Goal: Transaction & Acquisition: Book appointment/travel/reservation

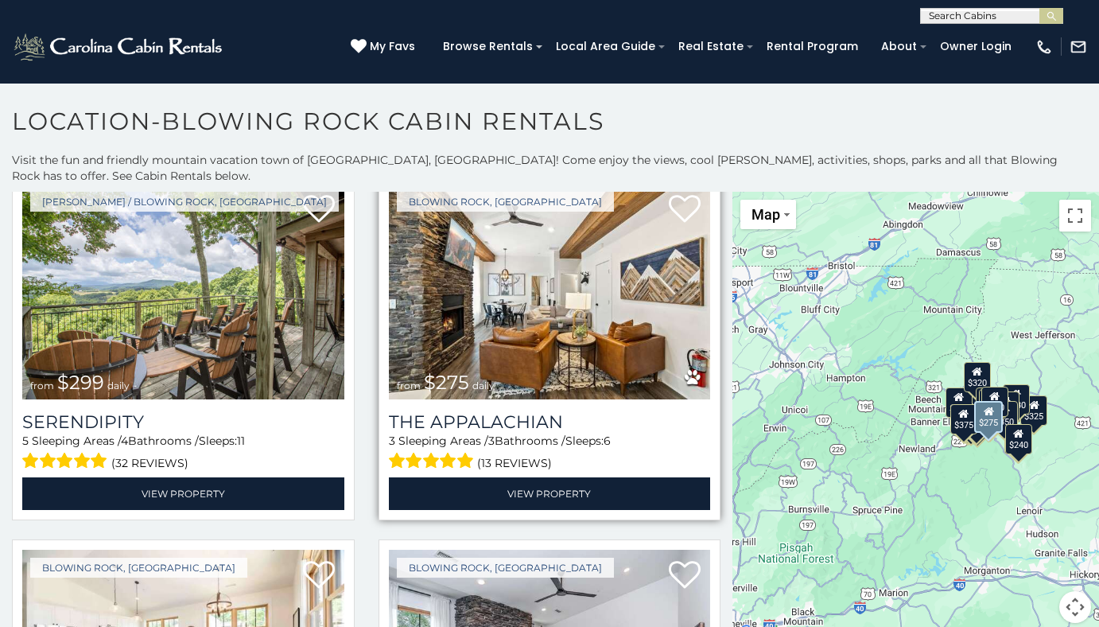
scroll to position [795, 0]
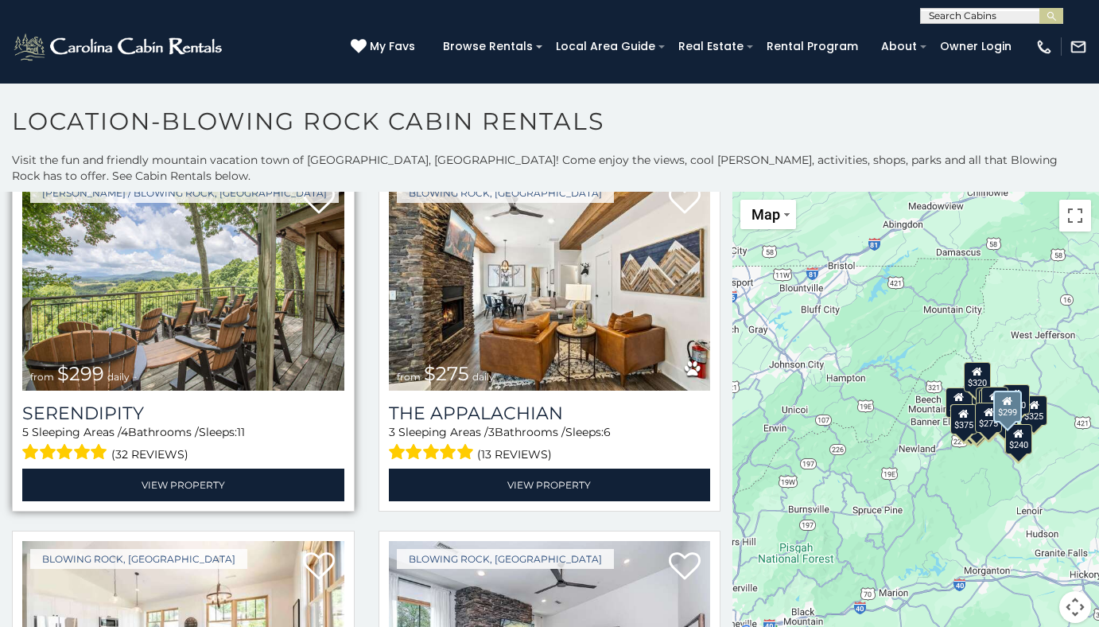
click at [177, 317] on img at bounding box center [183, 283] width 322 height 216
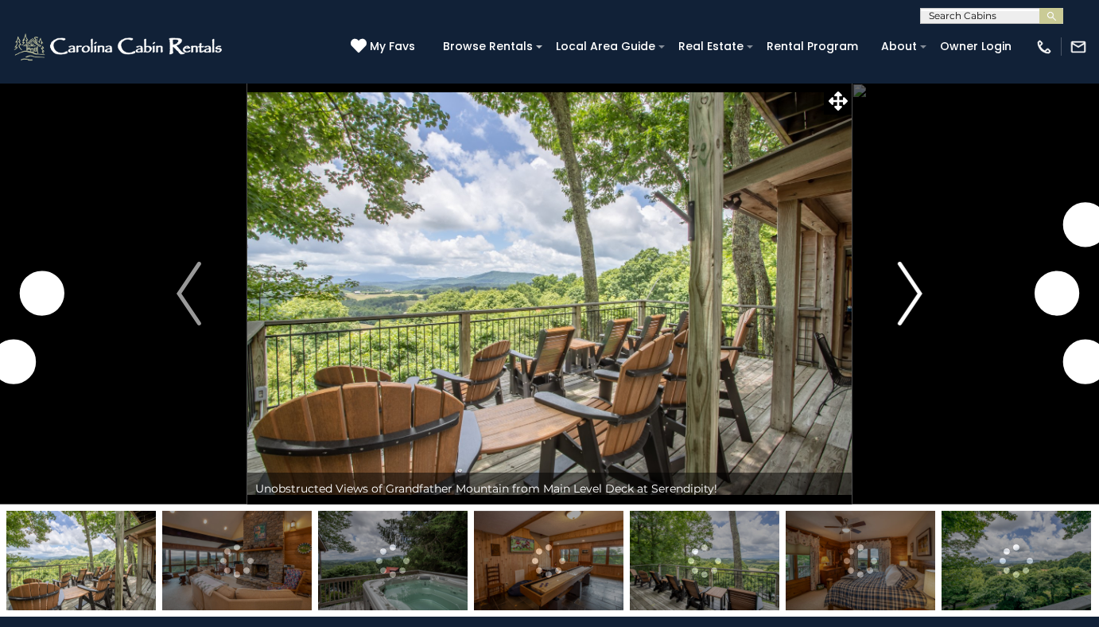
click at [906, 316] on img "Next" at bounding box center [910, 294] width 24 height 64
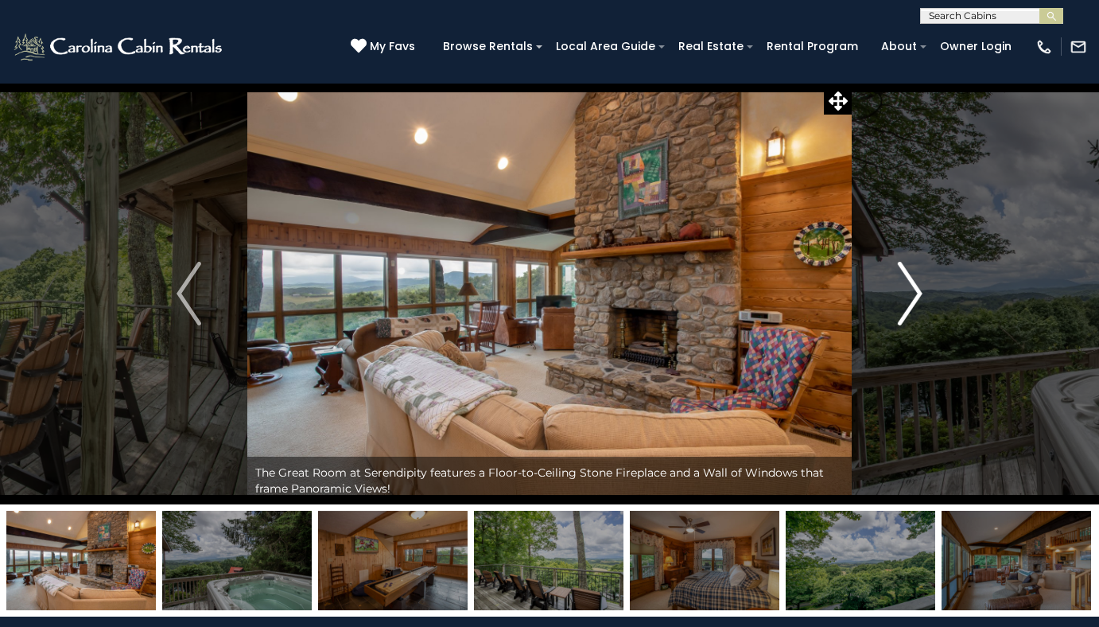
click at [906, 319] on img "Next" at bounding box center [910, 294] width 24 height 64
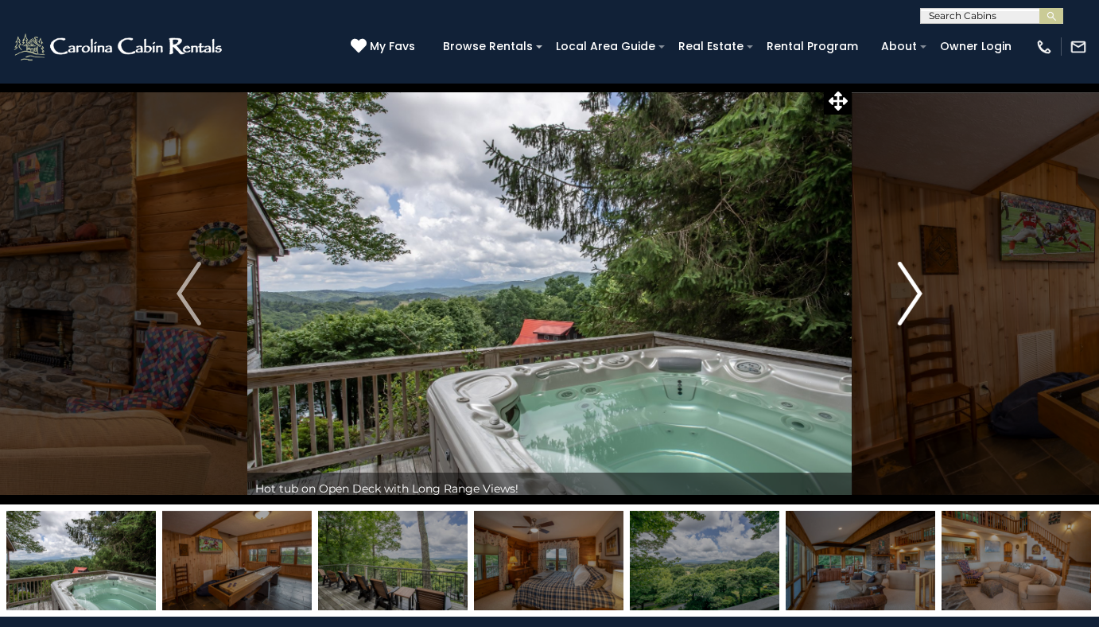
click at [906, 319] on img "Next" at bounding box center [910, 294] width 24 height 64
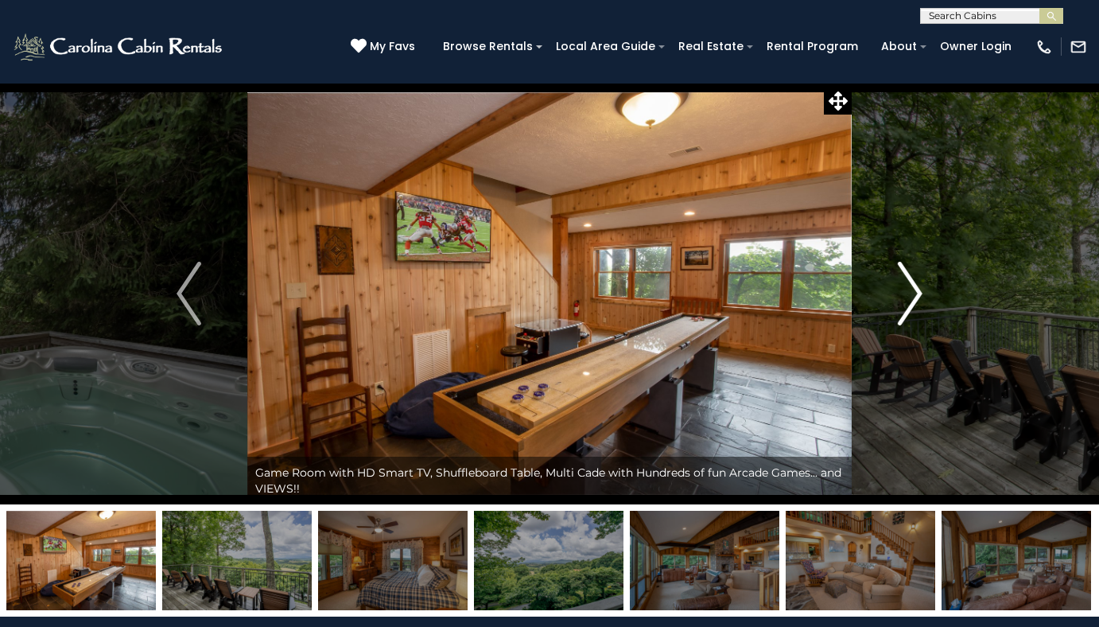
click at [906, 319] on img "Next" at bounding box center [910, 294] width 24 height 64
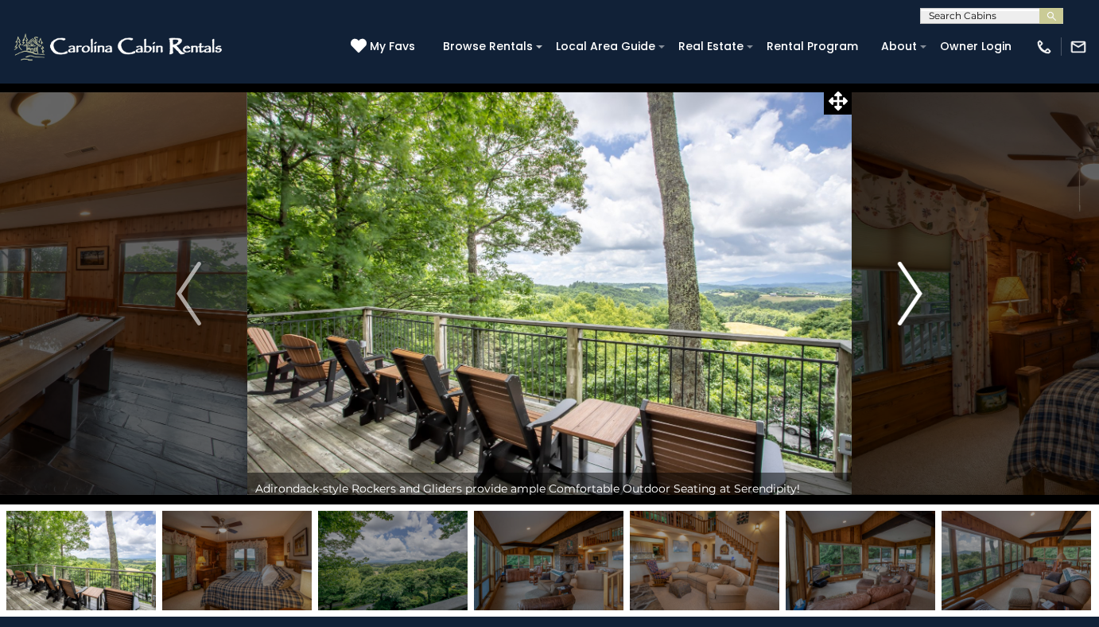
click at [906, 319] on img "Next" at bounding box center [910, 294] width 24 height 64
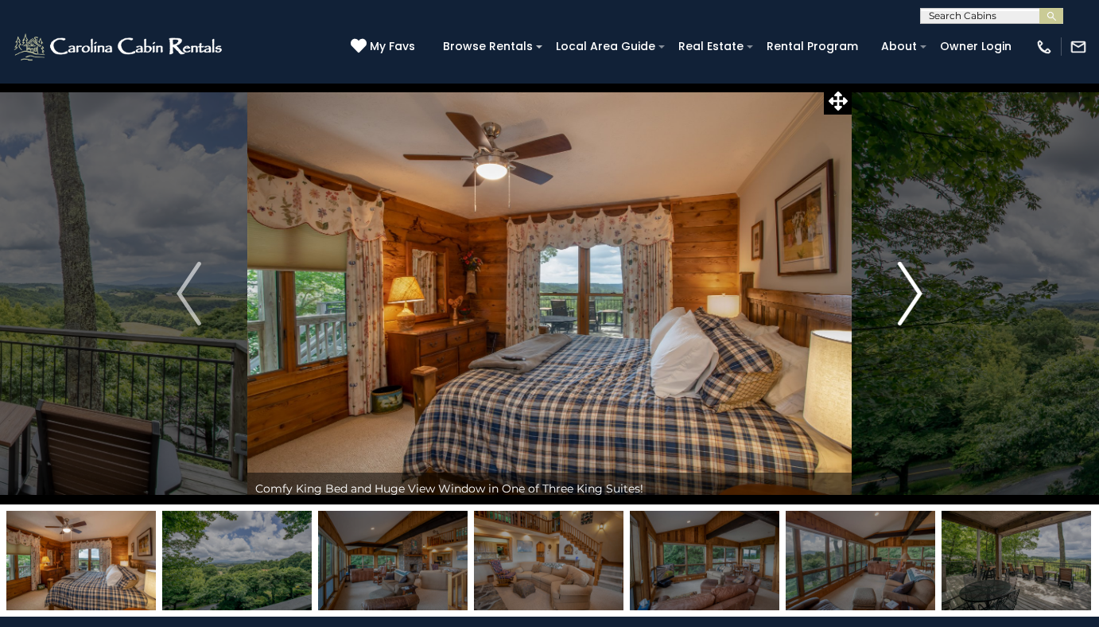
click at [906, 319] on img "Next" at bounding box center [910, 294] width 24 height 64
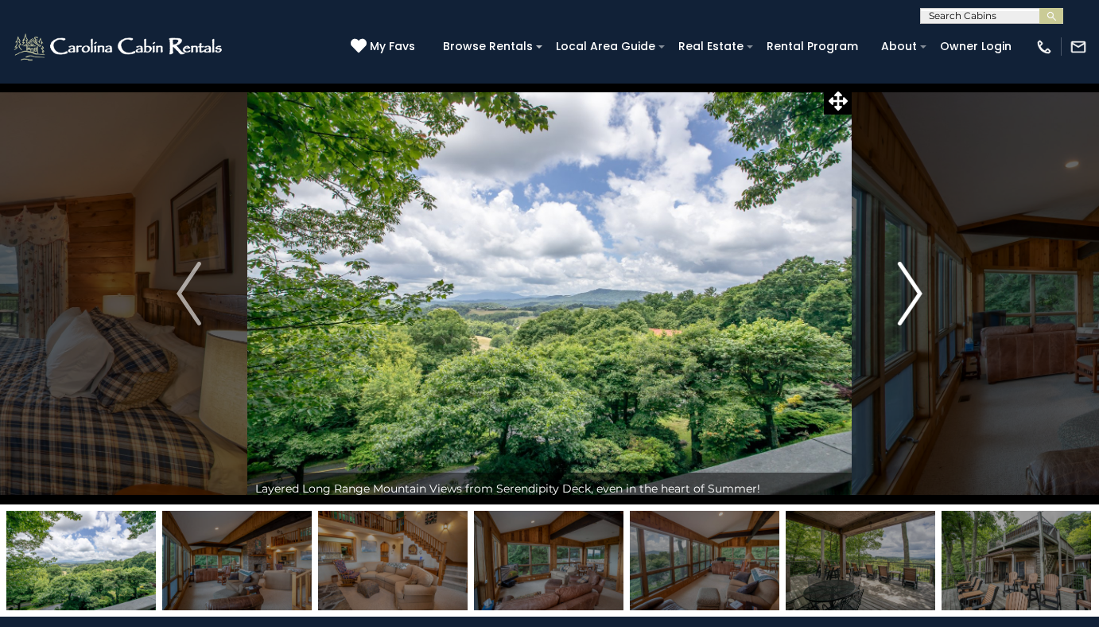
click at [906, 319] on img "Next" at bounding box center [910, 294] width 24 height 64
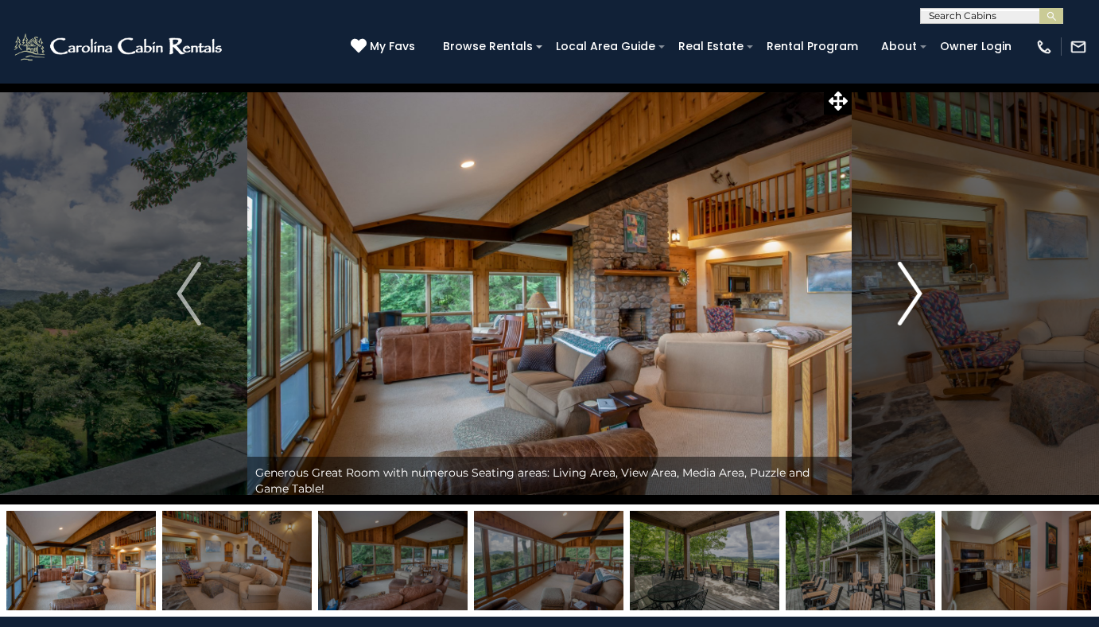
click at [906, 319] on img "Next" at bounding box center [910, 294] width 24 height 64
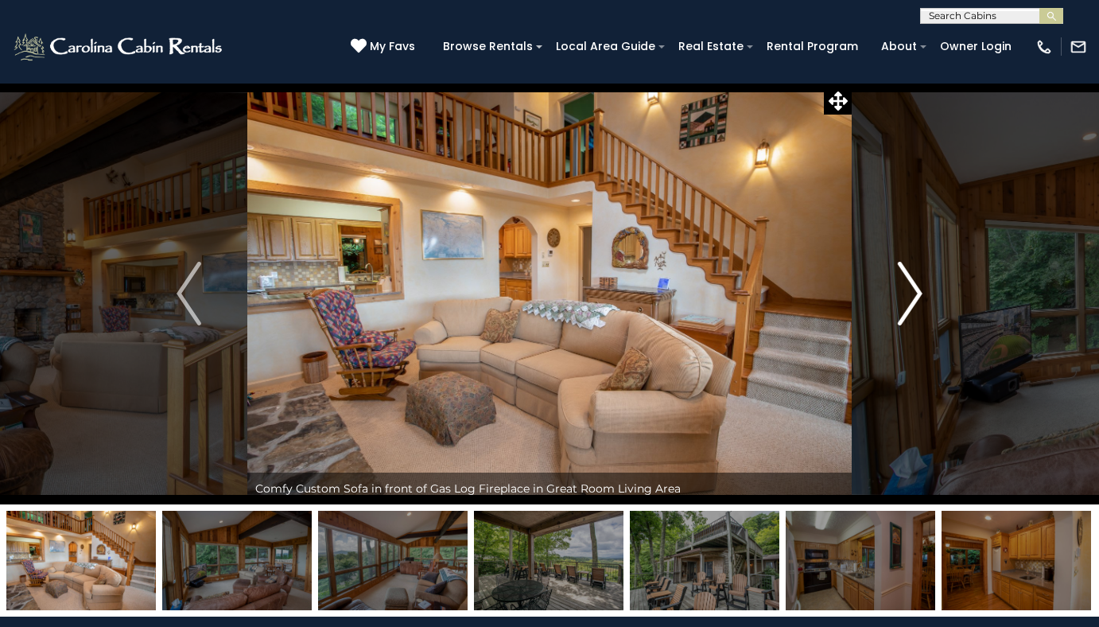
click at [906, 319] on img "Next" at bounding box center [910, 294] width 24 height 64
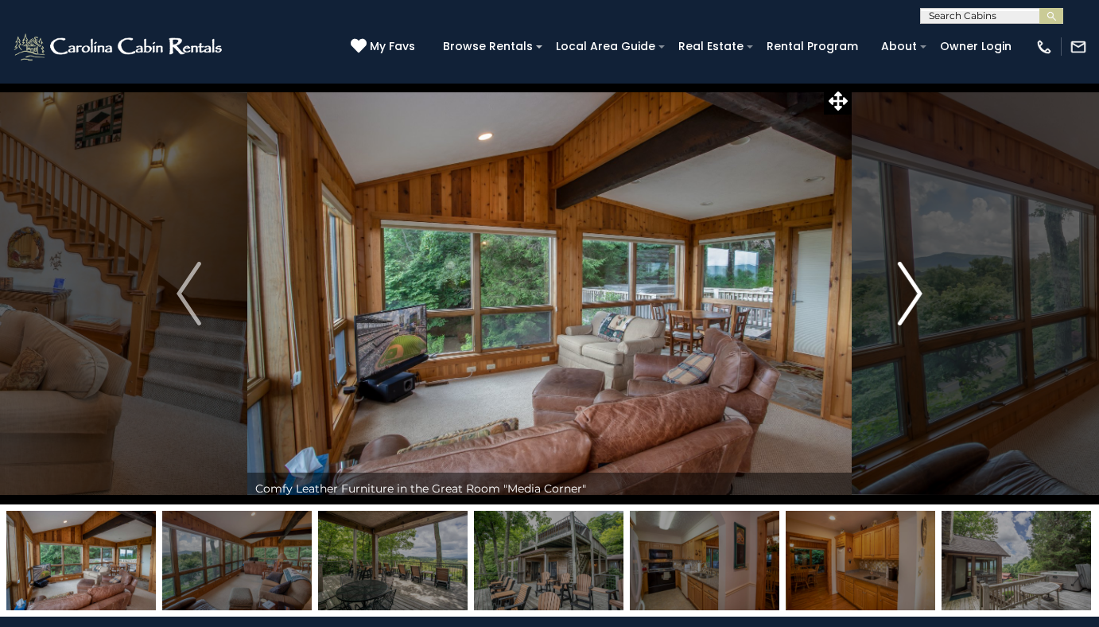
click at [906, 319] on img "Next" at bounding box center [910, 294] width 24 height 64
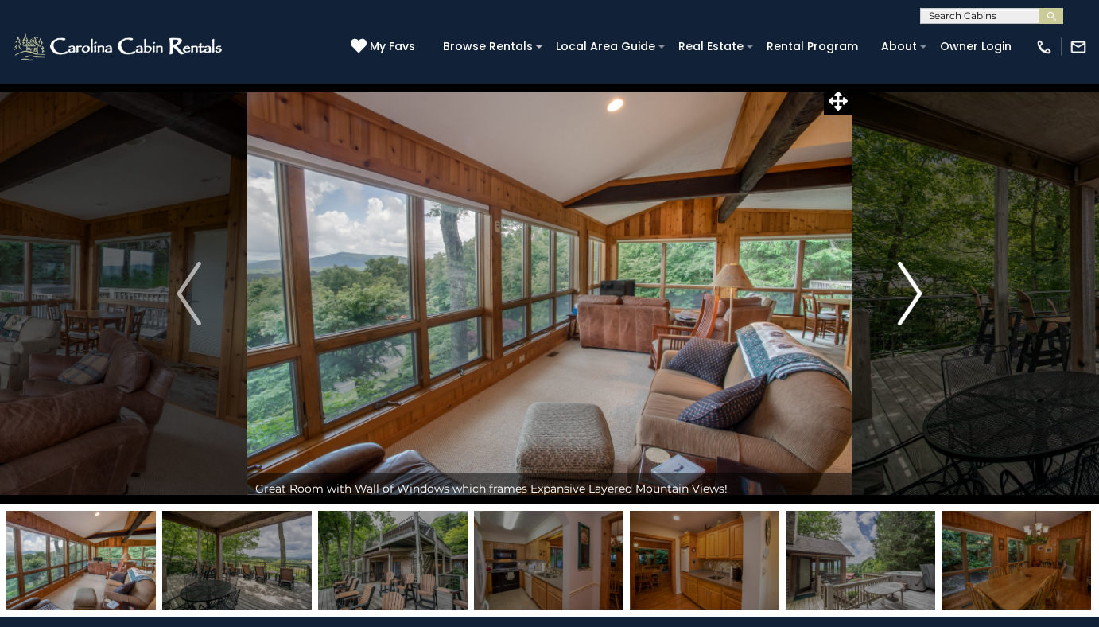
click at [906, 320] on img "Next" at bounding box center [910, 294] width 24 height 64
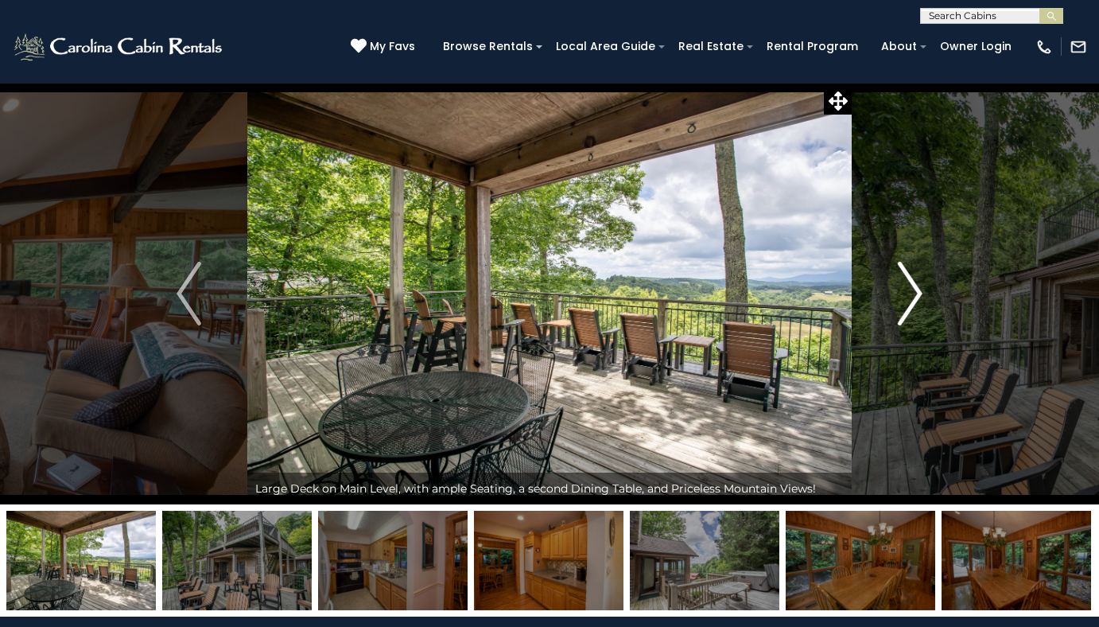
click at [906, 321] on img "Next" at bounding box center [910, 294] width 24 height 64
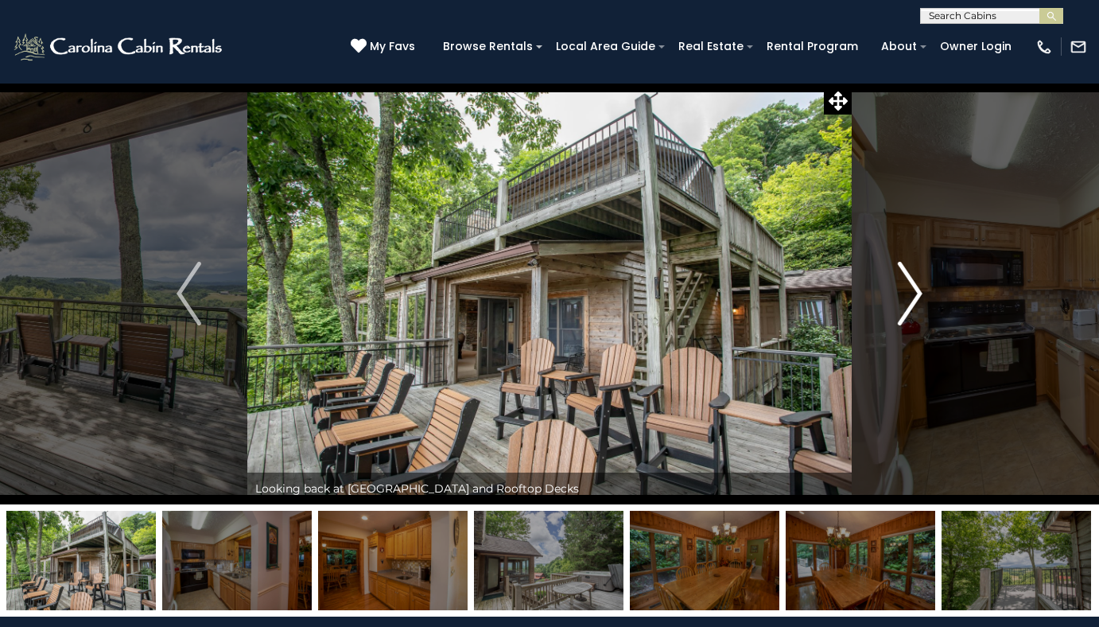
click at [906, 321] on img "Next" at bounding box center [910, 294] width 24 height 64
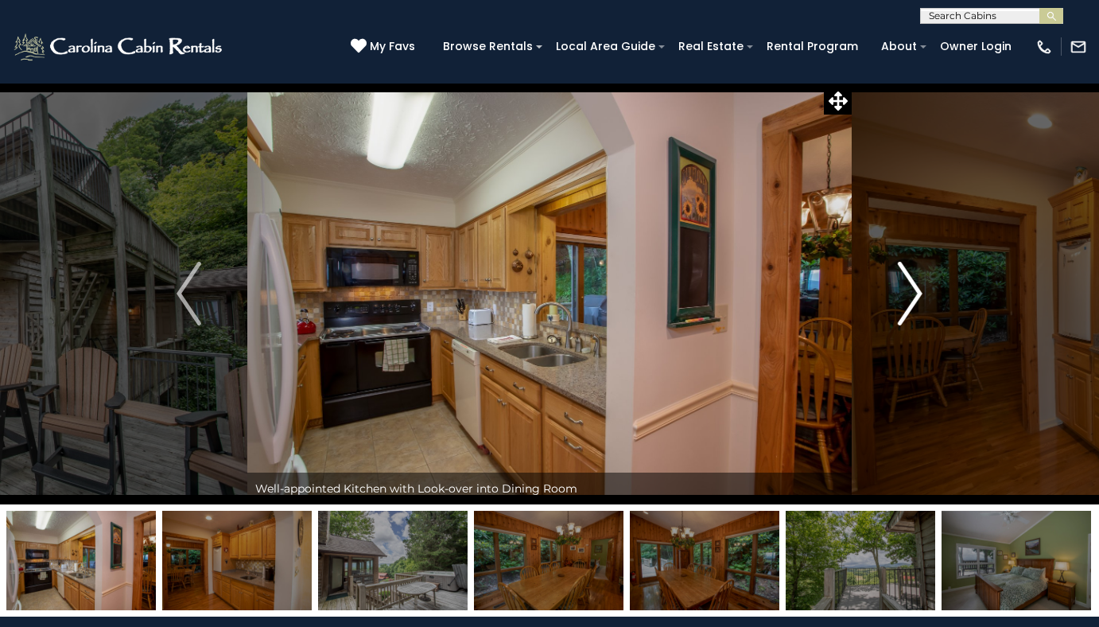
click at [906, 321] on img "Next" at bounding box center [910, 294] width 24 height 64
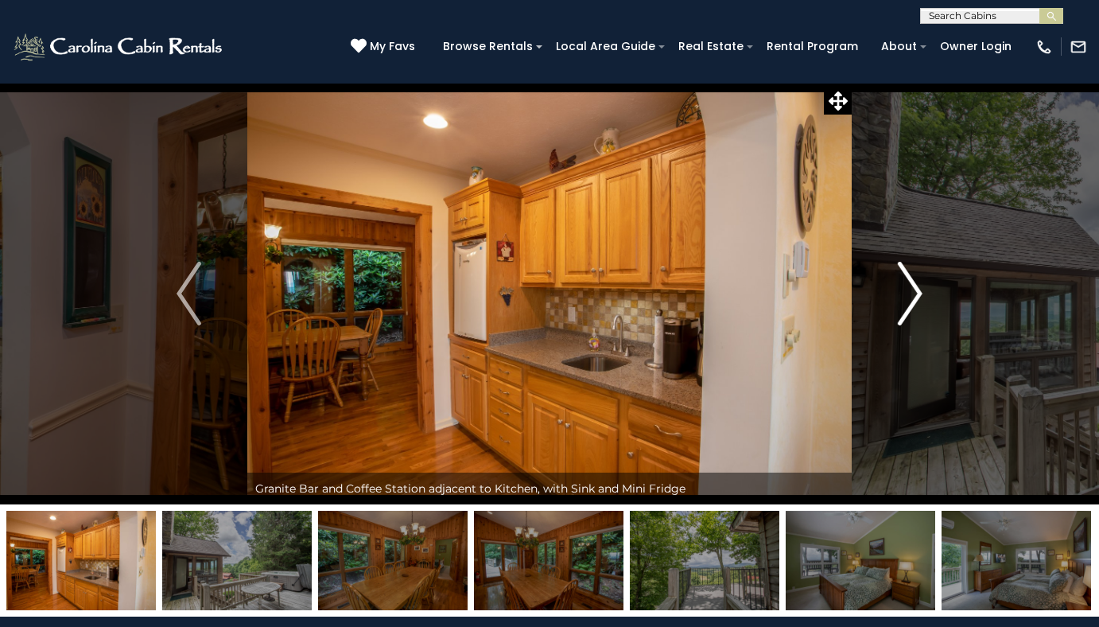
click at [906, 321] on img "Next" at bounding box center [910, 294] width 24 height 64
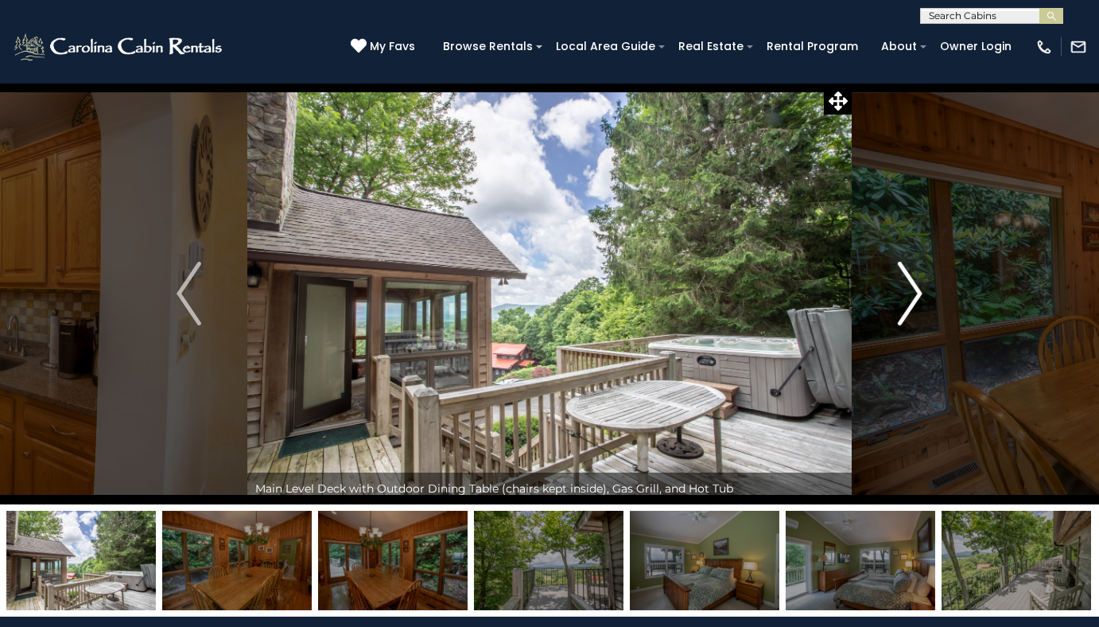
click at [906, 321] on img "Next" at bounding box center [910, 294] width 24 height 64
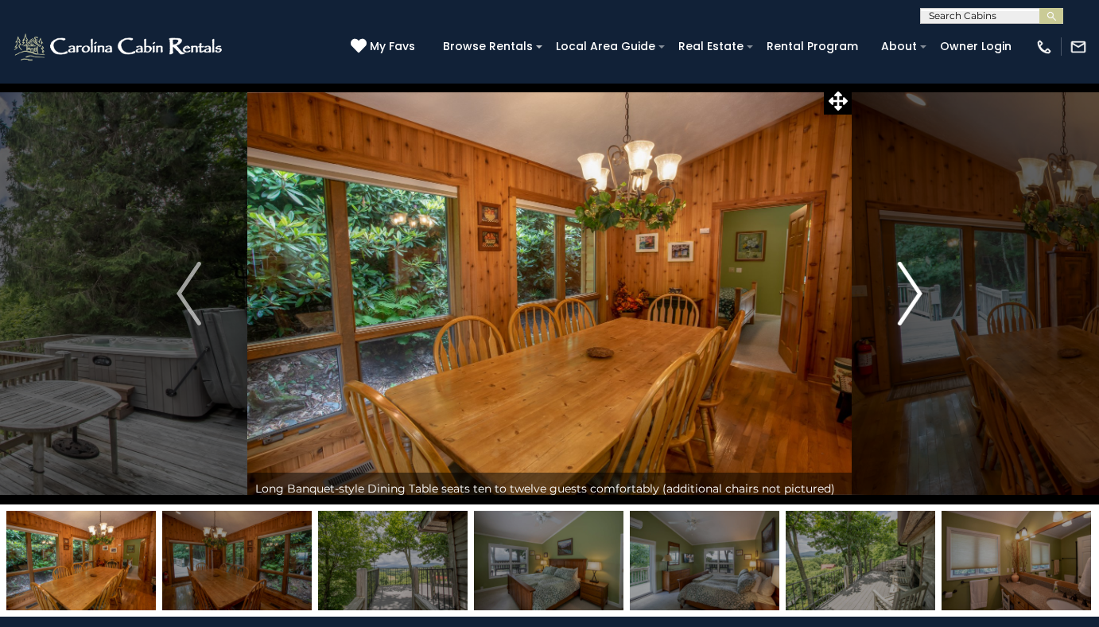
click at [906, 321] on img "Next" at bounding box center [910, 294] width 24 height 64
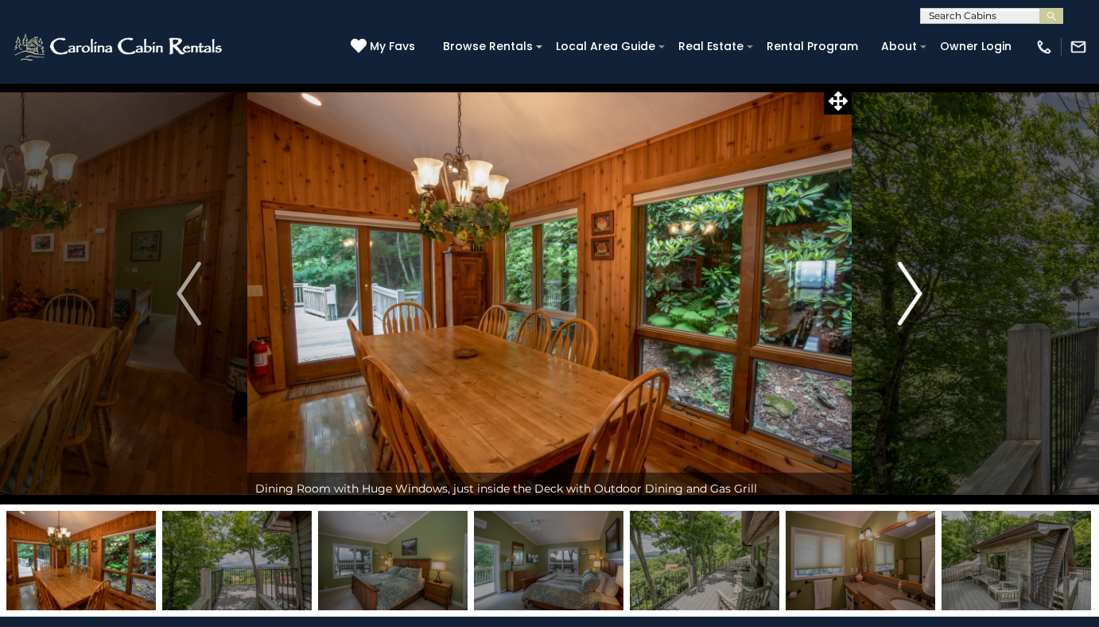
click at [906, 321] on img "Next" at bounding box center [910, 294] width 24 height 64
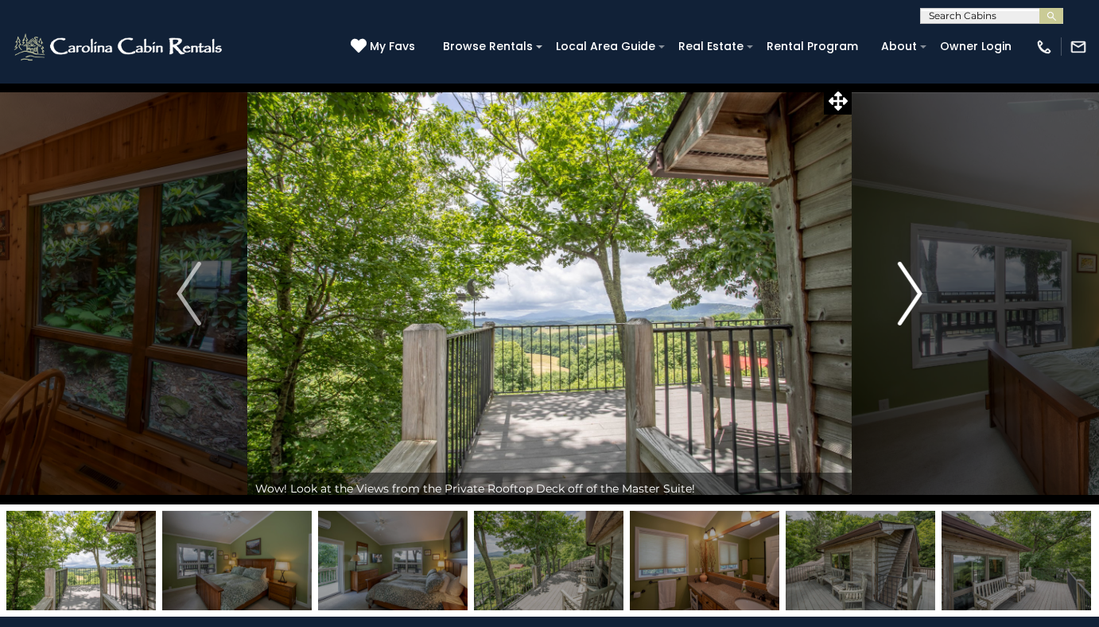
click at [906, 321] on img "Next" at bounding box center [910, 294] width 24 height 64
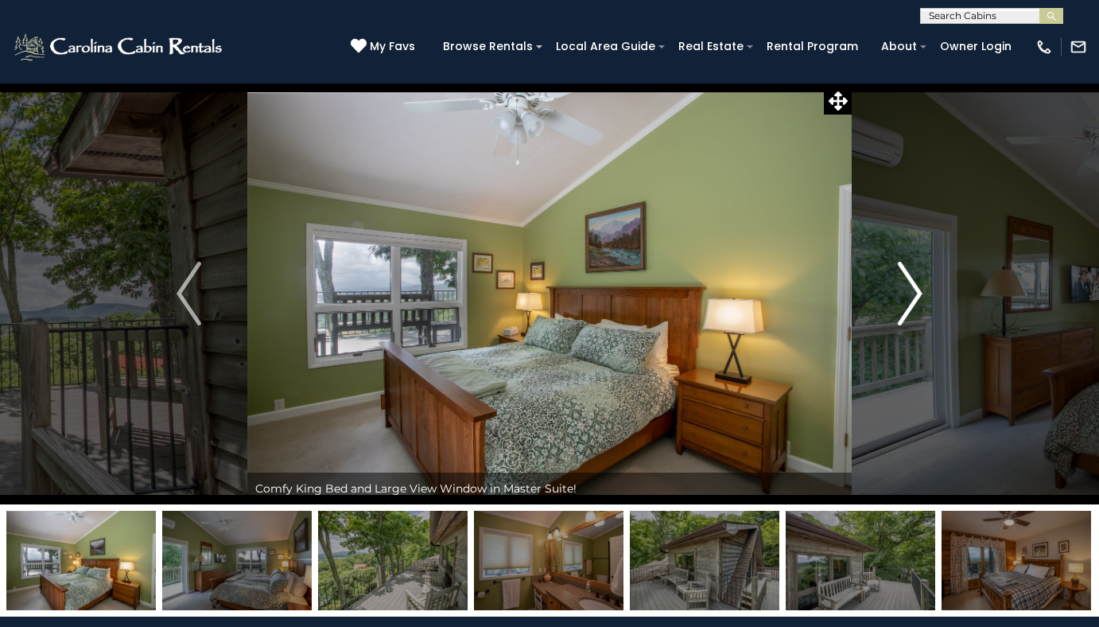
click at [906, 321] on img "Next" at bounding box center [910, 294] width 24 height 64
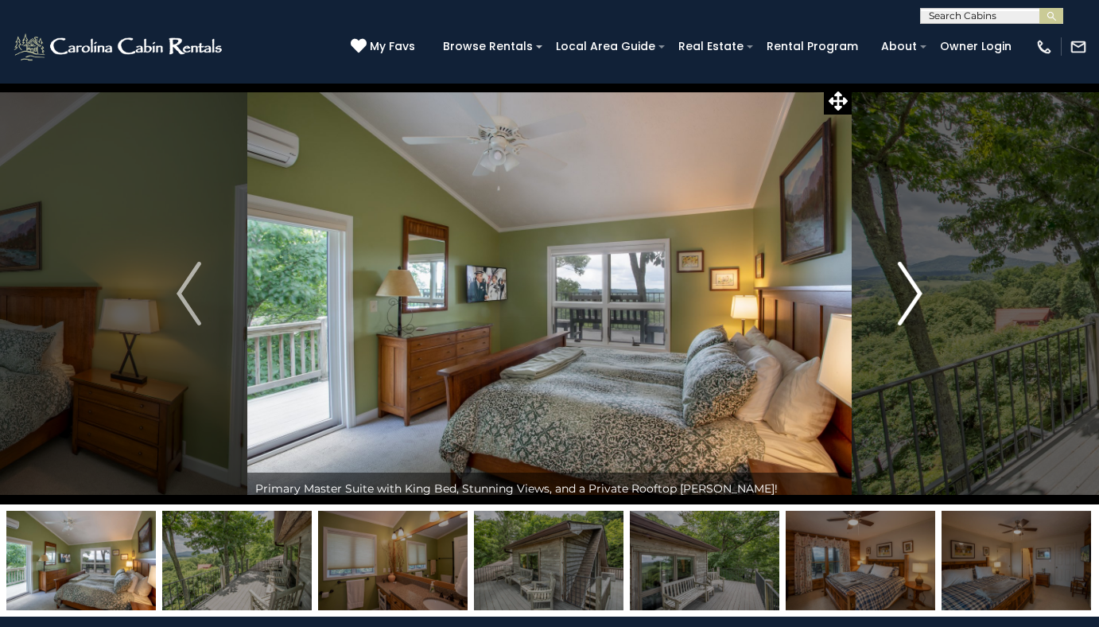
click at [906, 323] on img "Next" at bounding box center [910, 294] width 24 height 64
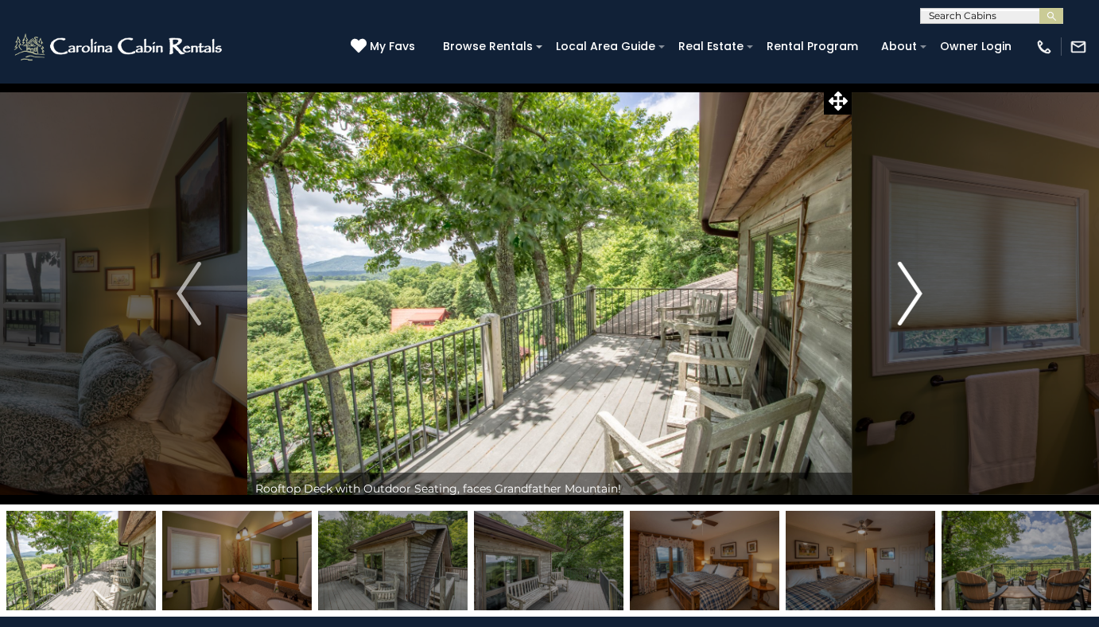
click at [906, 323] on img "Next" at bounding box center [910, 294] width 24 height 64
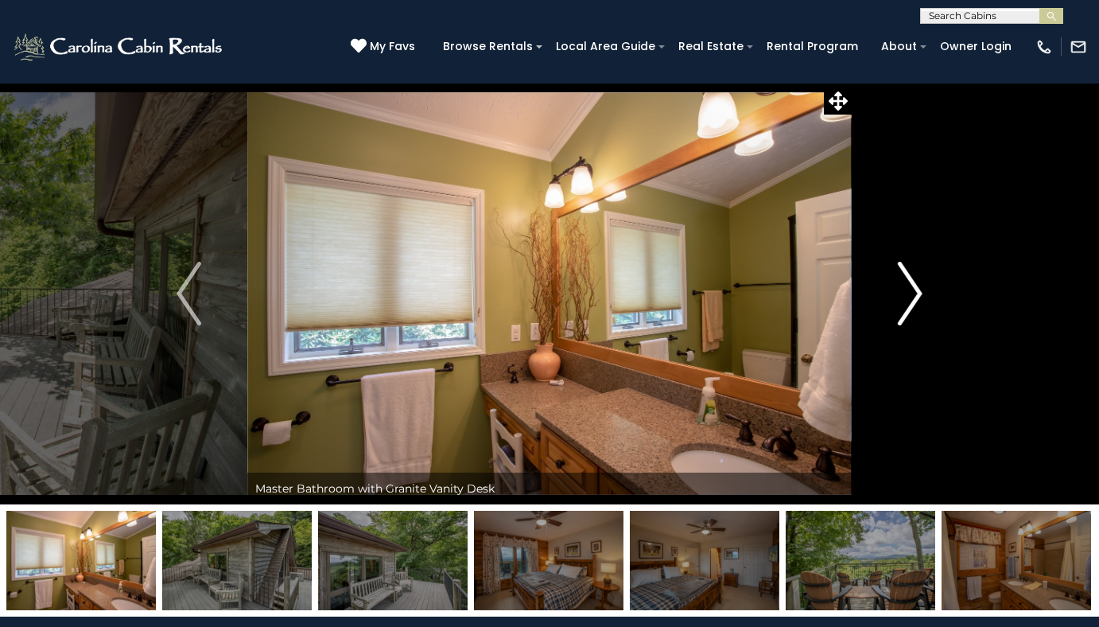
click at [906, 323] on img "Next" at bounding box center [910, 294] width 24 height 64
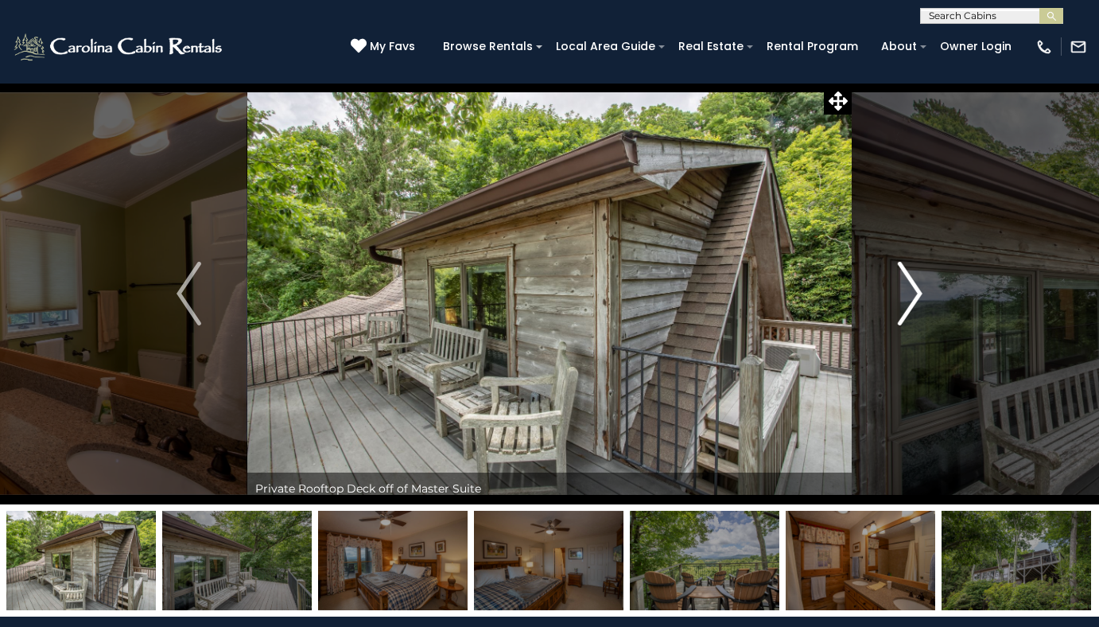
click at [906, 323] on img "Next" at bounding box center [910, 294] width 24 height 64
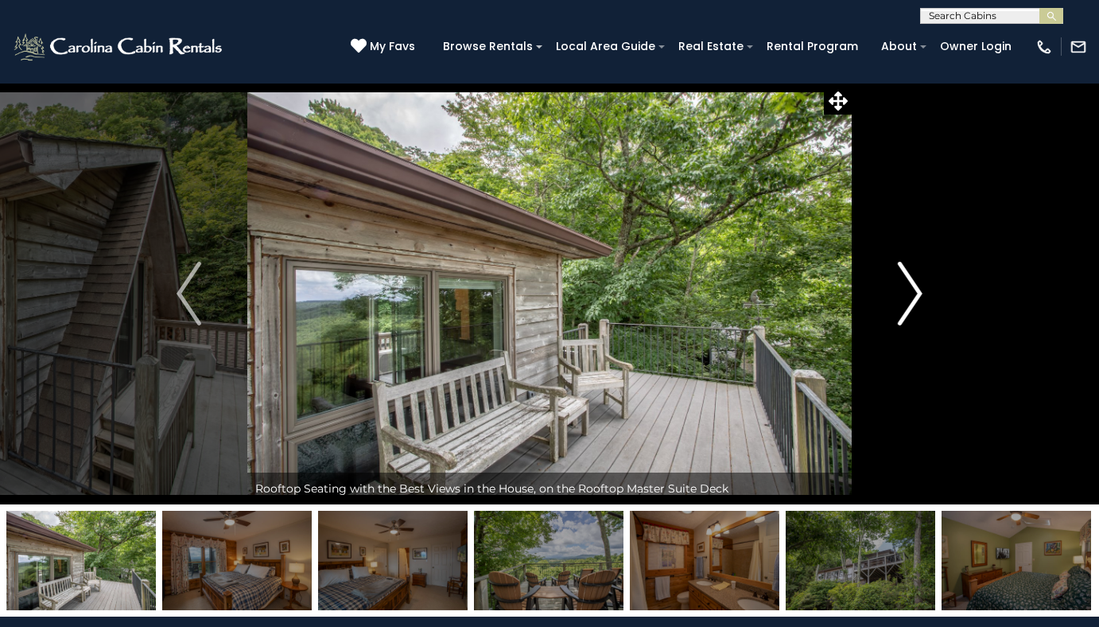
click at [906, 323] on img "Next" at bounding box center [910, 294] width 24 height 64
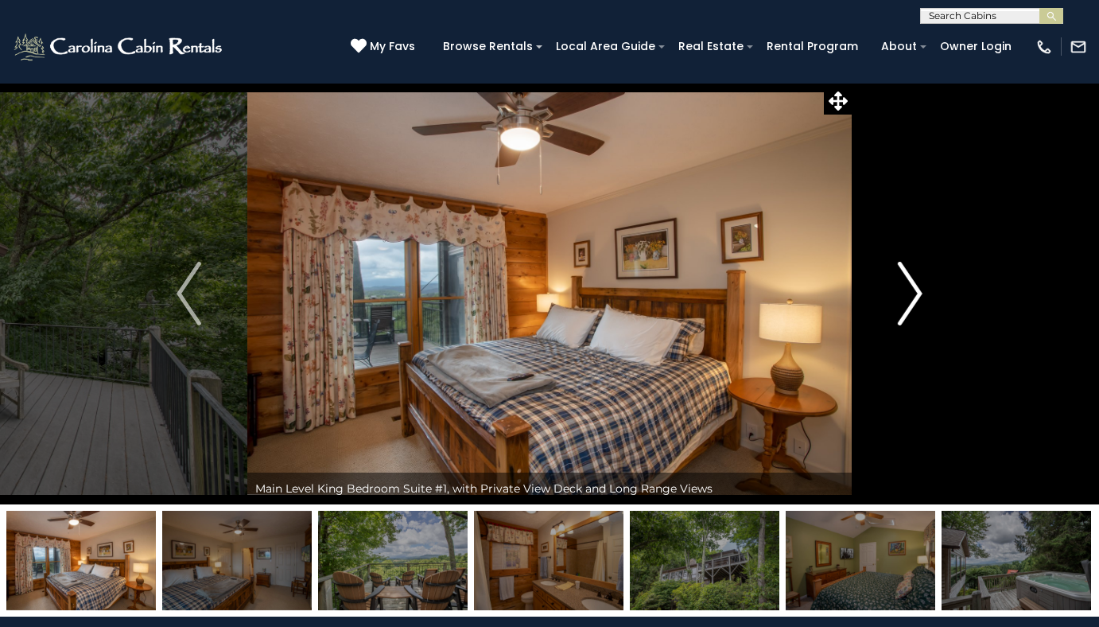
click at [906, 323] on img "Next" at bounding box center [910, 294] width 24 height 64
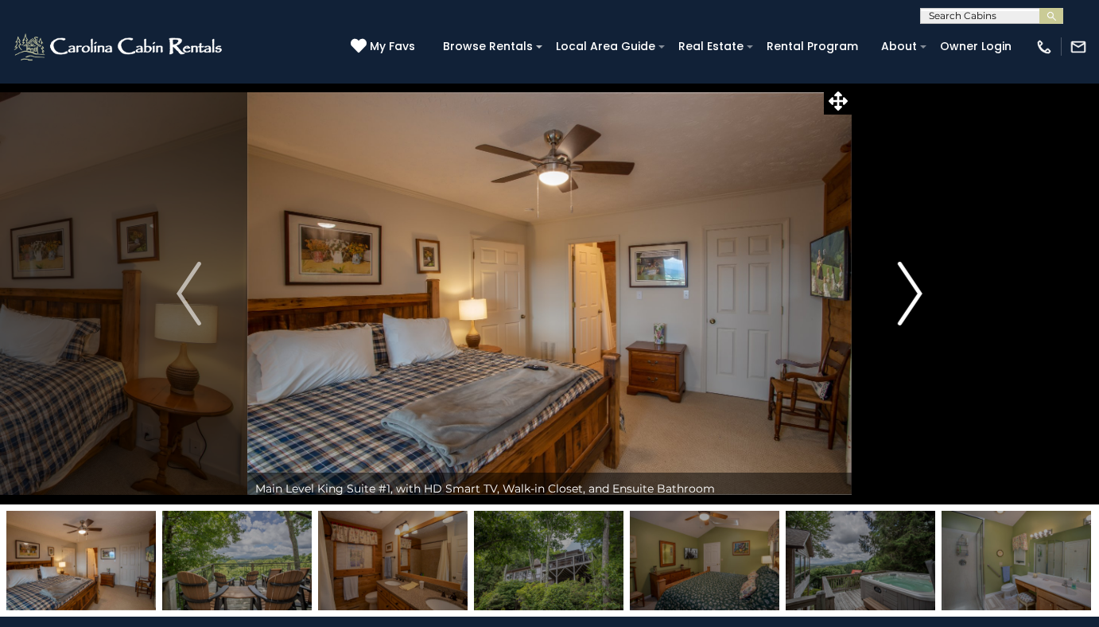
click at [906, 323] on img "Next" at bounding box center [910, 294] width 24 height 64
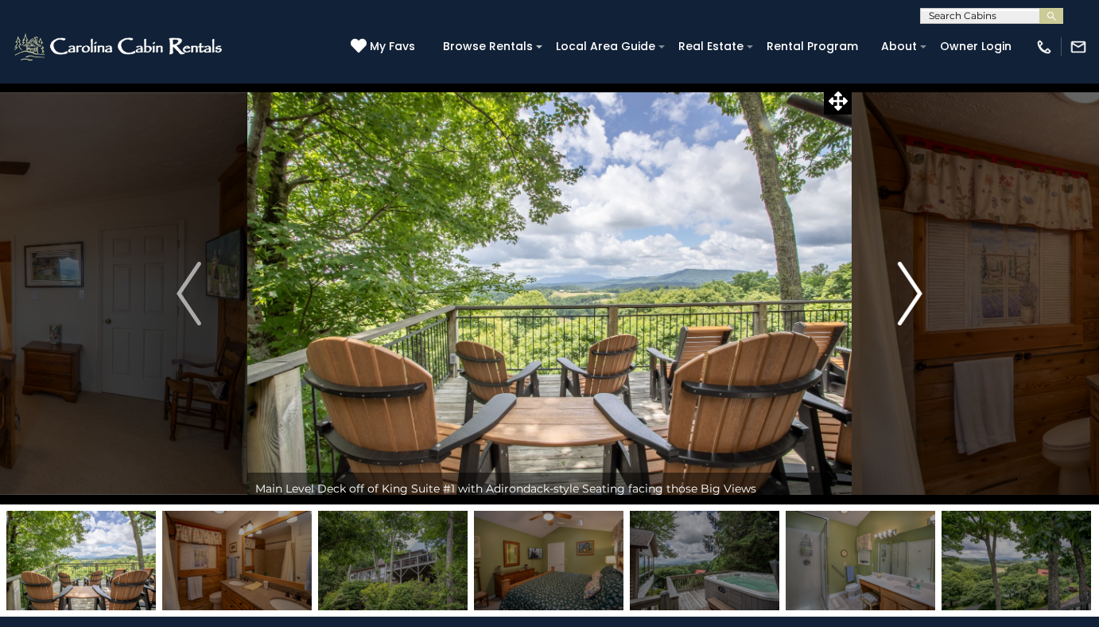
click at [906, 322] on img "Next" at bounding box center [910, 294] width 24 height 64
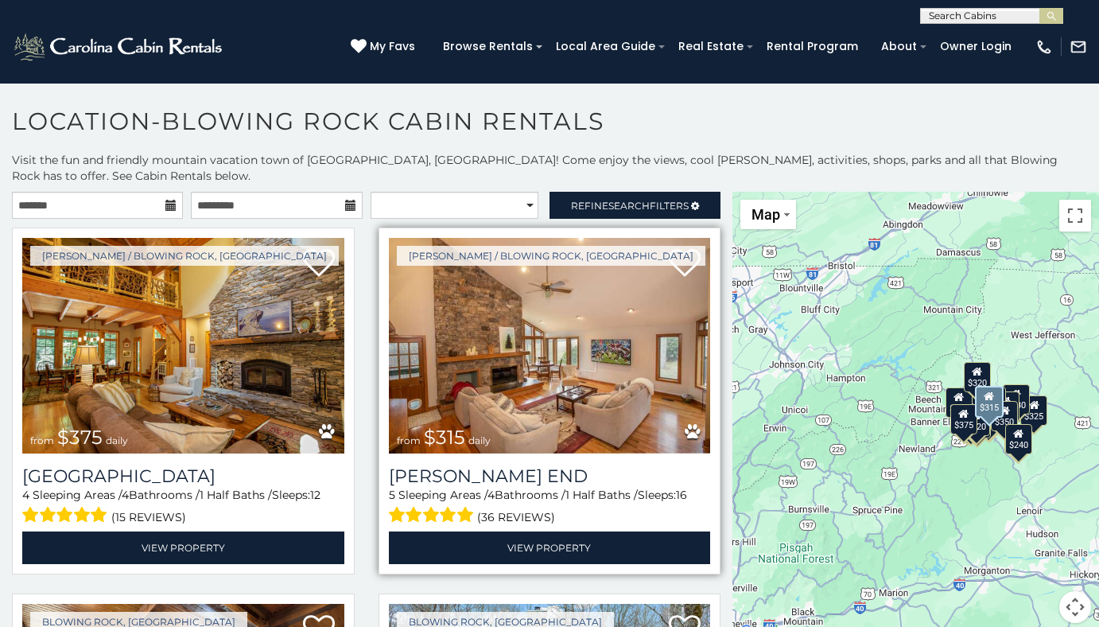
click at [530, 380] on img at bounding box center [550, 346] width 322 height 216
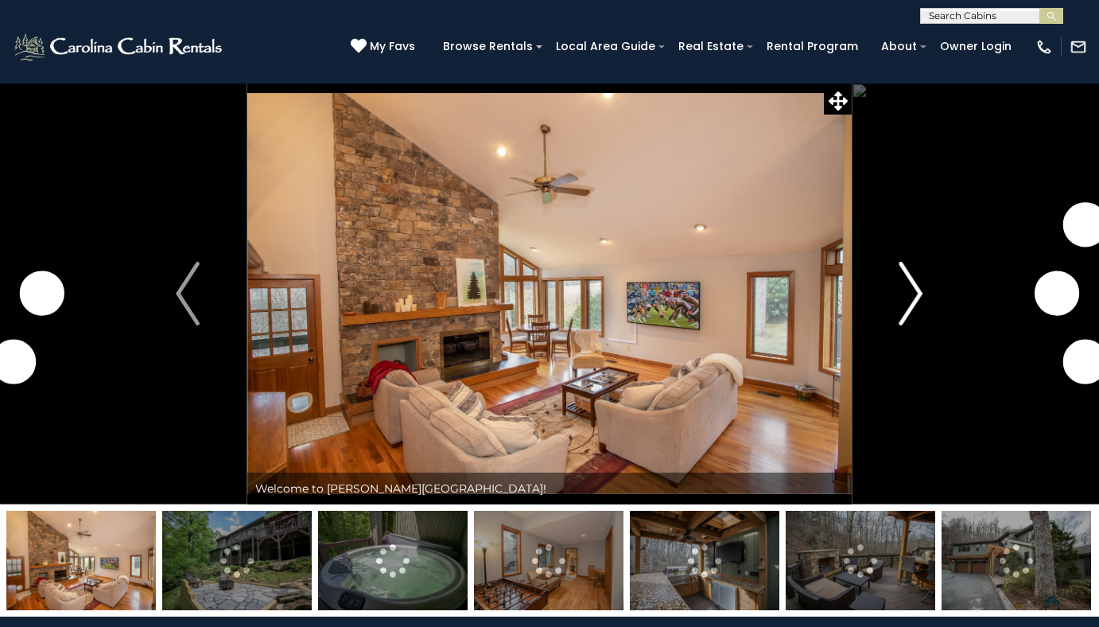
click at [905, 308] on img "Next" at bounding box center [911, 294] width 24 height 64
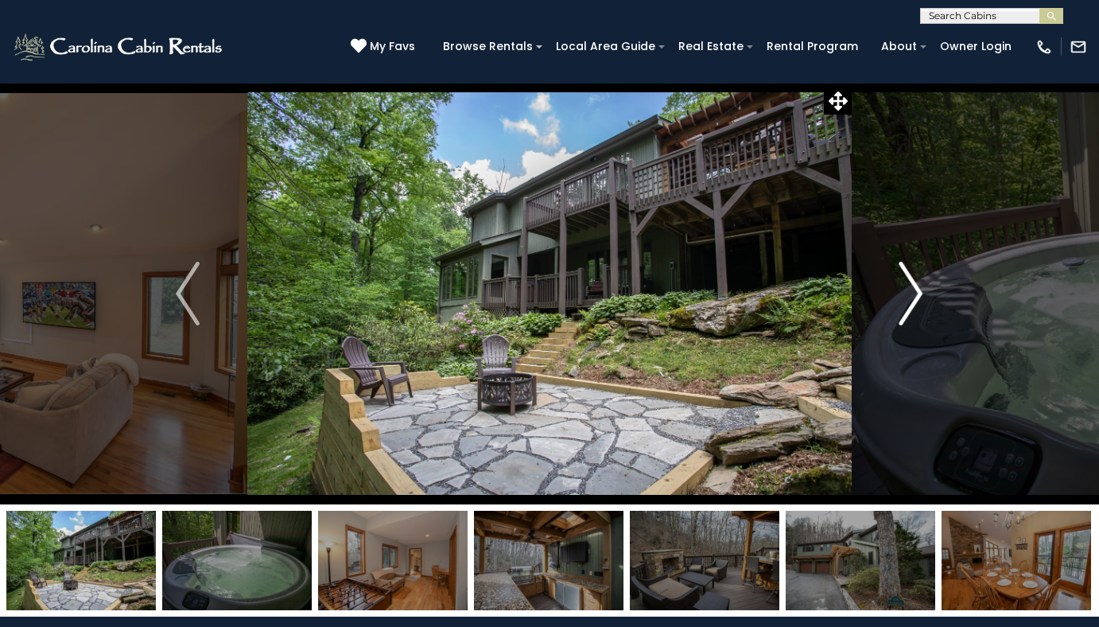
click at [903, 293] on img "Next" at bounding box center [911, 294] width 24 height 64
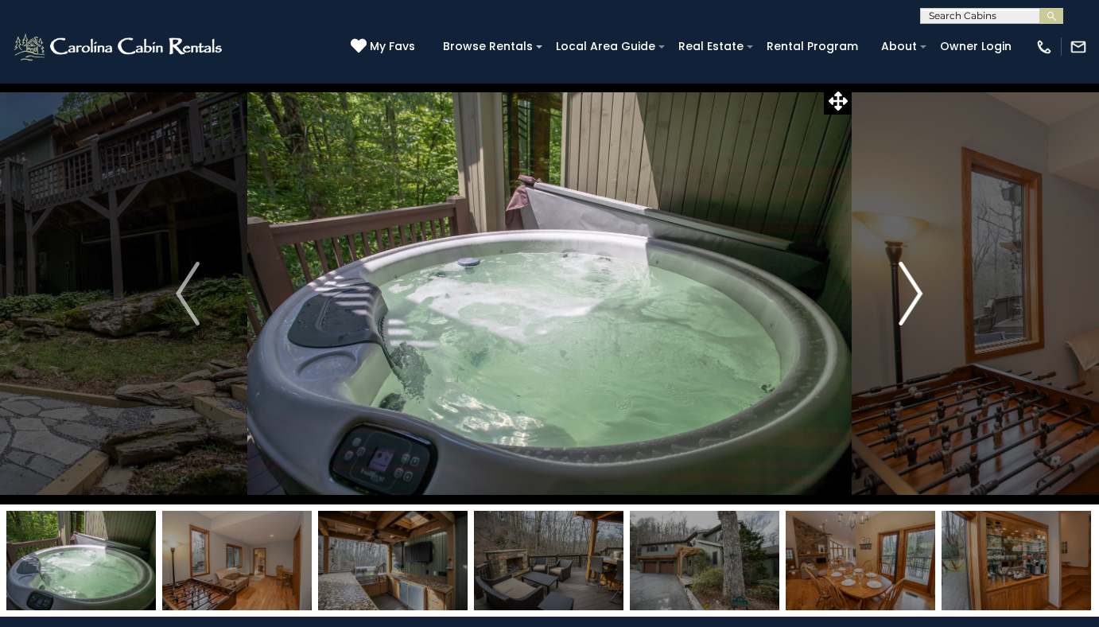
click at [903, 293] on img "Next" at bounding box center [911, 294] width 24 height 64
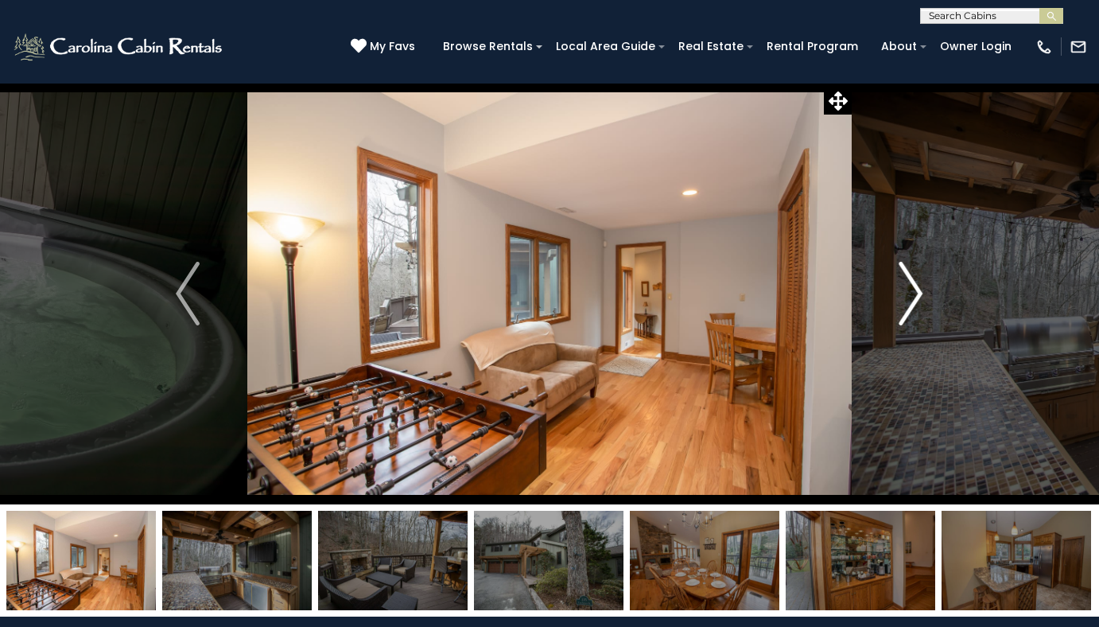
click at [903, 293] on img "Next" at bounding box center [911, 294] width 24 height 64
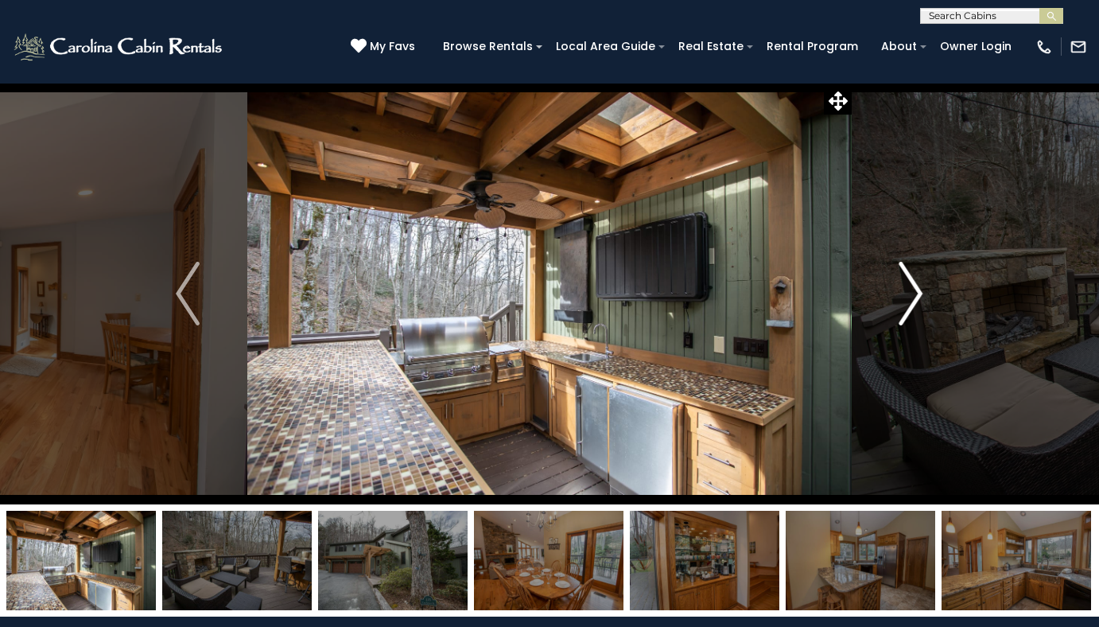
click at [903, 293] on img "Next" at bounding box center [911, 294] width 24 height 64
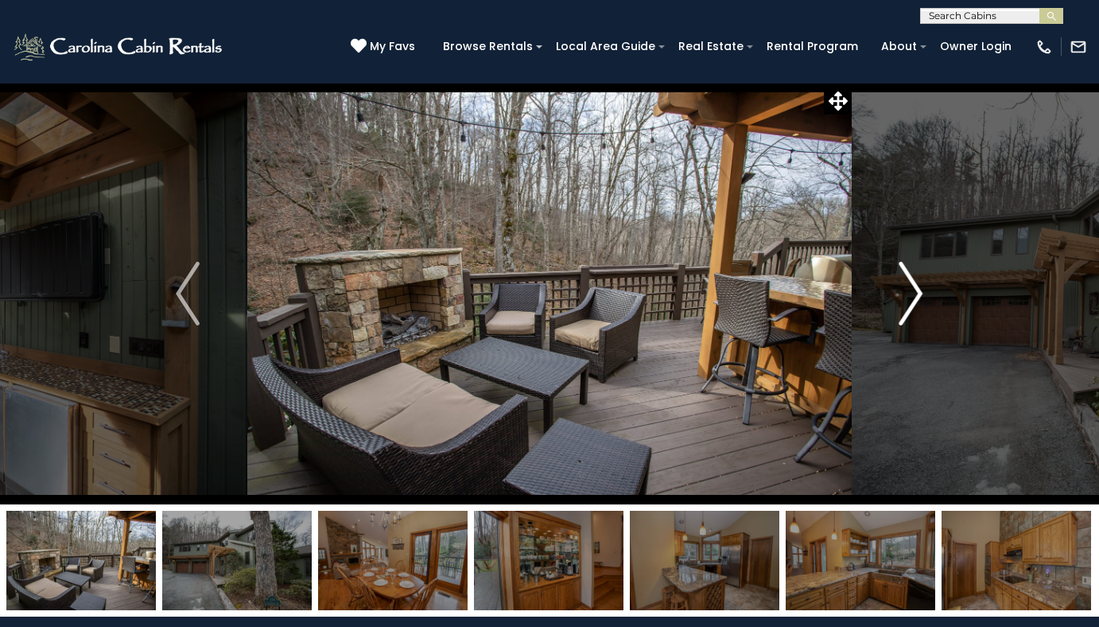
click at [903, 293] on img "Next" at bounding box center [911, 294] width 24 height 64
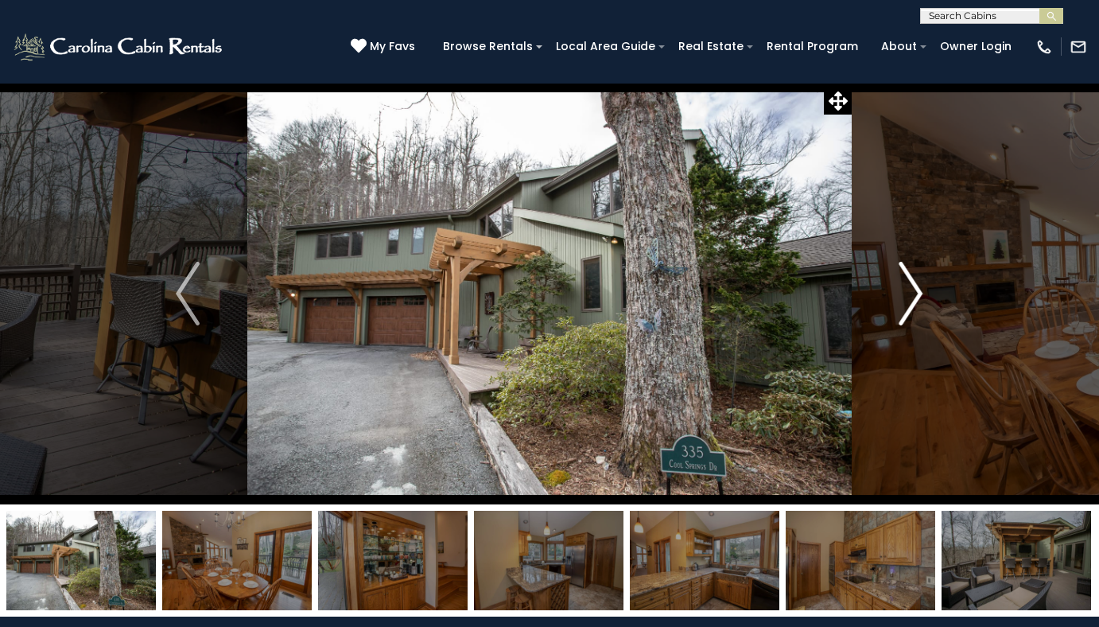
click at [903, 293] on img "Next" at bounding box center [911, 294] width 24 height 64
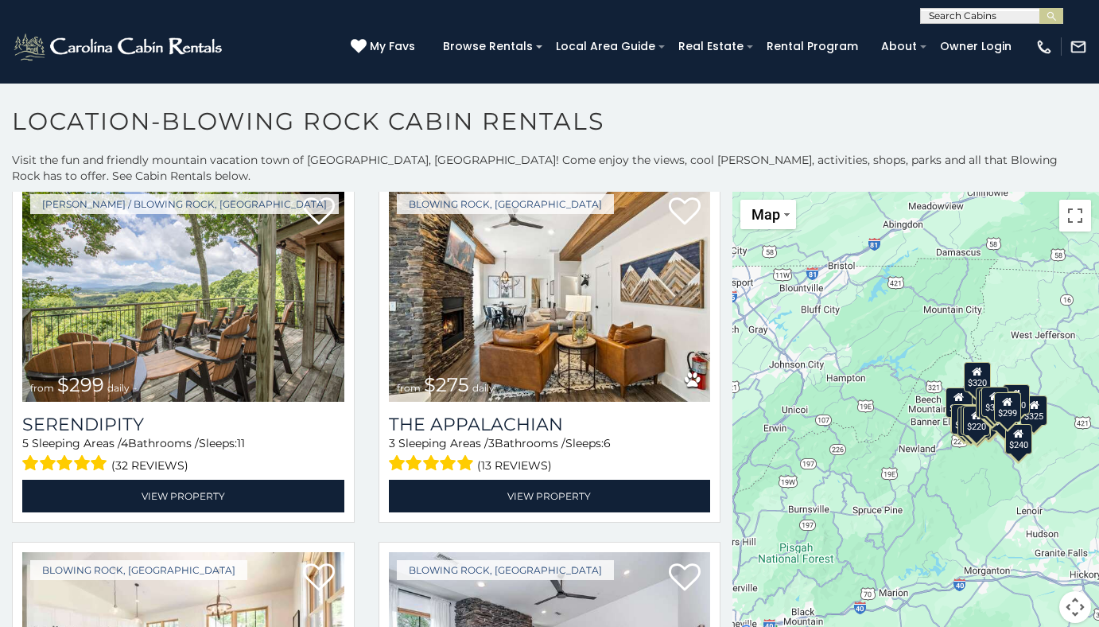
scroll to position [795, 0]
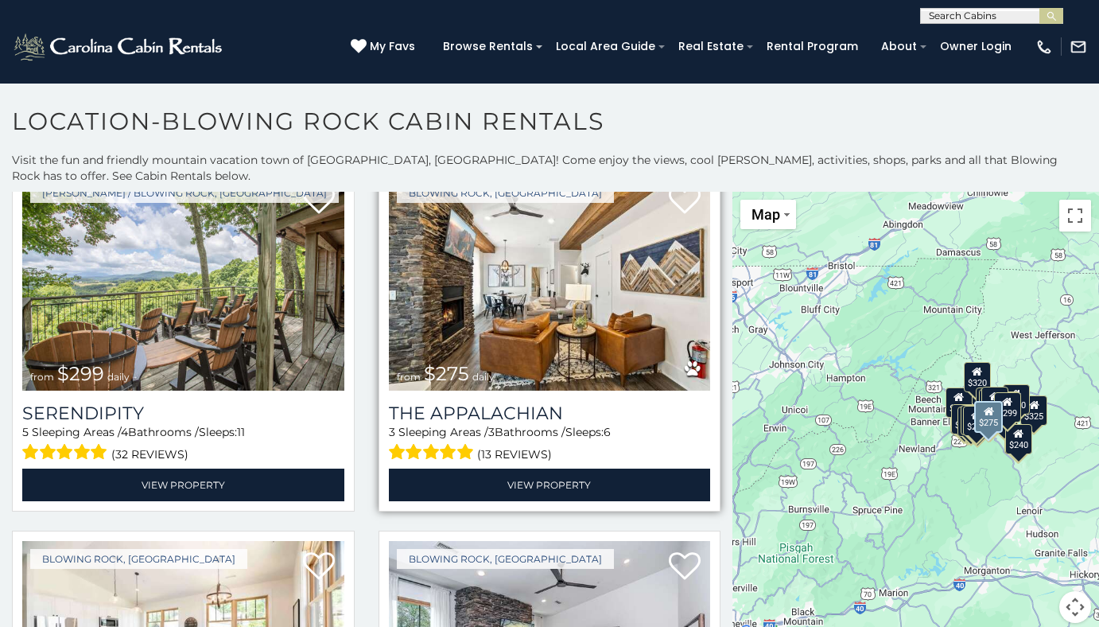
click at [447, 303] on img at bounding box center [550, 283] width 322 height 216
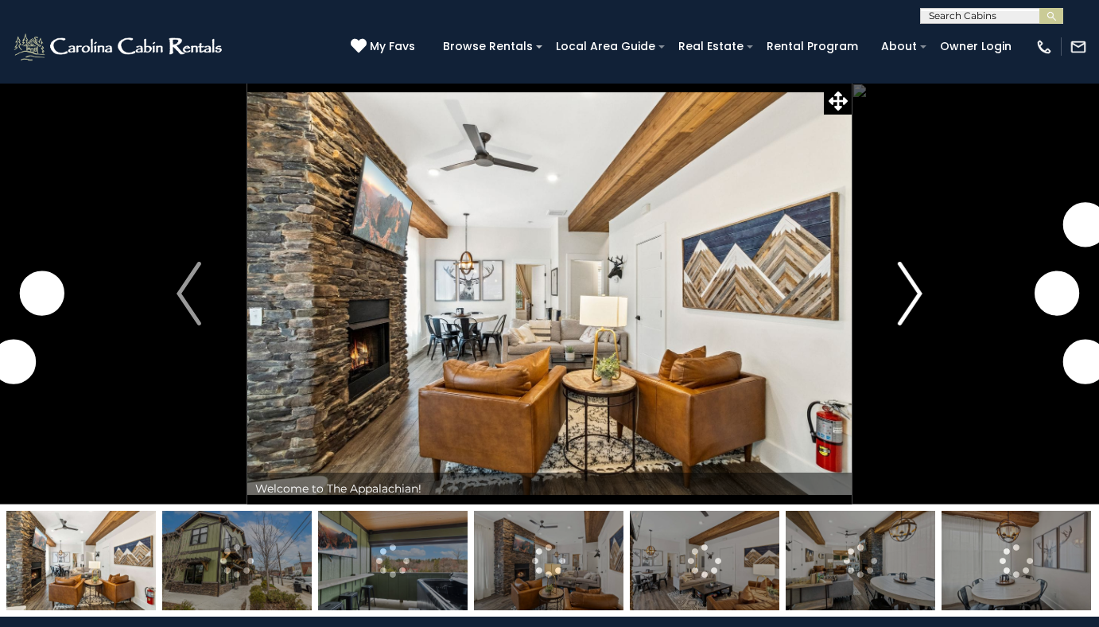
click at [919, 297] on img "Next" at bounding box center [910, 294] width 24 height 64
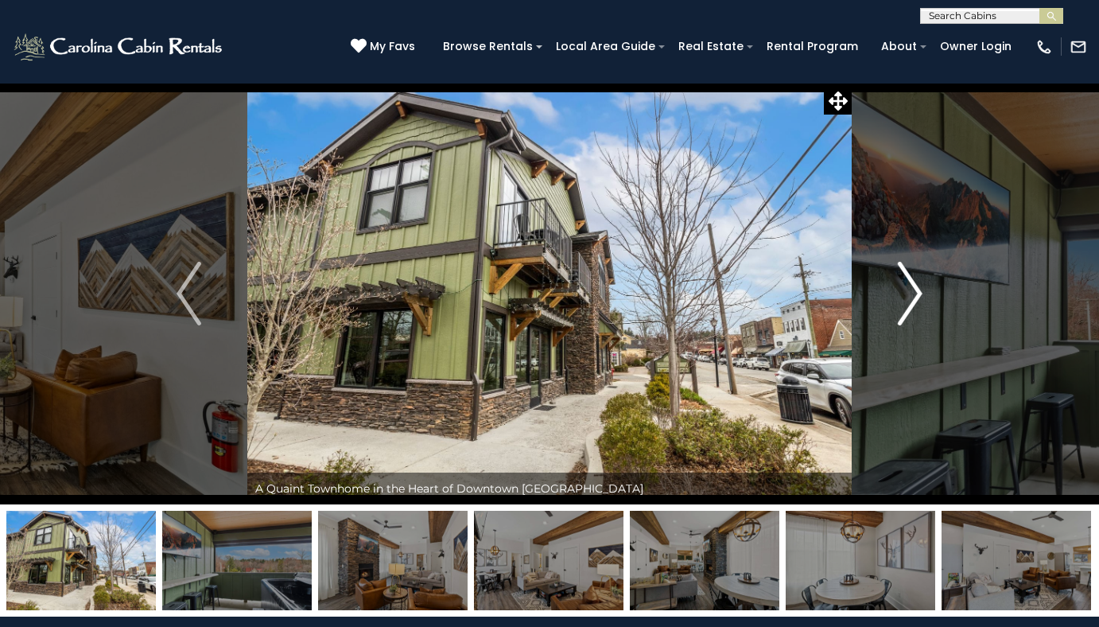
click at [911, 296] on img "Next" at bounding box center [910, 294] width 24 height 64
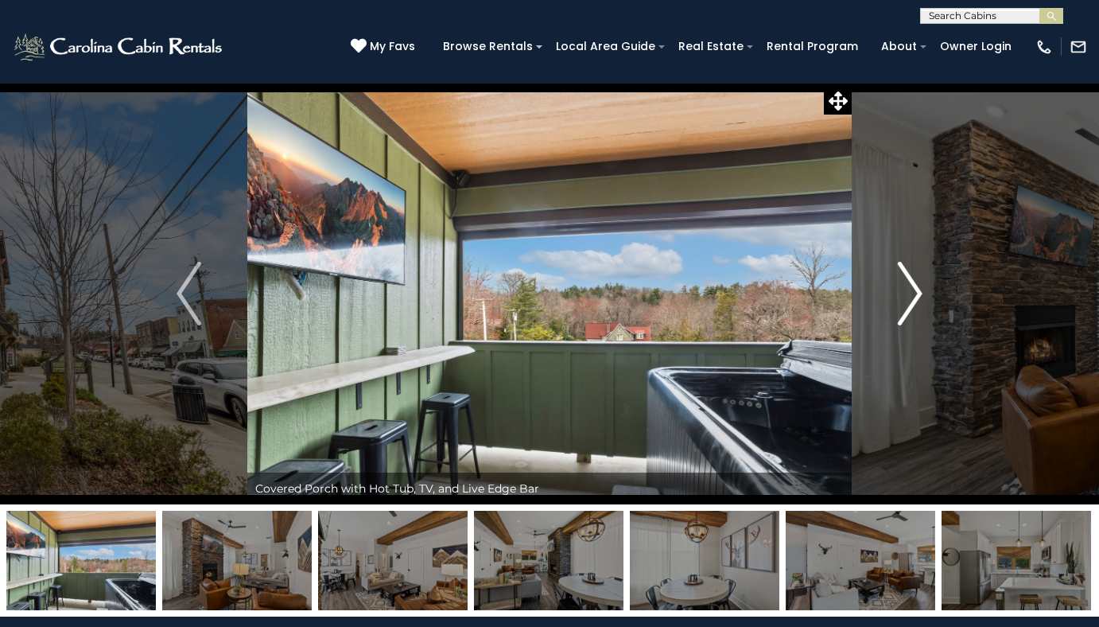
click at [911, 296] on img "Next" at bounding box center [910, 294] width 24 height 64
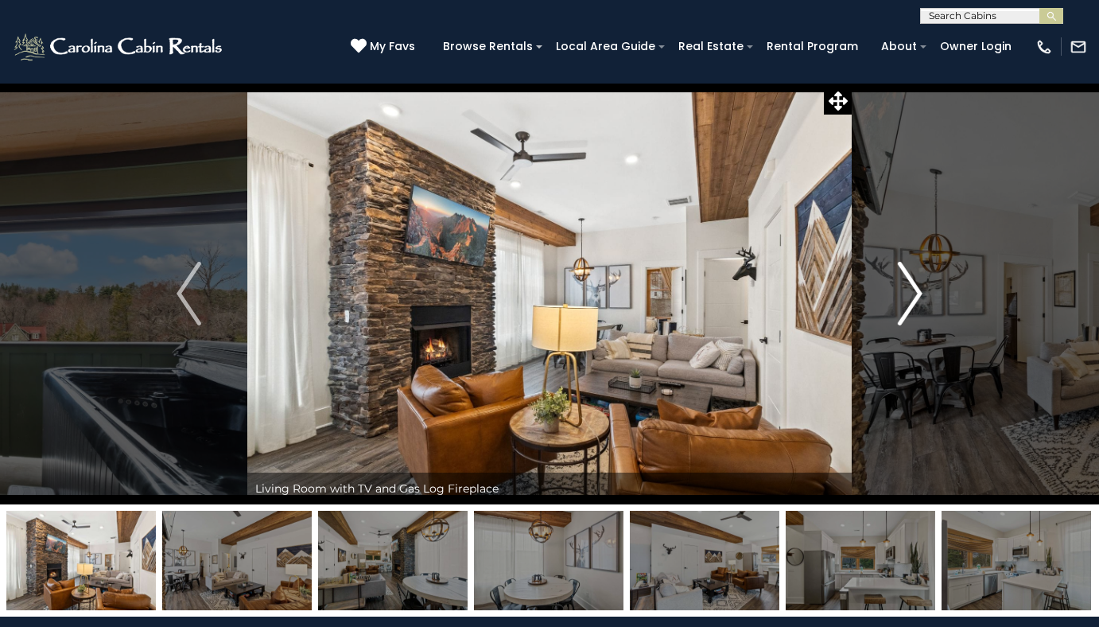
click at [911, 296] on img "Next" at bounding box center [910, 294] width 24 height 64
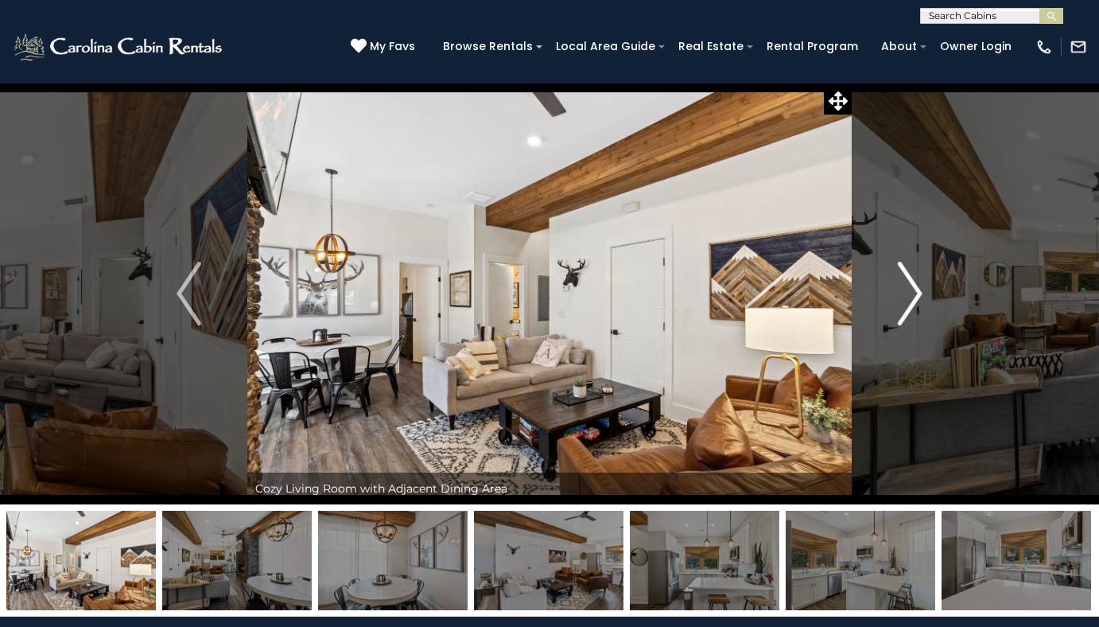
click at [911, 296] on img "Next" at bounding box center [910, 294] width 24 height 64
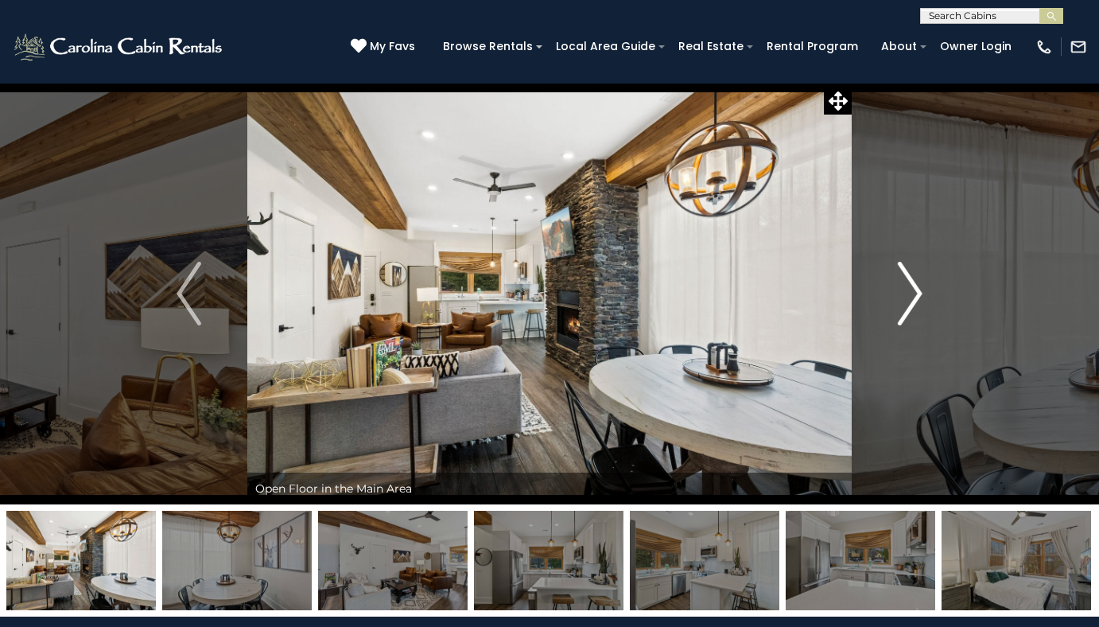
click at [911, 296] on img "Next" at bounding box center [910, 294] width 24 height 64
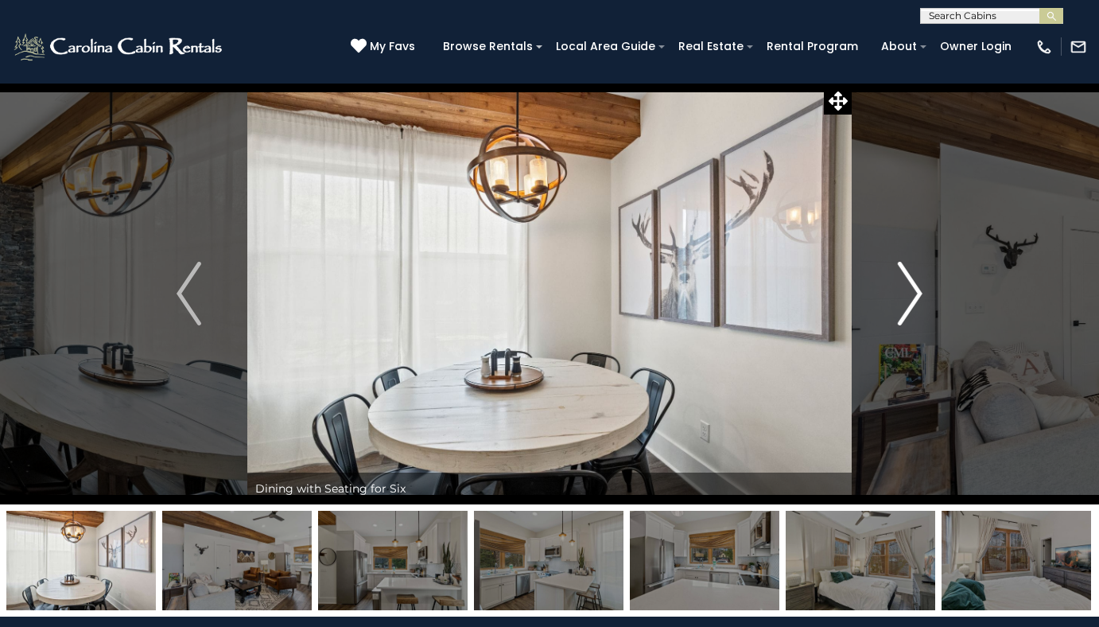
click at [911, 296] on img "Next" at bounding box center [910, 294] width 24 height 64
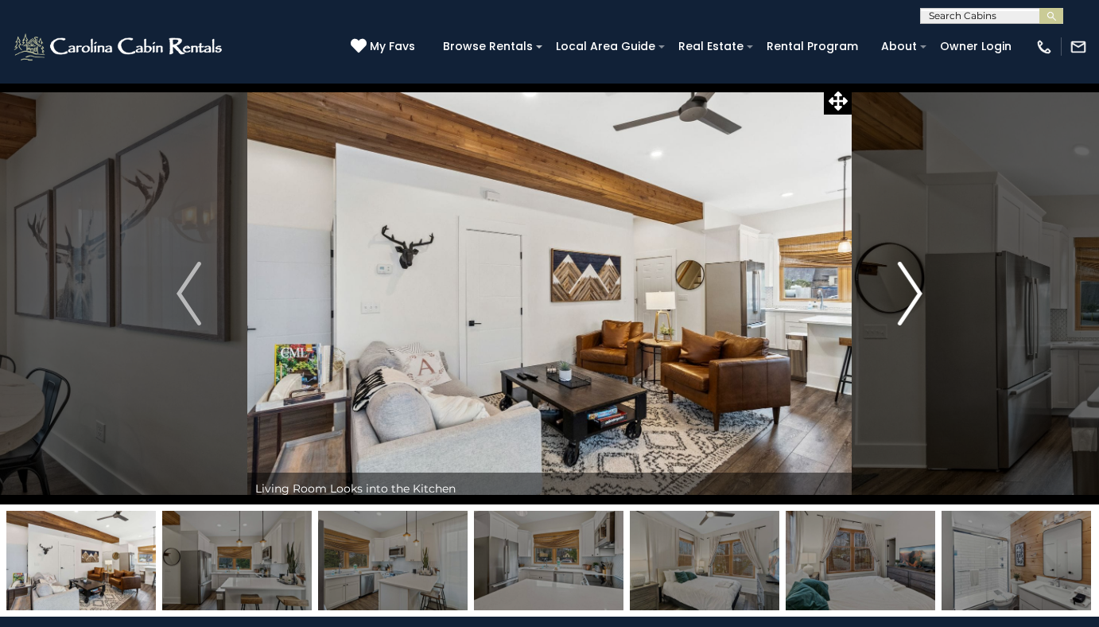
click at [911, 296] on img "Next" at bounding box center [910, 294] width 24 height 64
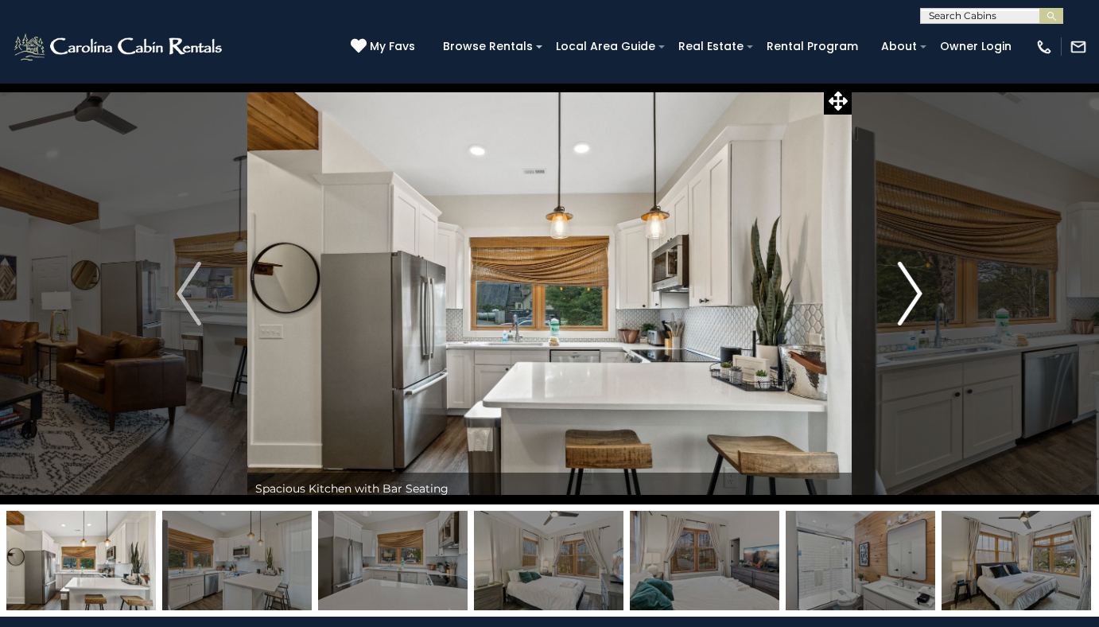
click at [911, 296] on img "Next" at bounding box center [910, 294] width 24 height 64
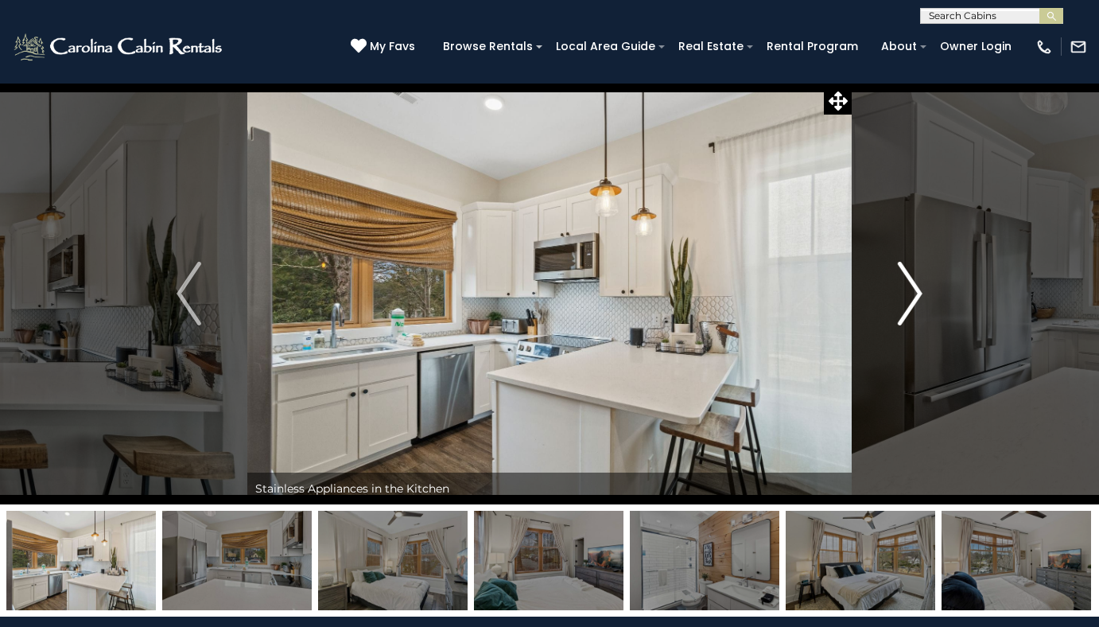
click at [911, 296] on img "Next" at bounding box center [910, 294] width 24 height 64
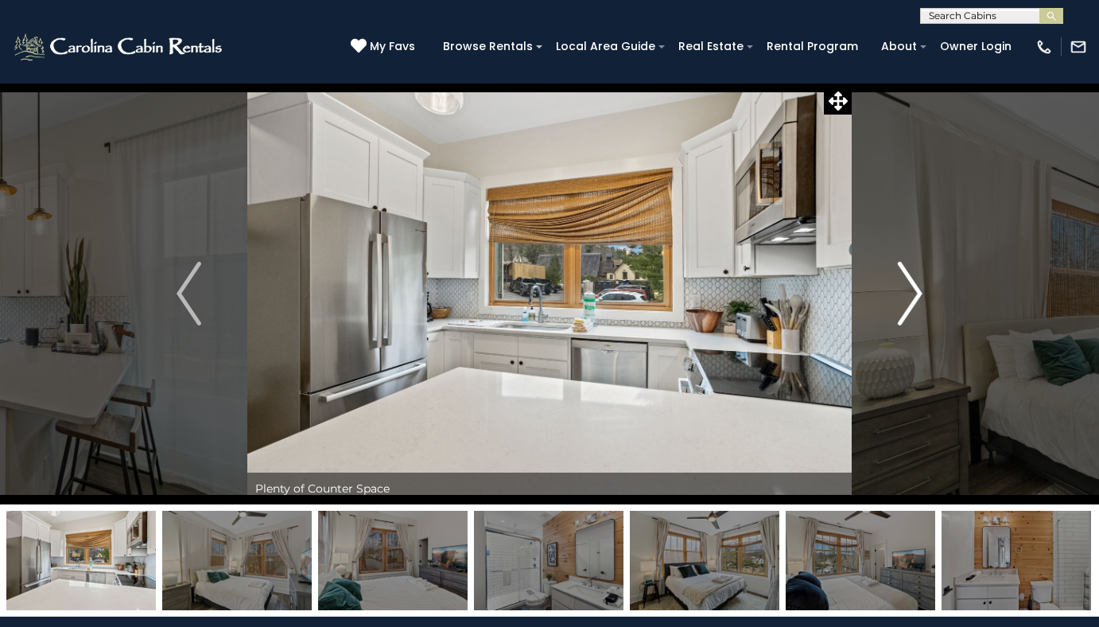
click at [911, 296] on img "Next" at bounding box center [910, 294] width 24 height 64
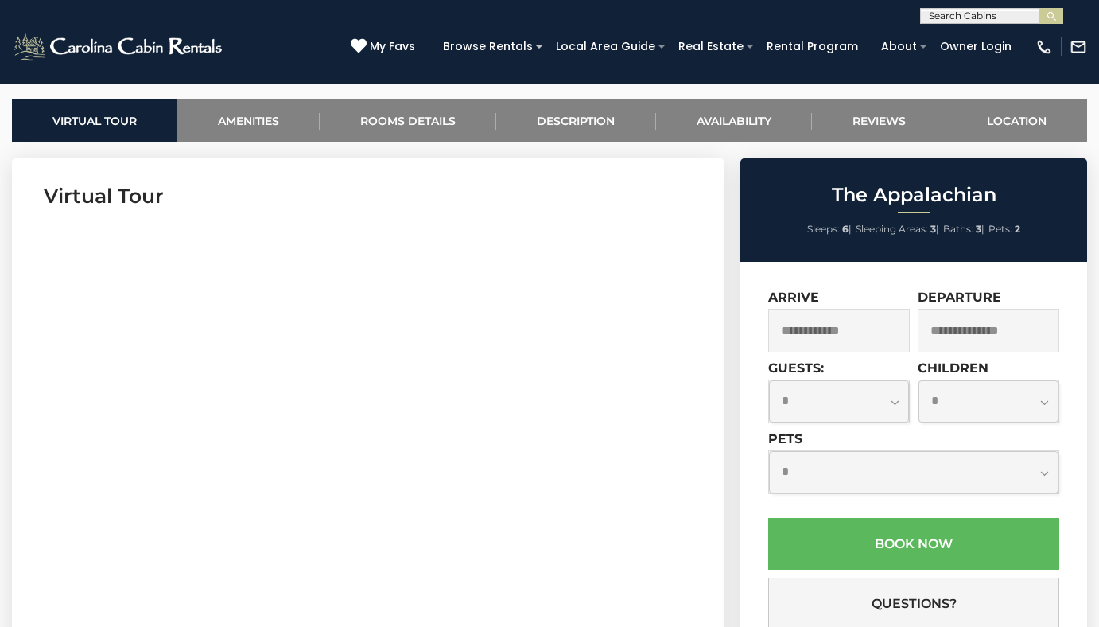
scroll to position [636, 0]
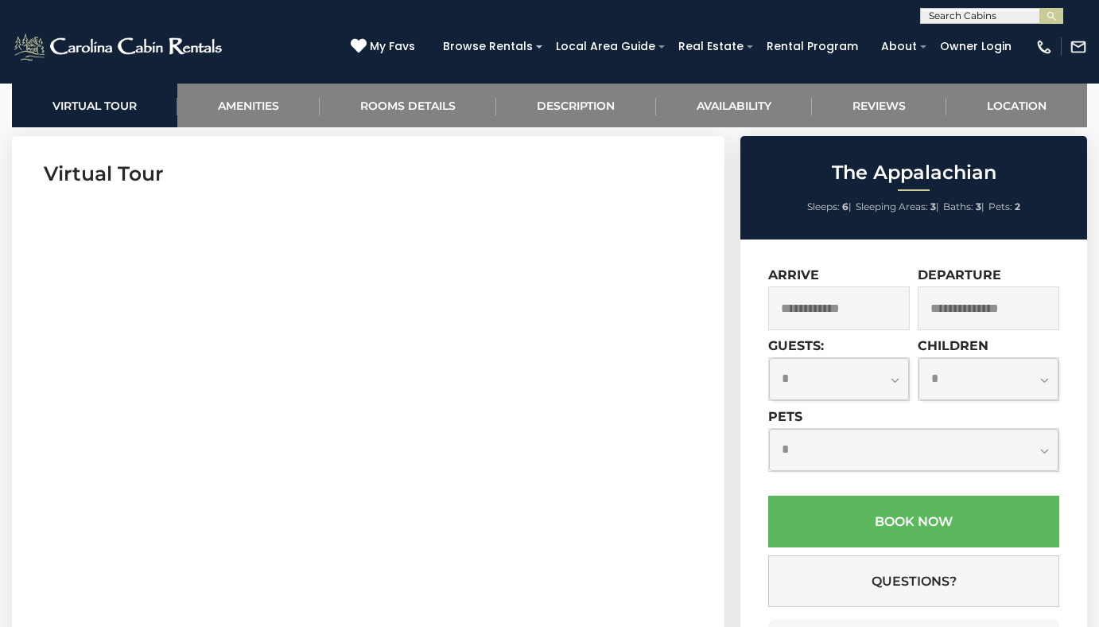
click at [900, 379] on select "**********" at bounding box center [839, 379] width 140 height 42
click at [769, 358] on select "**********" at bounding box center [839, 379] width 140 height 42
click at [889, 378] on select "**********" at bounding box center [839, 379] width 140 height 42
select select "*"
click at [769, 358] on select "**********" at bounding box center [839, 379] width 140 height 42
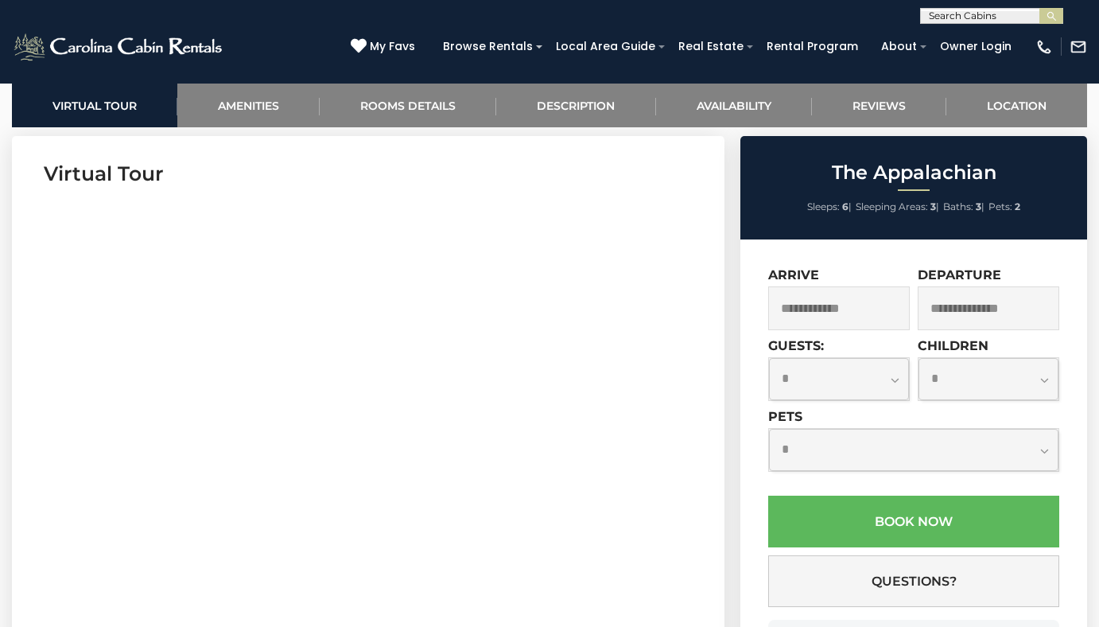
click at [861, 313] on input "text" at bounding box center [839, 308] width 142 height 44
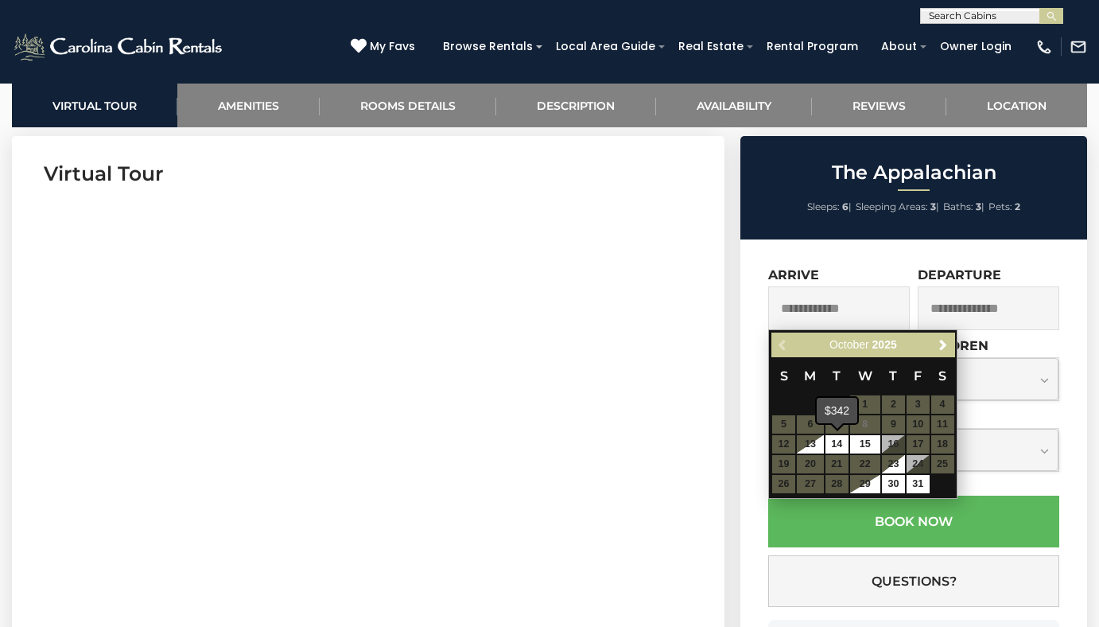
click at [813, 458] on table "S M T W T F S 1 2 3 4 5 6 7 8 9 10 11 12 13 14 15 16 17 18 19 20 21 22 23 24 25…" at bounding box center [862, 425] width 183 height 137
click at [814, 463] on table "S M T W T F S 1 2 3 4 5 6 7 8 9 10 11 12 13 14 15 16 17 18 19 20 21 22 23 24 25…" at bounding box center [862, 425] width 183 height 137
click at [814, 460] on table "S M T W T F S 1 2 3 4 5 6 7 8 9 10 11 12 13 14 15 16 17 18 19 20 21 22 23 24 25…" at bounding box center [862, 425] width 183 height 137
click at [814, 457] on table "S M T W T F S 1 2 3 4 5 6 7 8 9 10 11 12 13 14 15 16 17 18 19 20 21 22 23 24 25…" at bounding box center [862, 425] width 183 height 137
click at [855, 456] on table "S M T W T F S 1 2 3 4 5 6 7 8 9 10 11 12 13 14 15 16 17 18 19 20 21 22 23 24 25…" at bounding box center [862, 425] width 183 height 137
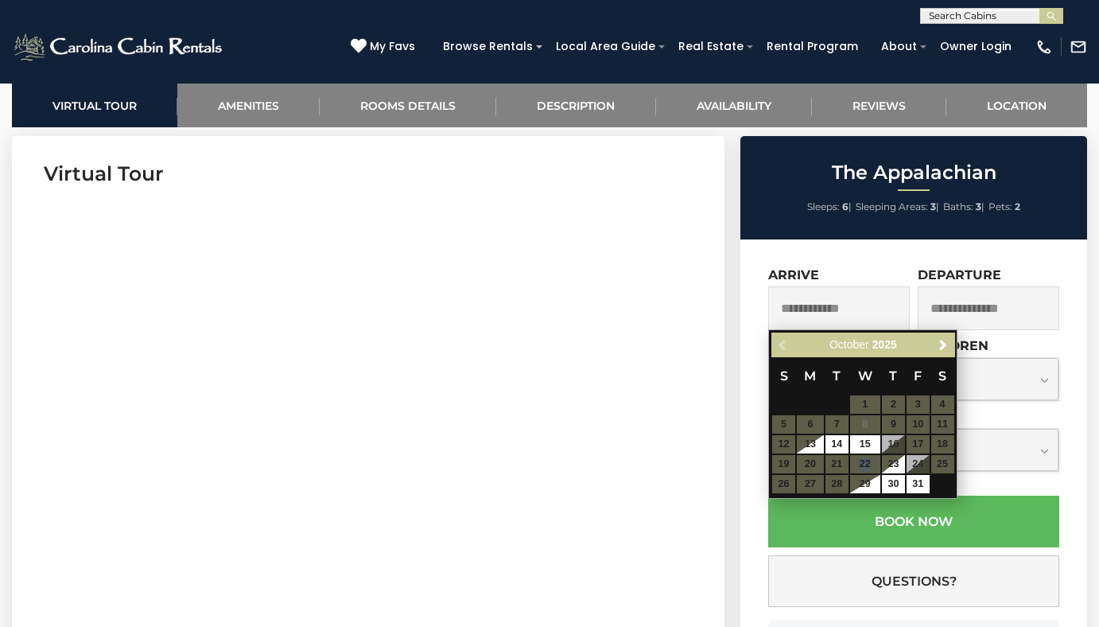
click at [855, 456] on table "S M T W T F S 1 2 3 4 5 6 7 8 9 10 11 12 13 14 15 16 17 18 19 20 21 22 23 24 25…" at bounding box center [862, 425] width 183 height 137
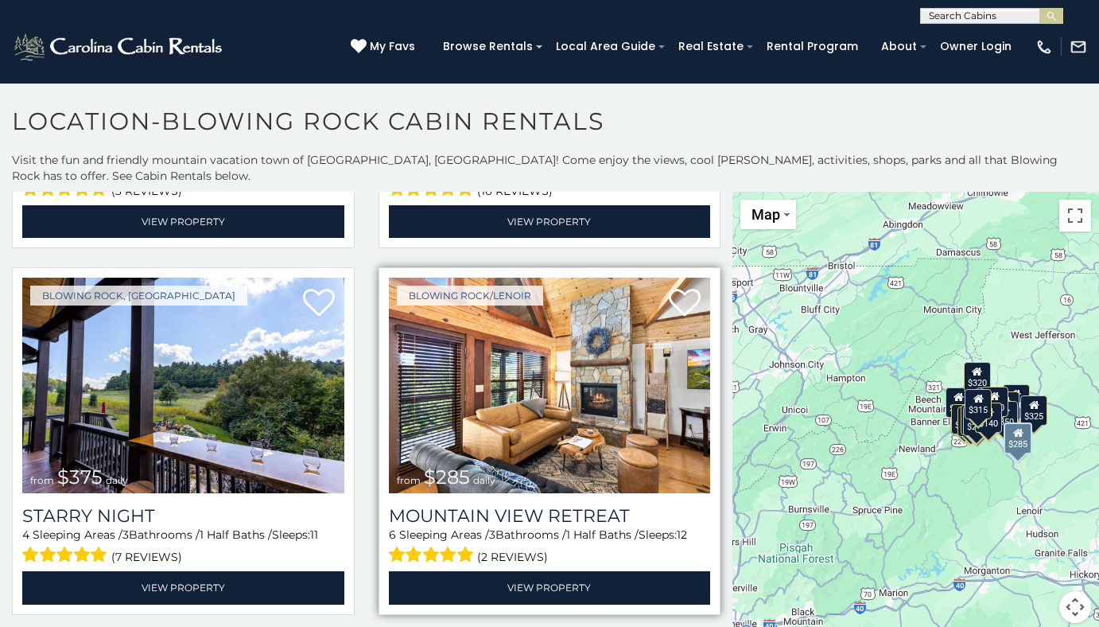
scroll to position [1829, 0]
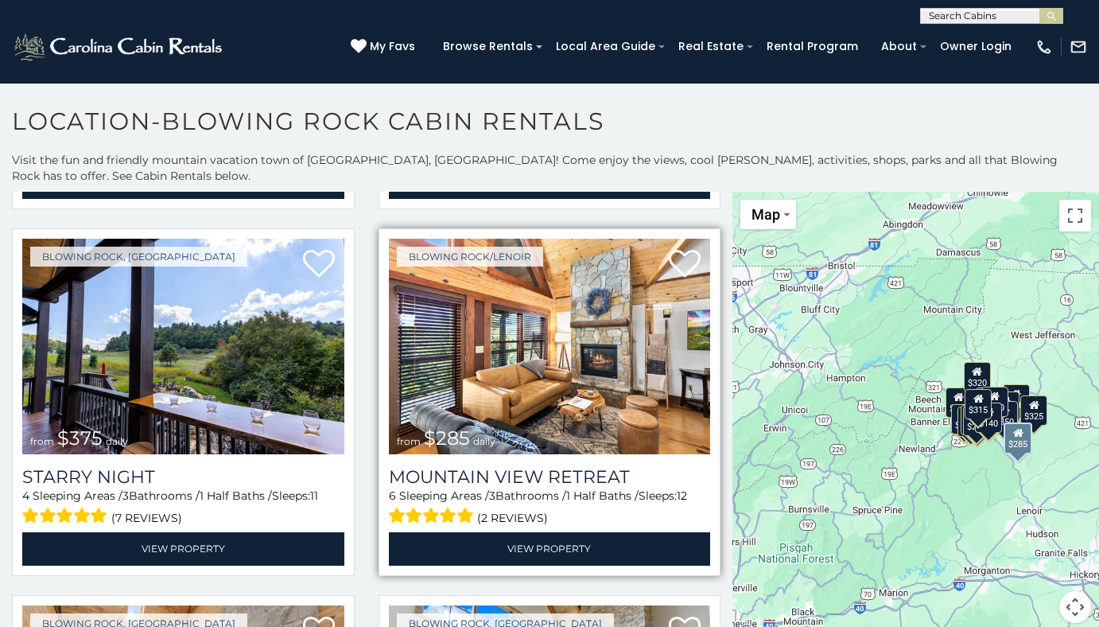
click at [497, 359] on img at bounding box center [550, 347] width 322 height 216
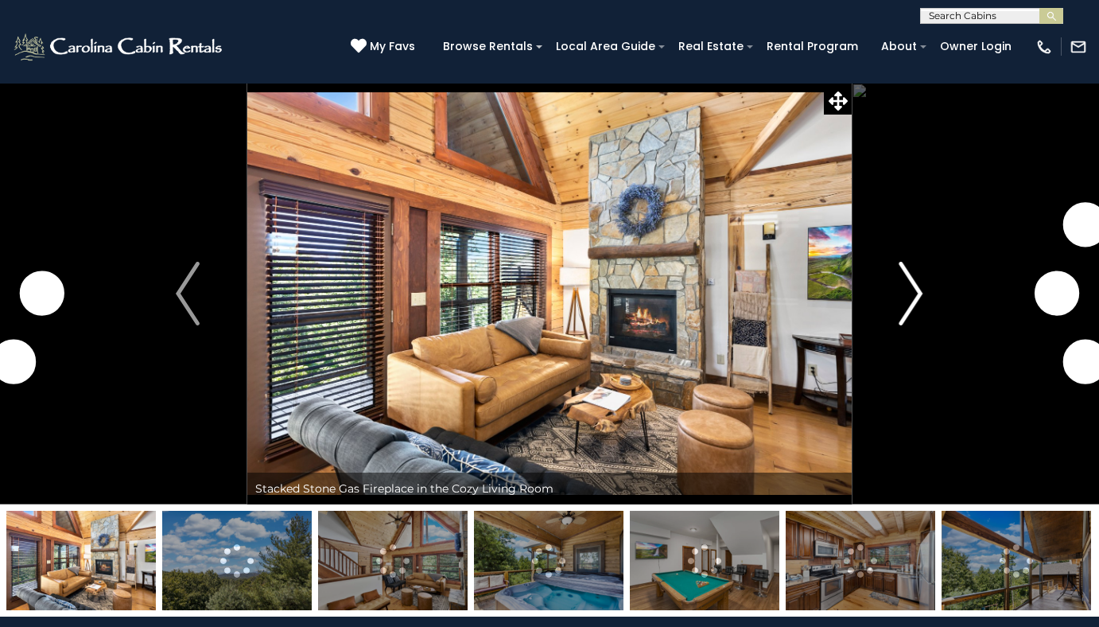
click at [917, 296] on img "Next" at bounding box center [911, 294] width 24 height 64
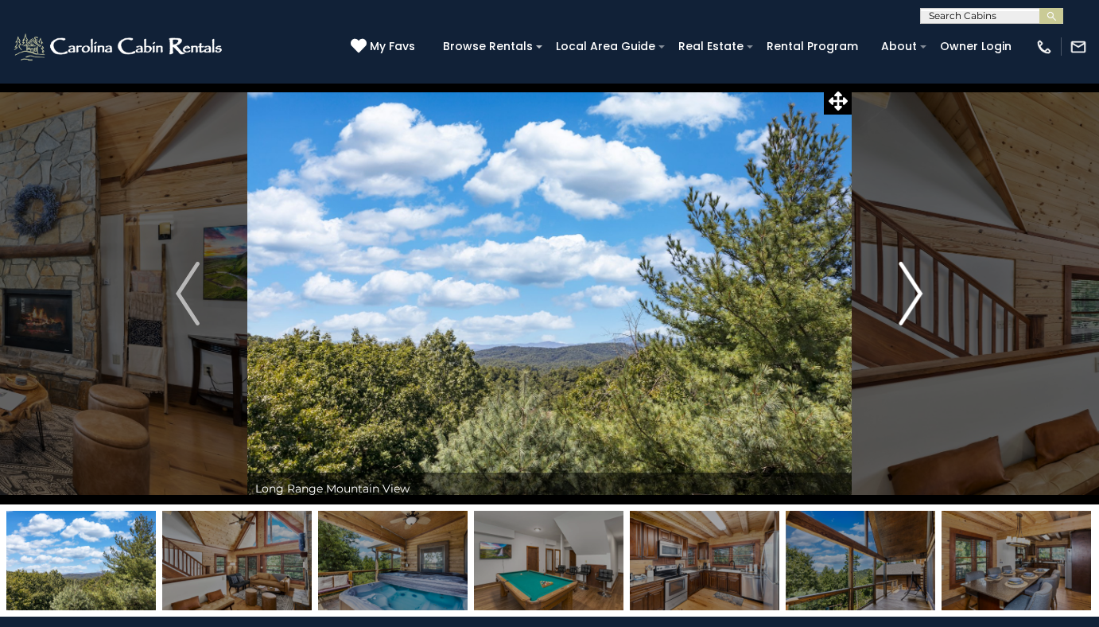
click at [915, 296] on img "Next" at bounding box center [911, 294] width 24 height 64
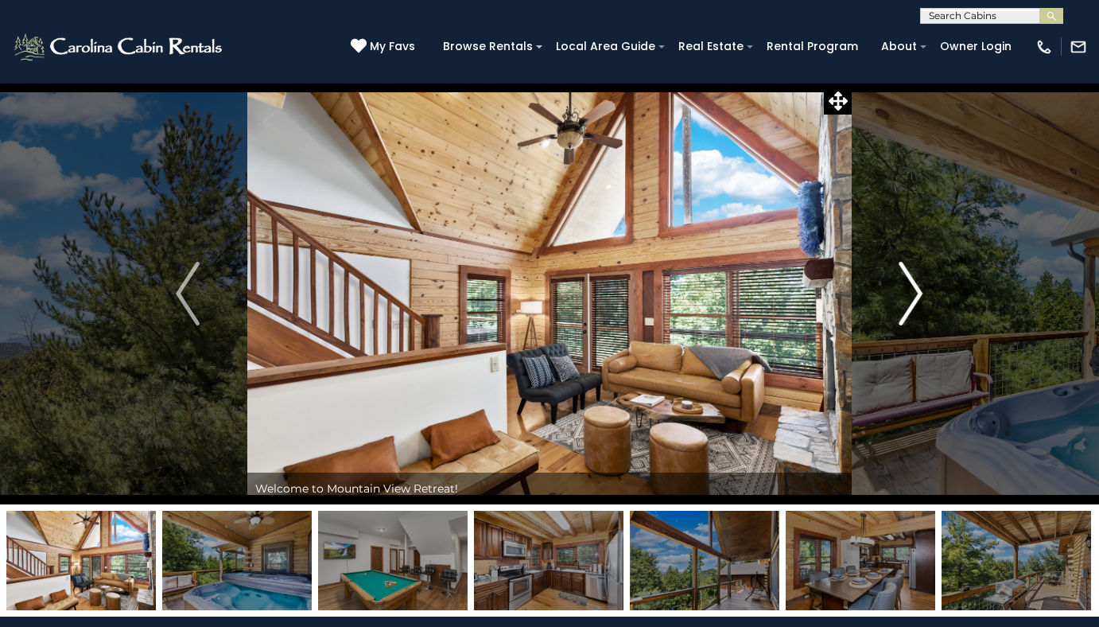
click at [915, 296] on img "Next" at bounding box center [911, 294] width 24 height 64
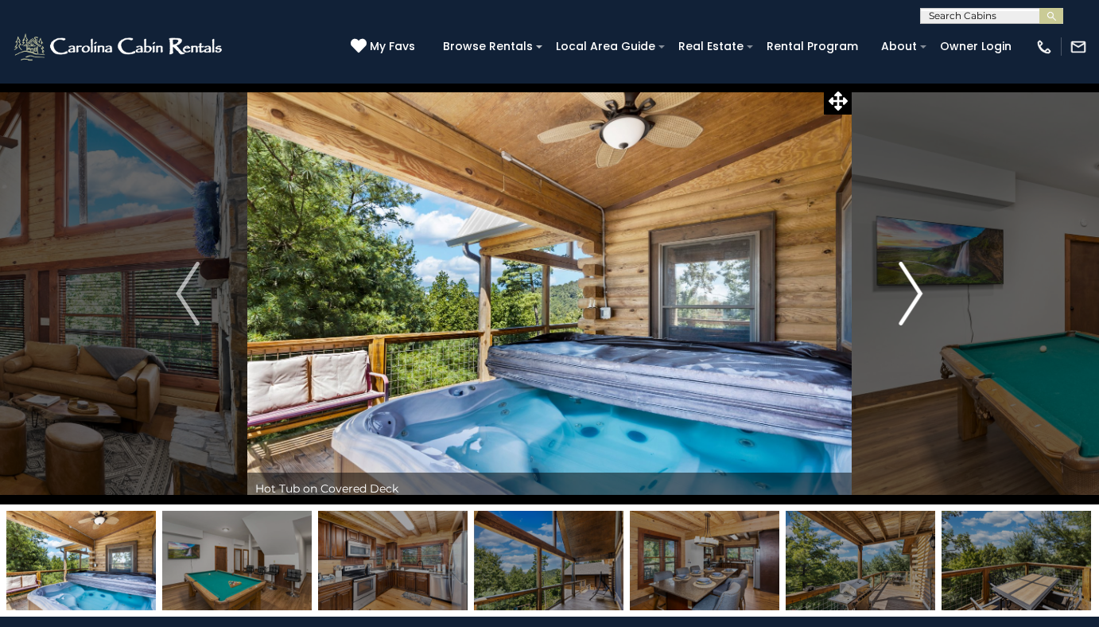
click at [912, 296] on img "Next" at bounding box center [911, 294] width 24 height 64
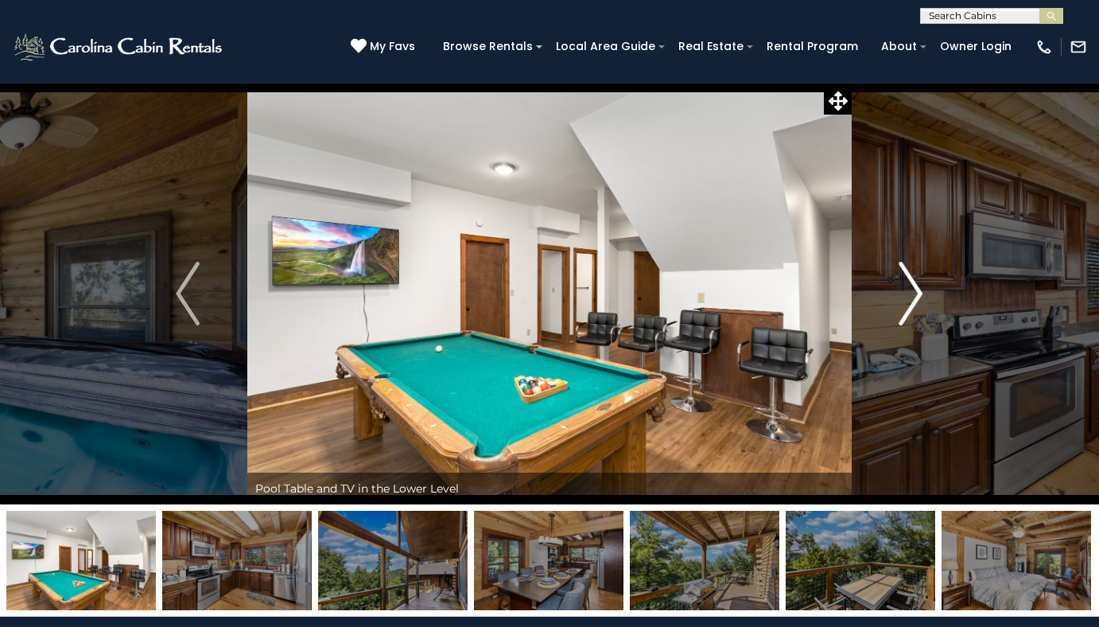
click at [912, 296] on img "Next" at bounding box center [911, 294] width 24 height 64
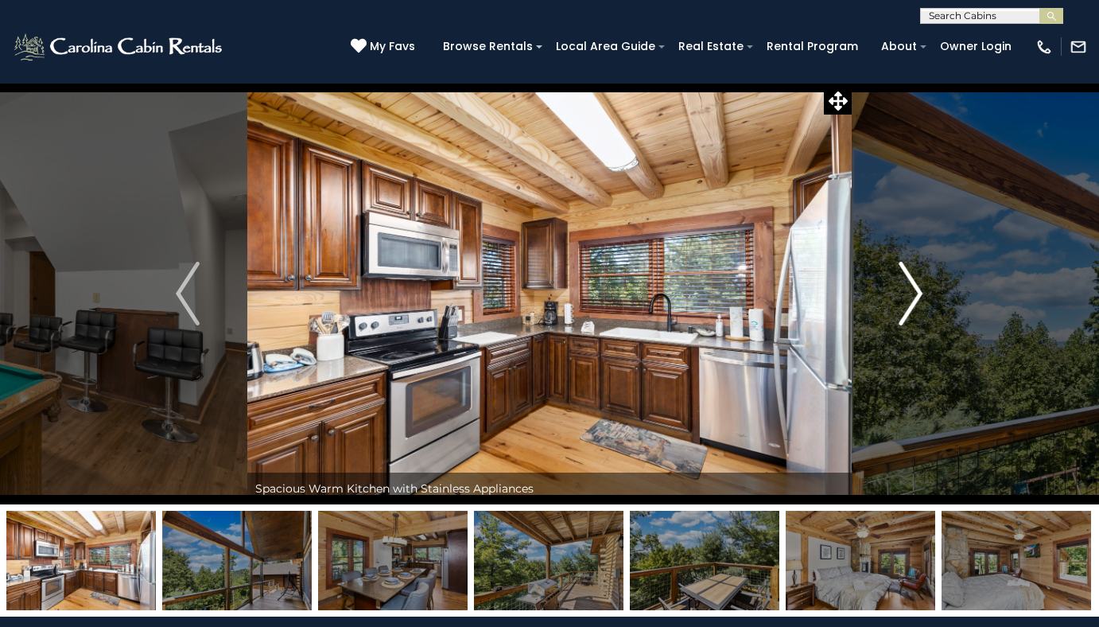
click at [910, 296] on img "Next" at bounding box center [911, 294] width 24 height 64
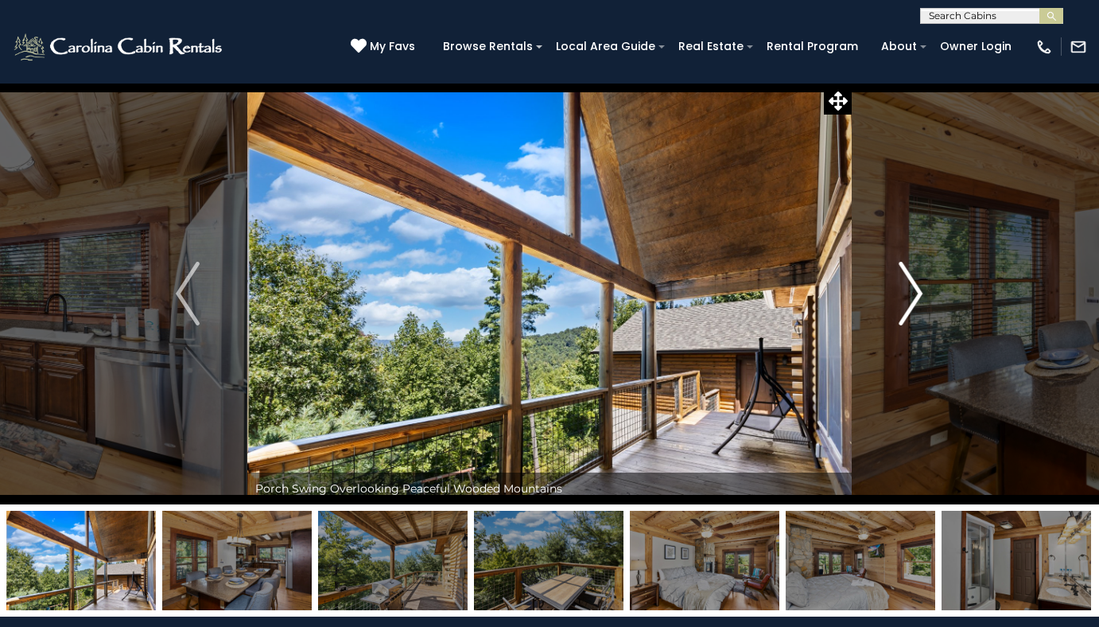
click at [910, 298] on img "Next" at bounding box center [911, 294] width 24 height 64
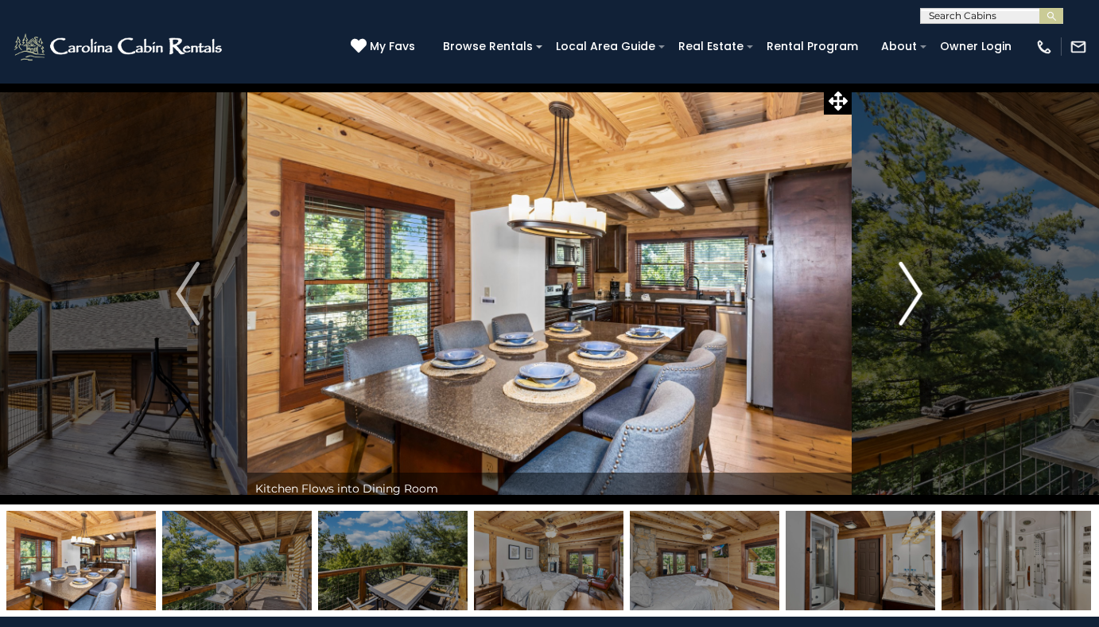
click at [910, 298] on img "Next" at bounding box center [911, 294] width 24 height 64
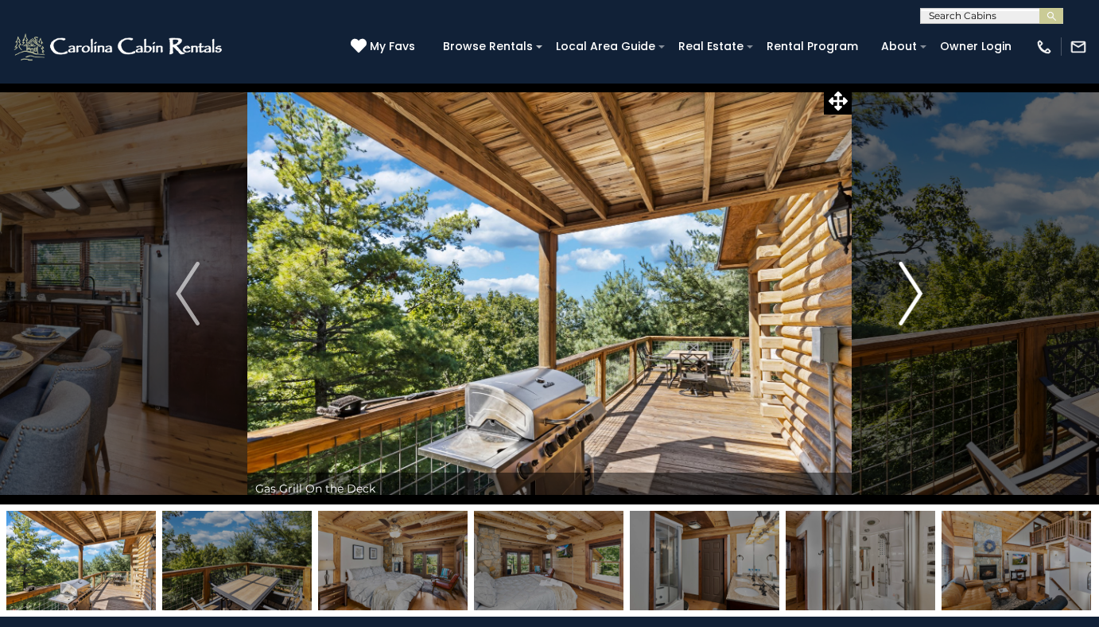
click at [910, 298] on img "Next" at bounding box center [911, 294] width 24 height 64
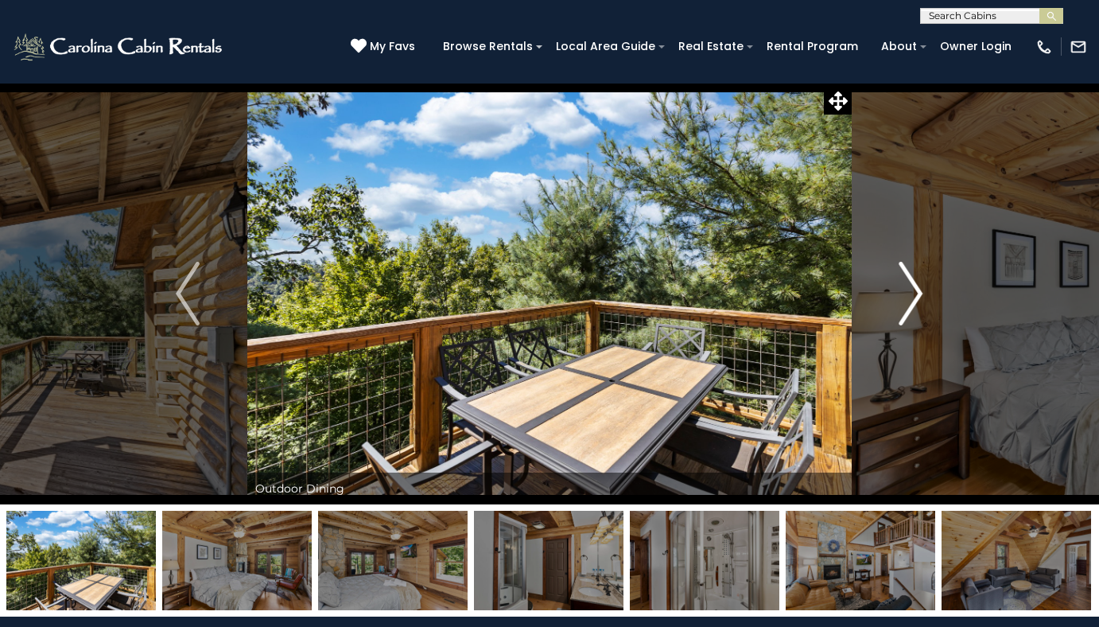
click at [910, 298] on img "Next" at bounding box center [911, 294] width 24 height 64
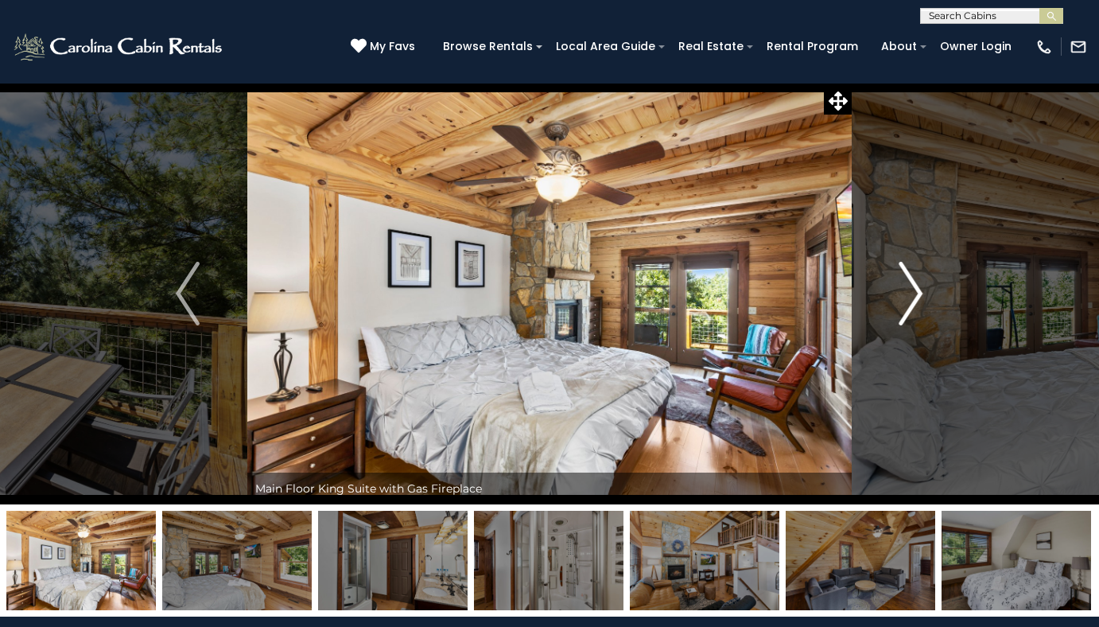
click at [910, 298] on img "Next" at bounding box center [911, 294] width 24 height 64
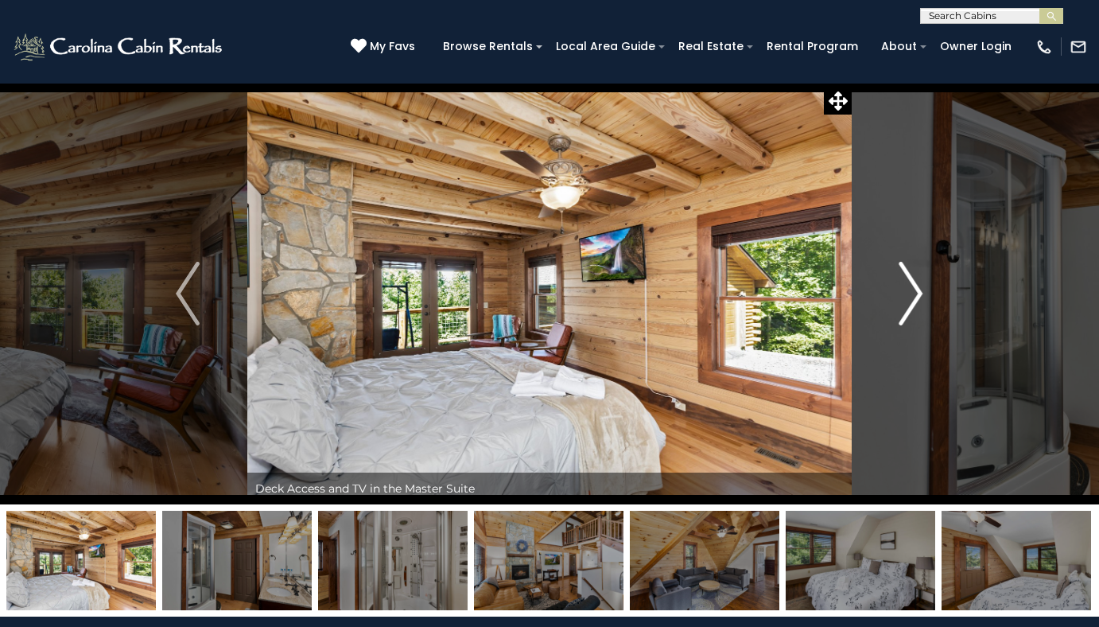
click at [910, 298] on img "Next" at bounding box center [911, 294] width 24 height 64
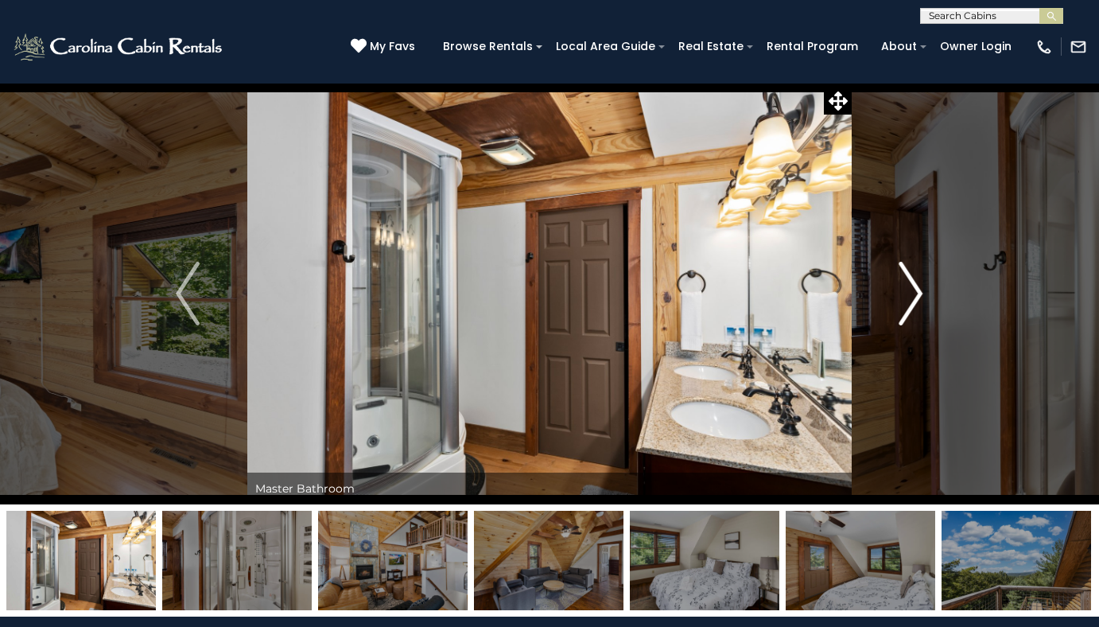
click at [910, 298] on img "Next" at bounding box center [911, 294] width 24 height 64
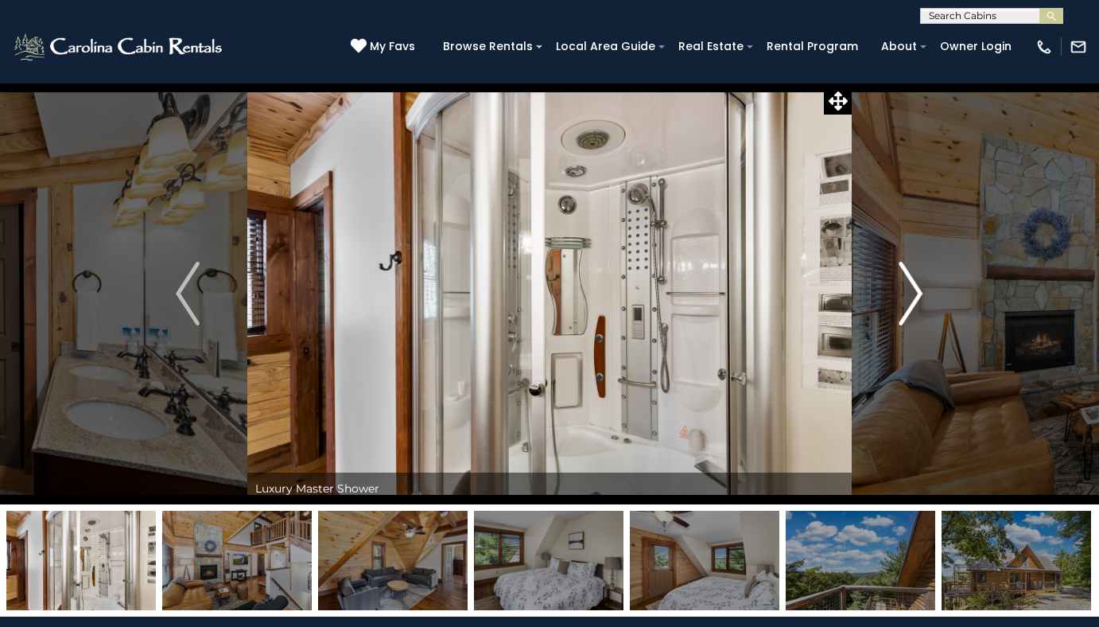
click at [910, 298] on img "Next" at bounding box center [911, 294] width 24 height 64
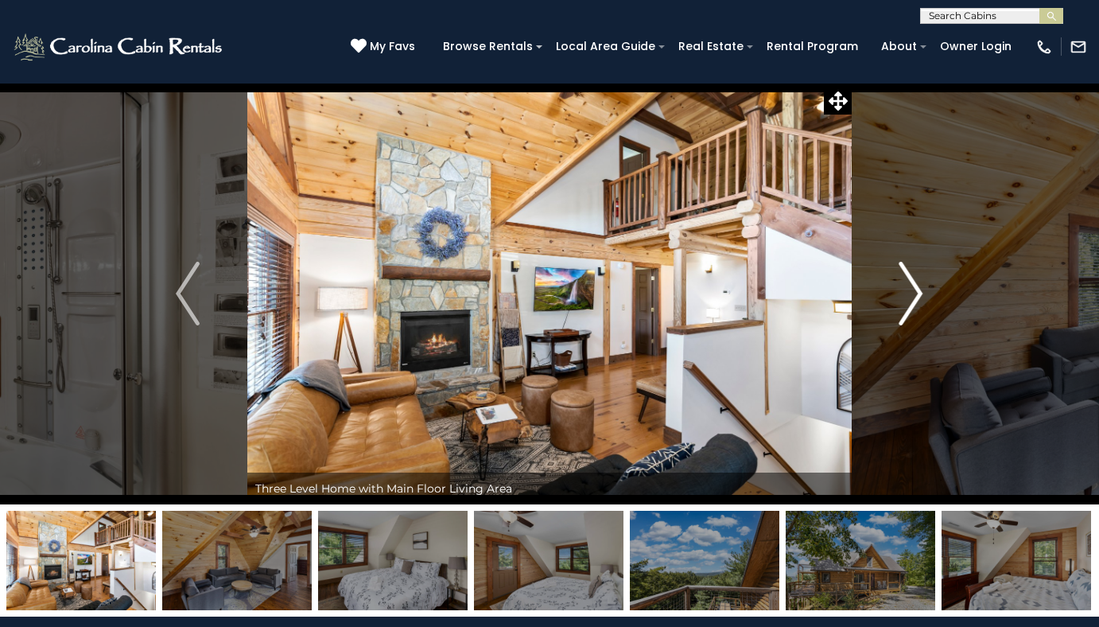
click at [910, 298] on img "Next" at bounding box center [911, 294] width 24 height 64
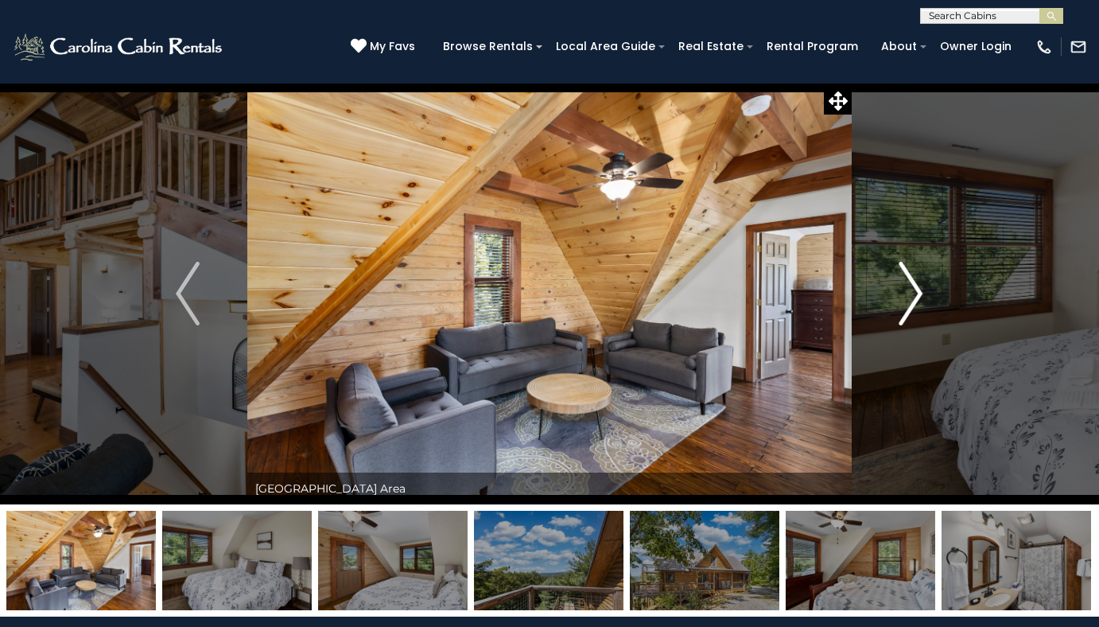
click at [910, 298] on img "Next" at bounding box center [911, 294] width 24 height 64
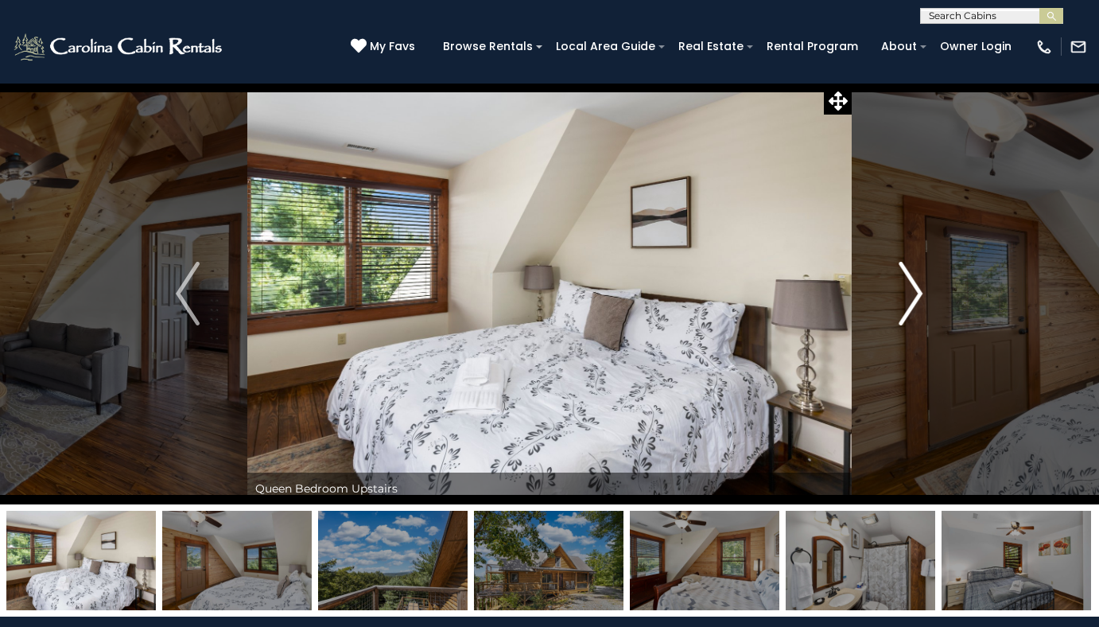
click at [910, 298] on img "Next" at bounding box center [911, 294] width 24 height 64
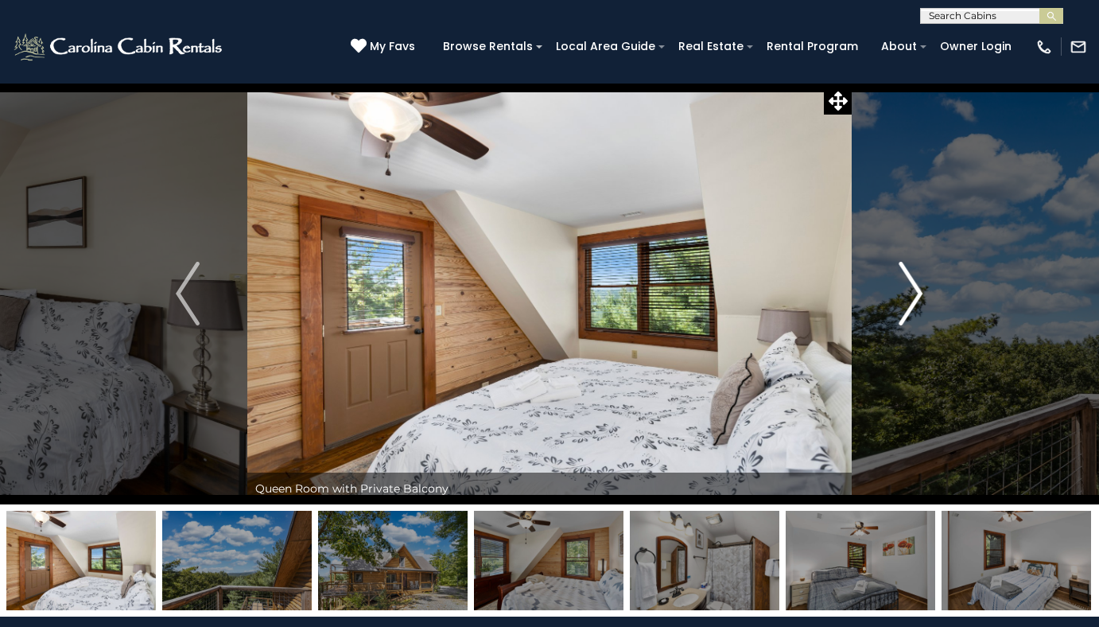
click at [910, 298] on img "Next" at bounding box center [911, 294] width 24 height 64
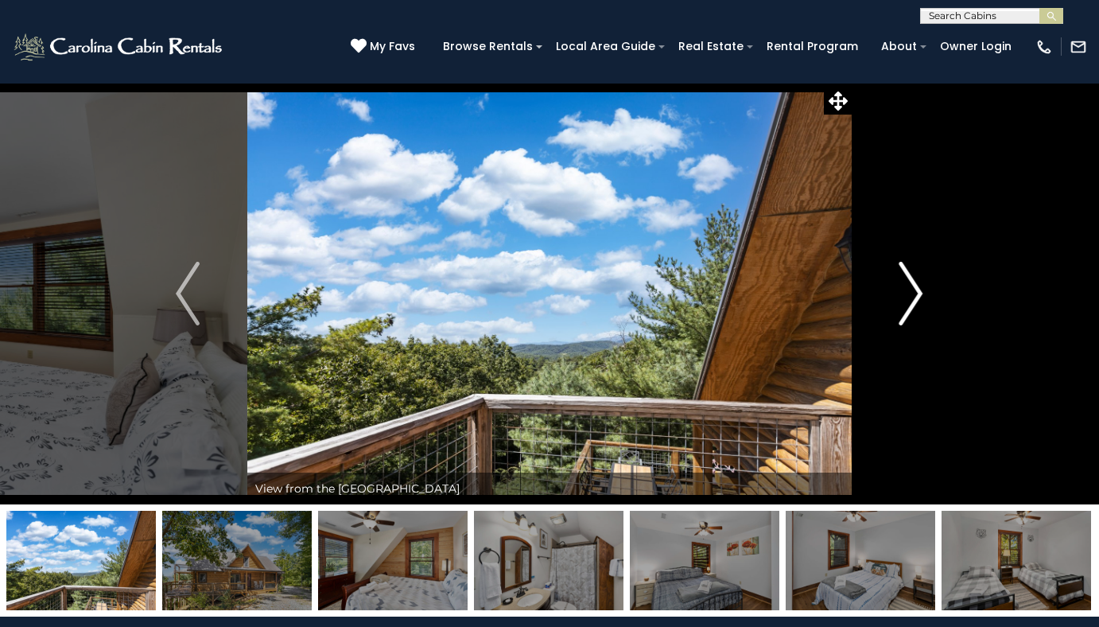
click at [910, 298] on img "Next" at bounding box center [911, 294] width 24 height 64
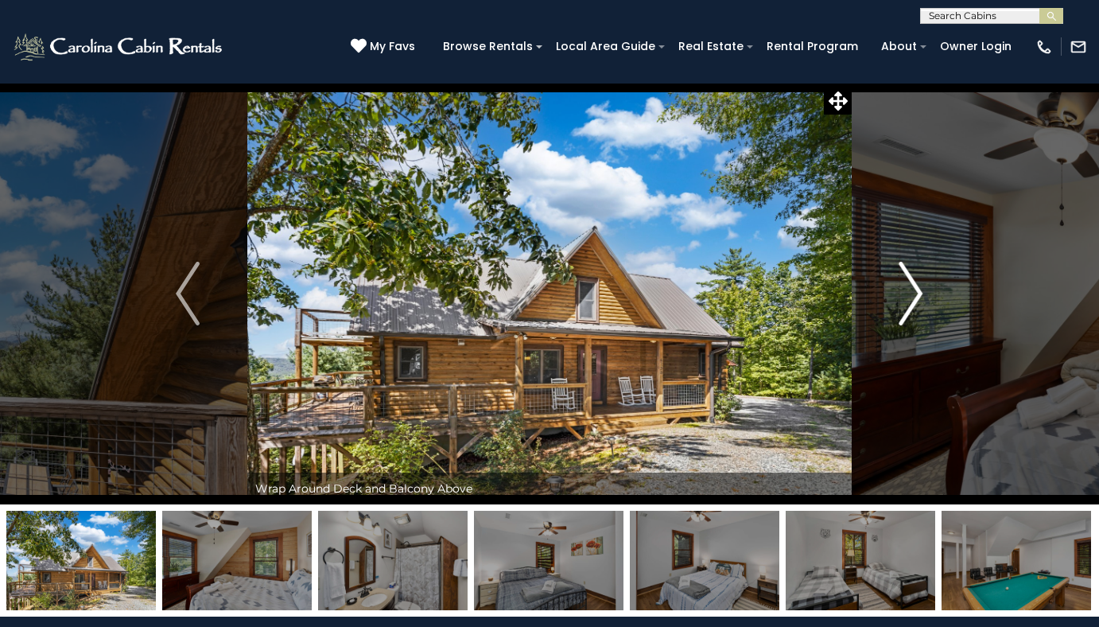
click at [910, 298] on img "Next" at bounding box center [911, 294] width 24 height 64
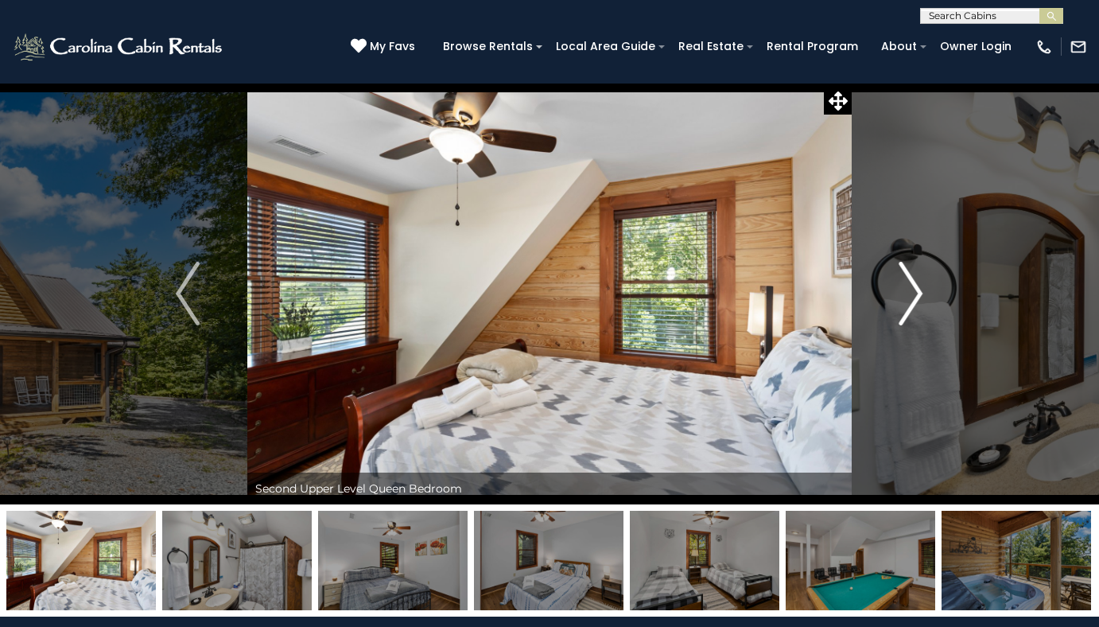
click at [927, 301] on button "Next" at bounding box center [911, 294] width 118 height 422
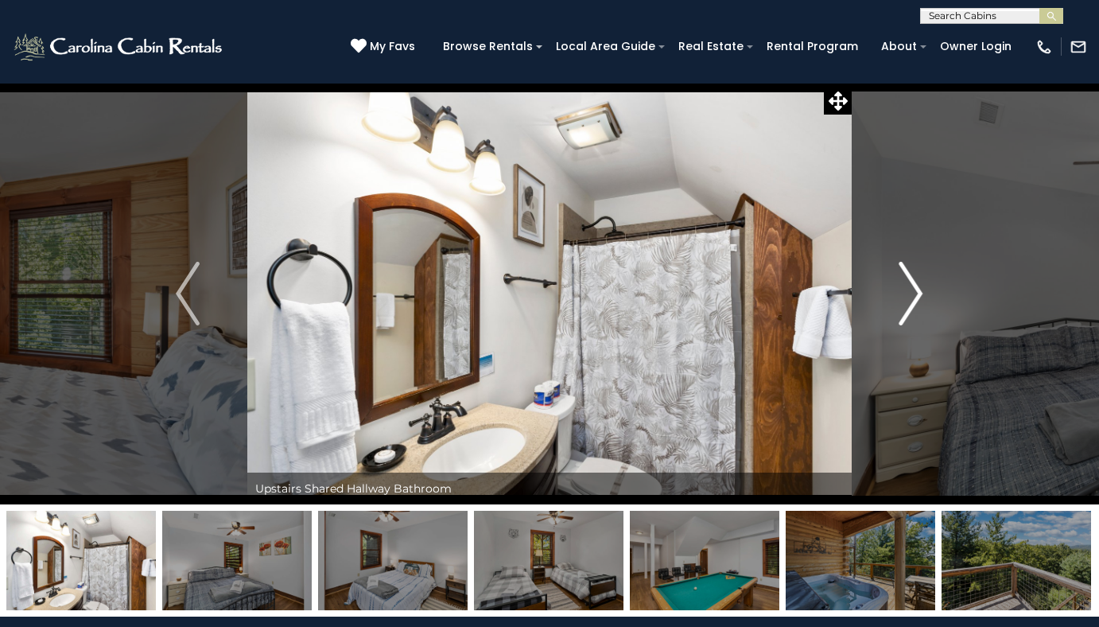
click at [910, 303] on img "Next" at bounding box center [911, 294] width 24 height 64
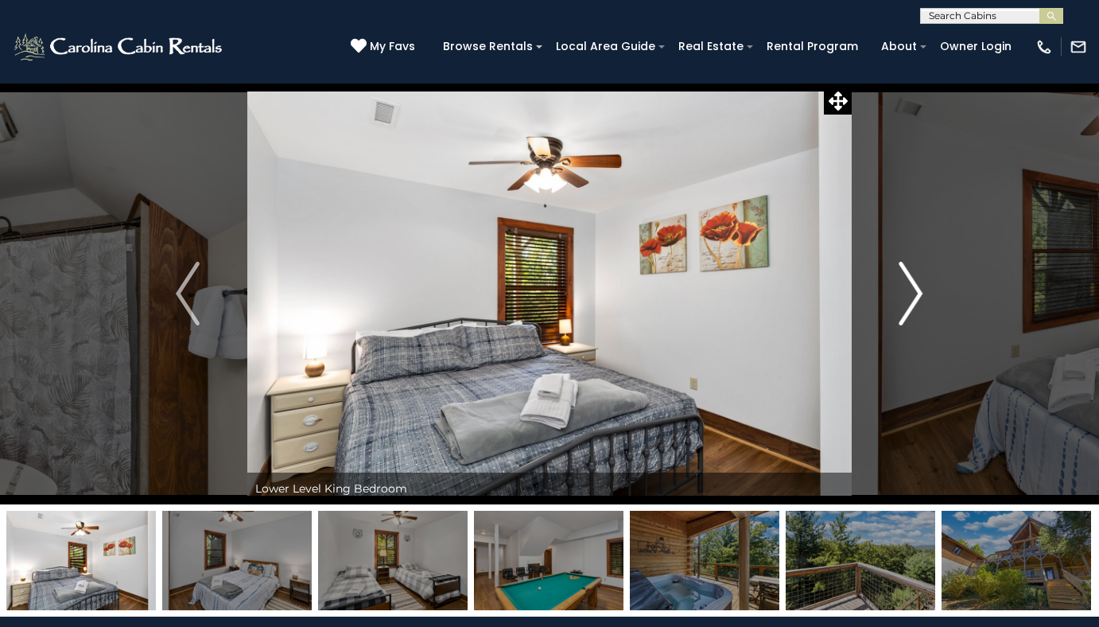
click at [910, 303] on img "Next" at bounding box center [911, 294] width 24 height 64
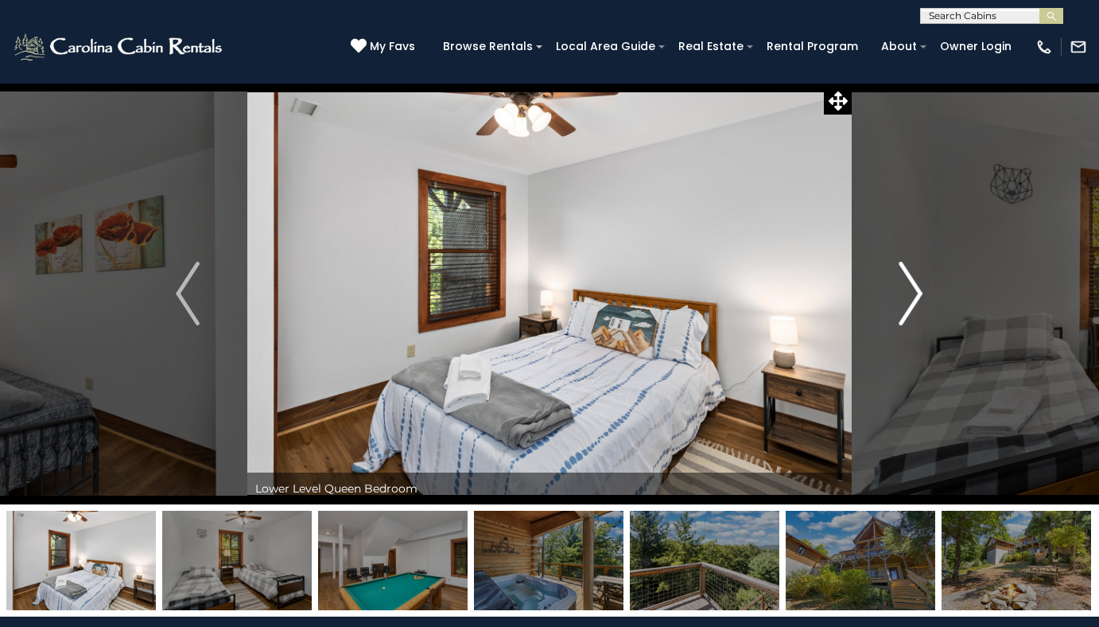
click at [910, 303] on img "Next" at bounding box center [911, 294] width 24 height 64
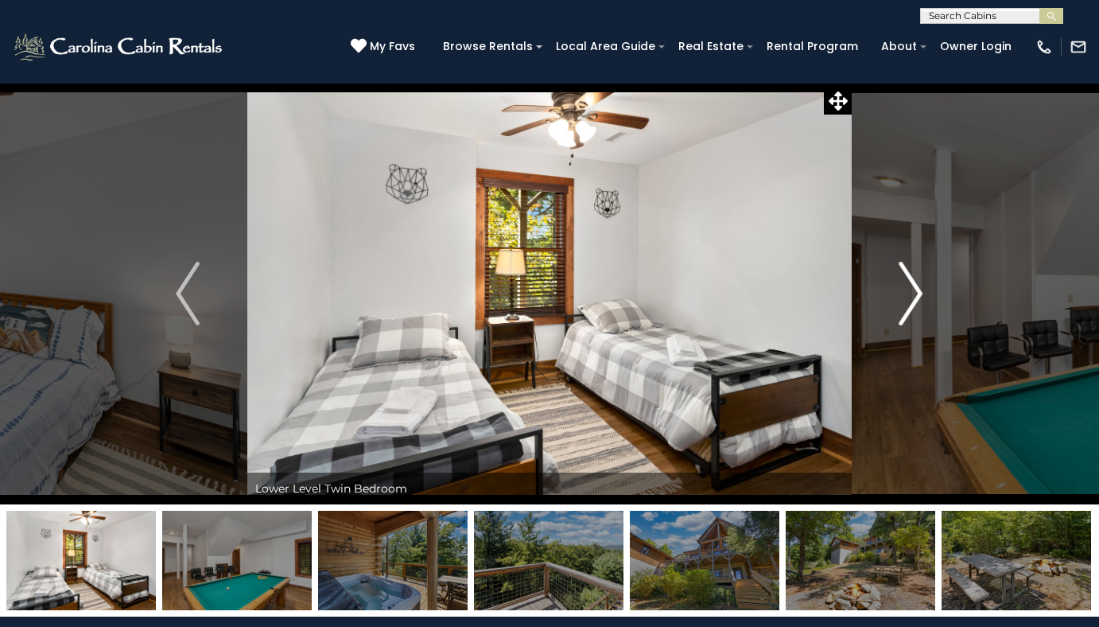
click at [910, 303] on img "Next" at bounding box center [911, 294] width 24 height 64
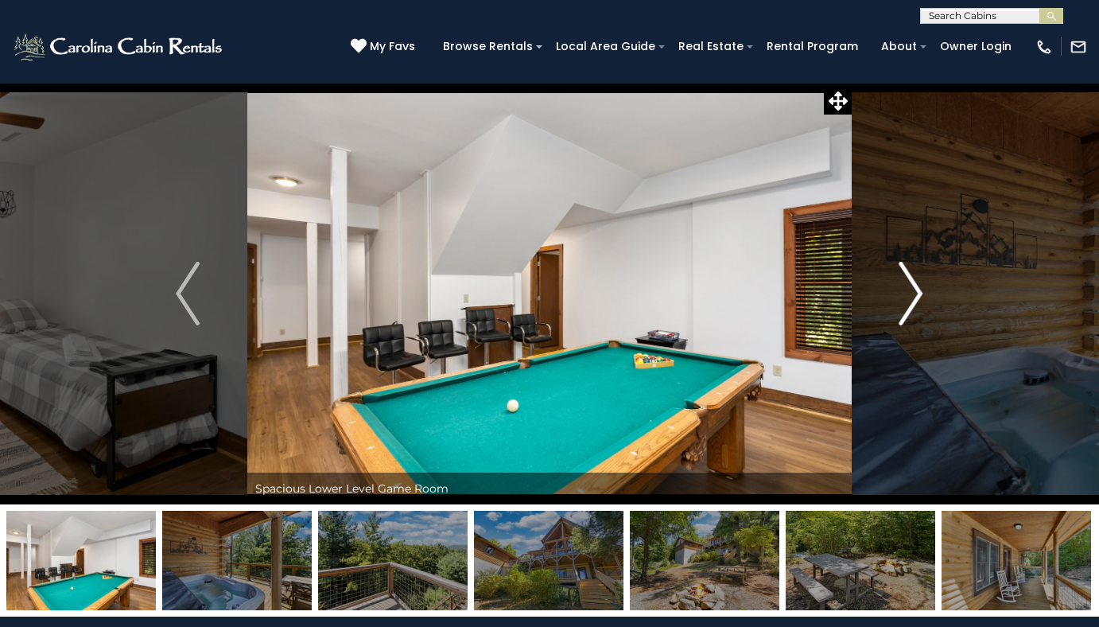
click at [910, 303] on img "Next" at bounding box center [911, 294] width 24 height 64
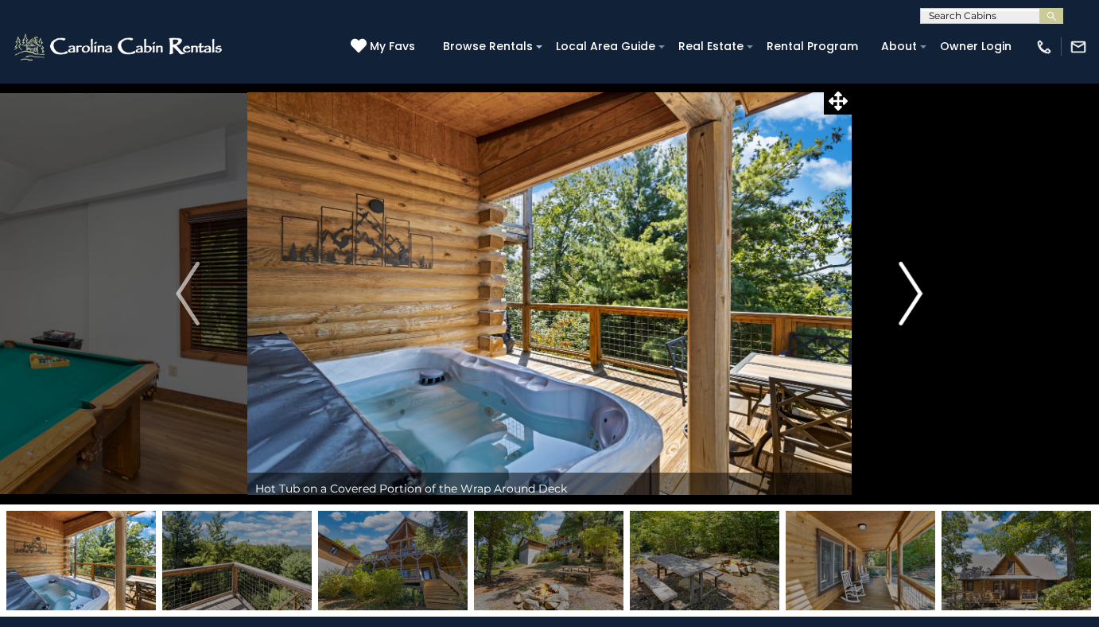
click at [910, 303] on img "Next" at bounding box center [911, 294] width 24 height 64
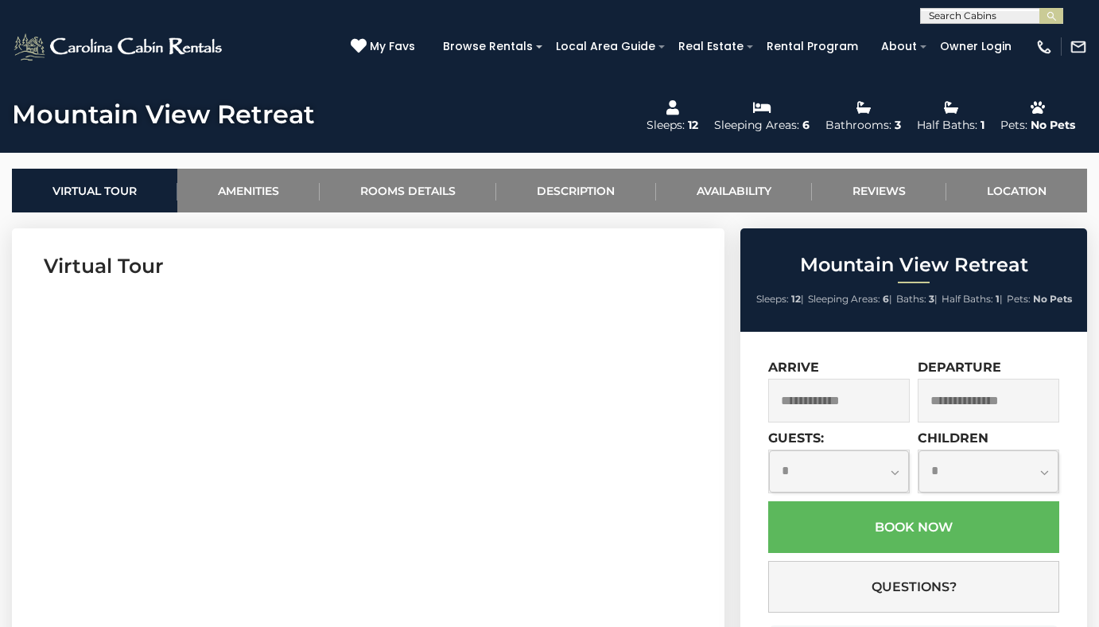
scroll to position [636, 0]
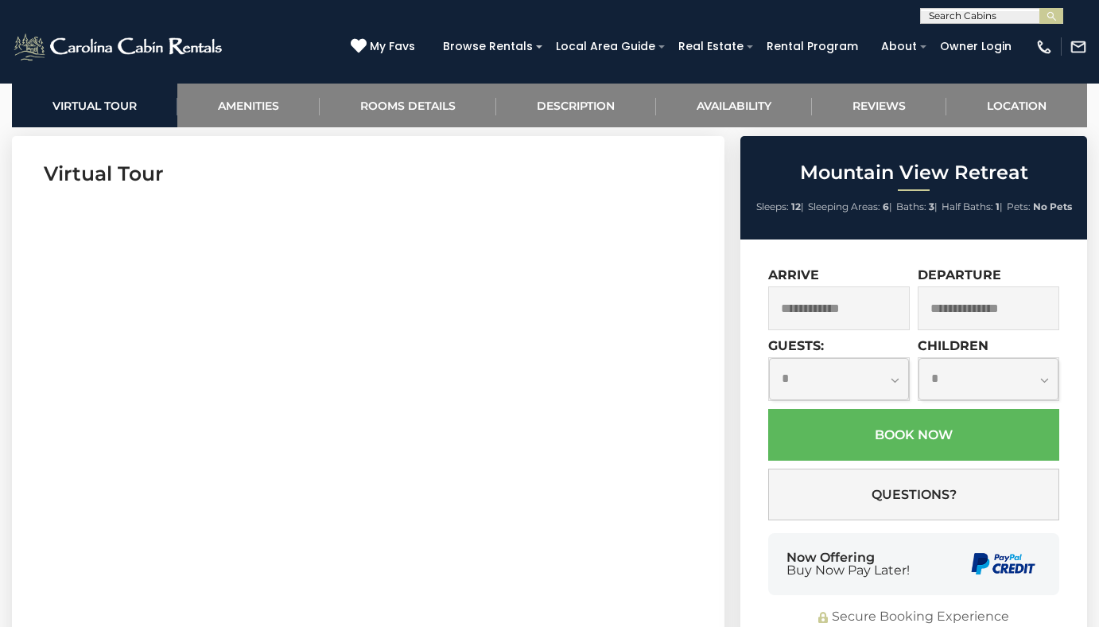
click at [868, 309] on input "text" at bounding box center [839, 308] width 142 height 44
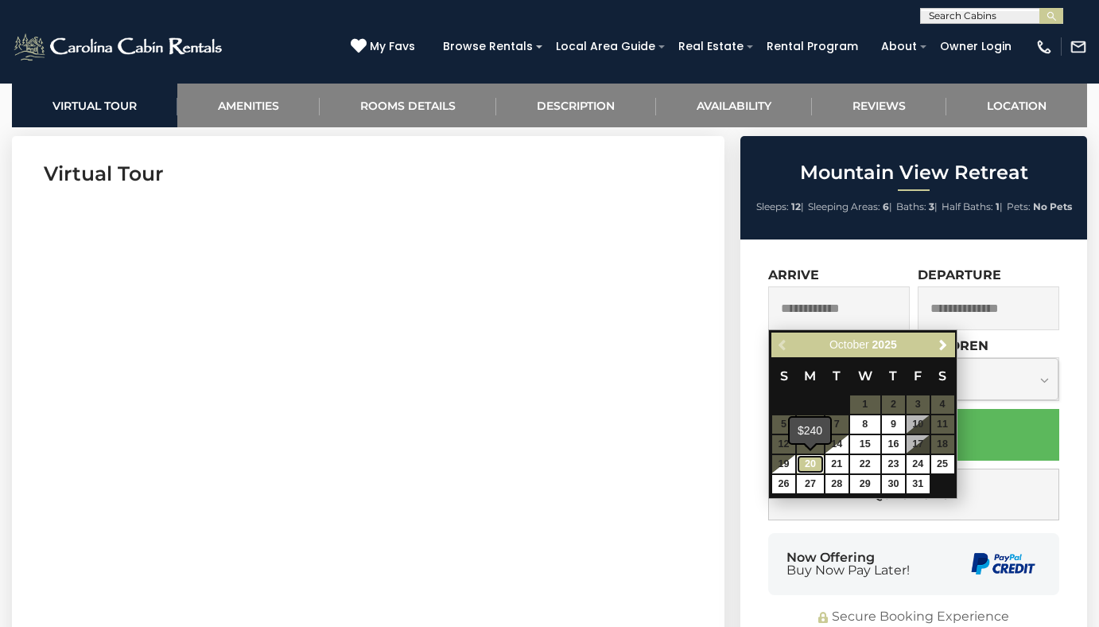
click at [807, 461] on link "20" at bounding box center [810, 464] width 27 height 18
type input "**********"
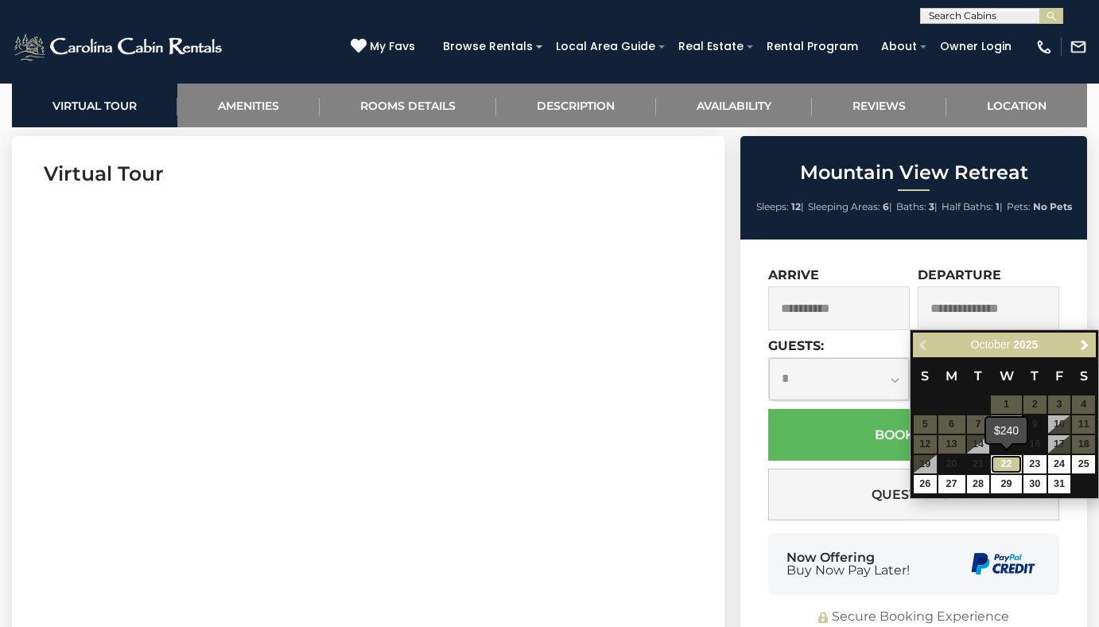
click at [1002, 464] on link "22" at bounding box center [1006, 464] width 30 height 18
type input "**********"
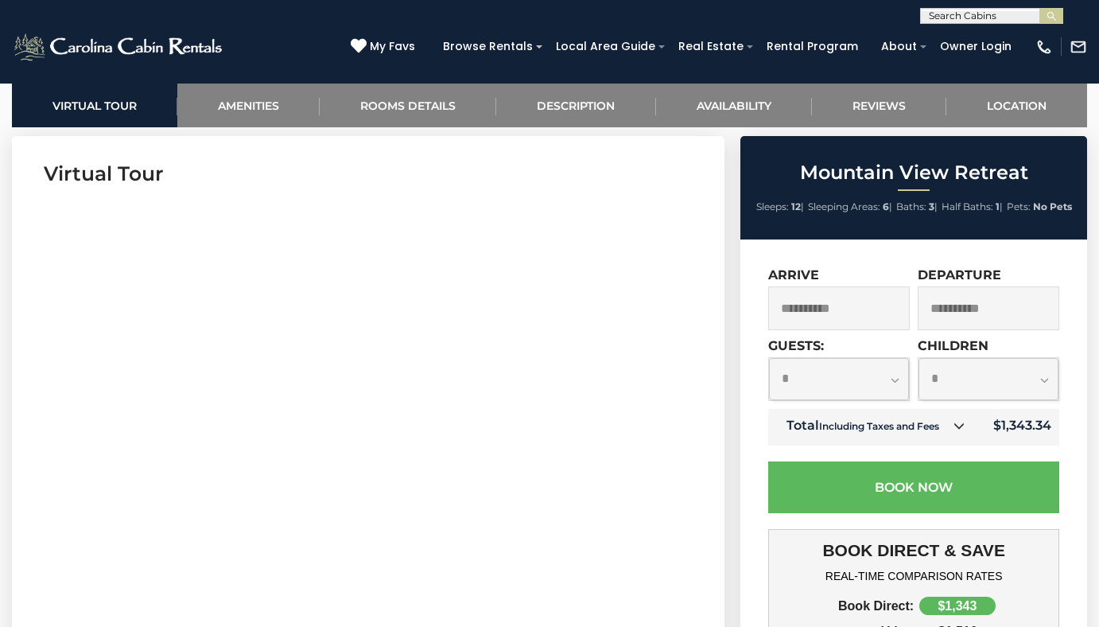
click at [896, 379] on select "**********" at bounding box center [839, 379] width 140 height 42
select select "*"
click at [769, 358] on select "**********" at bounding box center [839, 379] width 140 height 42
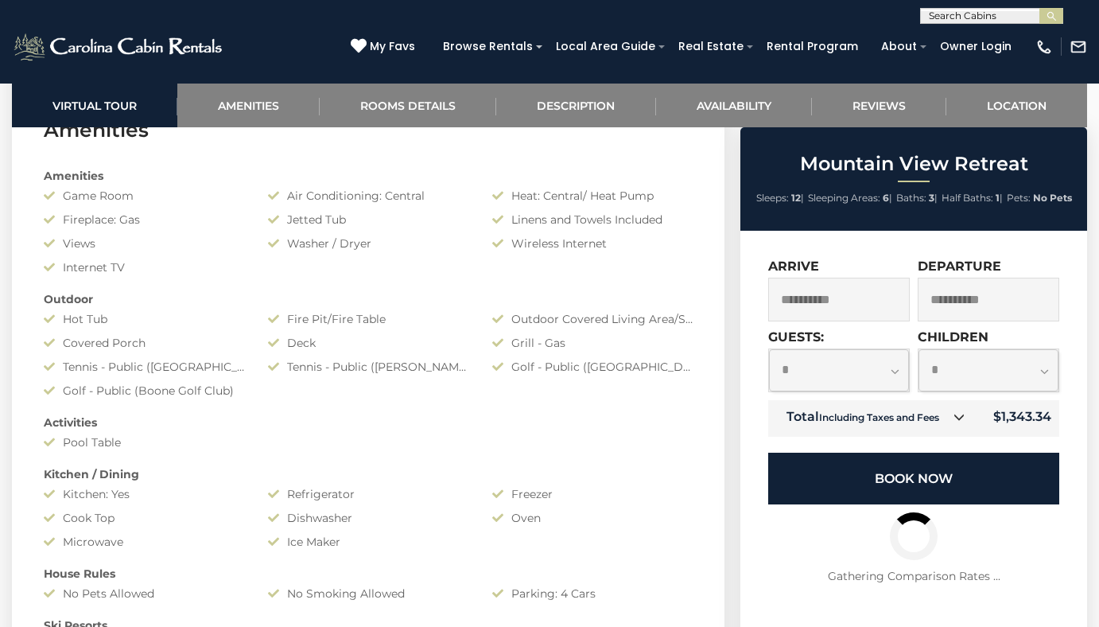
scroll to position [1193, 0]
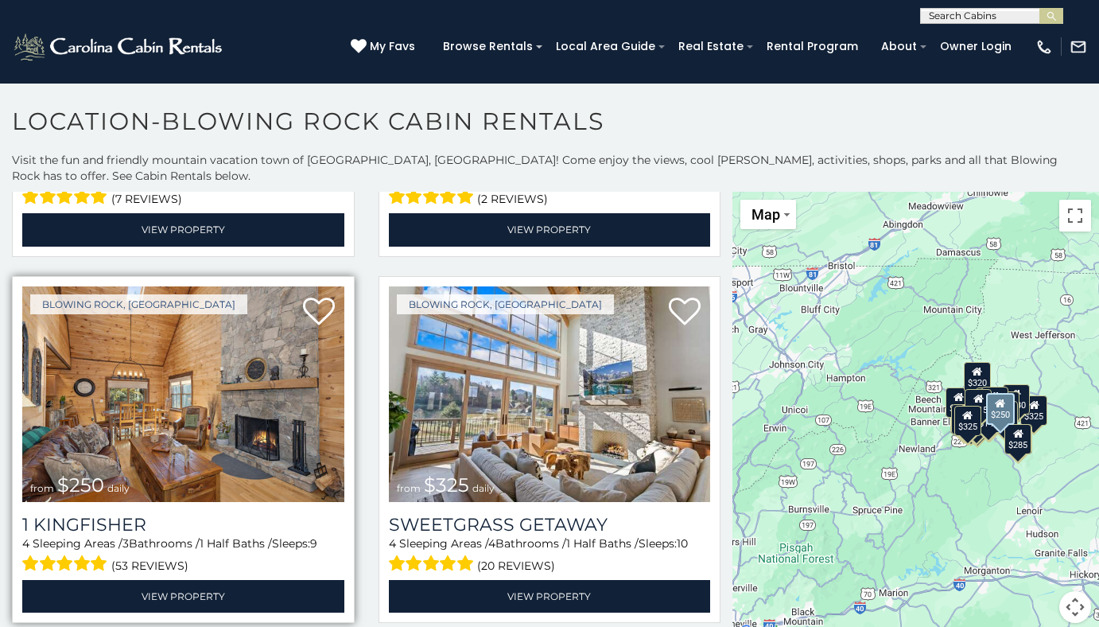
scroll to position [2147, 0]
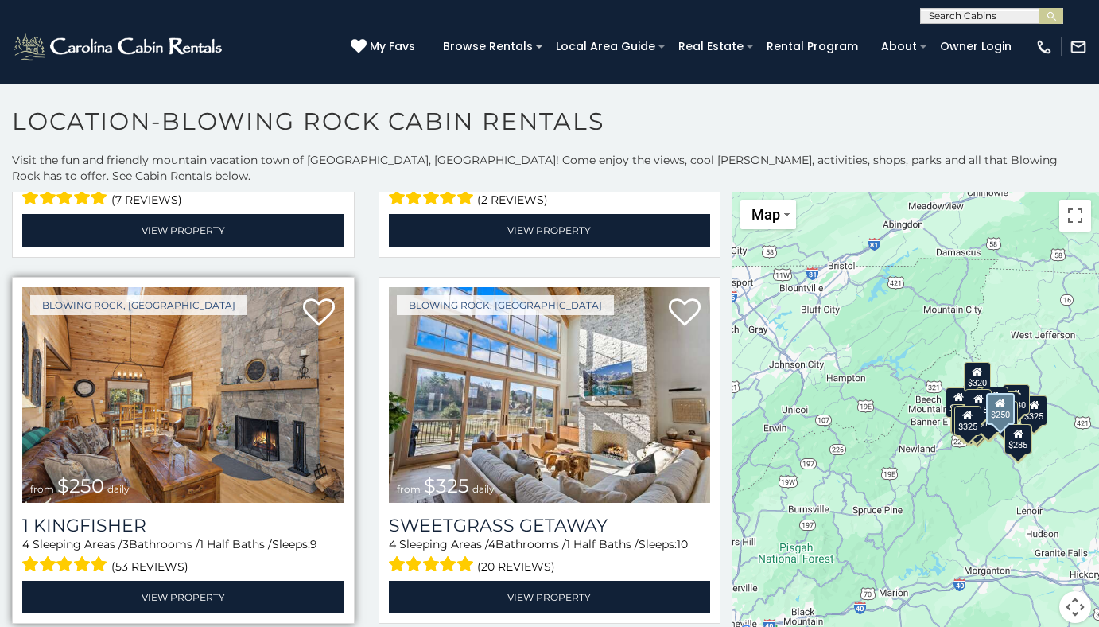
click at [216, 369] on img at bounding box center [183, 395] width 322 height 216
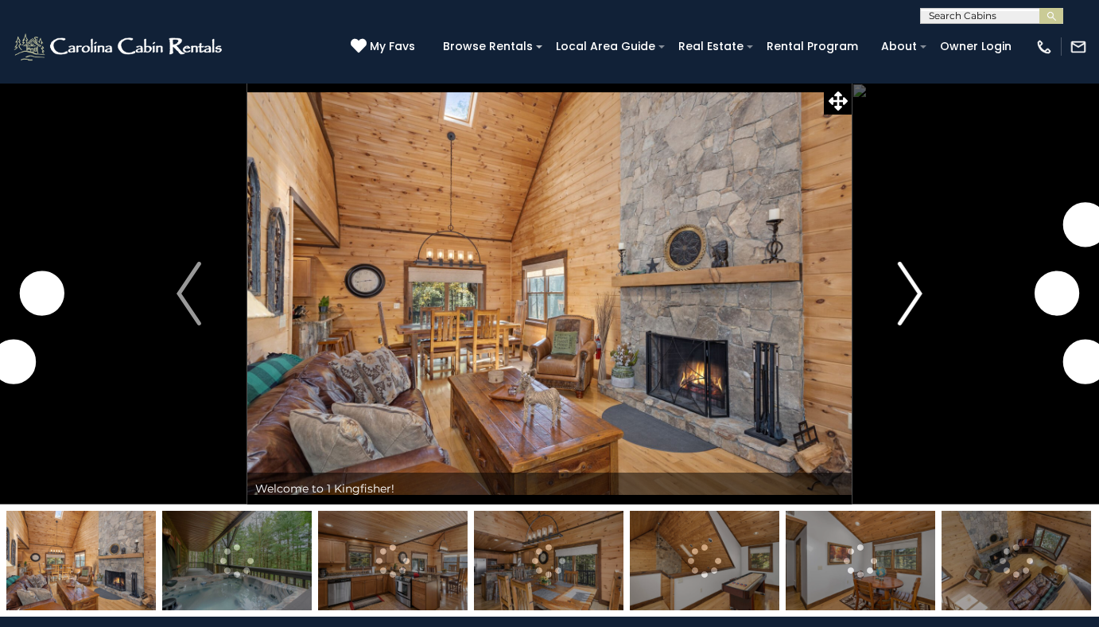
click at [921, 286] on img "Next" at bounding box center [910, 294] width 24 height 64
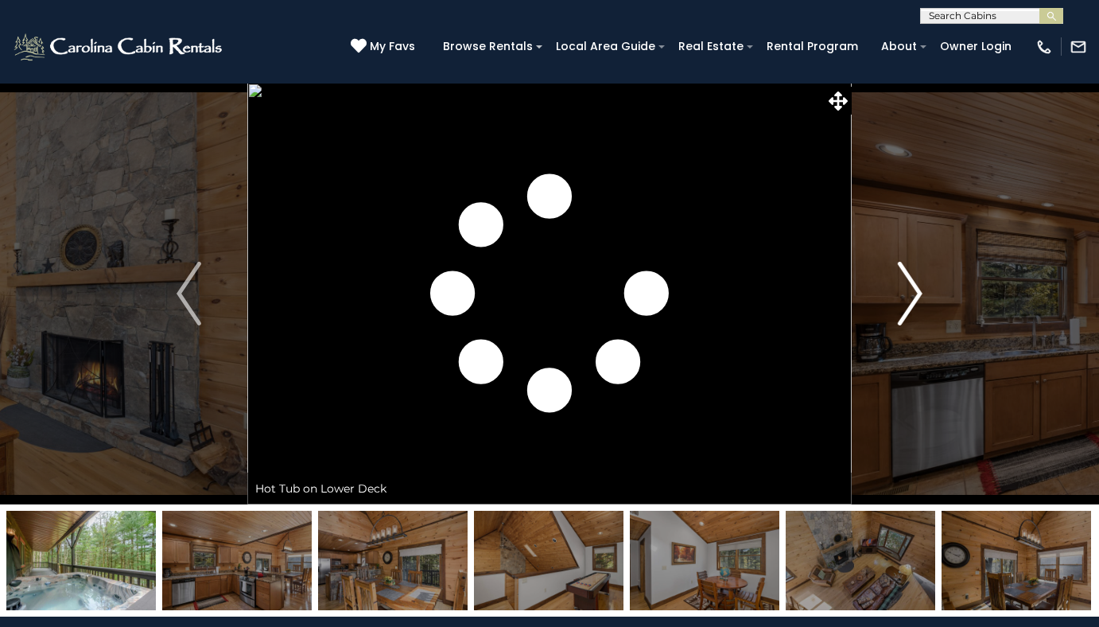
click at [922, 289] on img "Next" at bounding box center [910, 294] width 24 height 64
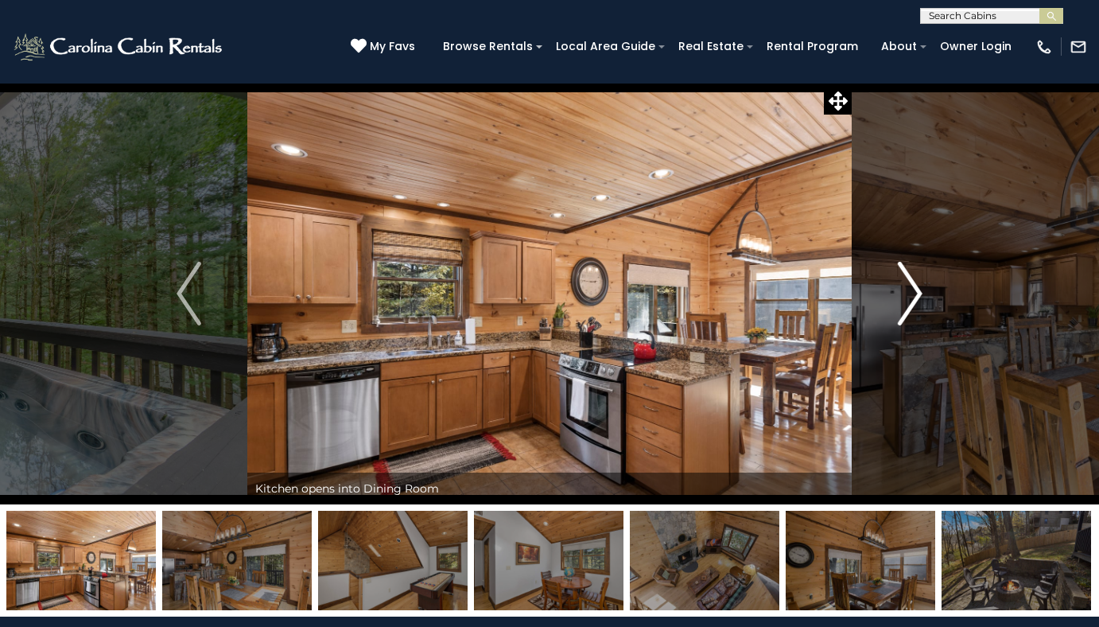
click at [911, 293] on img "Next" at bounding box center [910, 294] width 24 height 64
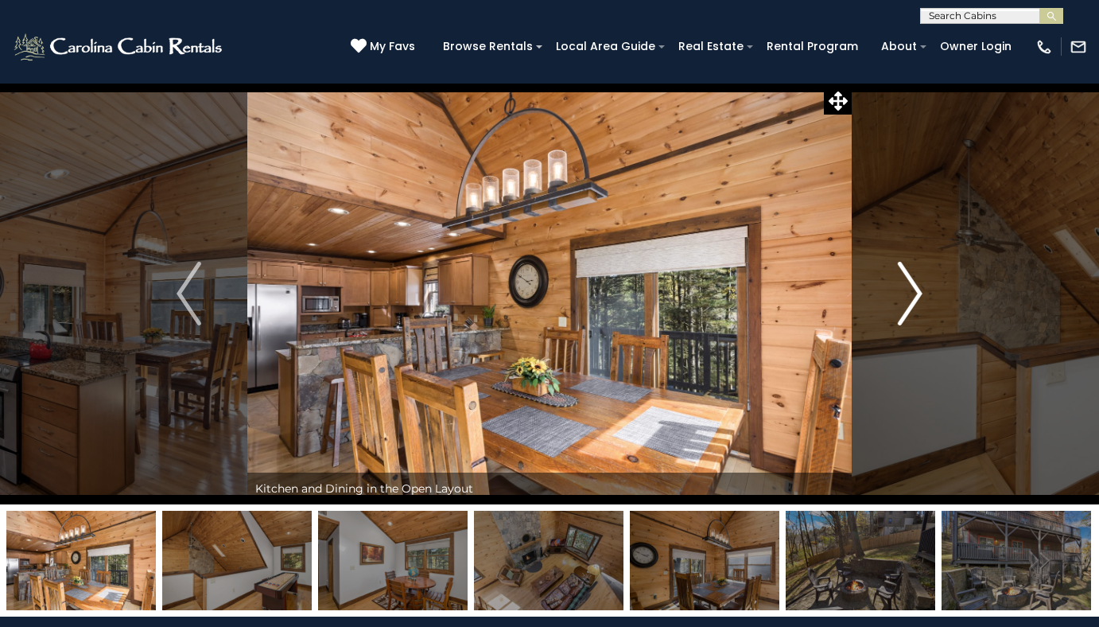
click at [911, 293] on img "Next" at bounding box center [910, 294] width 24 height 64
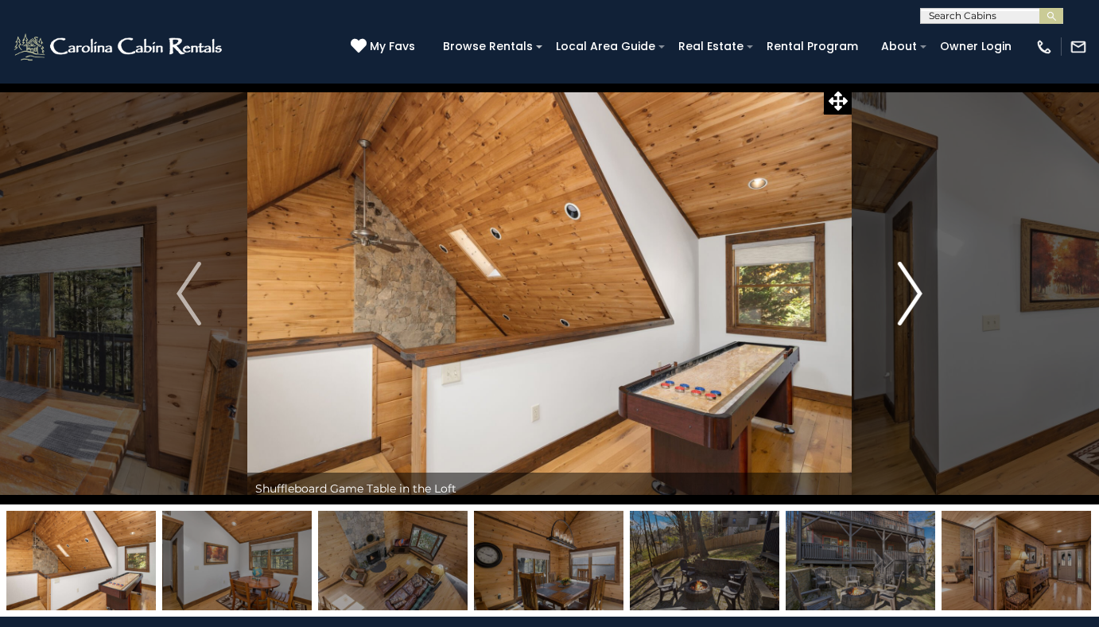
click at [911, 293] on img "Next" at bounding box center [910, 294] width 24 height 64
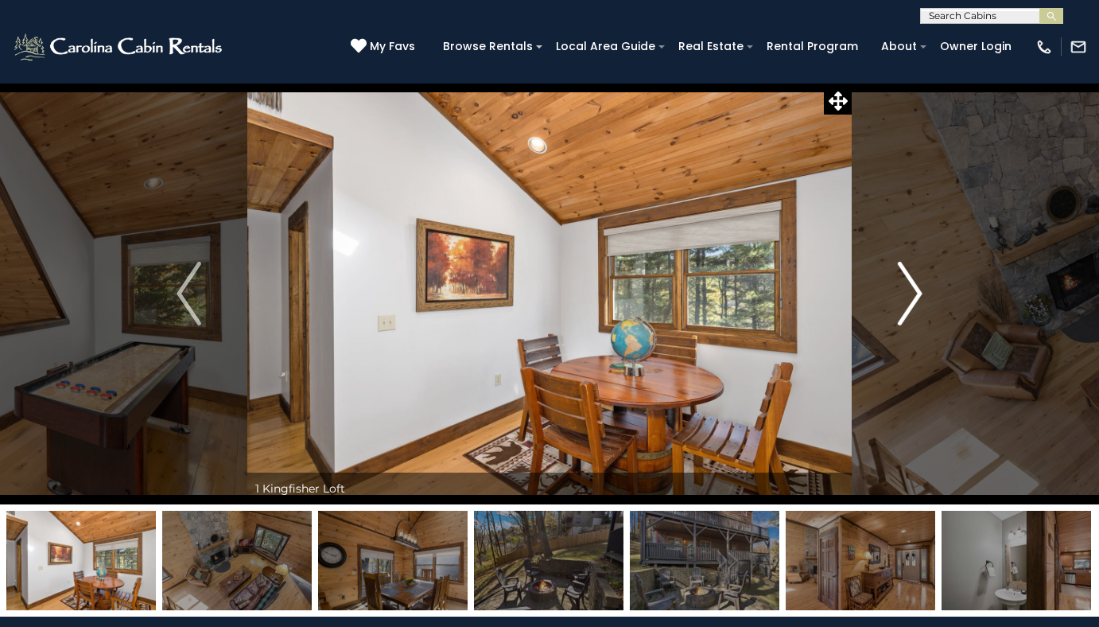
click at [911, 293] on img "Next" at bounding box center [910, 294] width 24 height 64
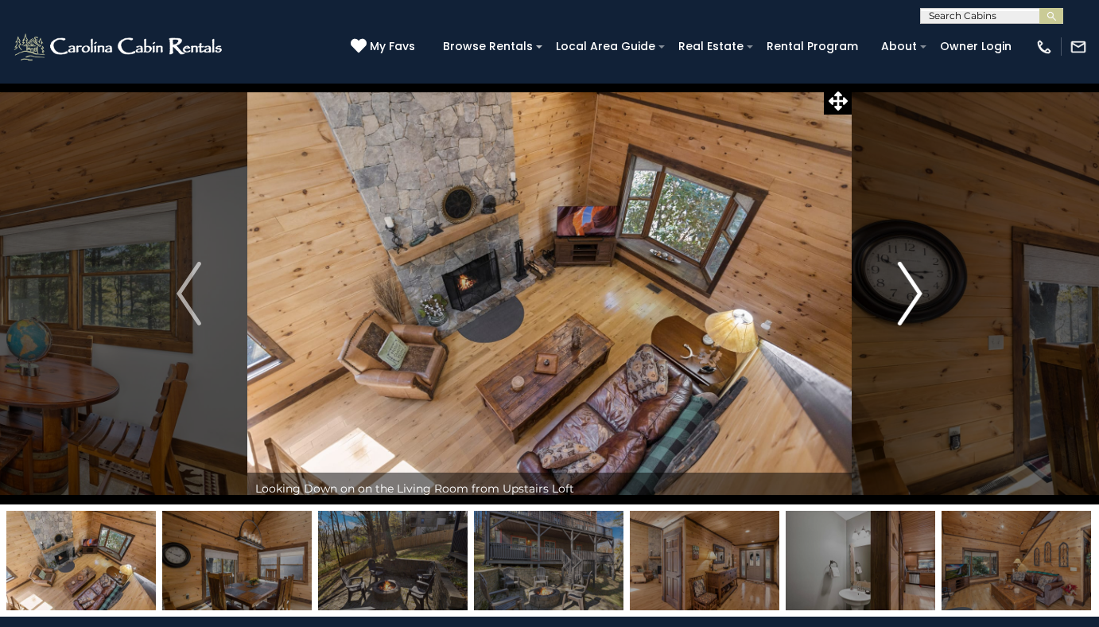
click at [911, 293] on img "Next" at bounding box center [910, 294] width 24 height 64
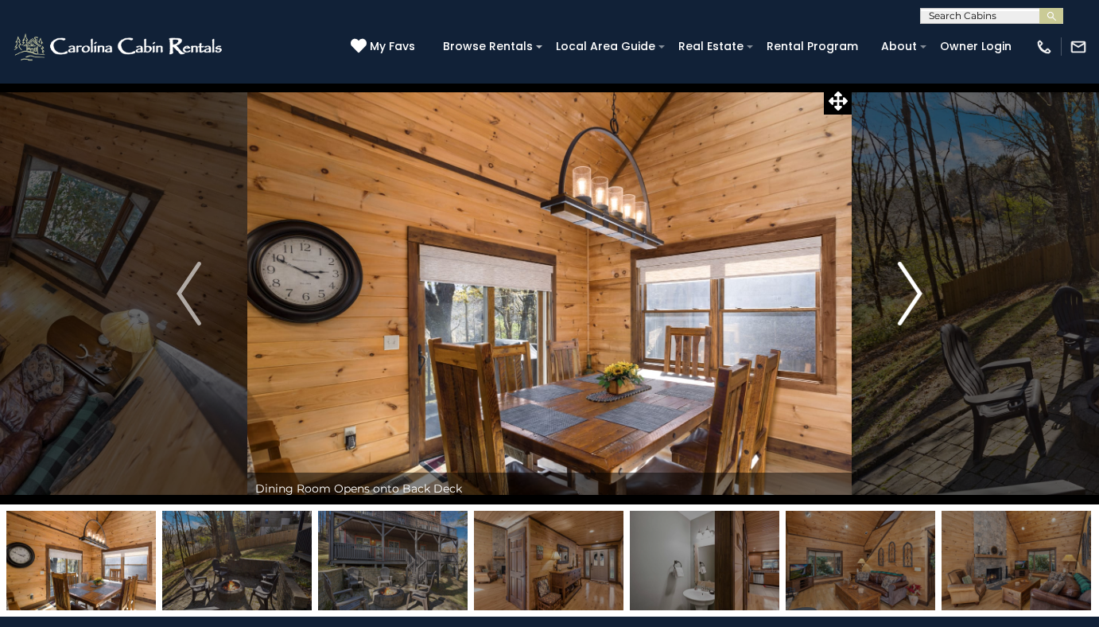
click at [911, 293] on img "Next" at bounding box center [910, 294] width 24 height 64
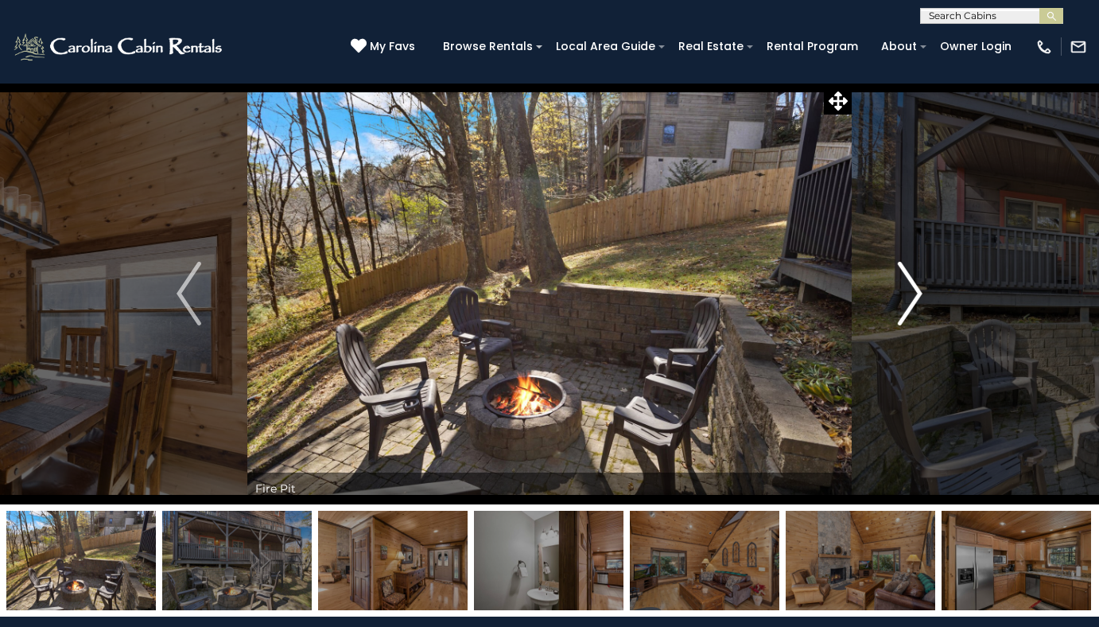
click at [911, 293] on img "Next" at bounding box center [910, 294] width 24 height 64
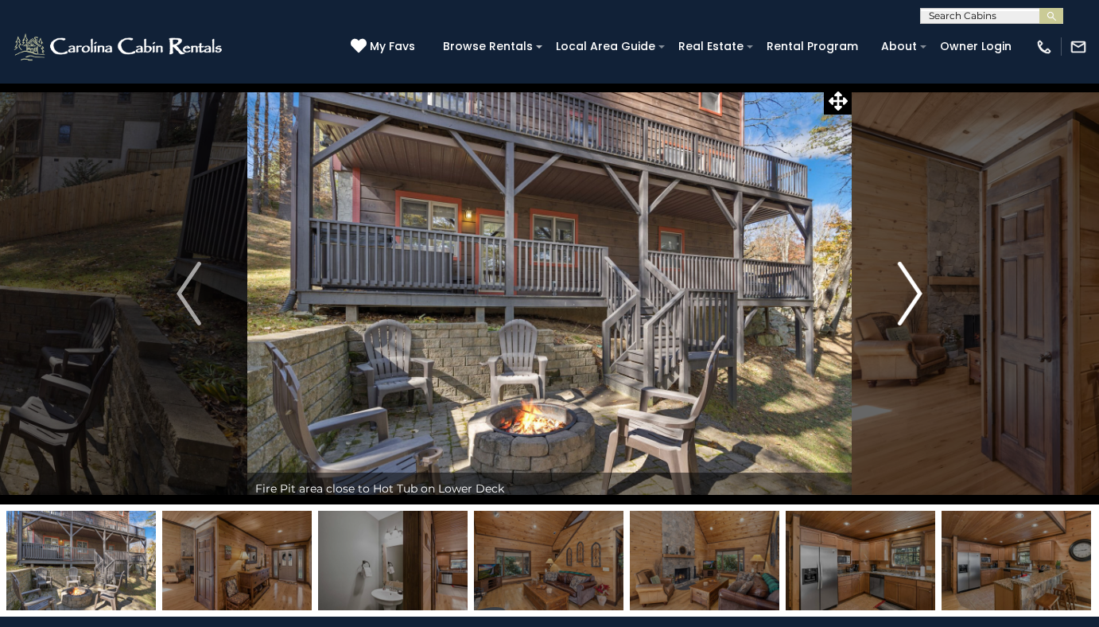
click at [911, 293] on img "Next" at bounding box center [910, 294] width 24 height 64
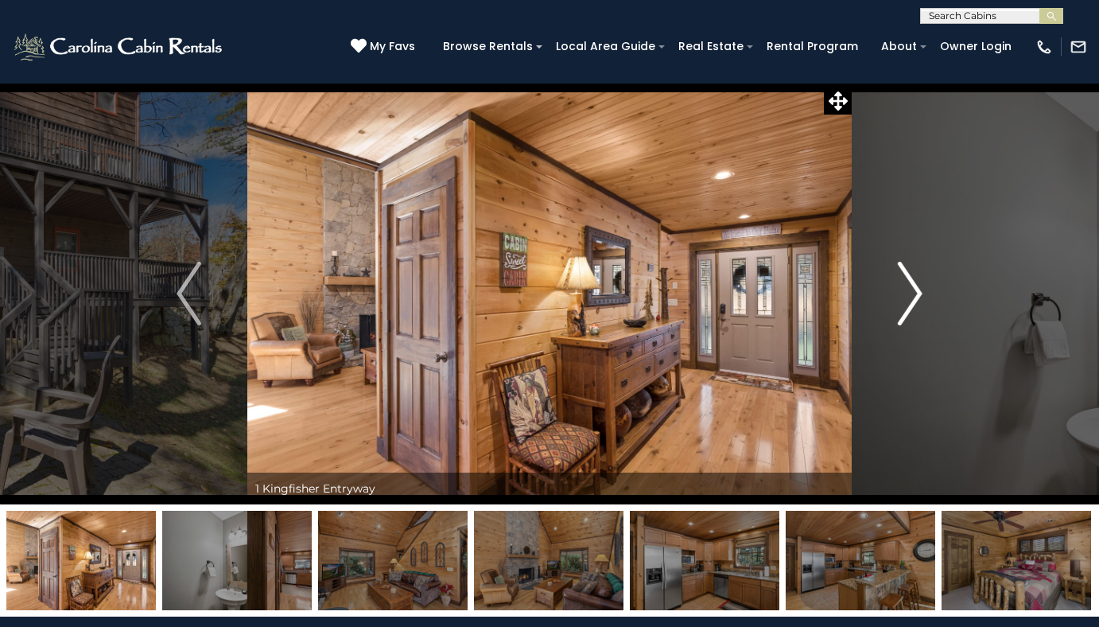
click at [911, 293] on img "Next" at bounding box center [910, 294] width 24 height 64
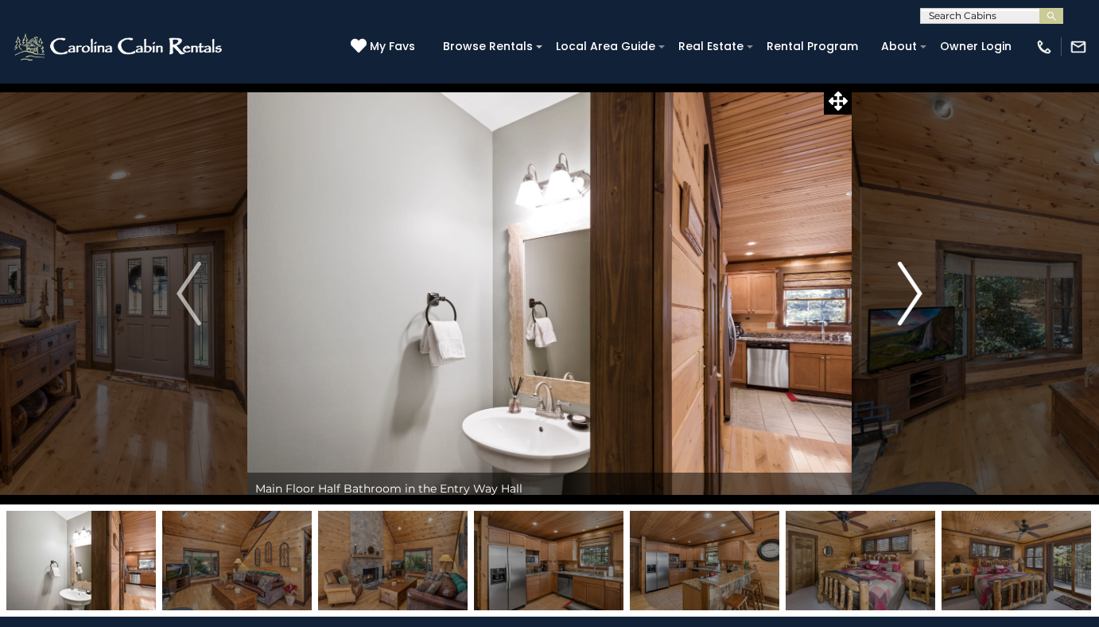
click at [911, 293] on img "Next" at bounding box center [910, 294] width 24 height 64
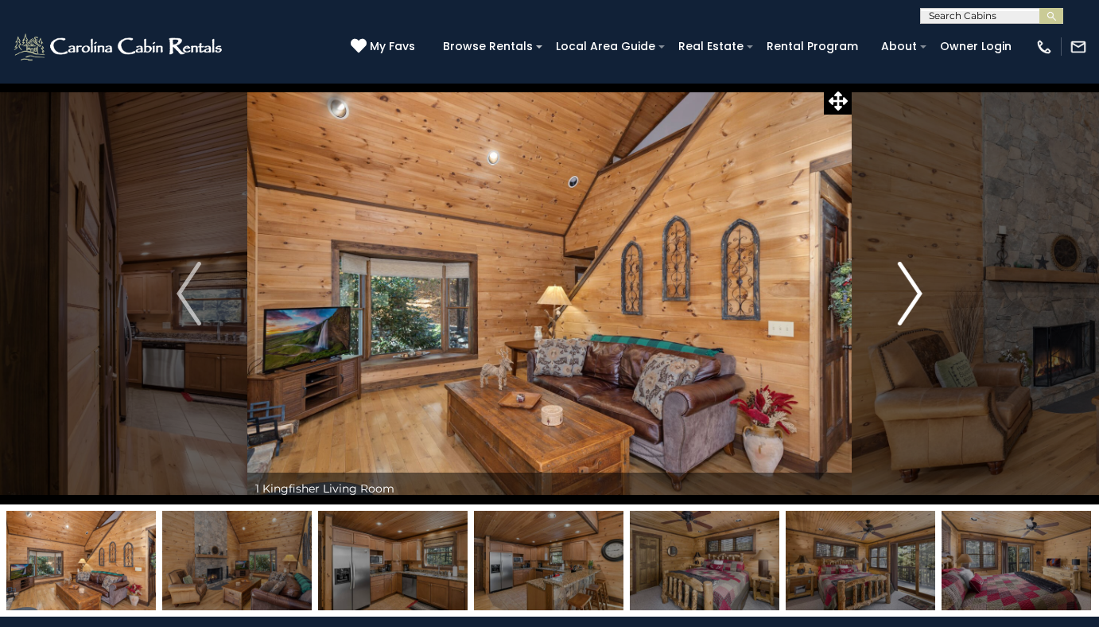
click at [911, 293] on img "Next" at bounding box center [910, 294] width 24 height 64
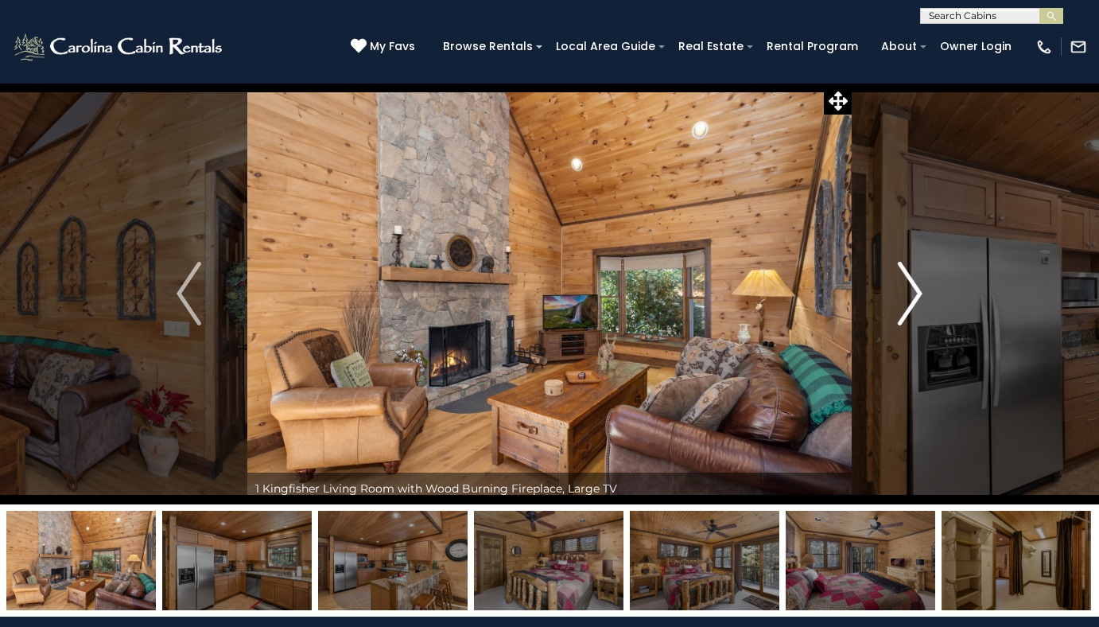
click at [911, 293] on img "Next" at bounding box center [910, 294] width 24 height 64
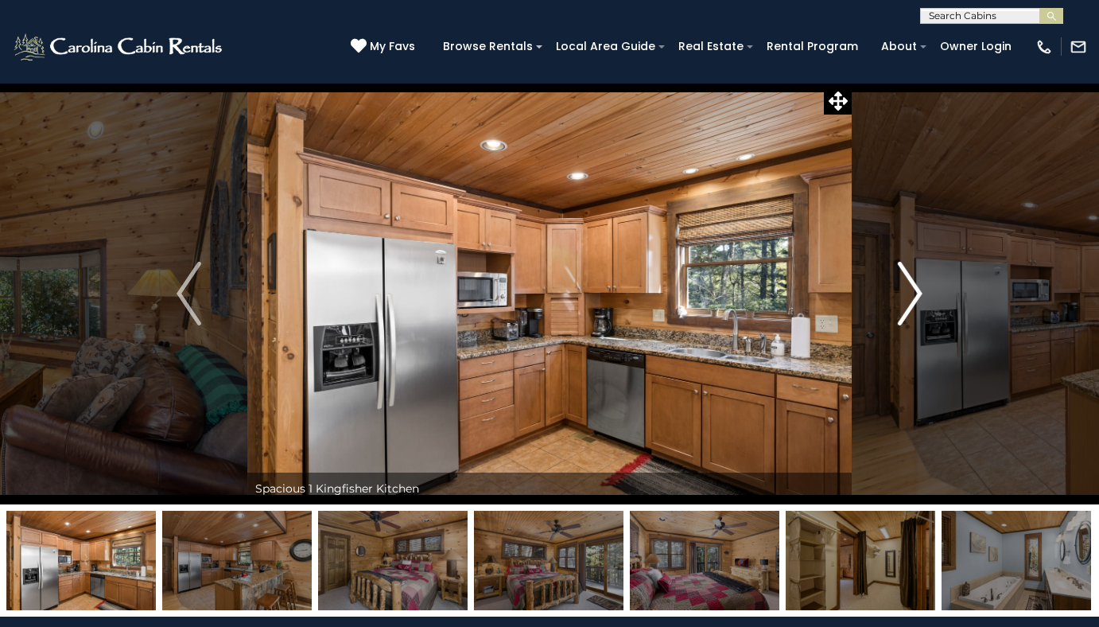
click at [911, 293] on img "Next" at bounding box center [910, 294] width 24 height 64
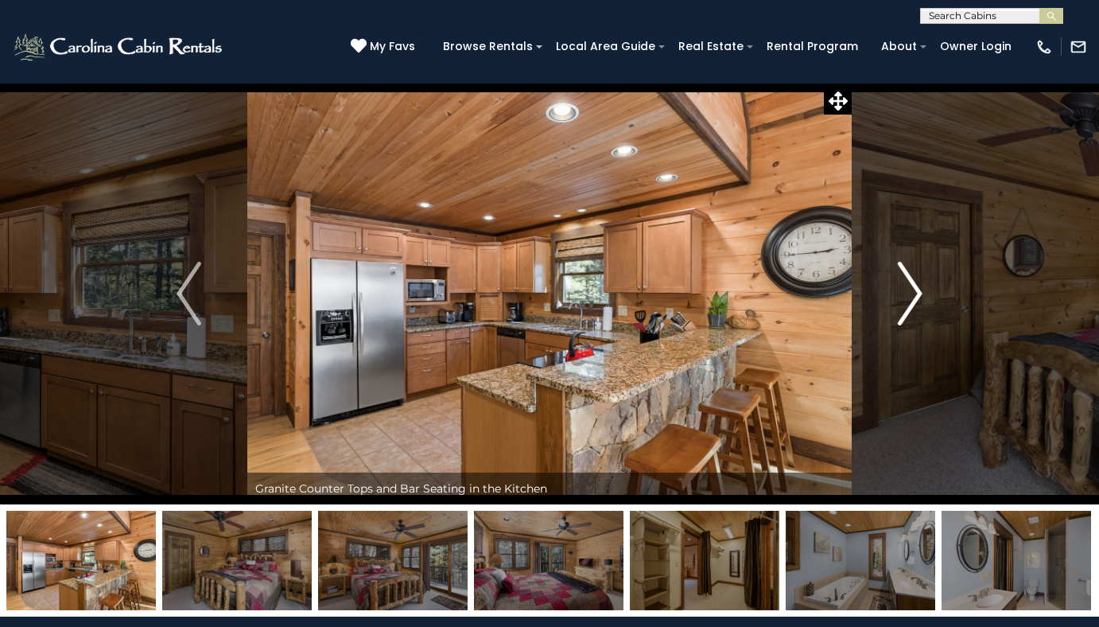
click at [911, 293] on img "Next" at bounding box center [910, 294] width 24 height 64
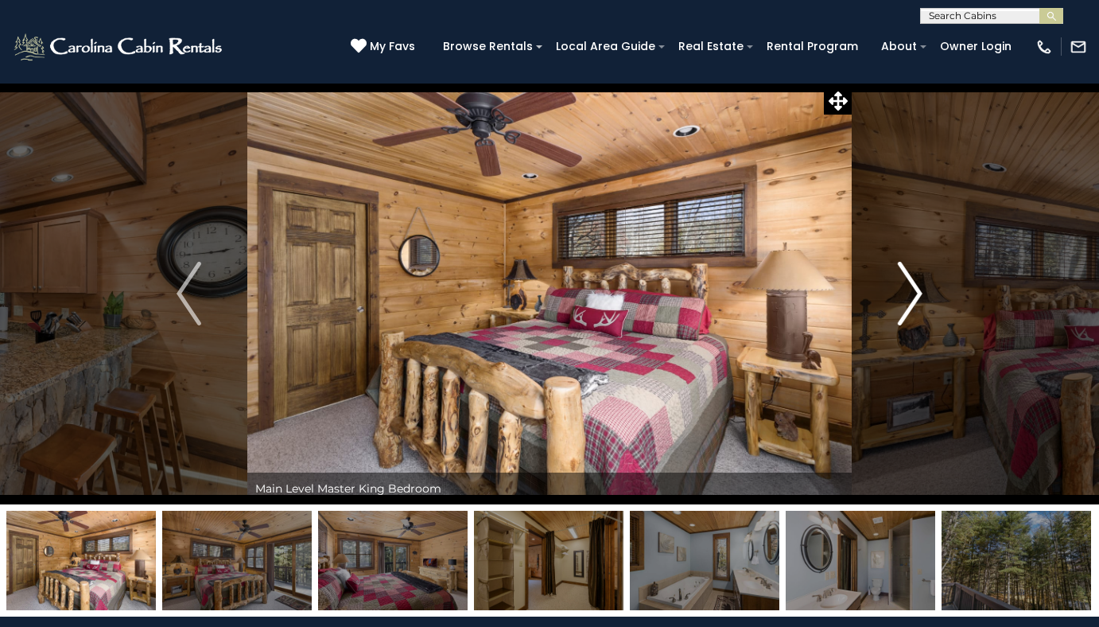
click at [911, 293] on img "Next" at bounding box center [910, 294] width 24 height 64
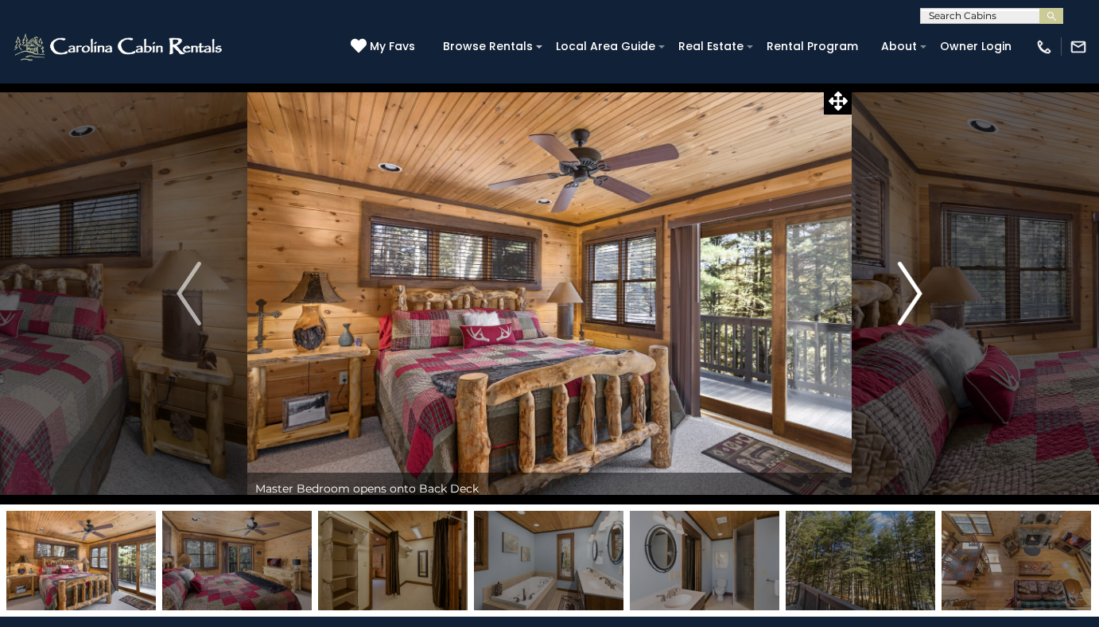
click at [911, 293] on img "Next" at bounding box center [910, 294] width 24 height 64
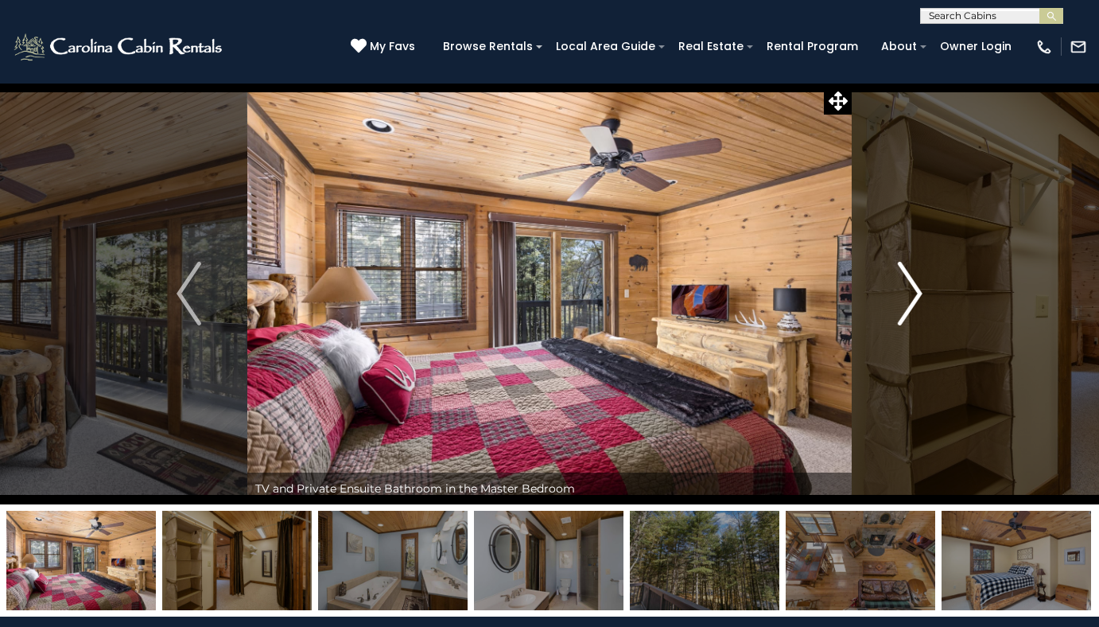
click at [911, 293] on img "Next" at bounding box center [910, 294] width 24 height 64
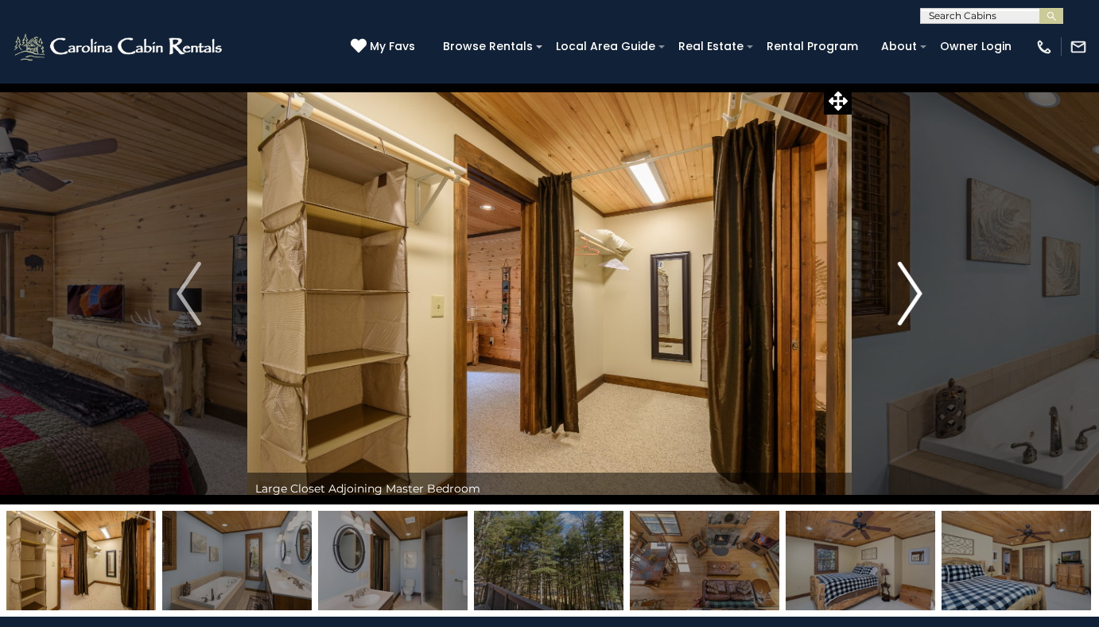
click at [911, 293] on img "Next" at bounding box center [910, 294] width 24 height 64
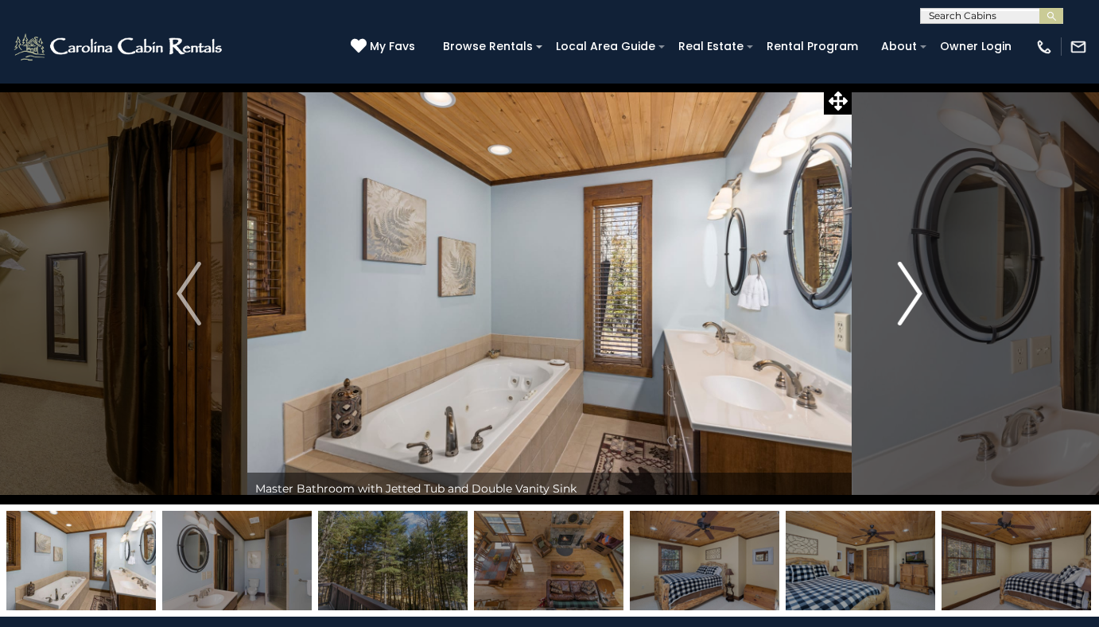
click at [911, 293] on img "Next" at bounding box center [910, 294] width 24 height 64
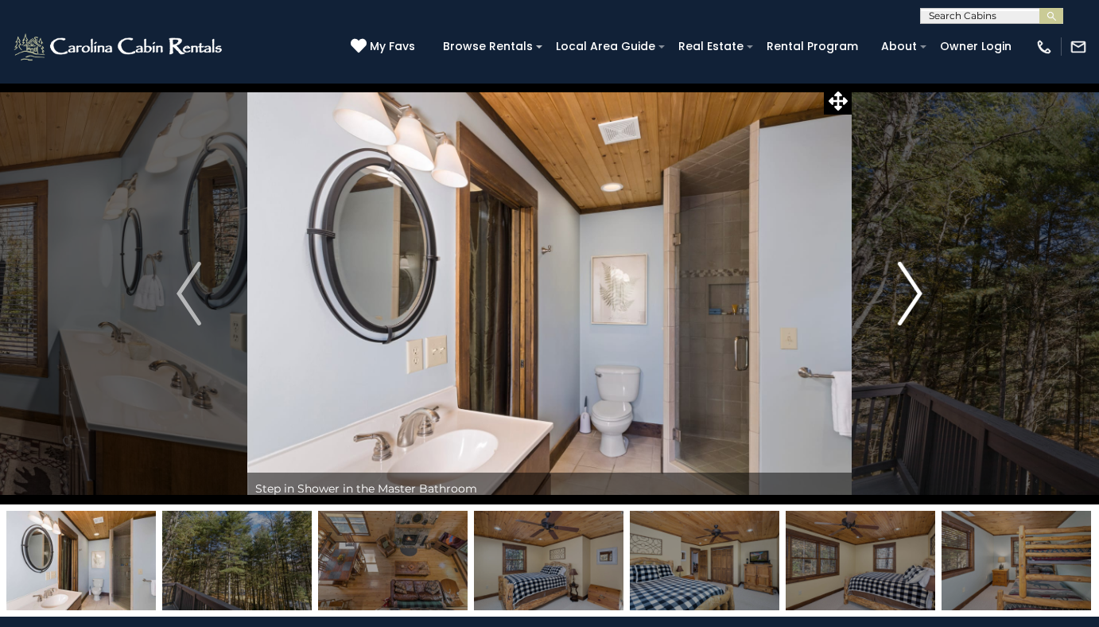
click at [911, 293] on img "Next" at bounding box center [910, 294] width 24 height 64
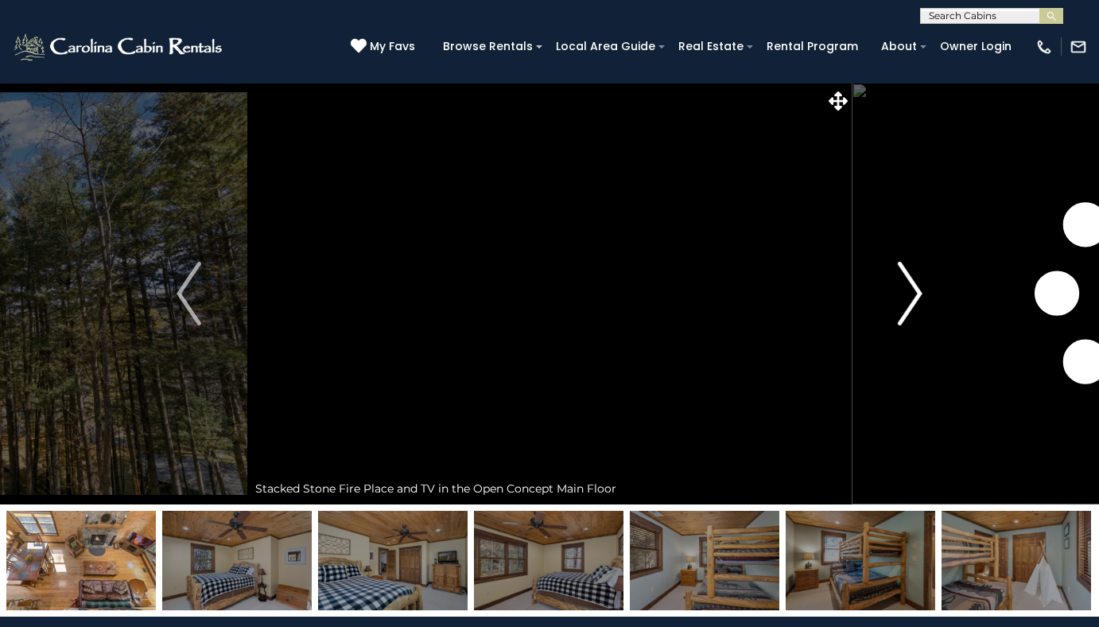
click at [911, 293] on img "Next" at bounding box center [910, 294] width 24 height 64
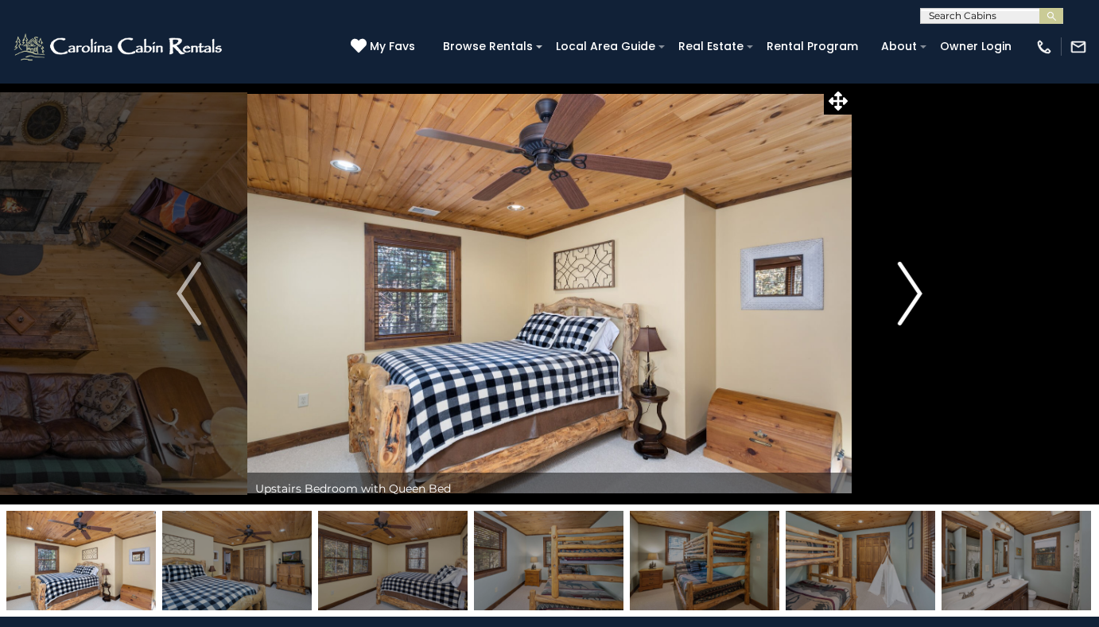
click at [911, 293] on img "Next" at bounding box center [910, 294] width 24 height 64
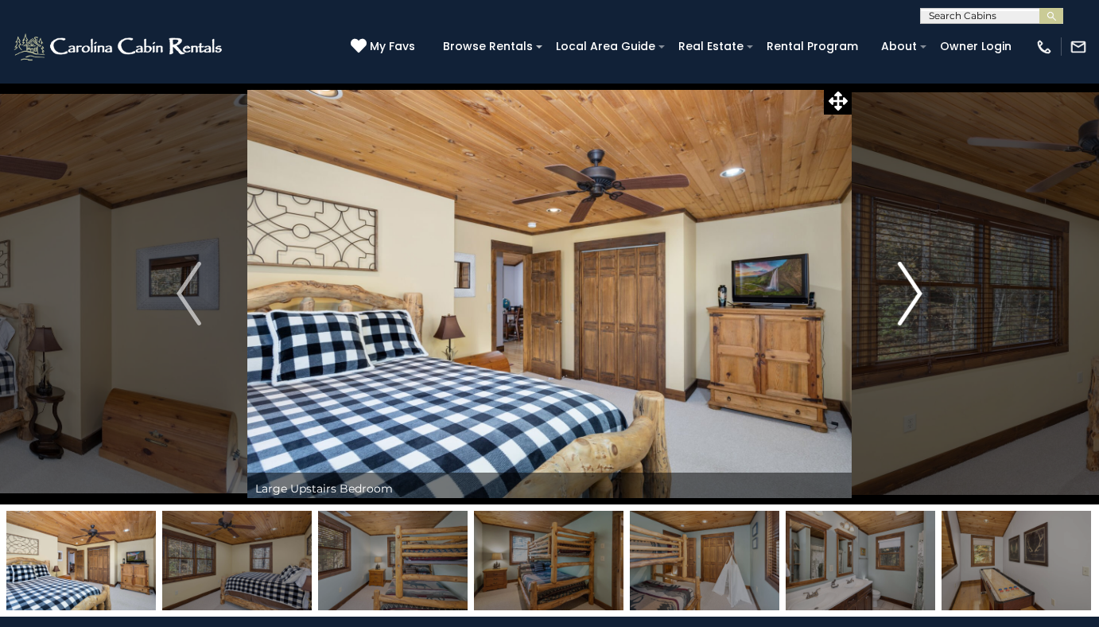
click at [911, 293] on img "Next" at bounding box center [910, 294] width 24 height 64
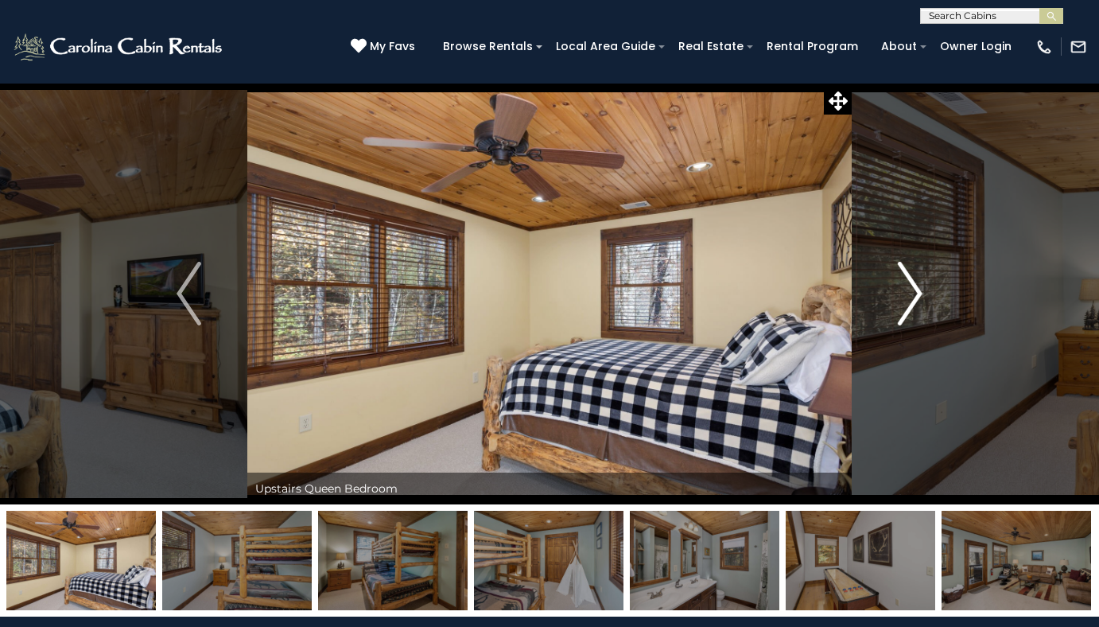
click at [911, 293] on img "Next" at bounding box center [910, 294] width 24 height 64
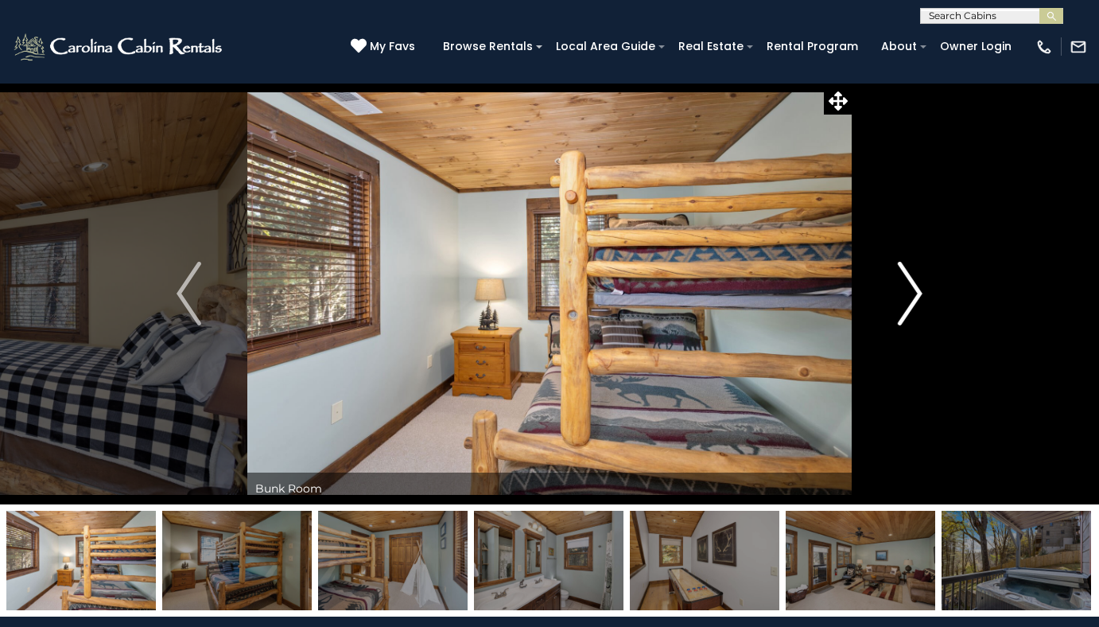
click at [911, 293] on img "Next" at bounding box center [910, 294] width 24 height 64
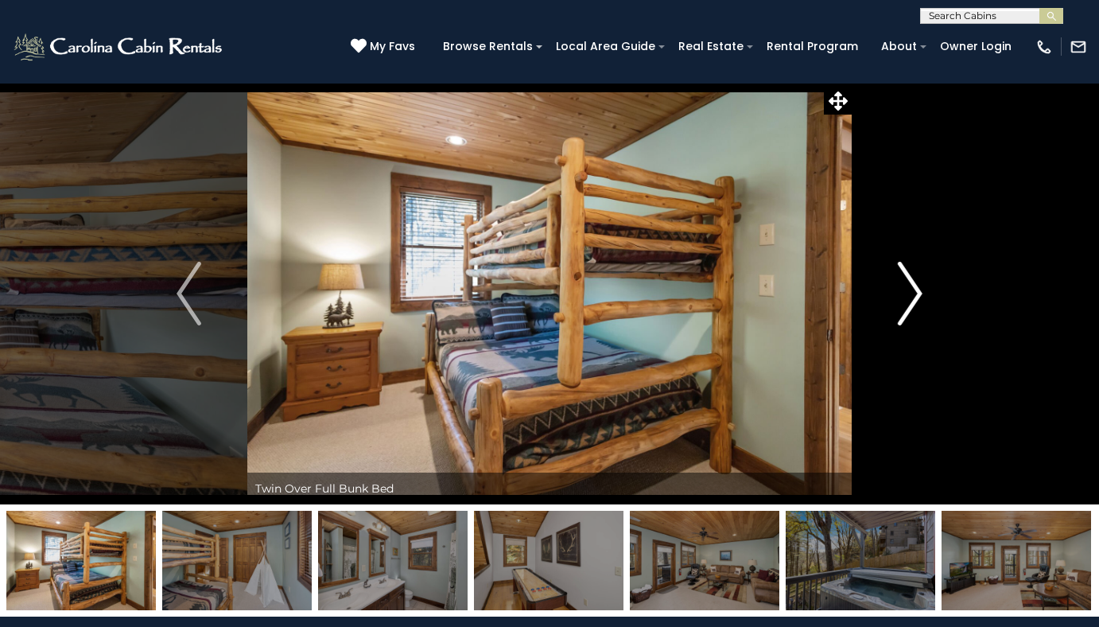
click at [911, 293] on img "Next" at bounding box center [910, 294] width 24 height 64
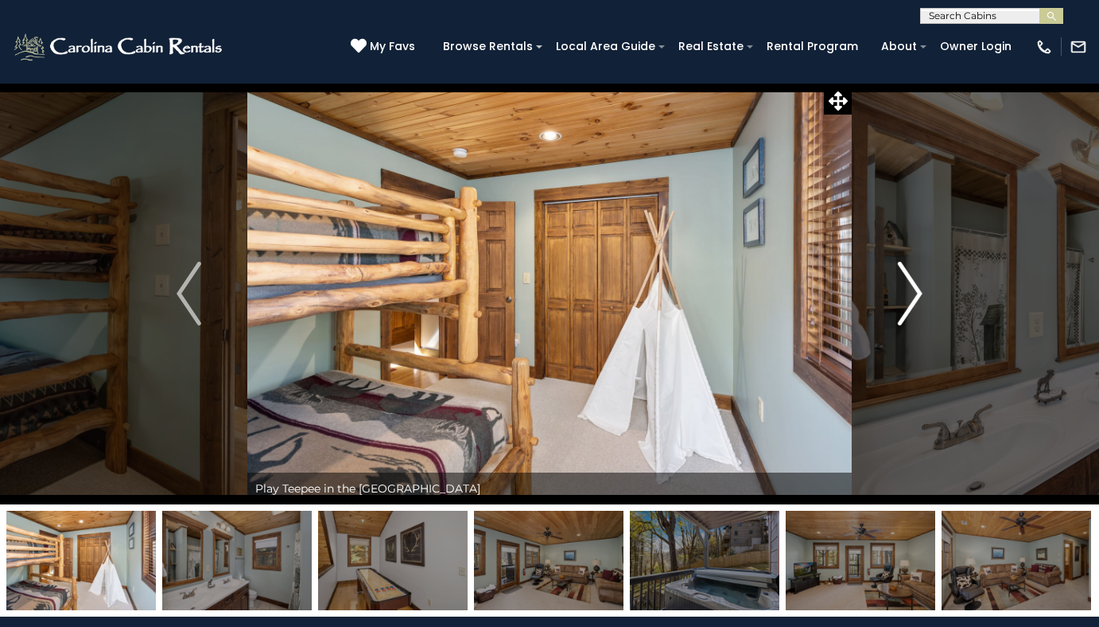
click at [911, 293] on img "Next" at bounding box center [910, 294] width 24 height 64
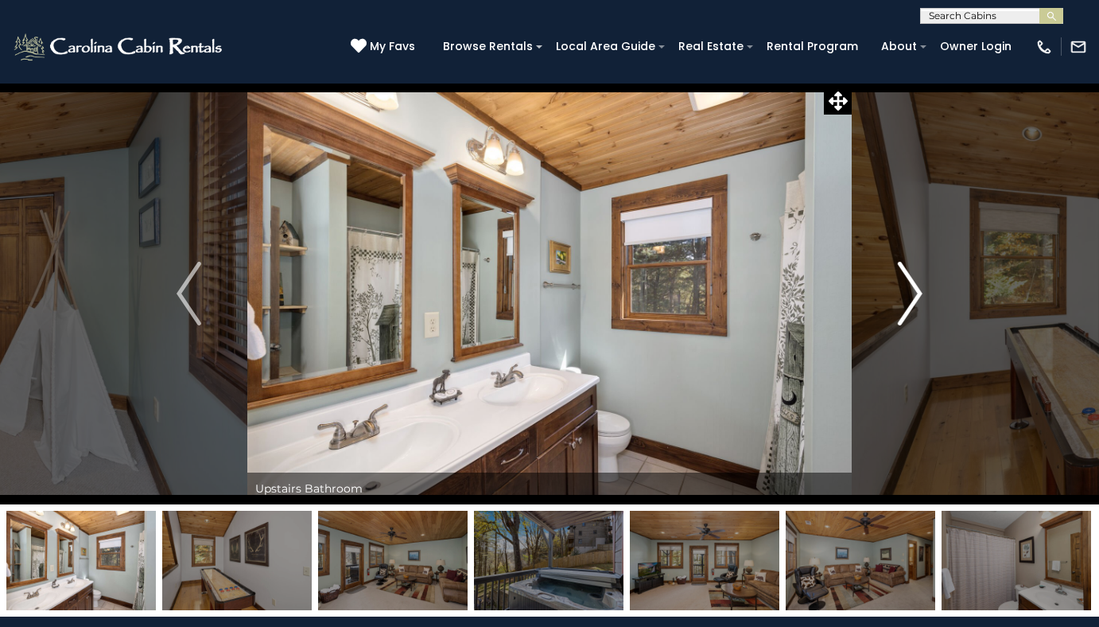
click at [911, 293] on img "Next" at bounding box center [910, 294] width 24 height 64
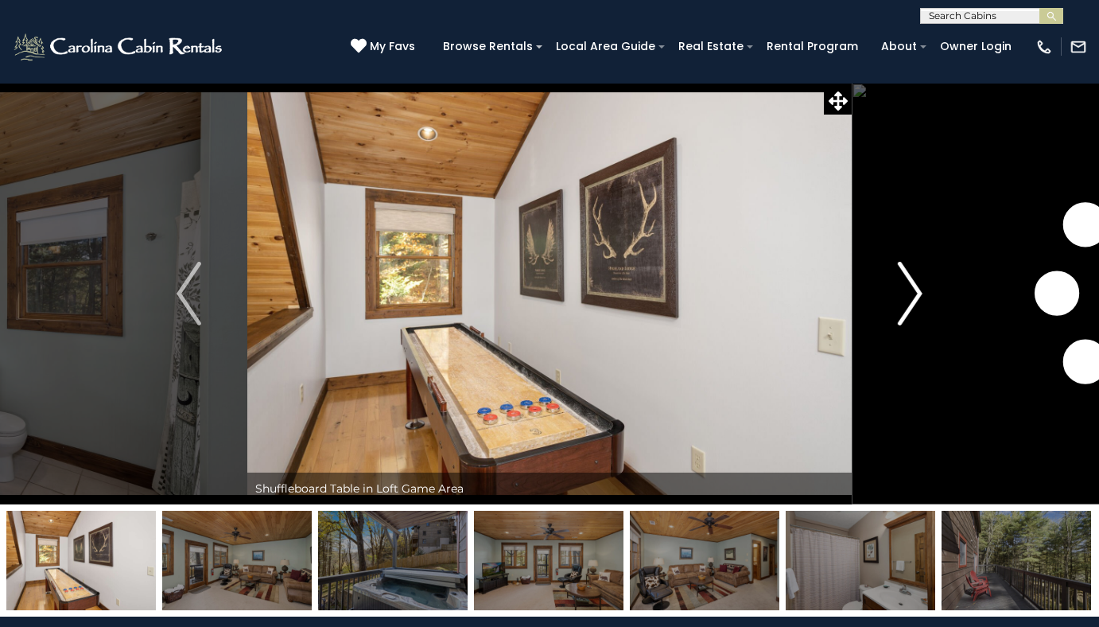
click at [911, 293] on img "Next" at bounding box center [910, 294] width 24 height 64
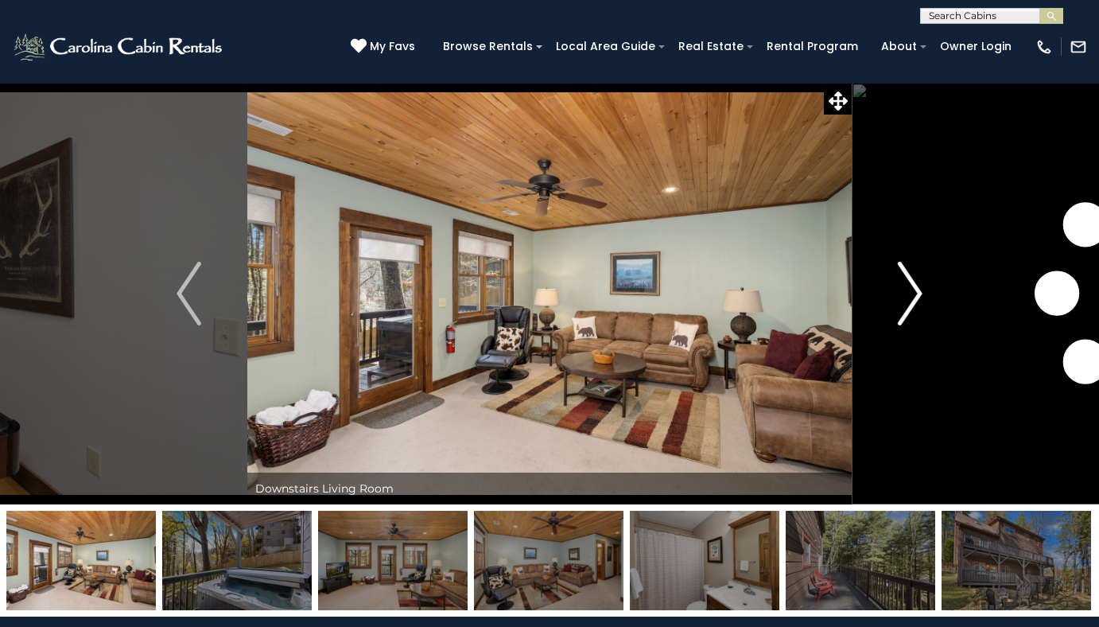
click at [911, 293] on img "Next" at bounding box center [910, 294] width 24 height 64
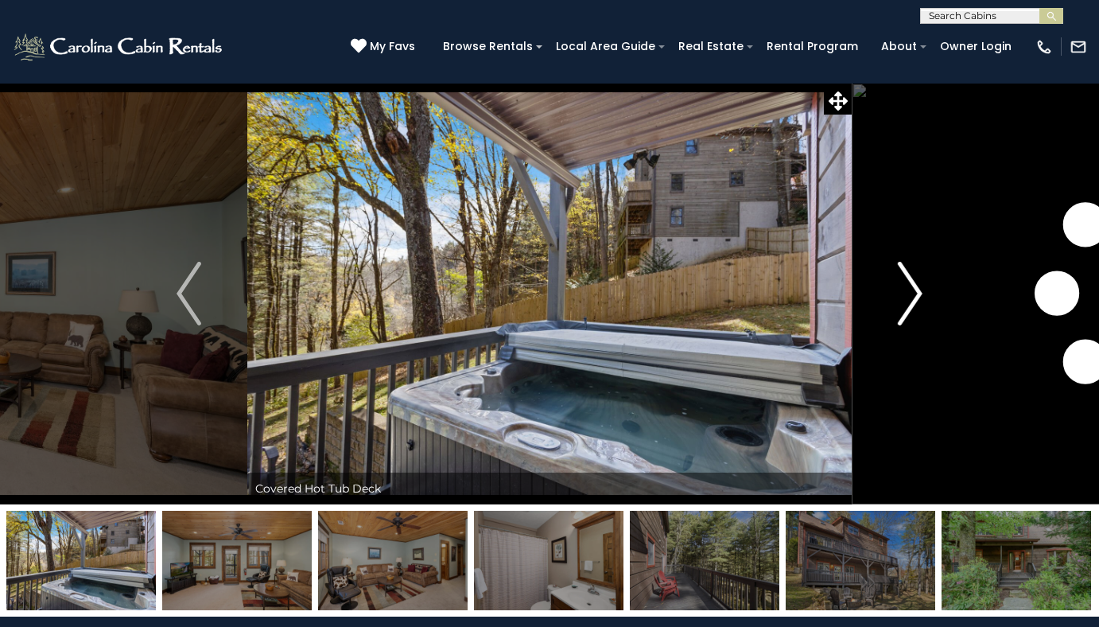
click at [911, 293] on img "Next" at bounding box center [910, 294] width 24 height 64
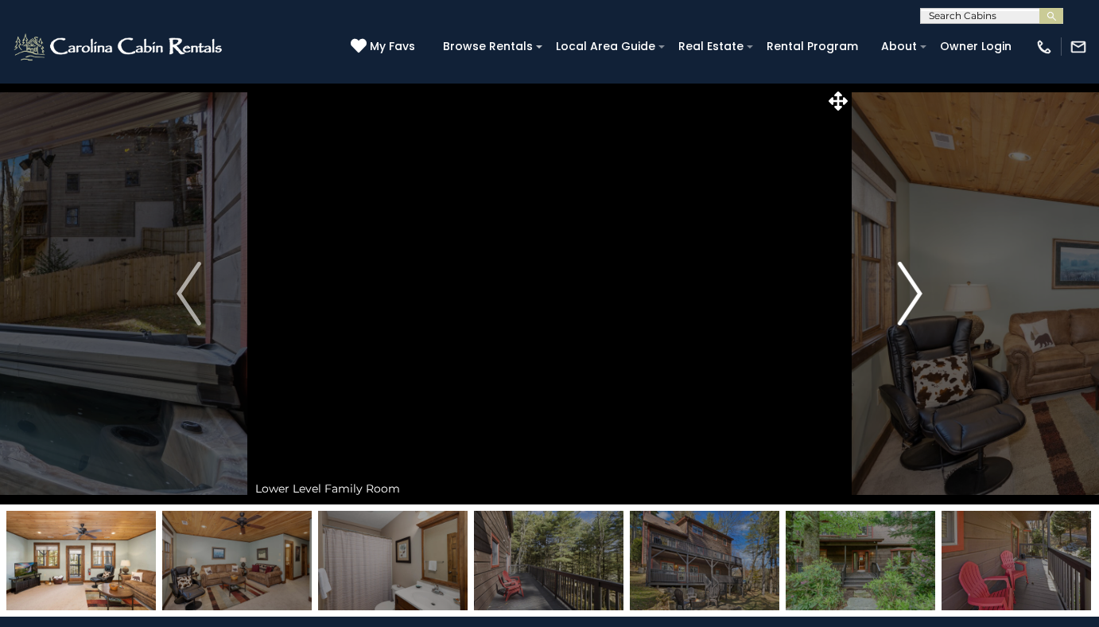
click at [915, 295] on img "Next" at bounding box center [910, 294] width 24 height 64
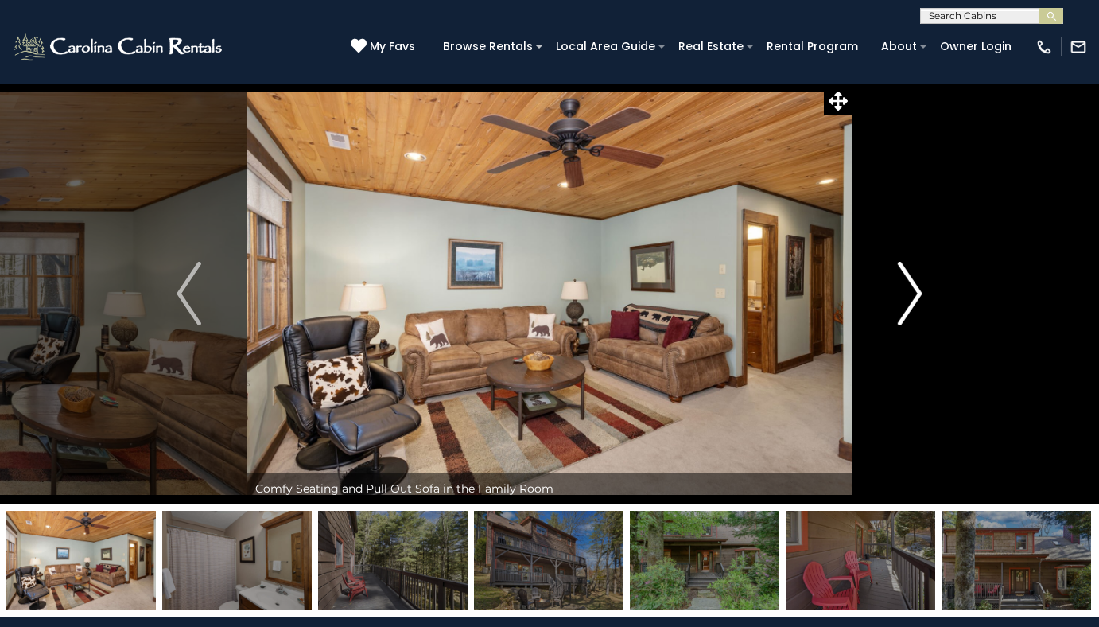
click at [915, 295] on img "Next" at bounding box center [910, 294] width 24 height 64
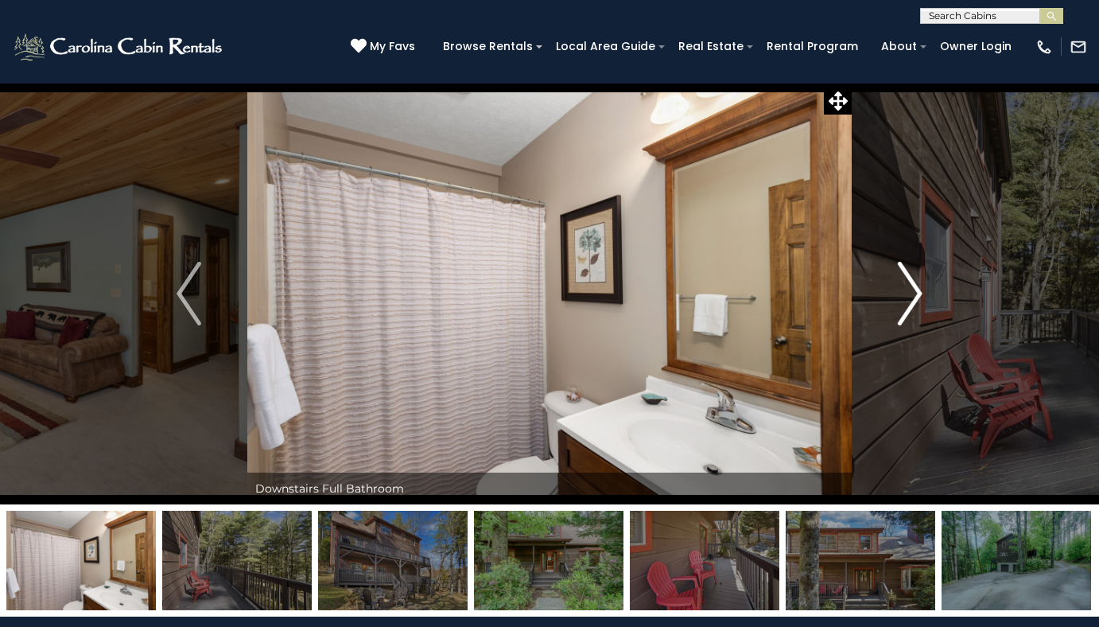
click at [915, 295] on img "Next" at bounding box center [910, 294] width 24 height 64
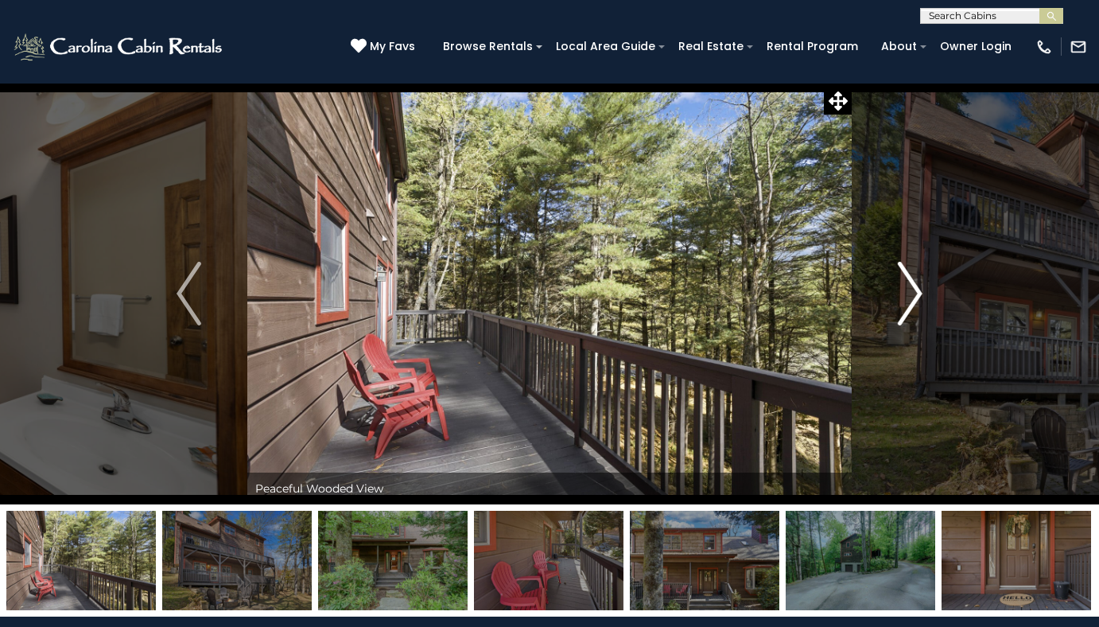
click at [915, 295] on img "Next" at bounding box center [910, 294] width 24 height 64
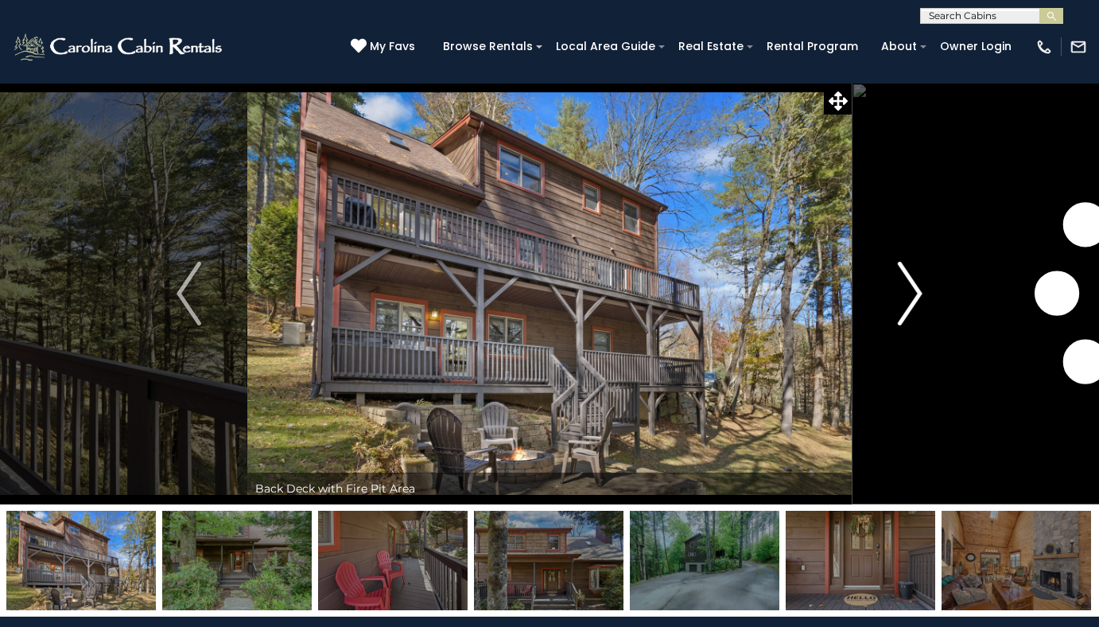
click at [915, 295] on img "Next" at bounding box center [910, 294] width 24 height 64
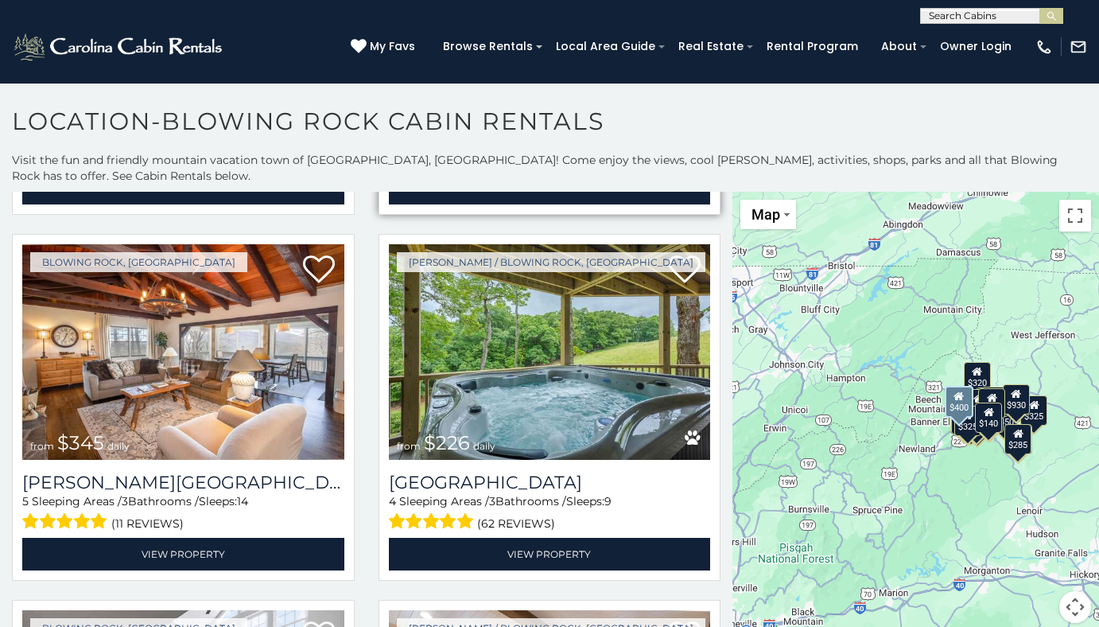
scroll to position [3658, 0]
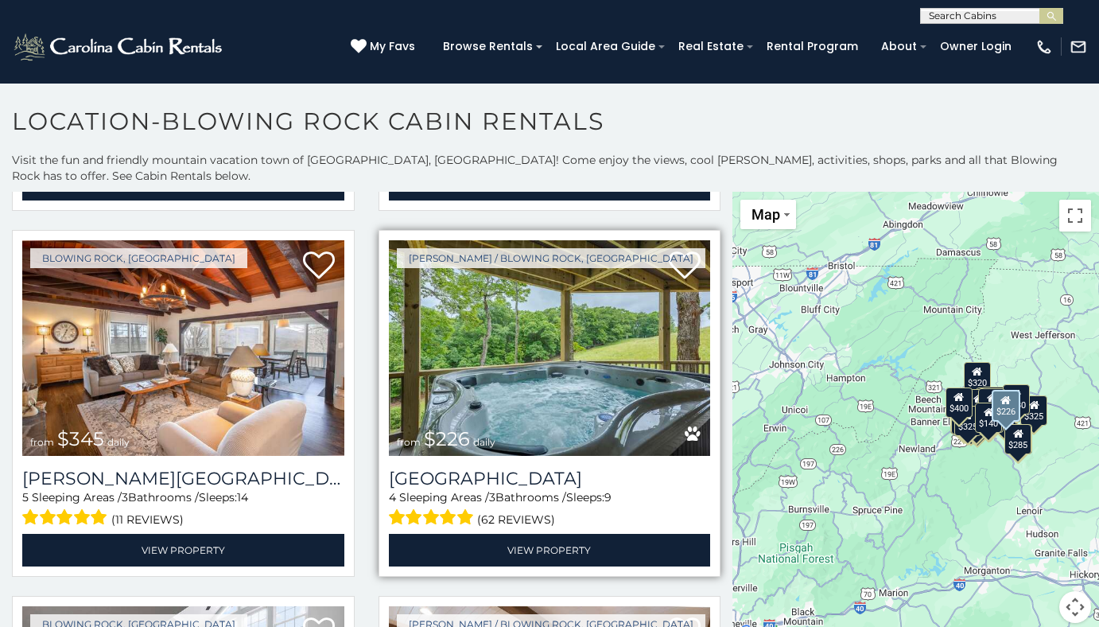
click at [499, 317] on img at bounding box center [550, 348] width 322 height 216
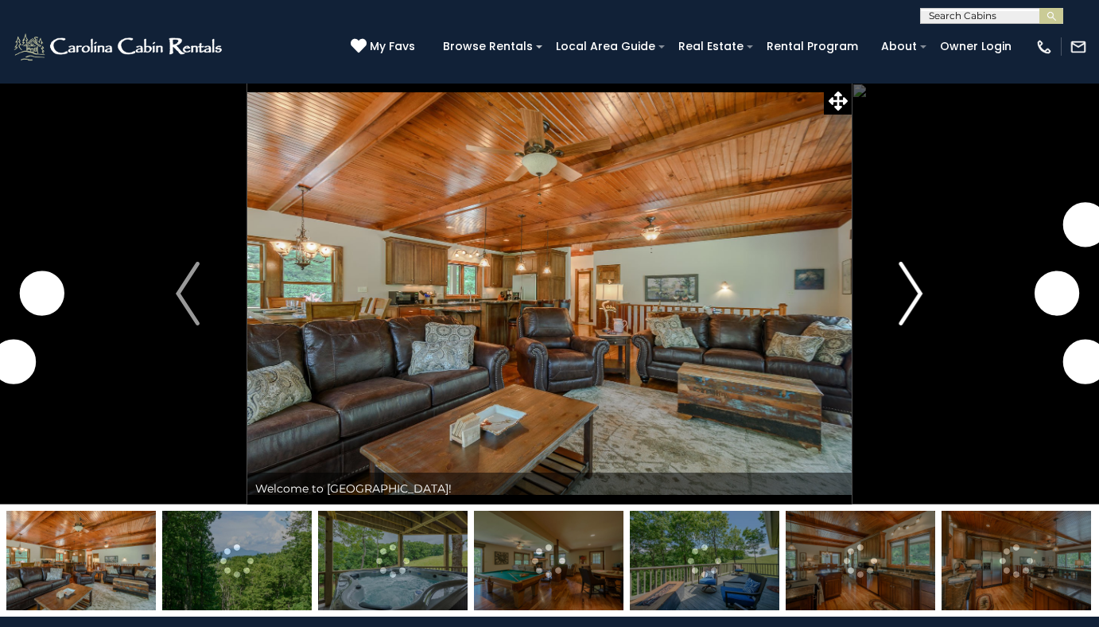
click at [915, 300] on img "Next" at bounding box center [911, 294] width 24 height 64
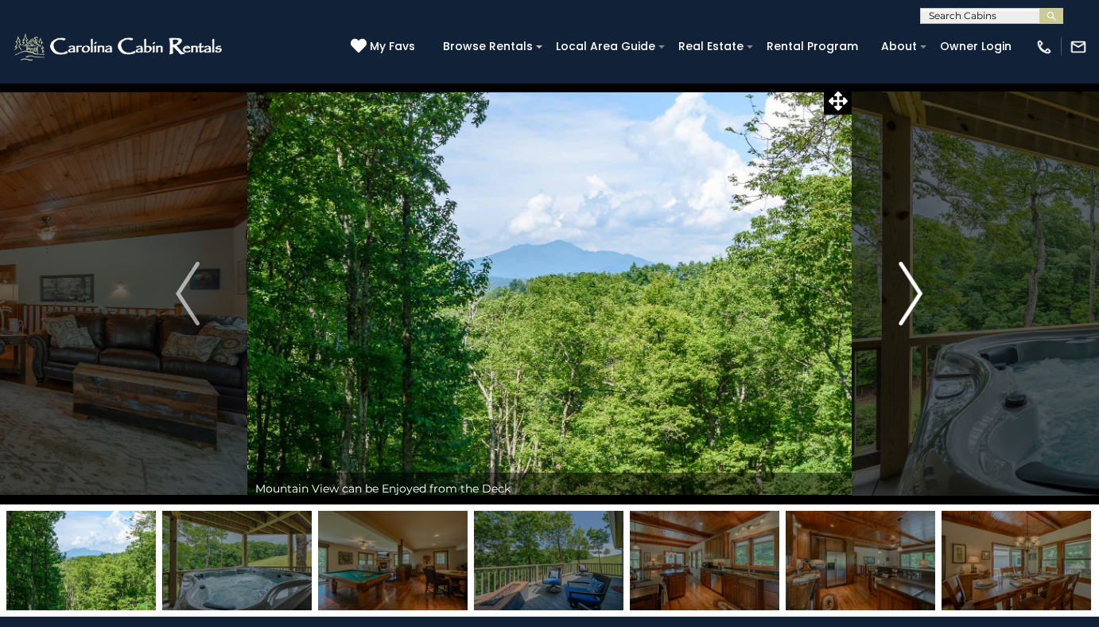
click at [912, 301] on img "Next" at bounding box center [911, 294] width 24 height 64
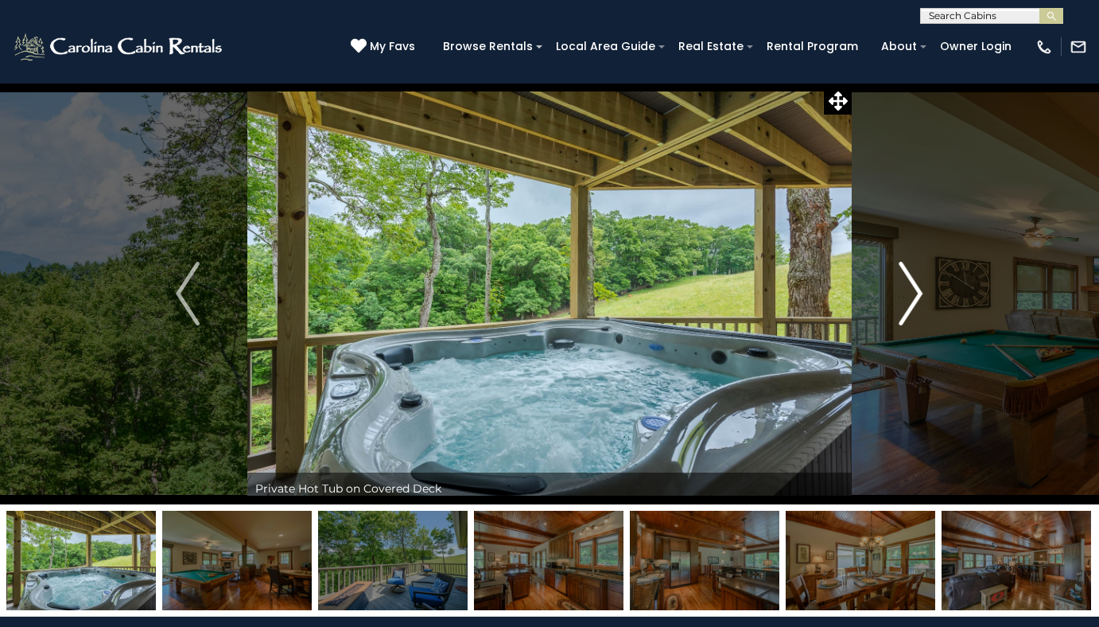
click at [910, 301] on img "Next" at bounding box center [911, 294] width 24 height 64
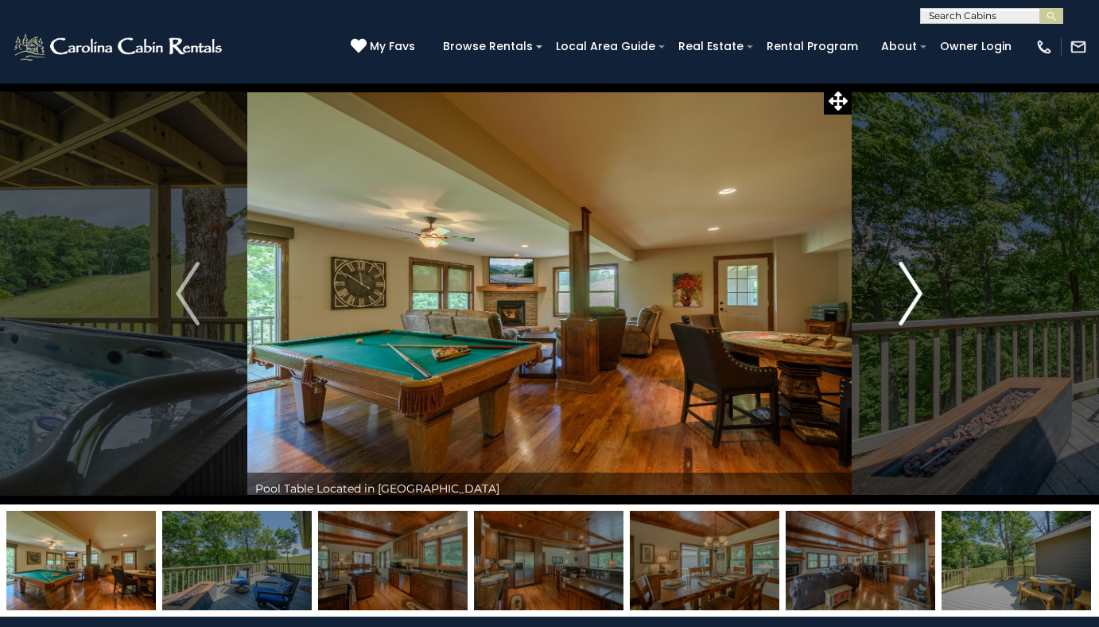
click at [910, 301] on img "Next" at bounding box center [911, 294] width 24 height 64
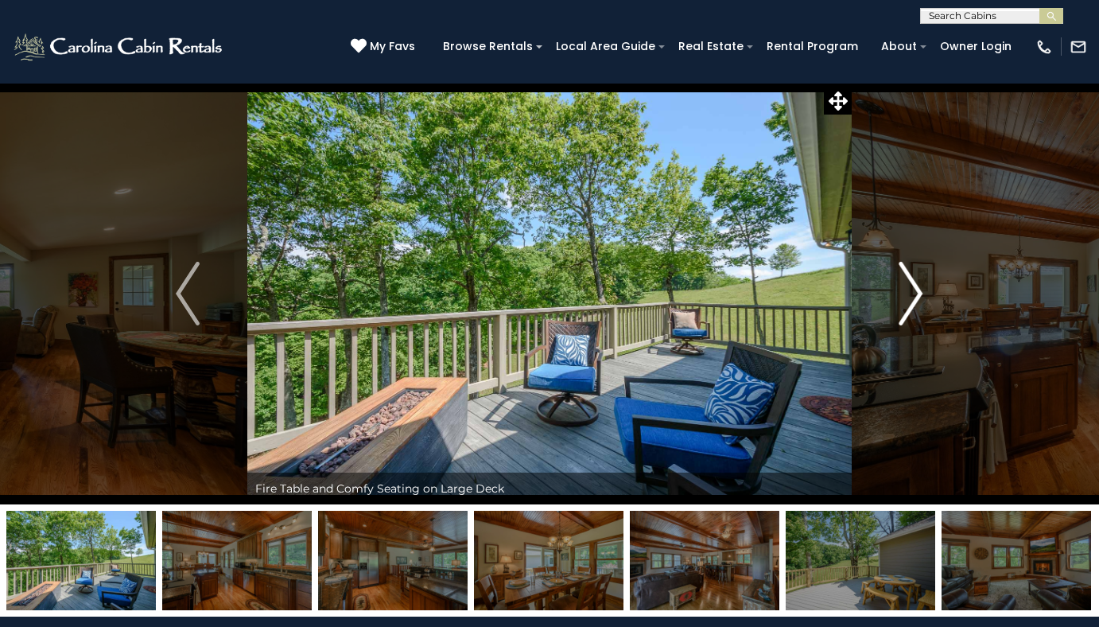
click at [910, 301] on img "Next" at bounding box center [911, 294] width 24 height 64
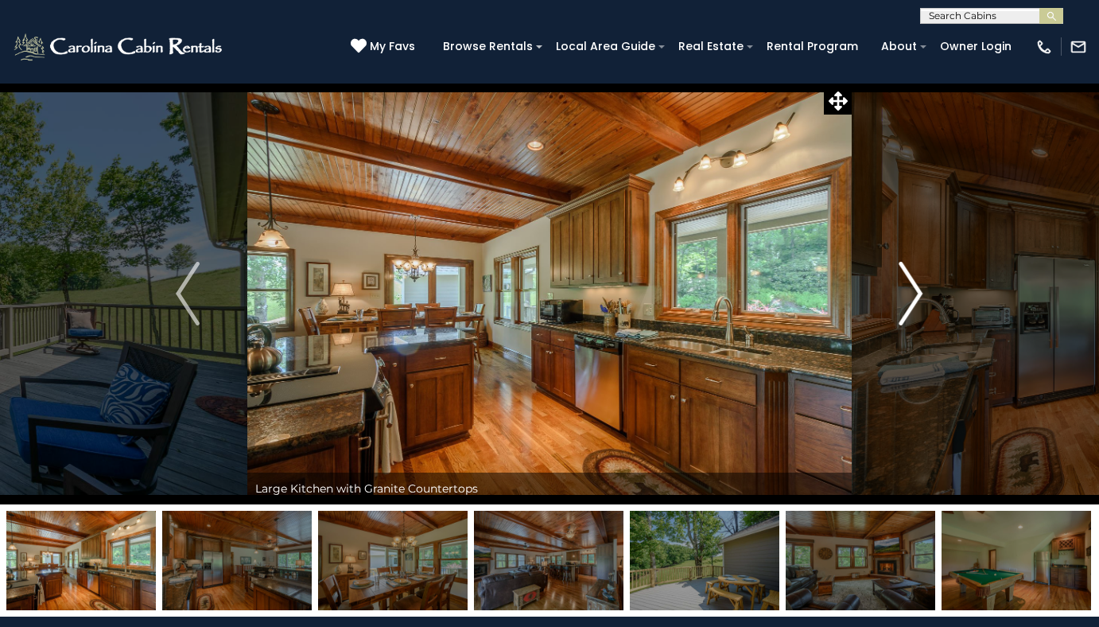
click at [910, 301] on img "Next" at bounding box center [911, 294] width 24 height 64
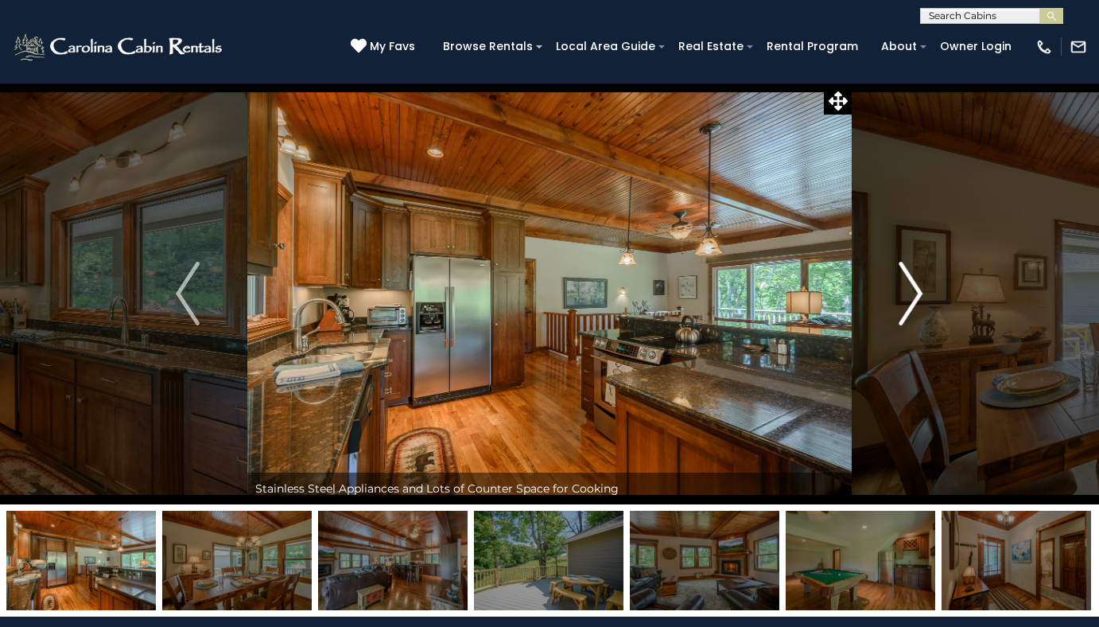
click at [910, 301] on img "Next" at bounding box center [911, 294] width 24 height 64
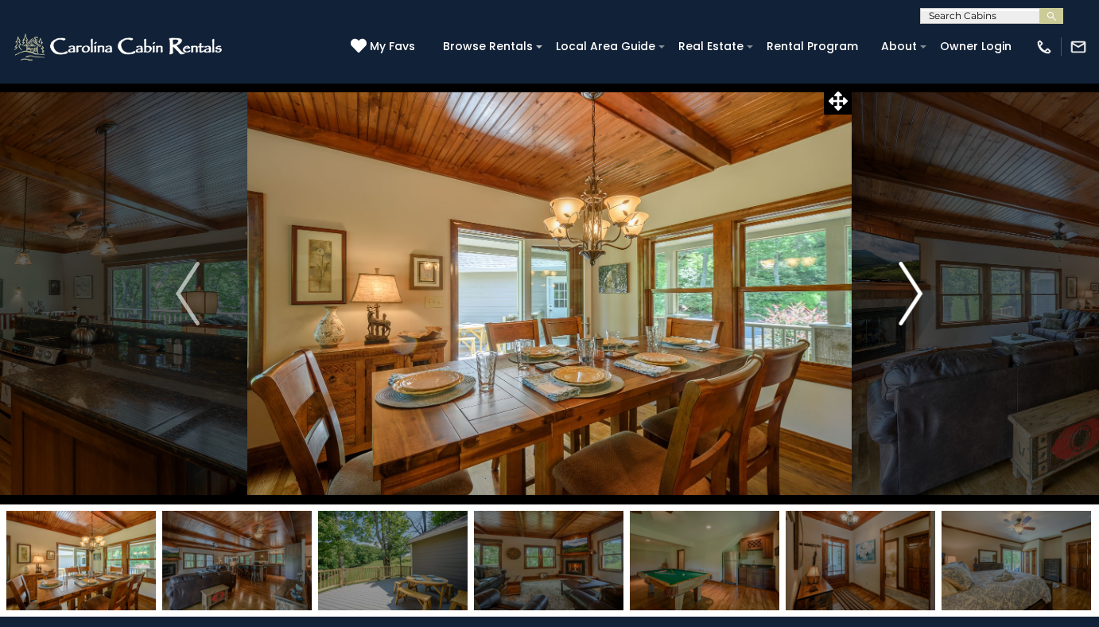
click at [910, 301] on img "Next" at bounding box center [911, 294] width 24 height 64
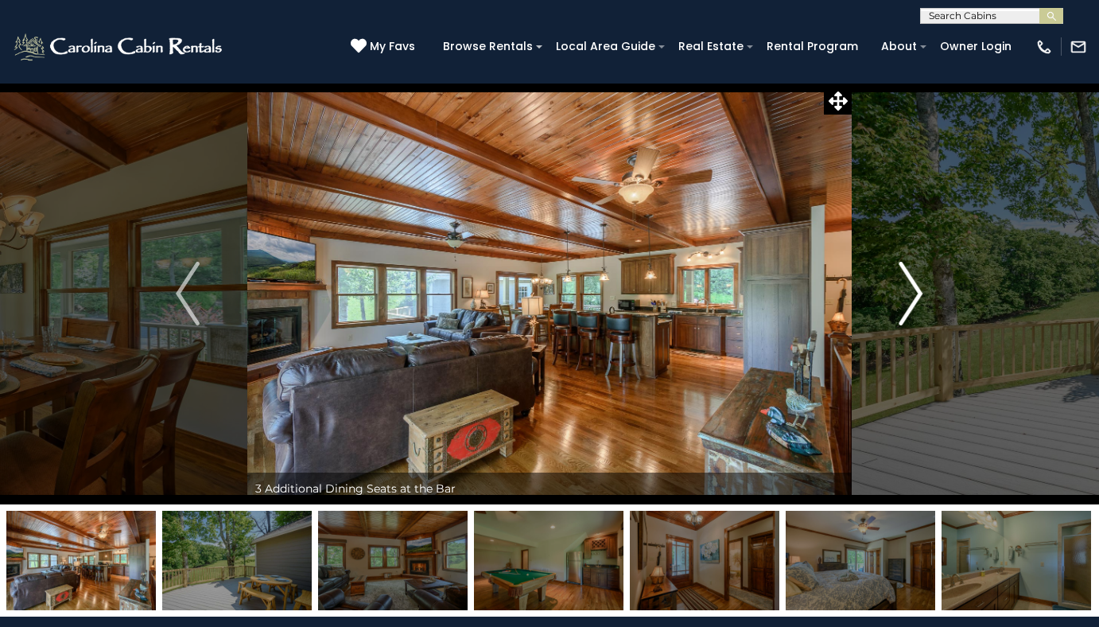
click at [910, 301] on img "Next" at bounding box center [911, 294] width 24 height 64
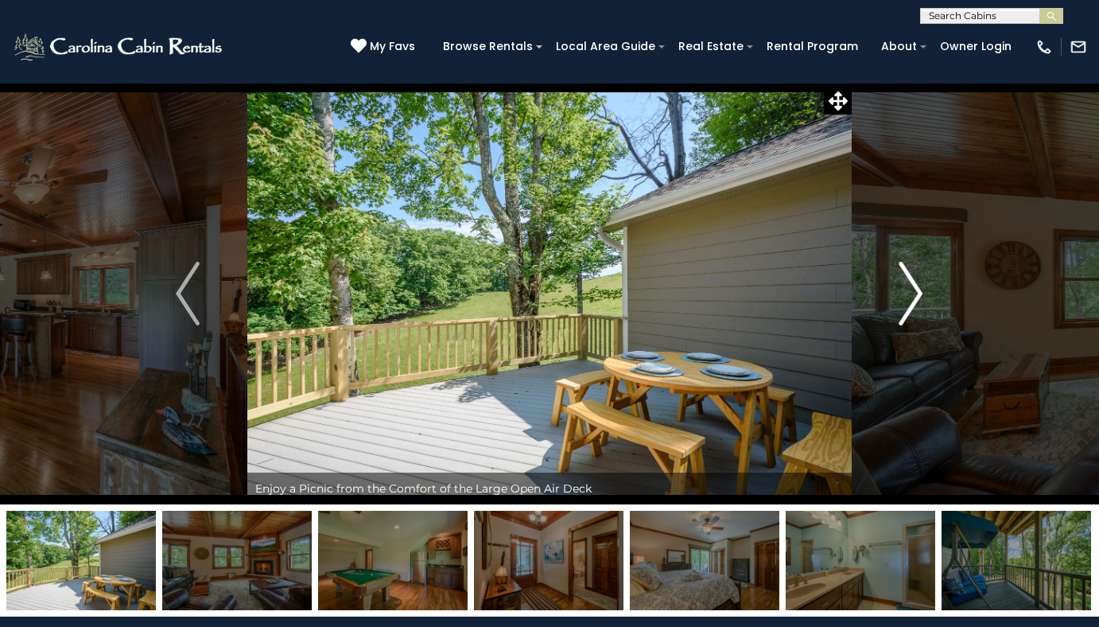
click at [910, 301] on img "Next" at bounding box center [911, 294] width 24 height 64
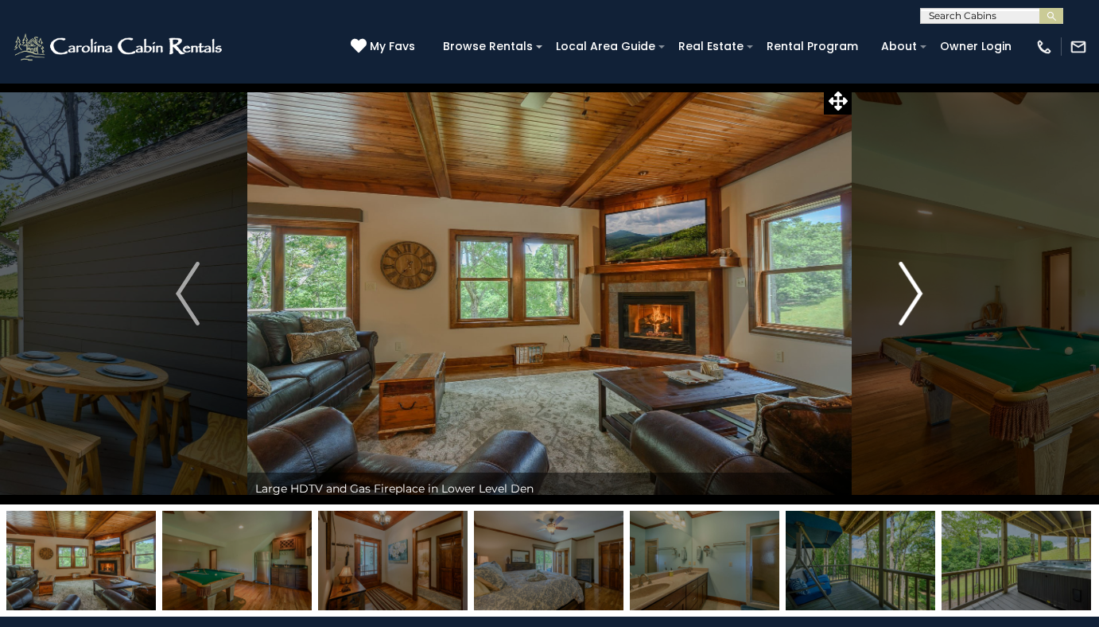
click at [910, 301] on img "Next" at bounding box center [911, 294] width 24 height 64
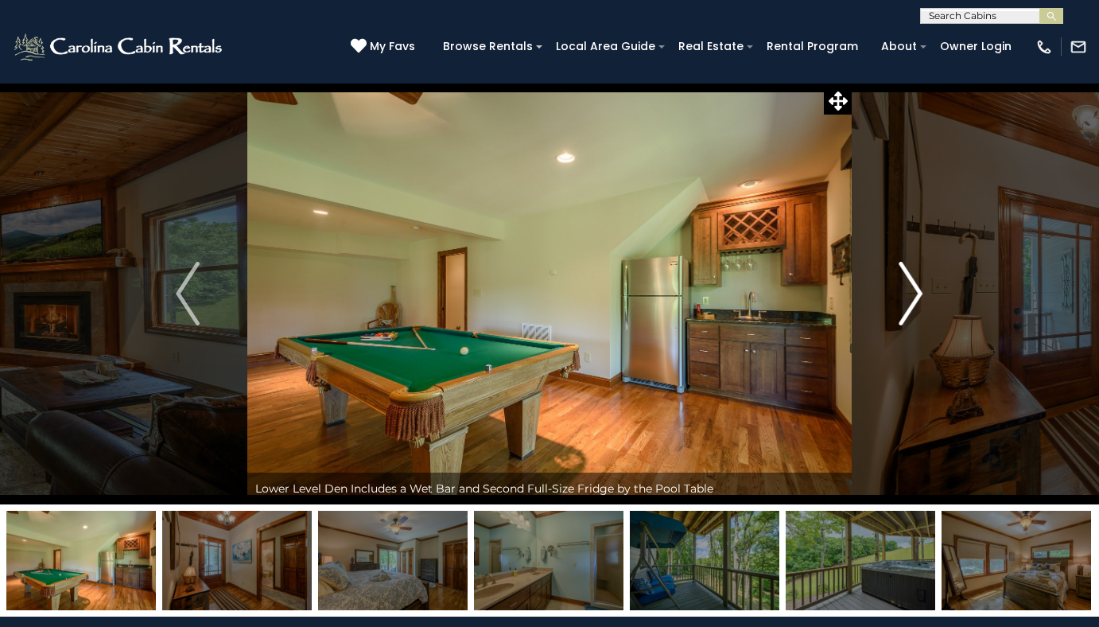
click at [910, 301] on img "Next" at bounding box center [911, 294] width 24 height 64
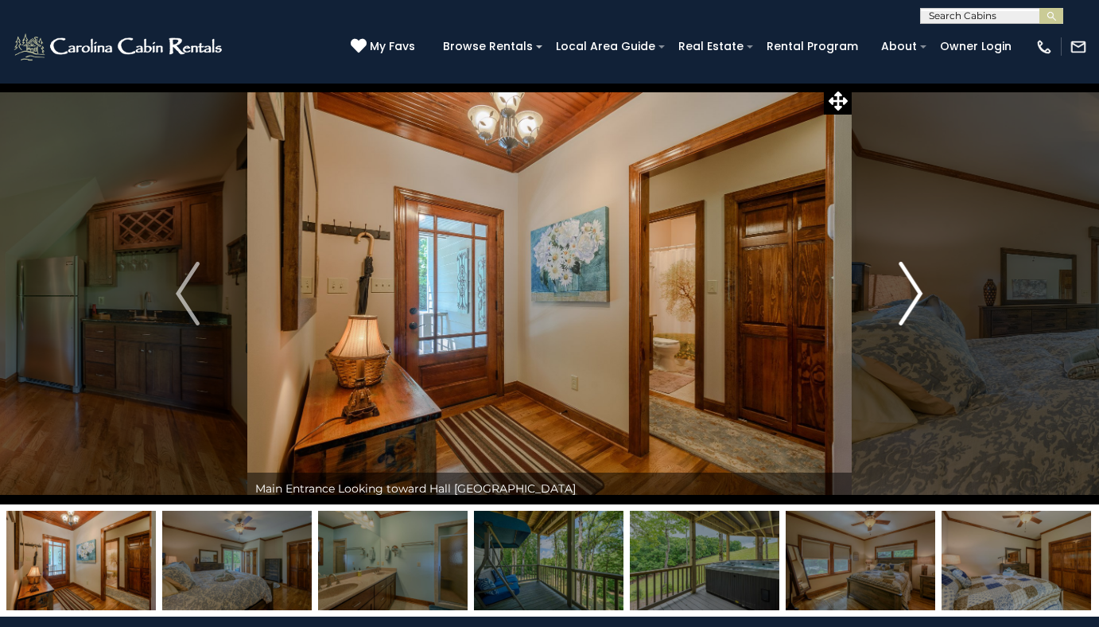
click at [910, 301] on img "Next" at bounding box center [911, 294] width 24 height 64
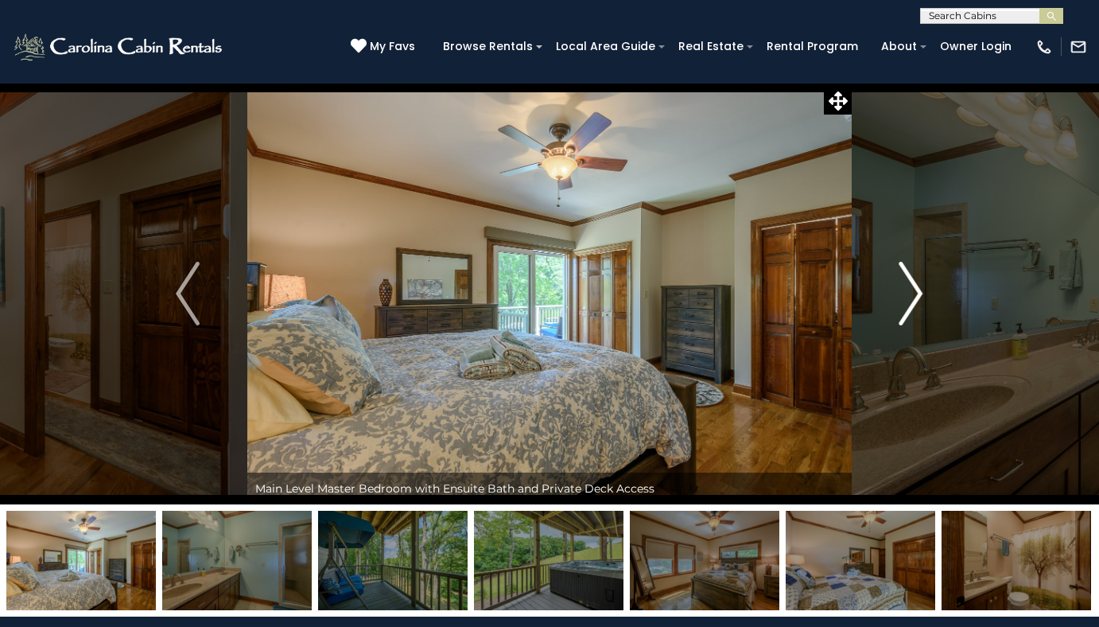
click at [910, 301] on img "Next" at bounding box center [911, 294] width 24 height 64
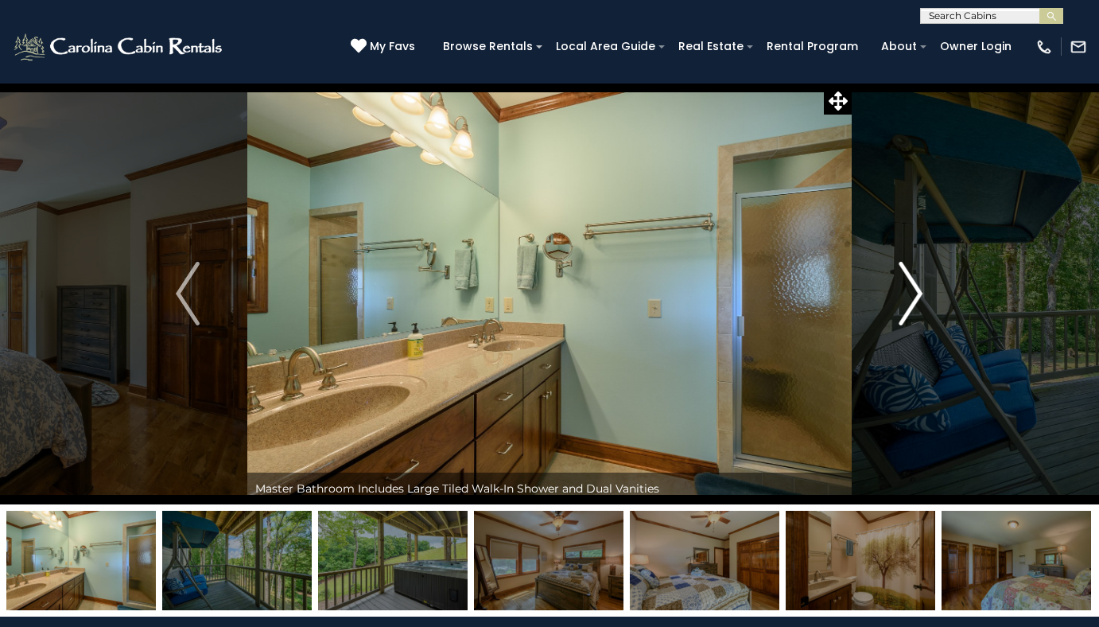
click at [910, 301] on img "Next" at bounding box center [911, 294] width 24 height 64
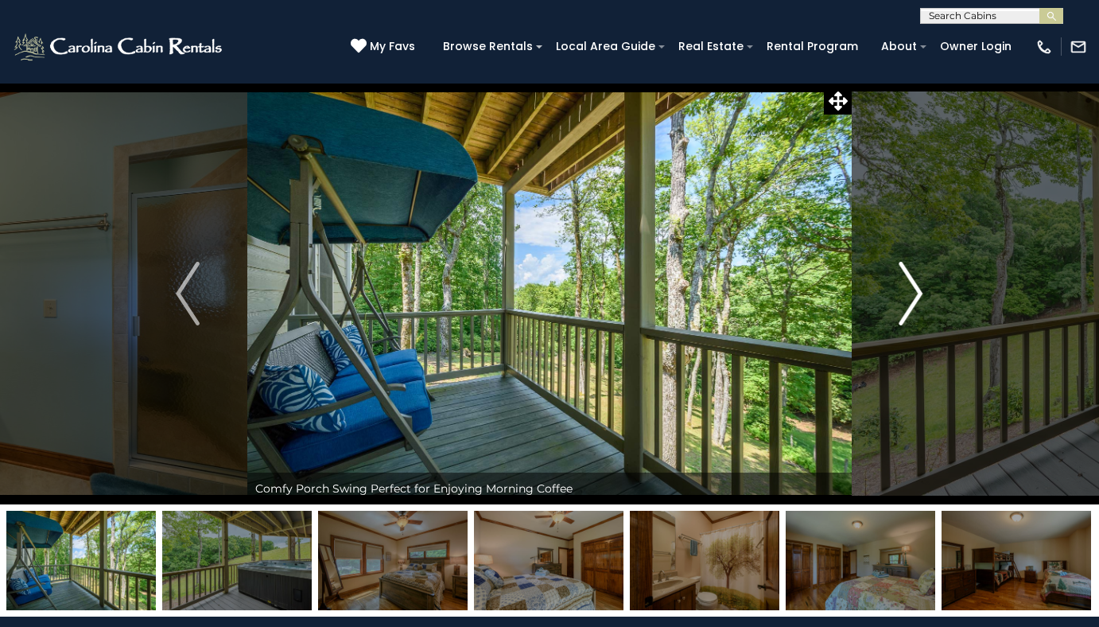
click at [910, 301] on img "Next" at bounding box center [911, 294] width 24 height 64
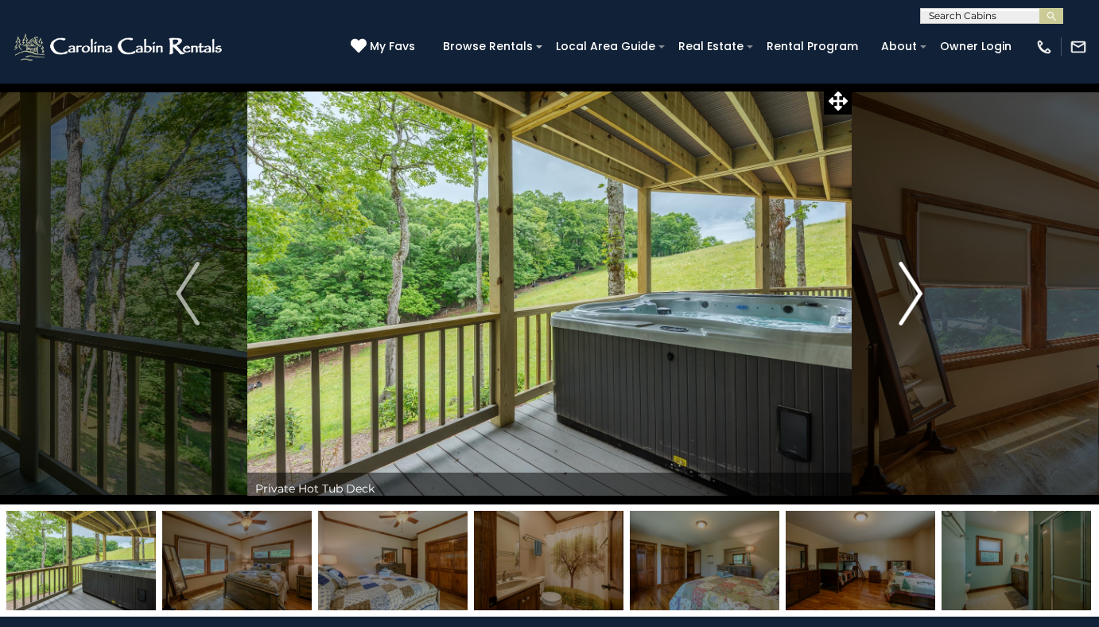
click at [910, 301] on img "Next" at bounding box center [911, 294] width 24 height 64
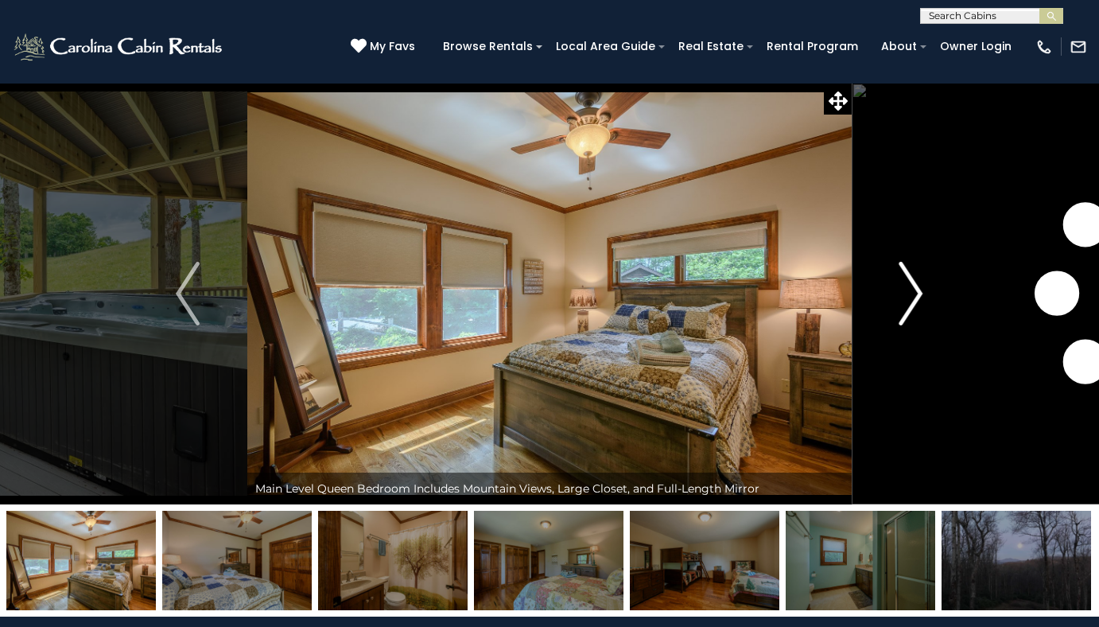
click at [910, 301] on img "Next" at bounding box center [911, 294] width 24 height 64
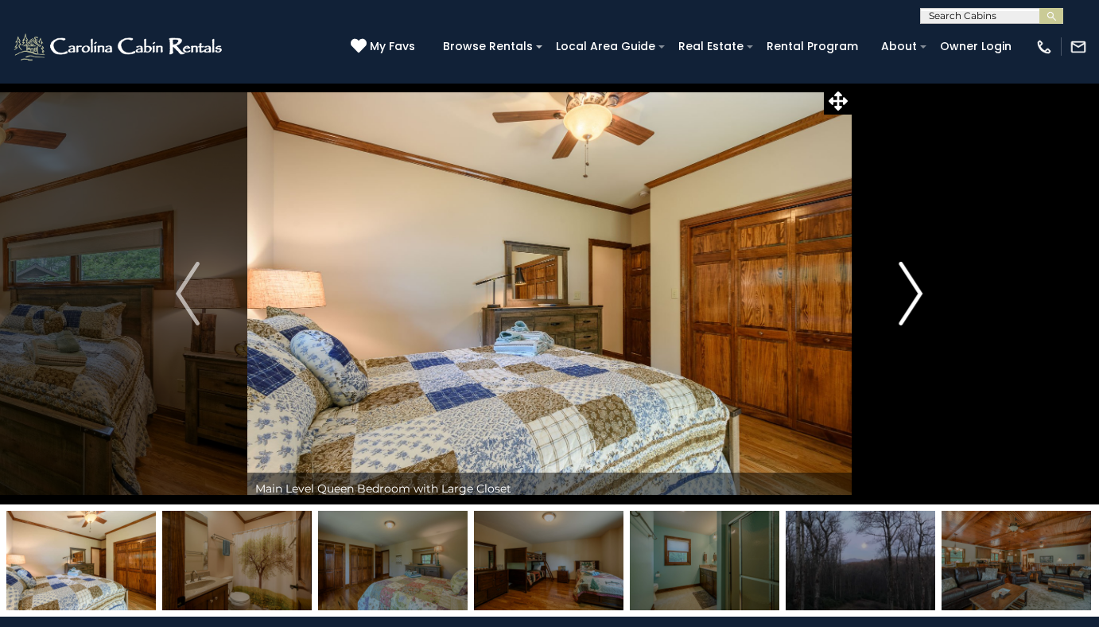
click at [910, 301] on img "Next" at bounding box center [911, 294] width 24 height 64
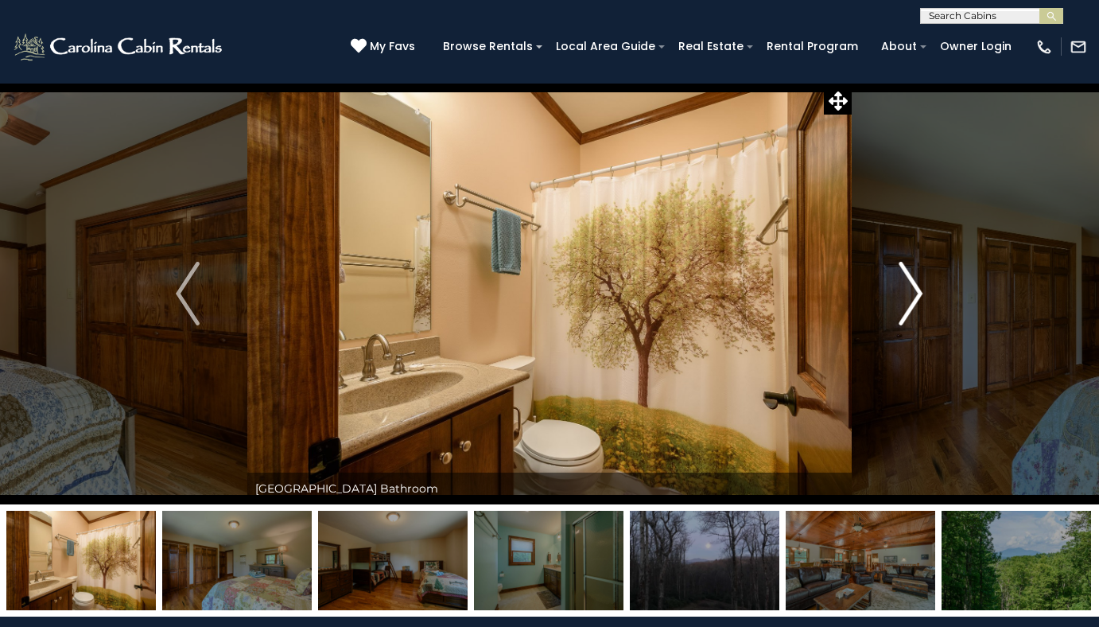
click at [910, 301] on img "Next" at bounding box center [911, 294] width 24 height 64
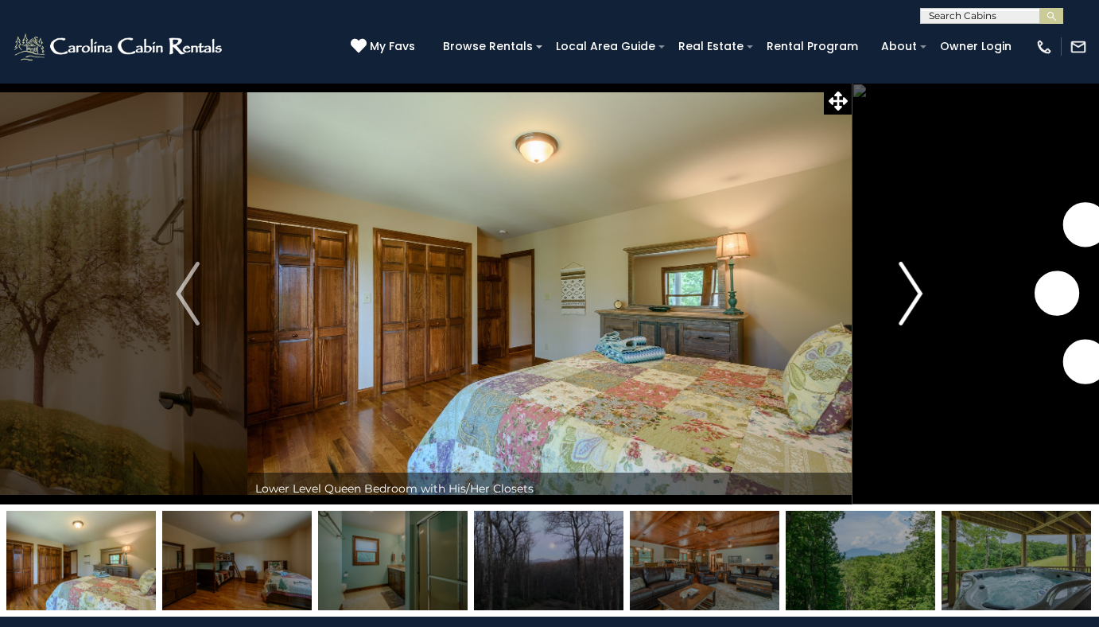
click at [910, 301] on img "Next" at bounding box center [911, 294] width 24 height 64
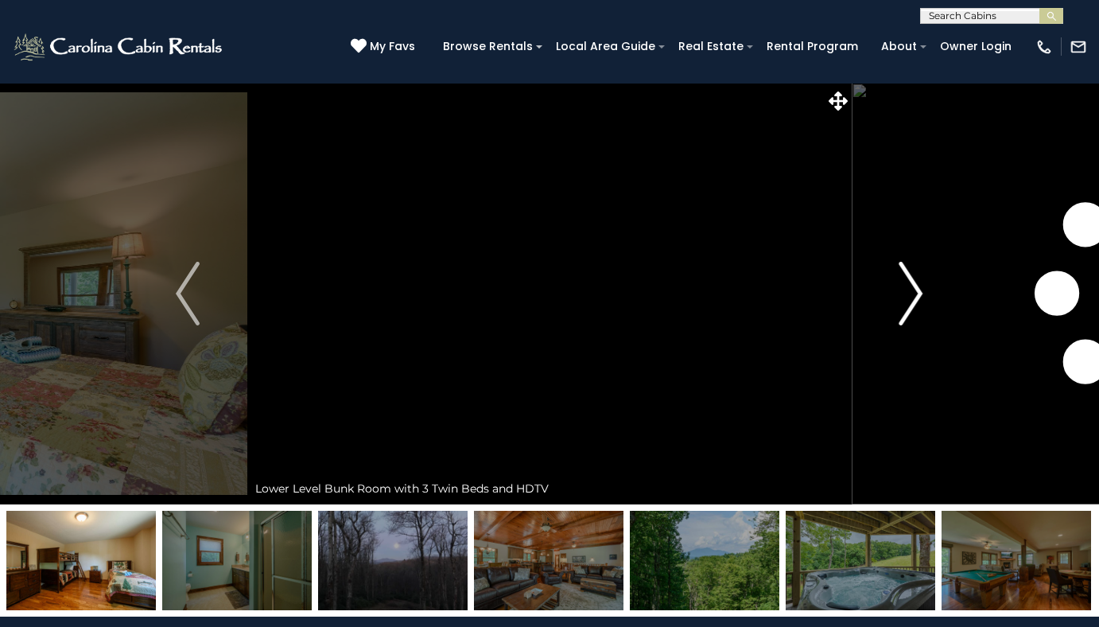
click at [910, 301] on img "Next" at bounding box center [911, 294] width 24 height 64
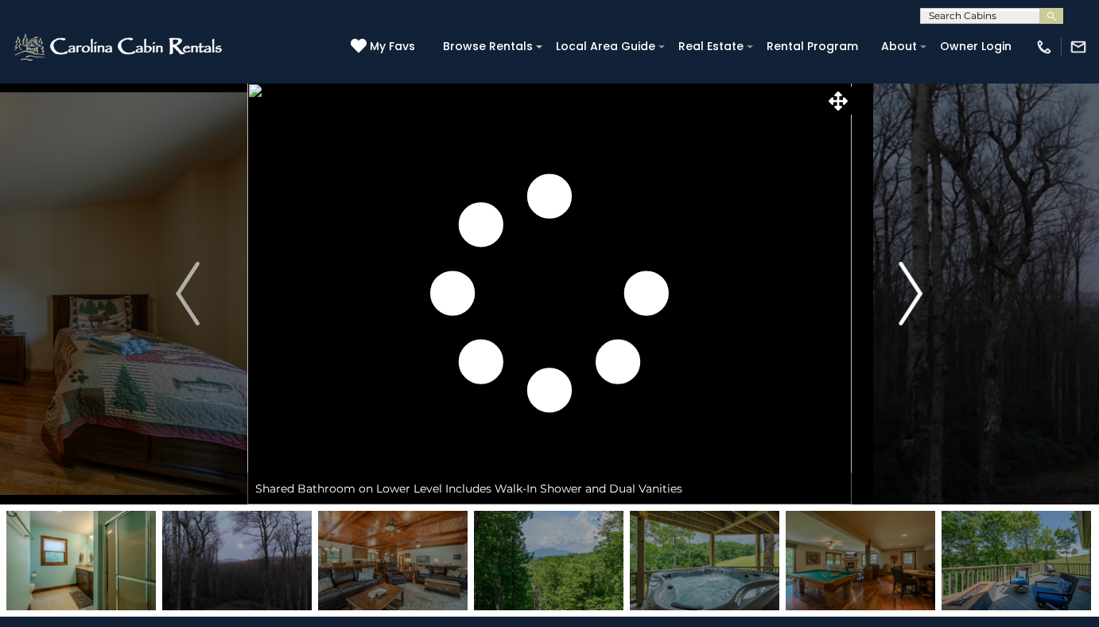
click at [910, 301] on img "Next" at bounding box center [911, 294] width 24 height 64
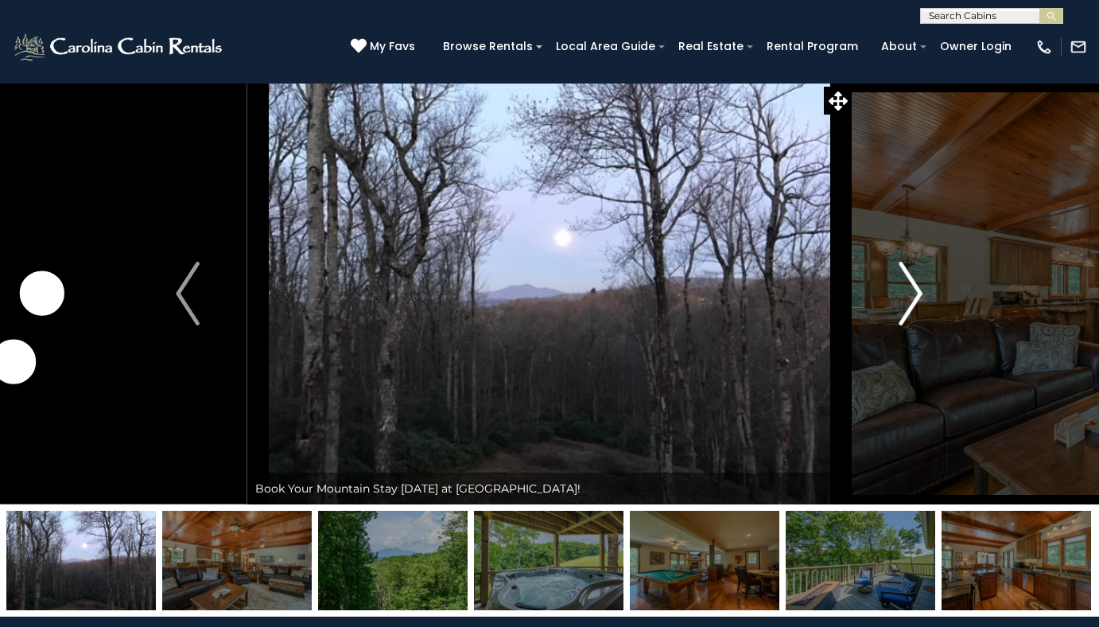
click at [910, 301] on img "Next" at bounding box center [911, 294] width 24 height 64
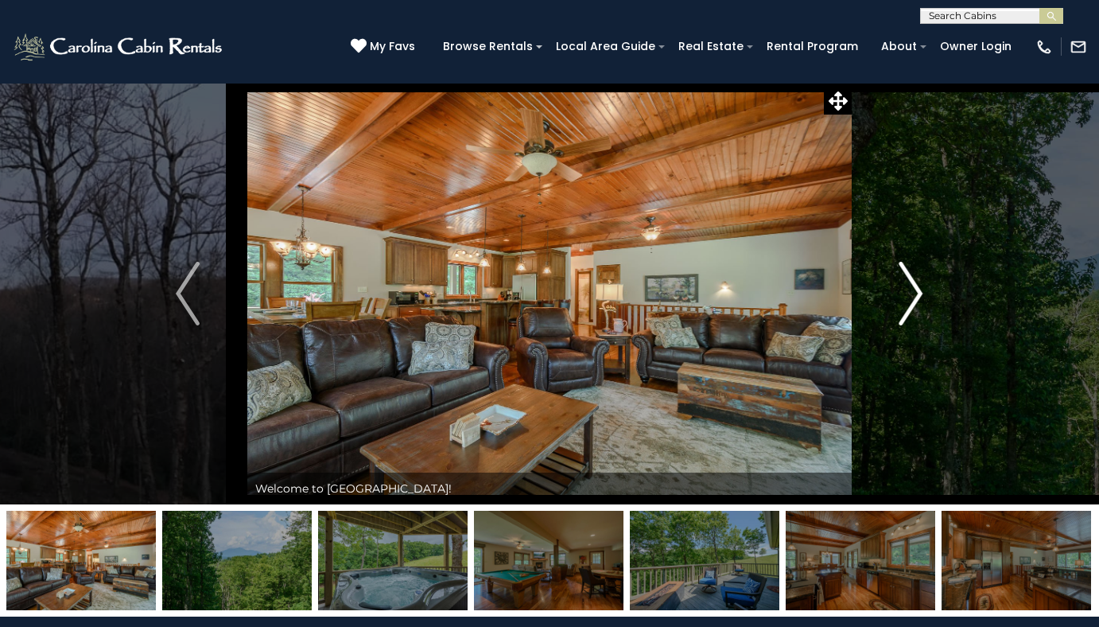
click at [910, 301] on img "Next" at bounding box center [911, 294] width 24 height 64
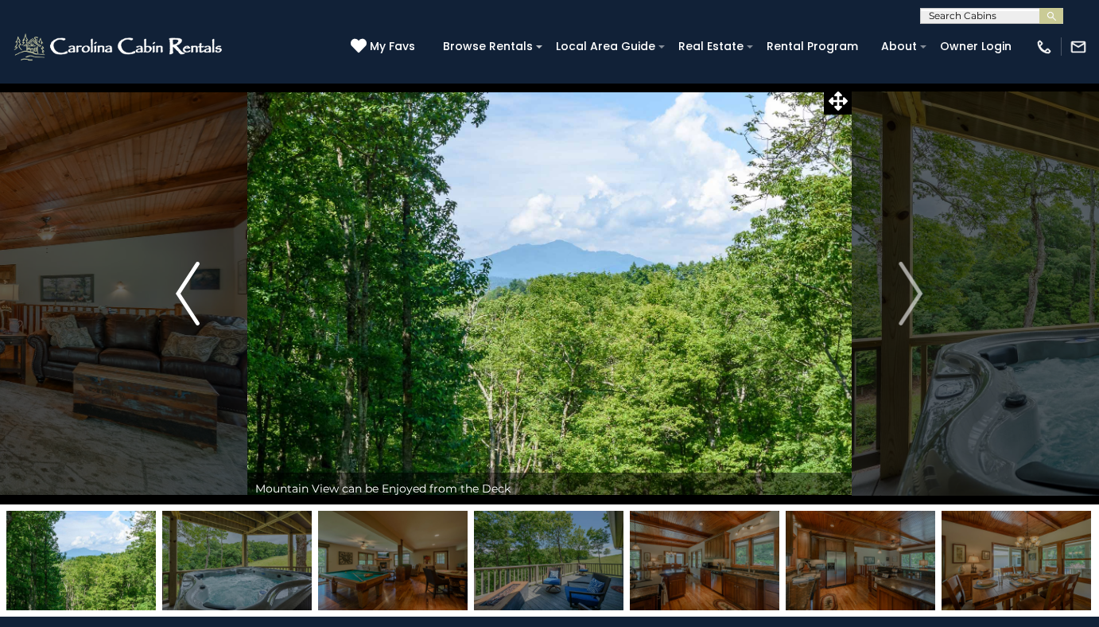
click at [187, 308] on img "Previous" at bounding box center [188, 294] width 24 height 64
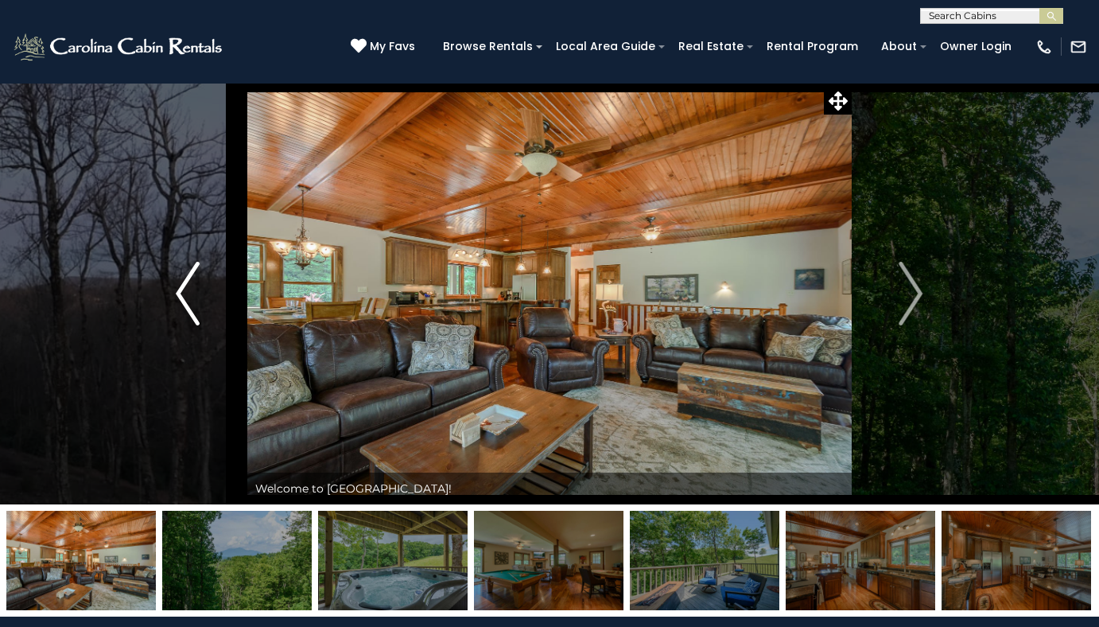
click at [185, 305] on img "Previous" at bounding box center [188, 294] width 24 height 64
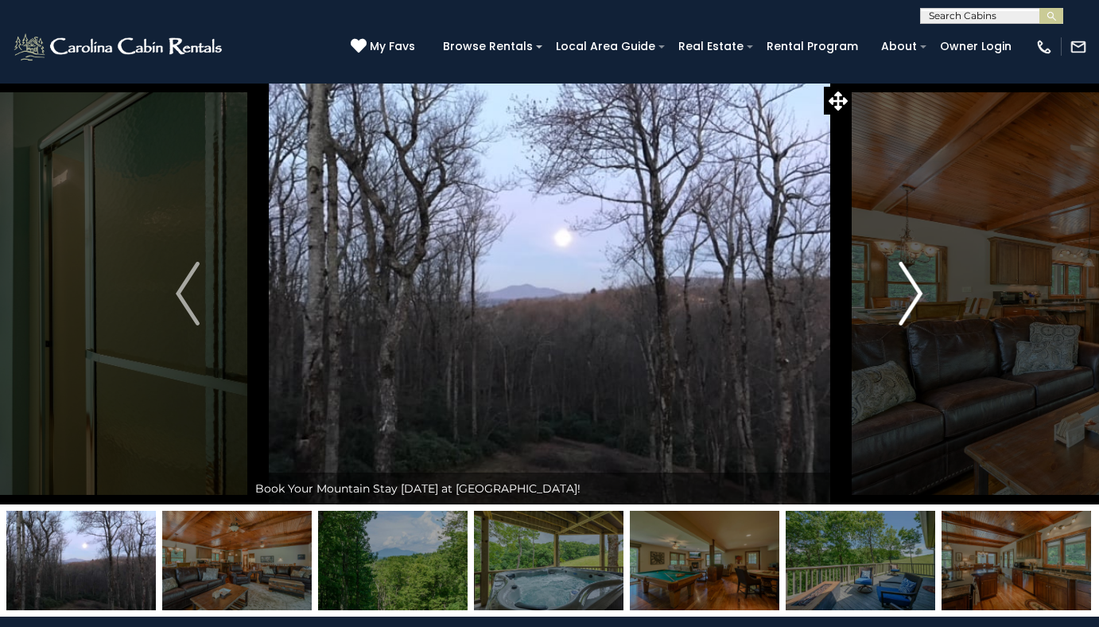
click at [915, 295] on img "Next" at bounding box center [911, 294] width 24 height 64
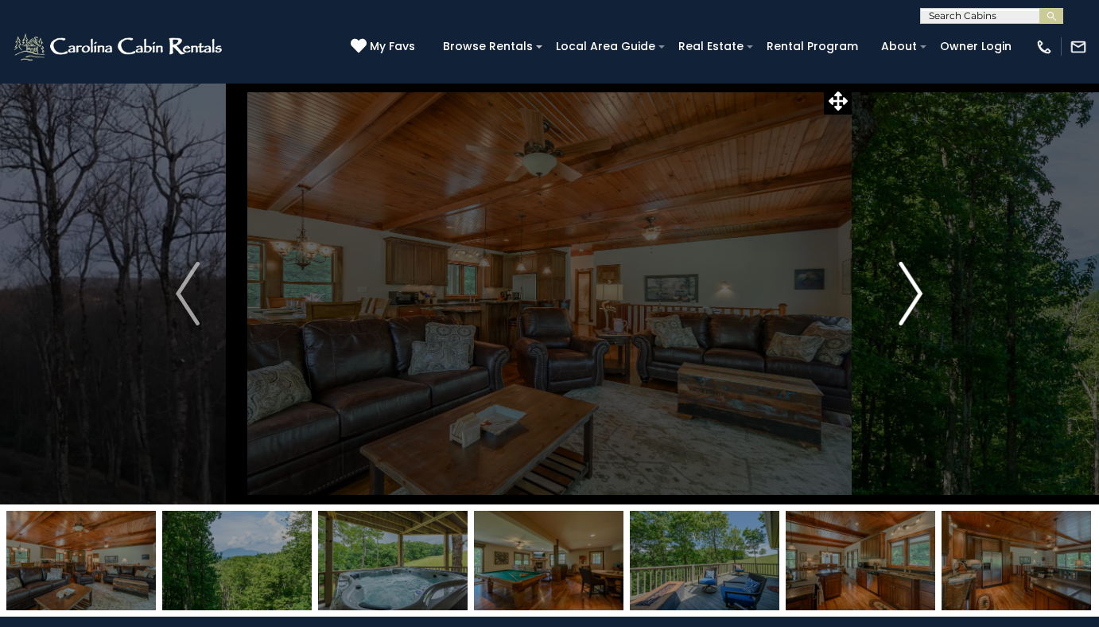
click at [915, 293] on img "Next" at bounding box center [911, 294] width 24 height 64
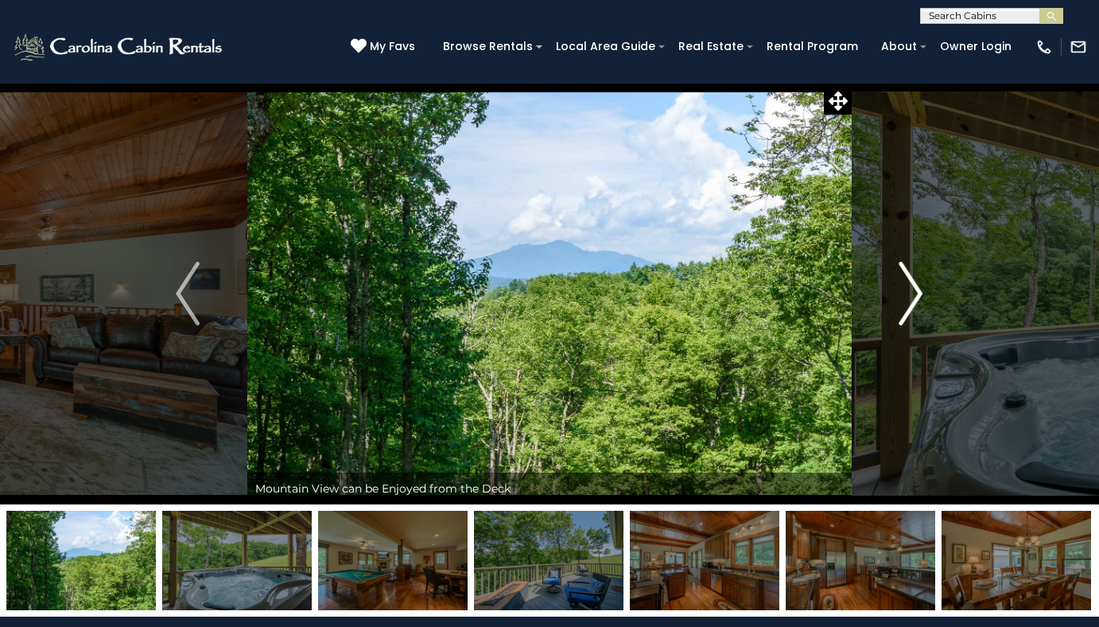
click at [915, 293] on img "Next" at bounding box center [911, 294] width 24 height 64
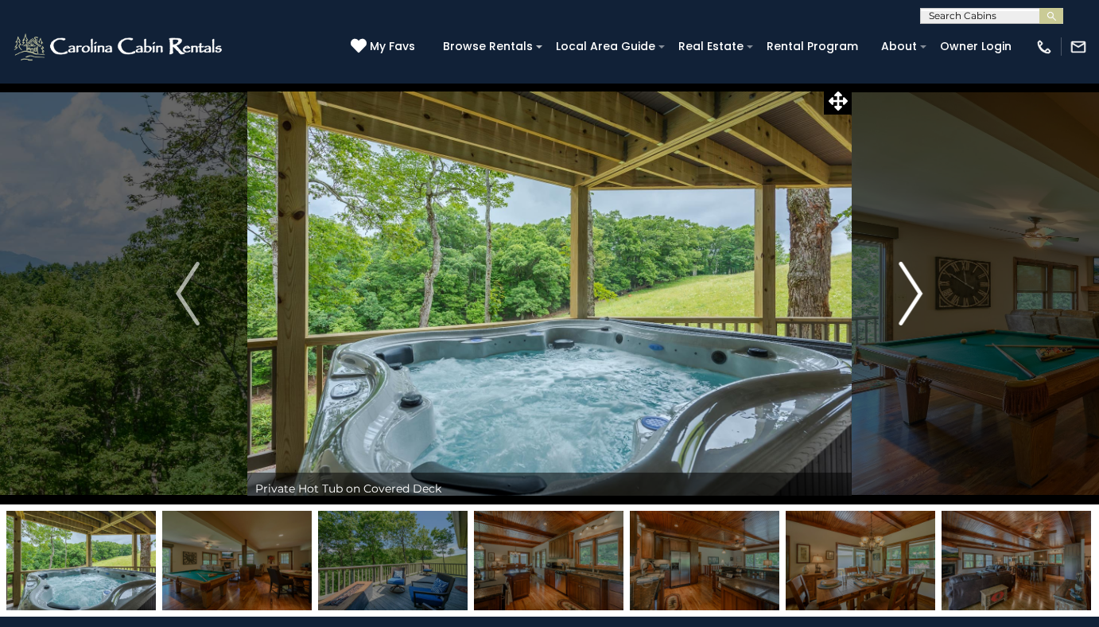
click at [915, 293] on img "Next" at bounding box center [911, 294] width 24 height 64
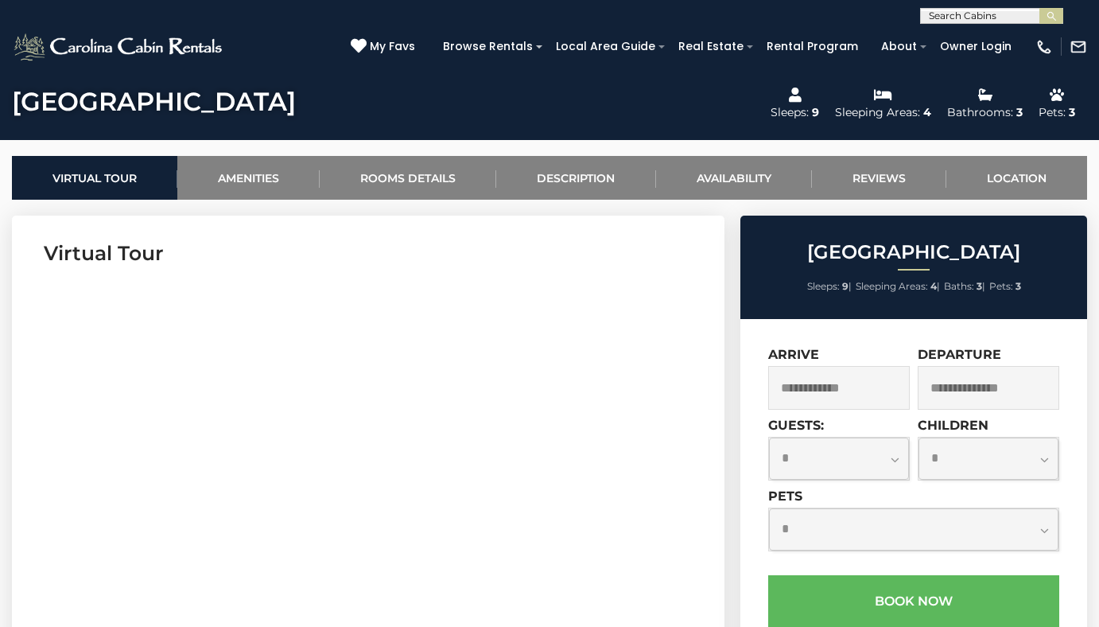
scroll to position [636, 0]
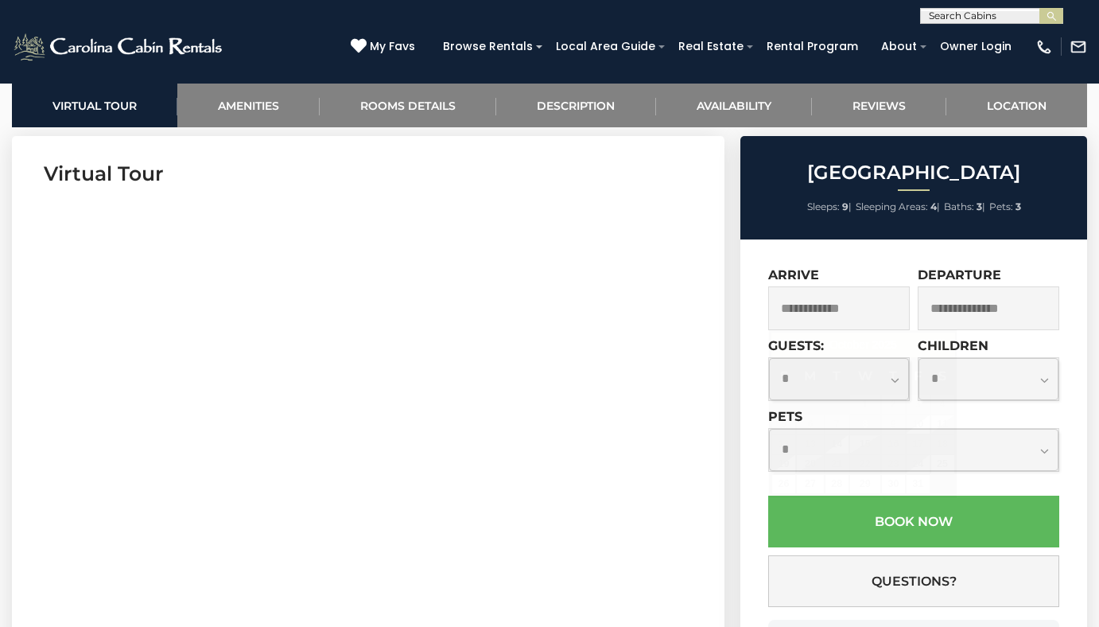
click at [859, 301] on input "text" at bounding box center [839, 308] width 142 height 44
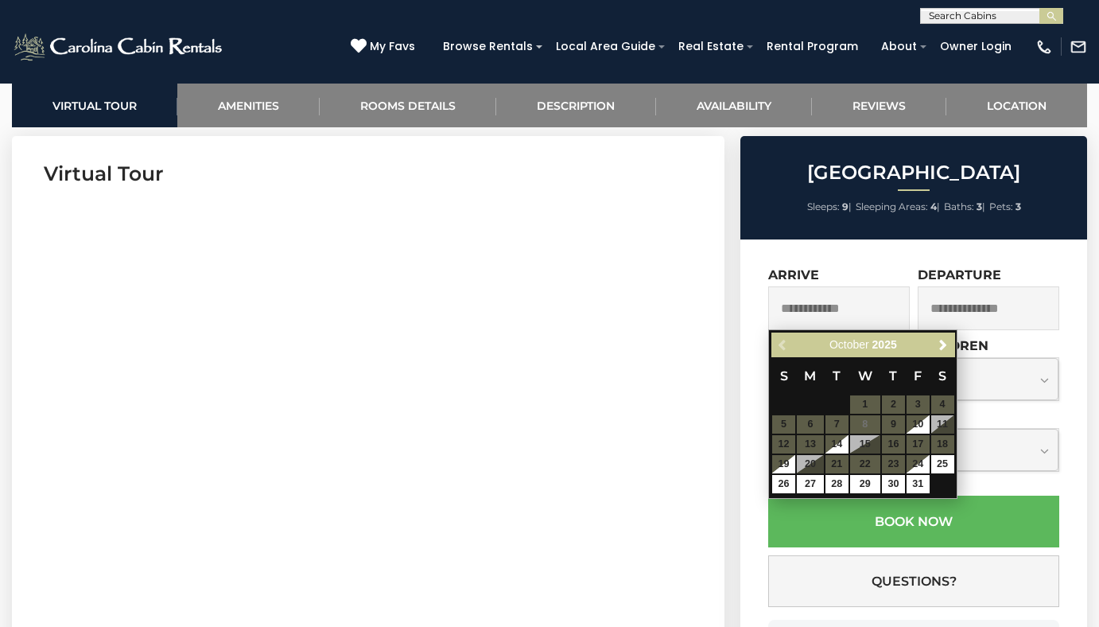
click at [810, 468] on table "S M T W T F S 1 2 3 4 5 6 7 8 9 10 11 12 13 14 15 16 17 18 19 20 21 22 23 24 25…" at bounding box center [862, 425] width 183 height 137
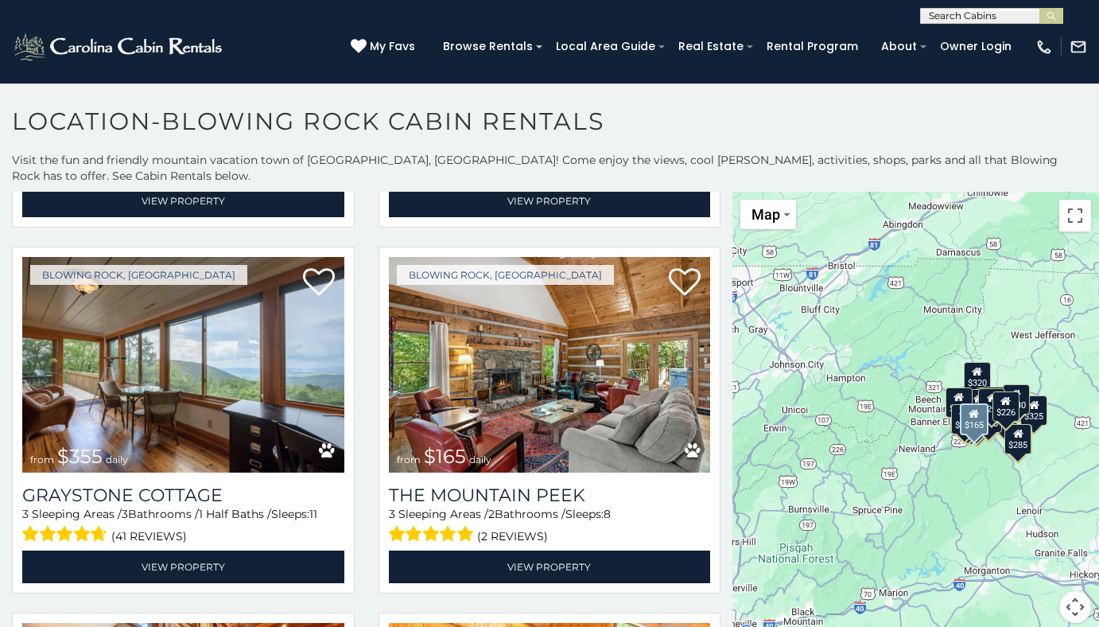
scroll to position [4374, 0]
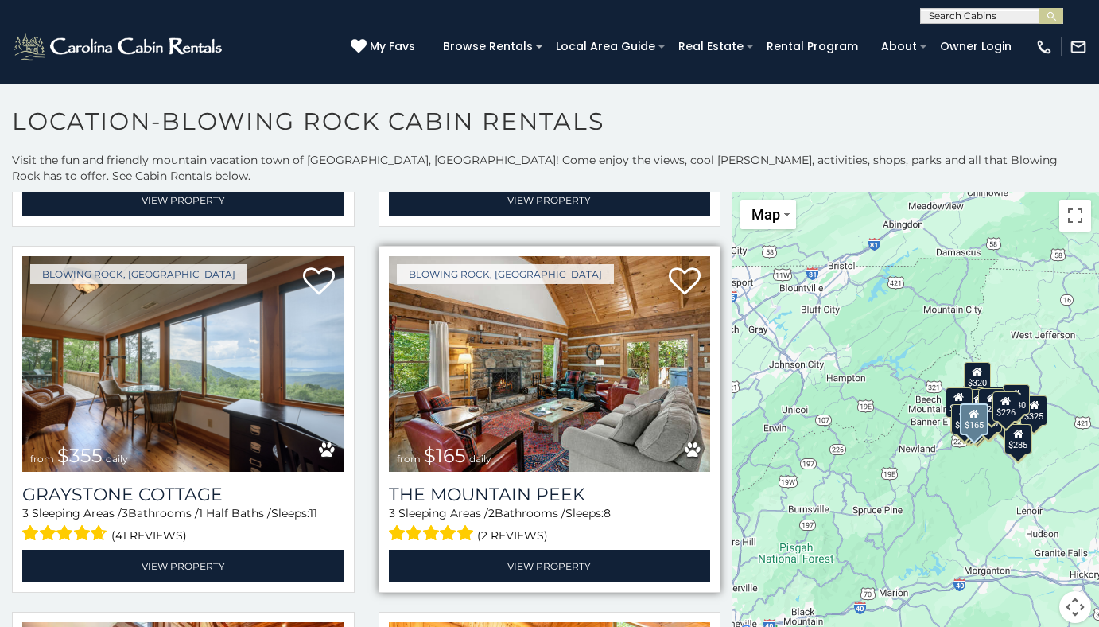
click at [550, 340] on img at bounding box center [550, 364] width 322 height 216
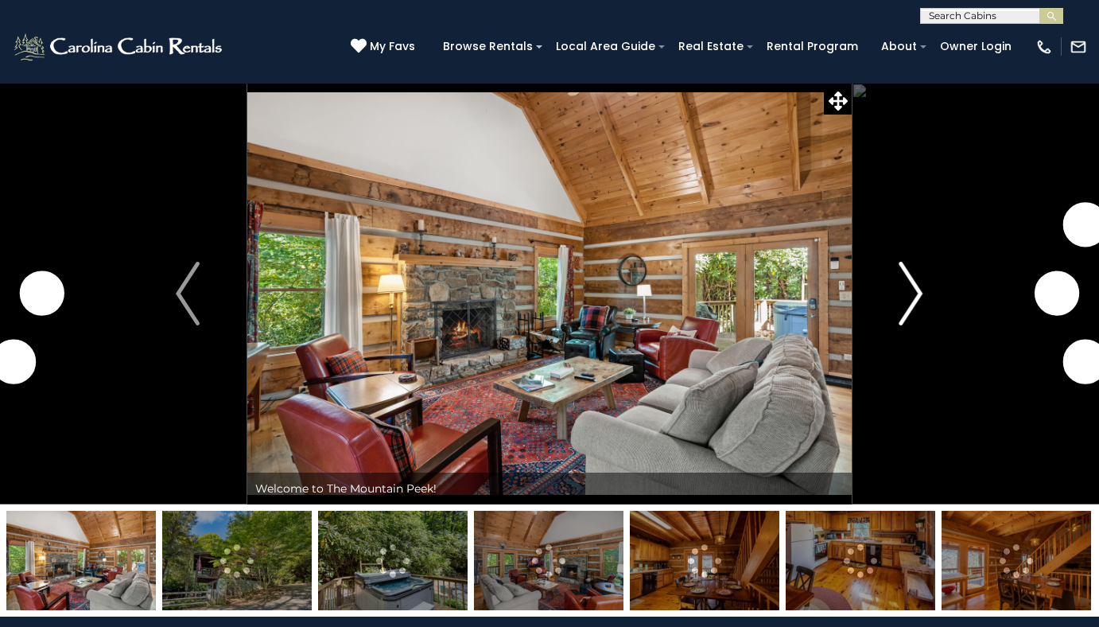
click at [916, 300] on img "Next" at bounding box center [911, 294] width 24 height 64
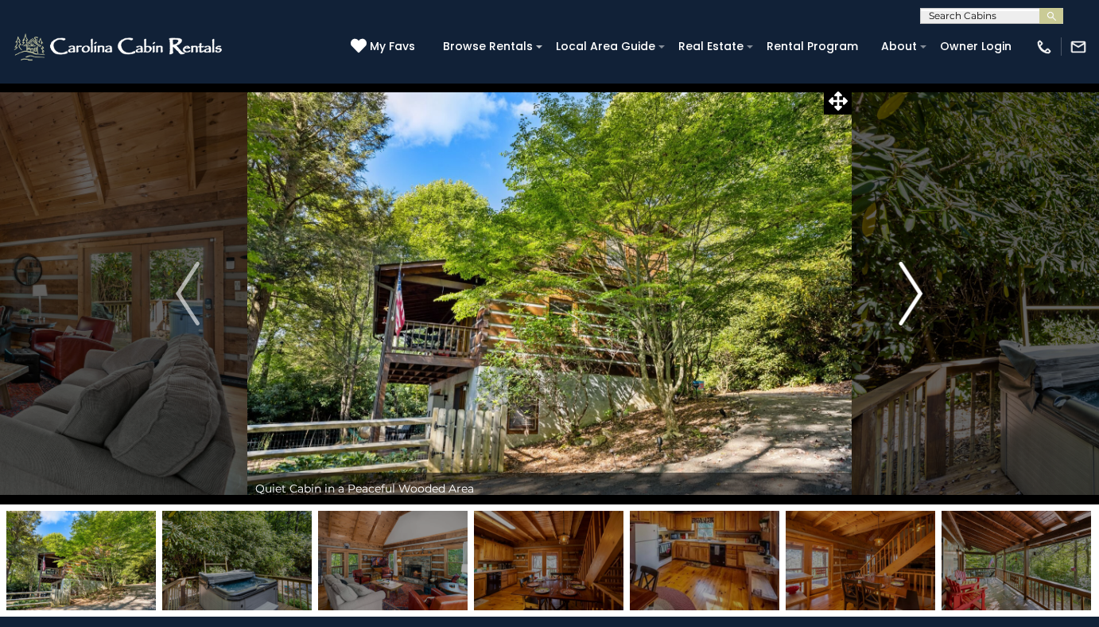
click at [914, 300] on img "Next" at bounding box center [911, 294] width 24 height 64
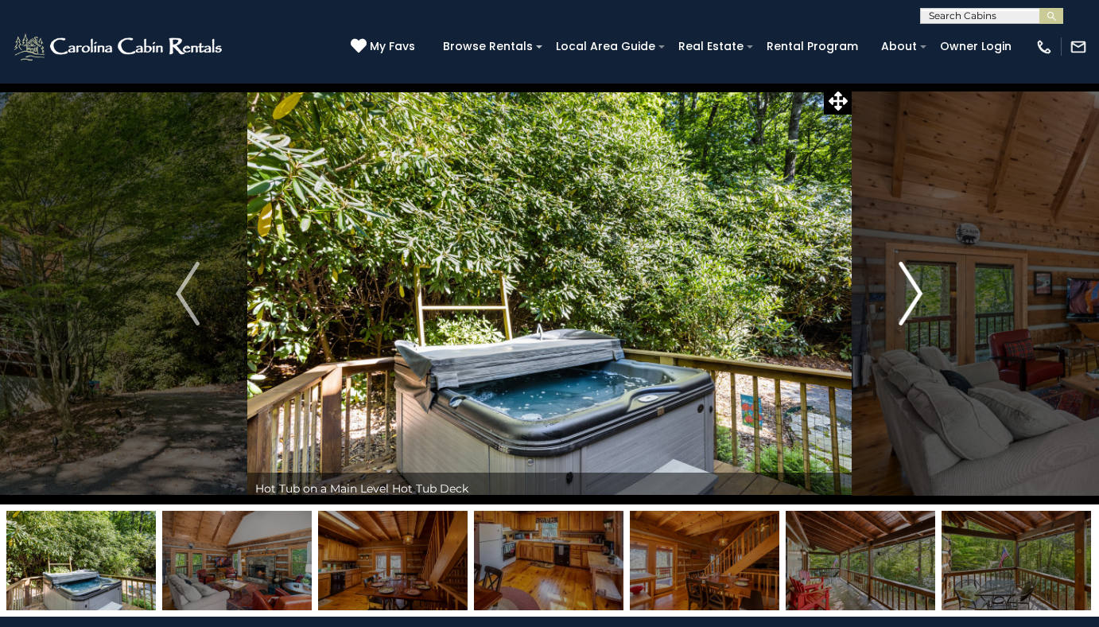
click at [914, 300] on img "Next" at bounding box center [911, 294] width 24 height 64
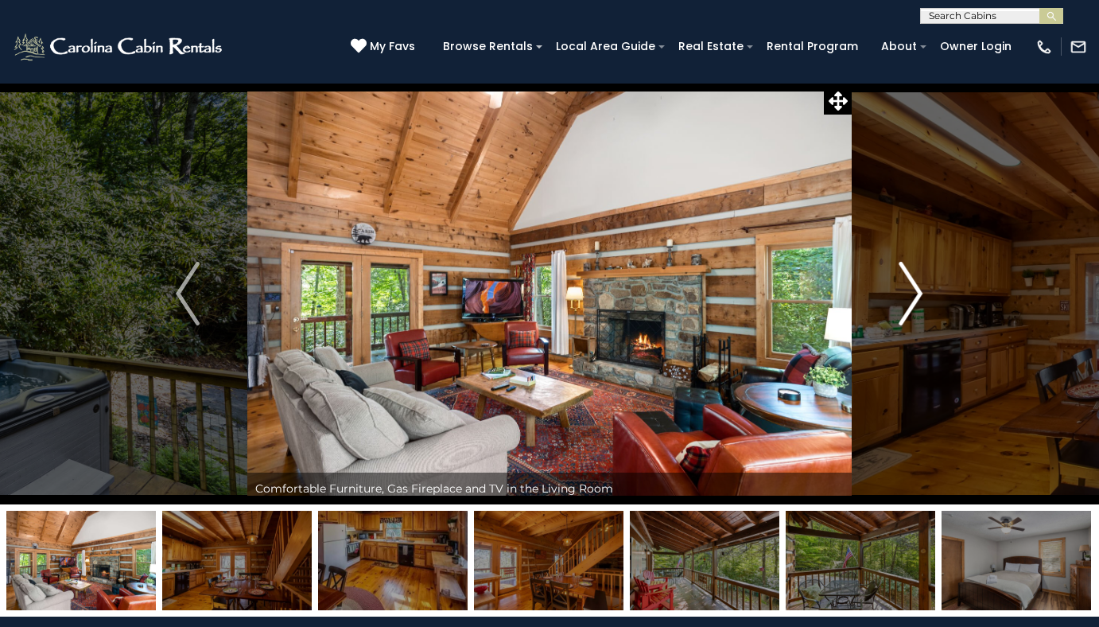
click at [914, 300] on img "Next" at bounding box center [911, 294] width 24 height 64
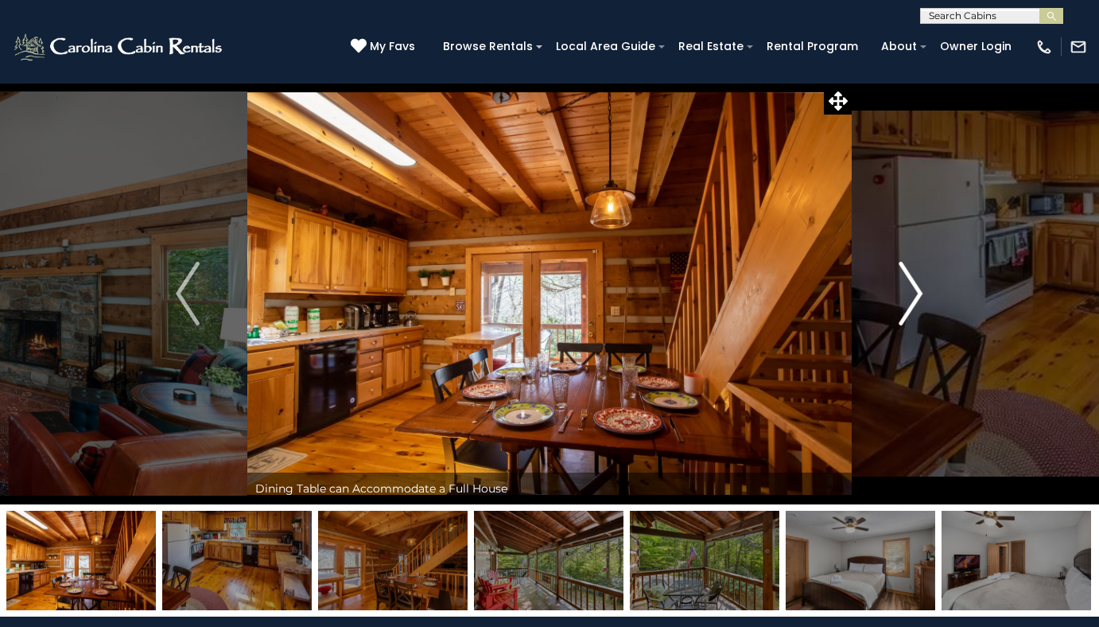
click at [914, 300] on img "Next" at bounding box center [911, 294] width 24 height 64
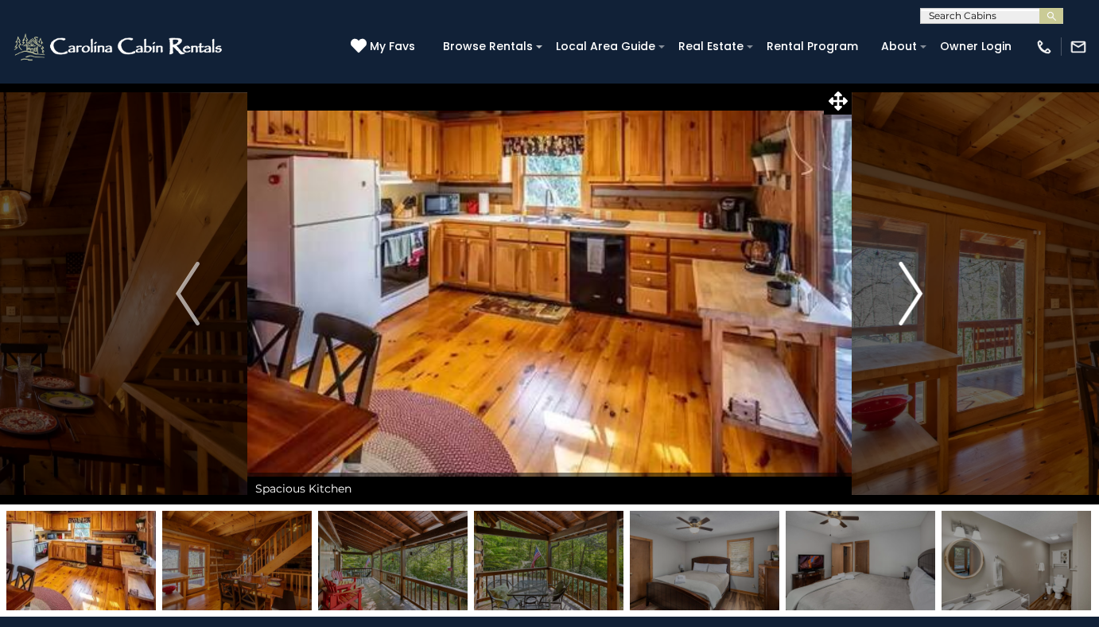
click at [914, 300] on img "Next" at bounding box center [911, 294] width 24 height 64
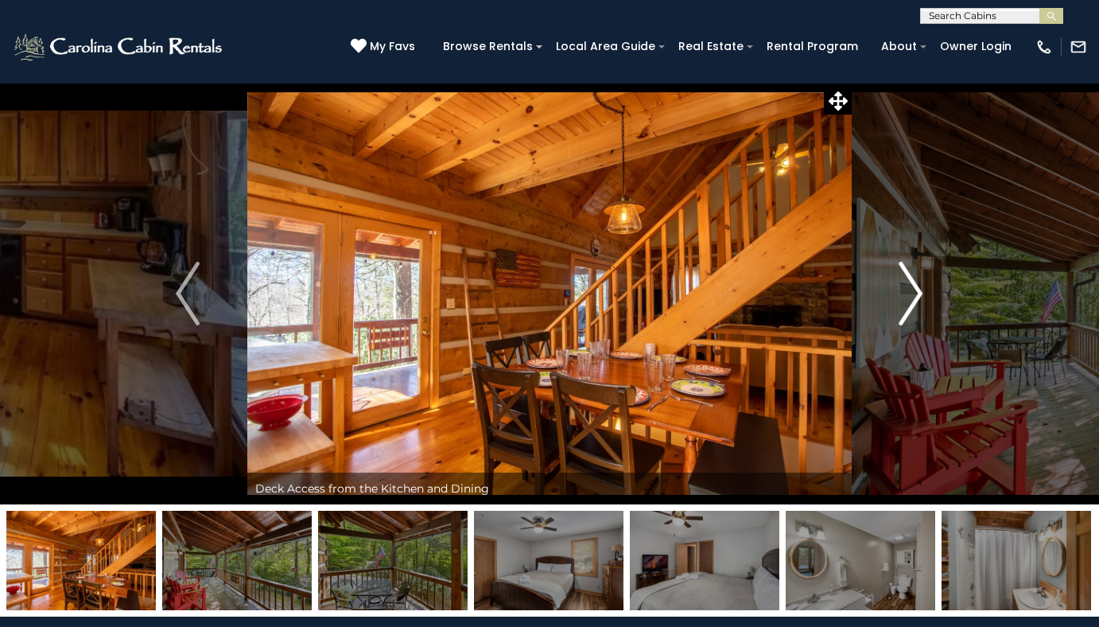
click at [914, 300] on img "Next" at bounding box center [911, 294] width 24 height 64
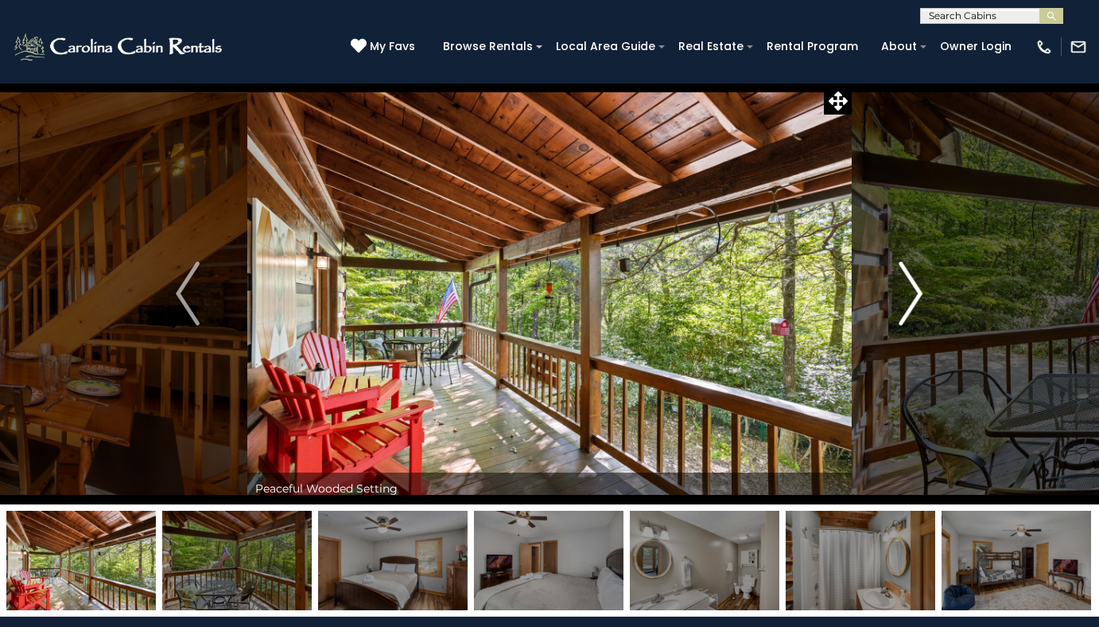
click at [914, 300] on img "Next" at bounding box center [911, 294] width 24 height 64
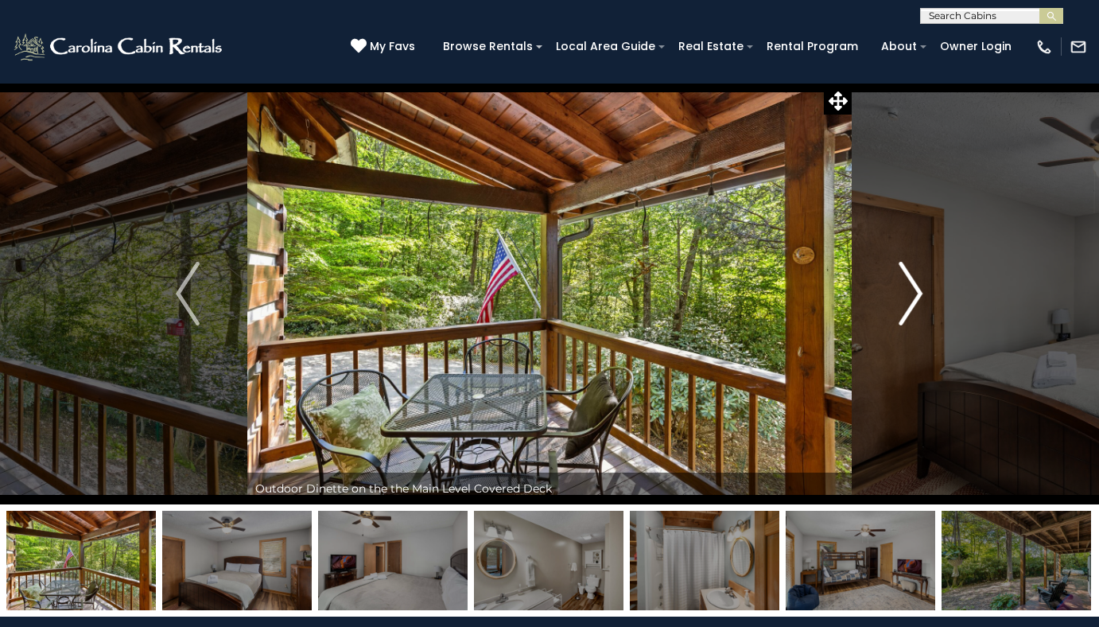
click at [914, 300] on img "Next" at bounding box center [911, 294] width 24 height 64
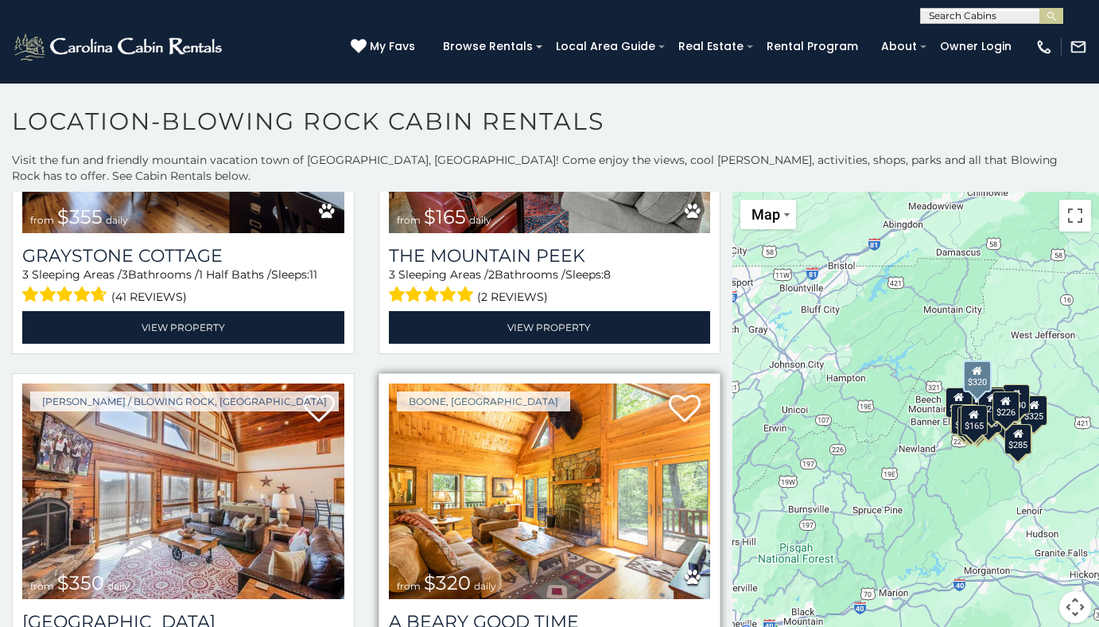
scroll to position [4692, 0]
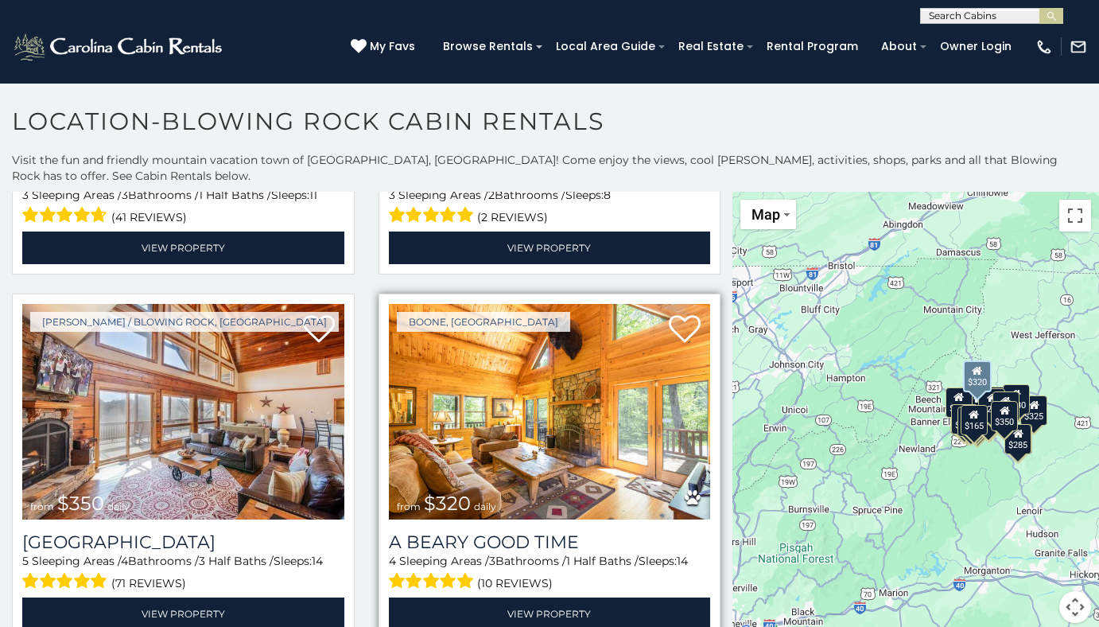
click at [503, 364] on img at bounding box center [550, 412] width 322 height 216
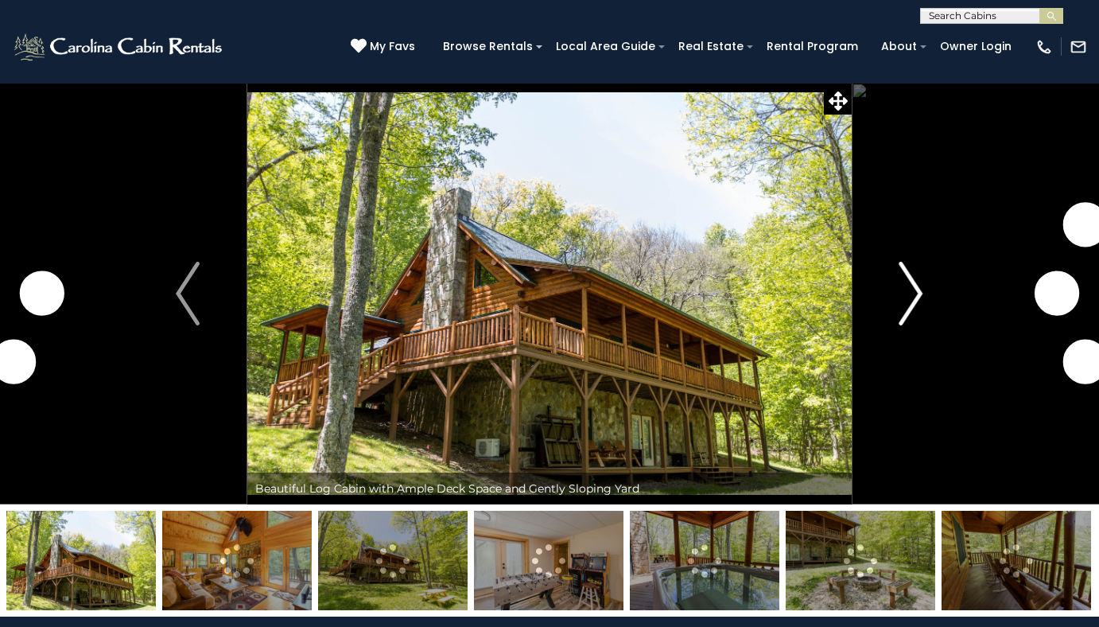
click at [914, 313] on img "Next" at bounding box center [911, 294] width 24 height 64
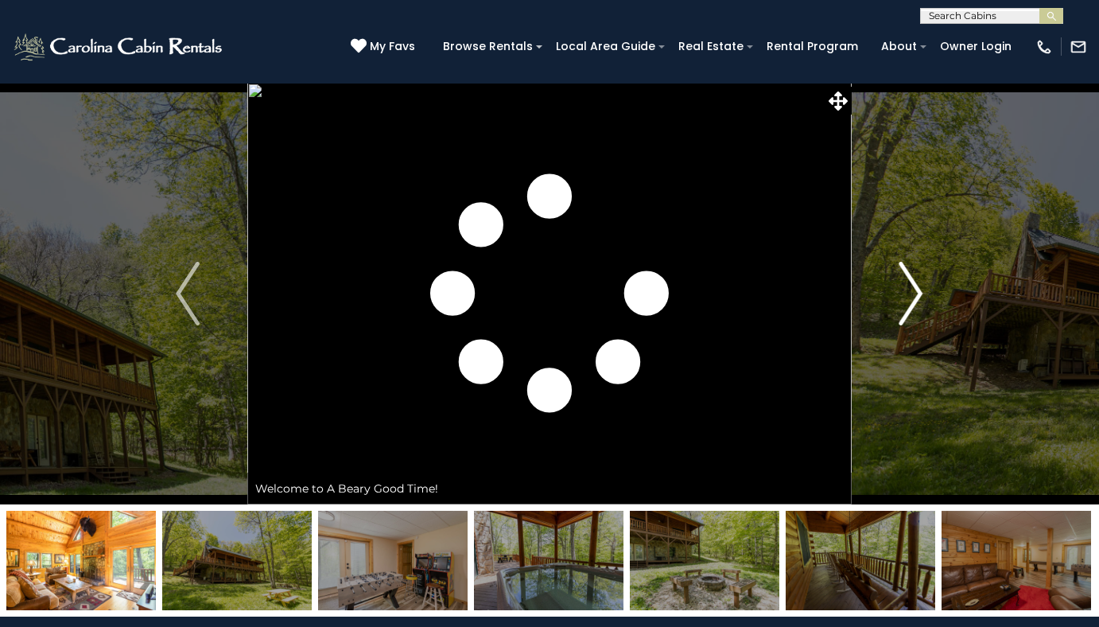
click at [914, 313] on img "Next" at bounding box center [911, 294] width 24 height 64
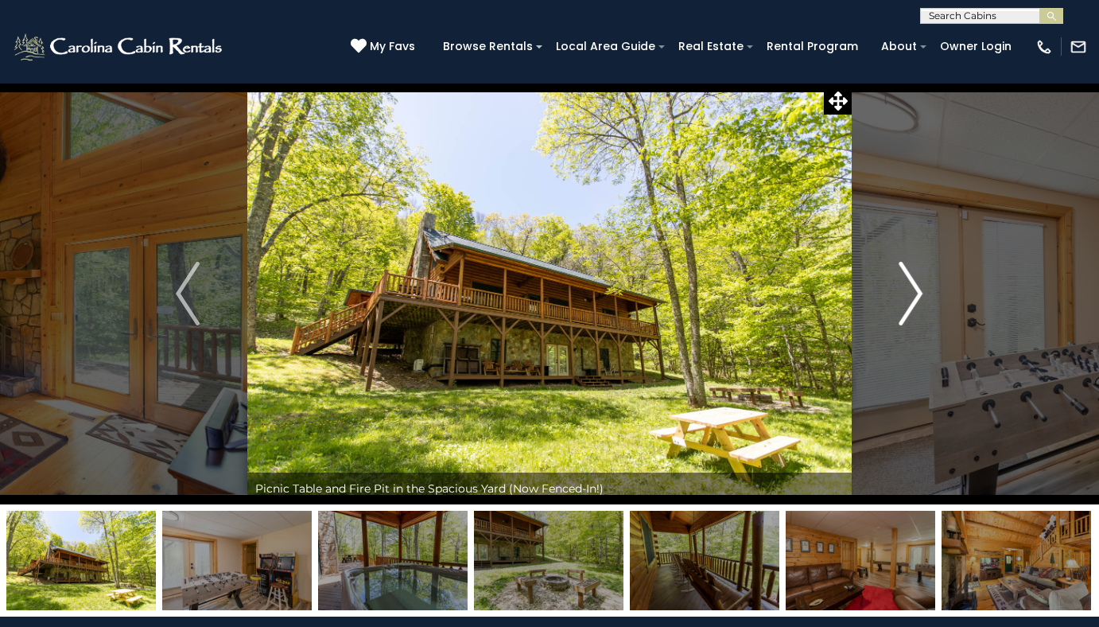
click at [914, 313] on img "Next" at bounding box center [911, 294] width 24 height 64
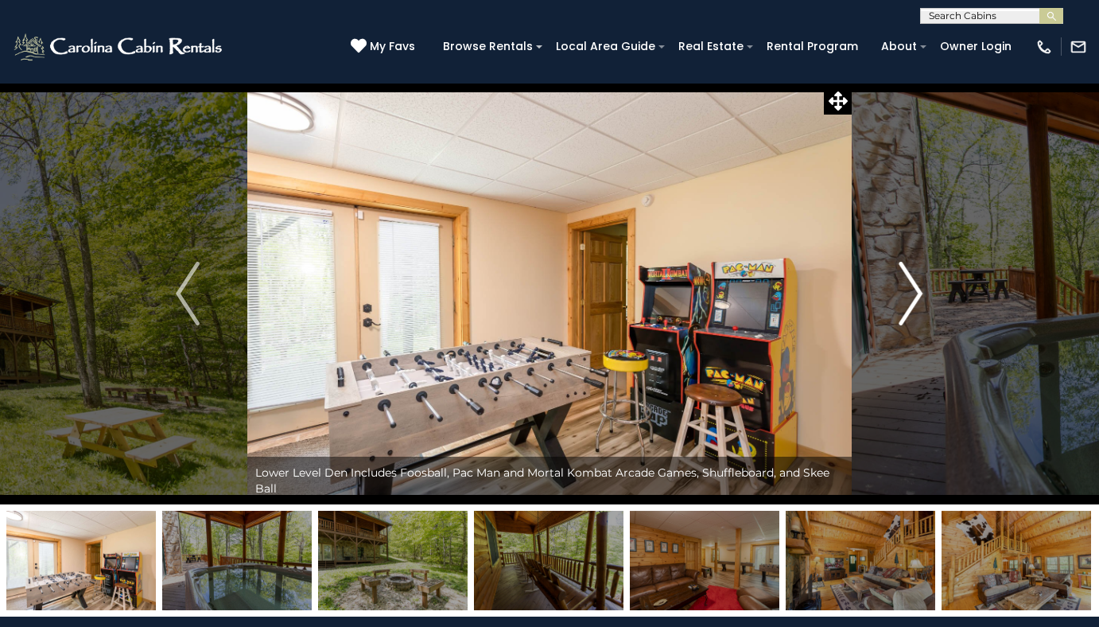
click at [914, 313] on img "Next" at bounding box center [911, 294] width 24 height 64
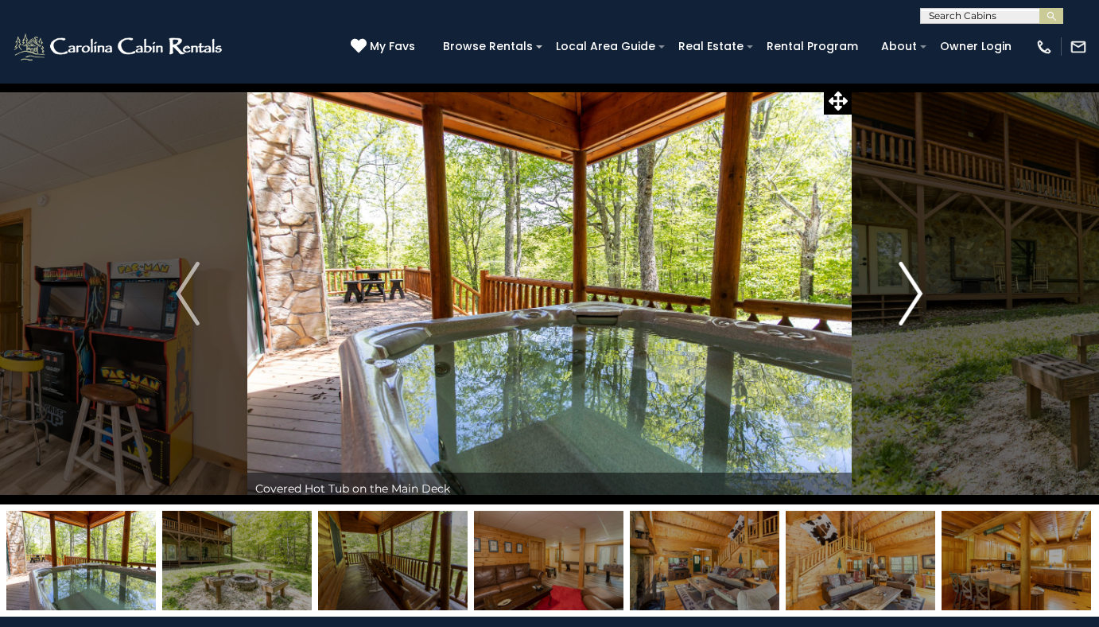
click at [914, 313] on img "Next" at bounding box center [911, 294] width 24 height 64
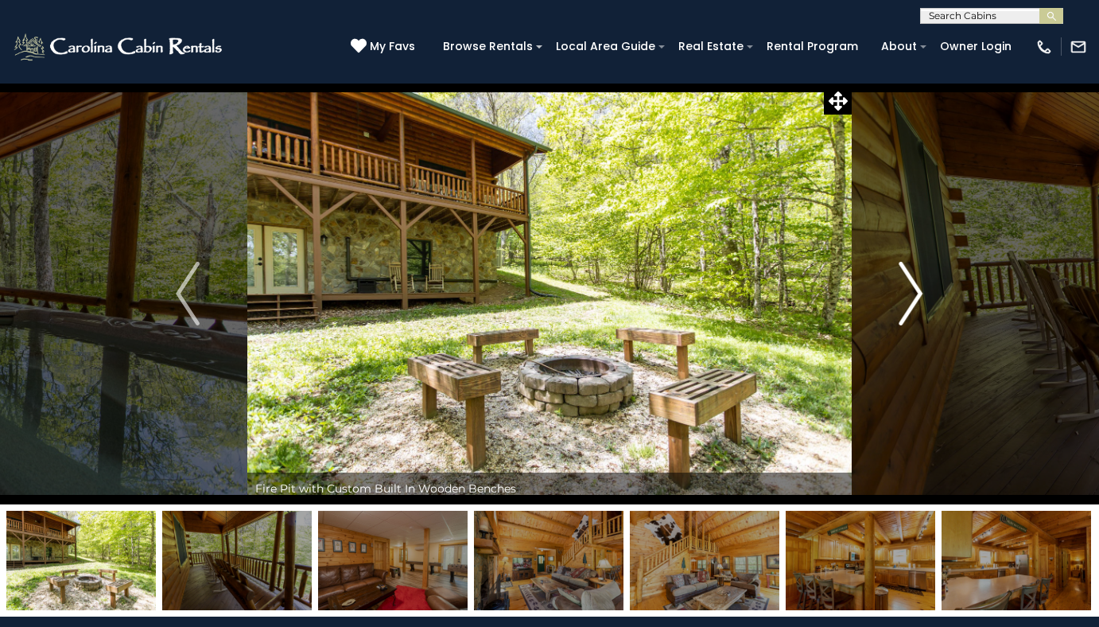
click at [914, 313] on img "Next" at bounding box center [911, 294] width 24 height 64
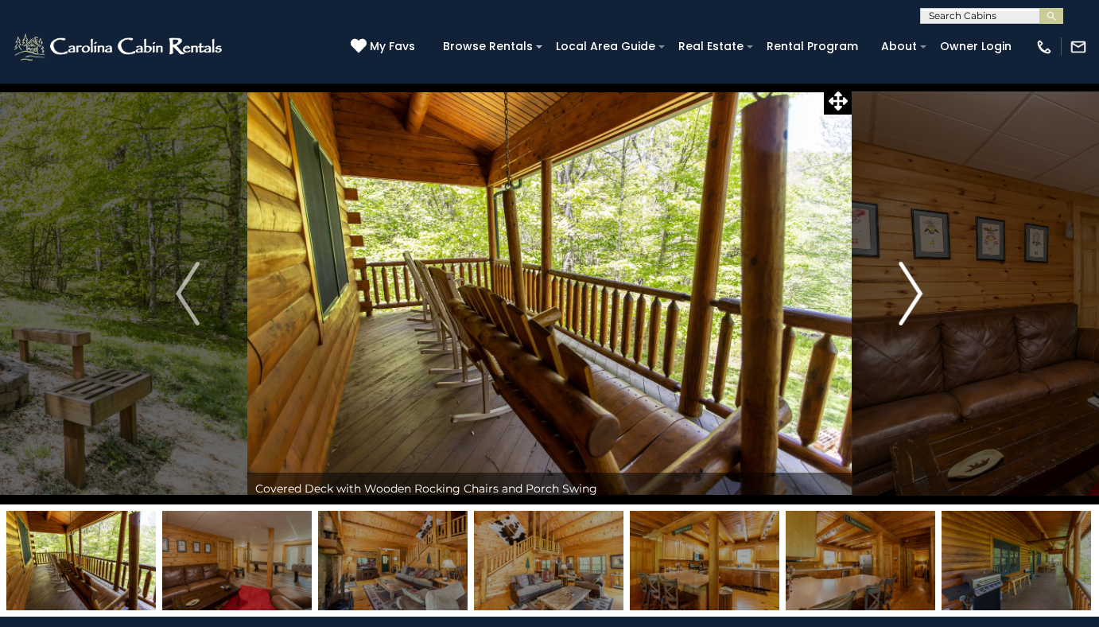
click at [914, 313] on img "Next" at bounding box center [911, 294] width 24 height 64
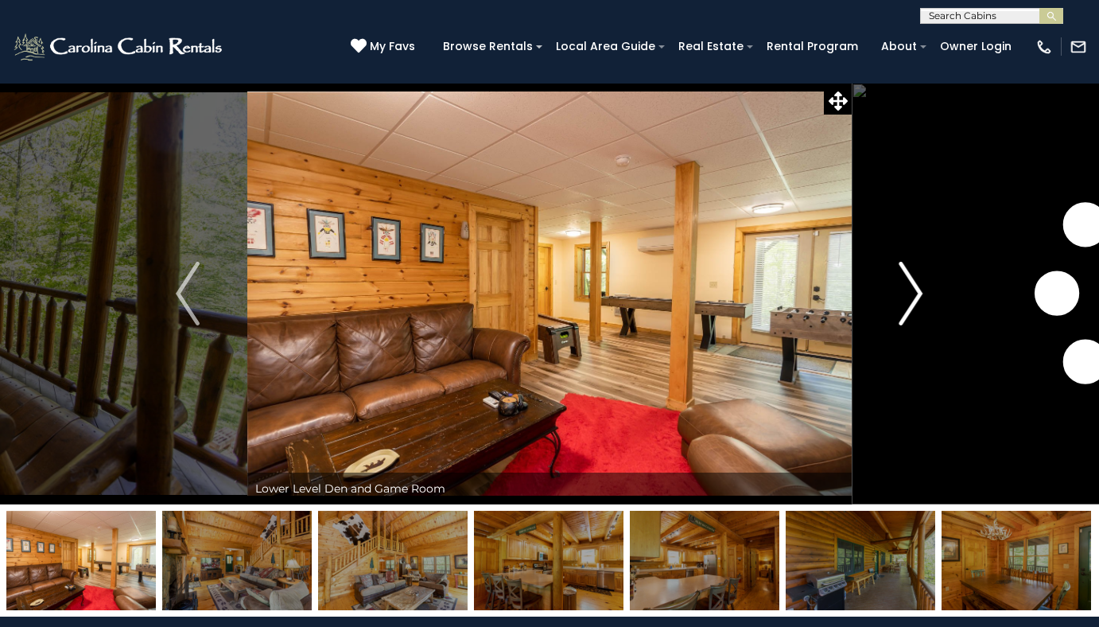
click at [914, 313] on img "Next" at bounding box center [911, 294] width 24 height 64
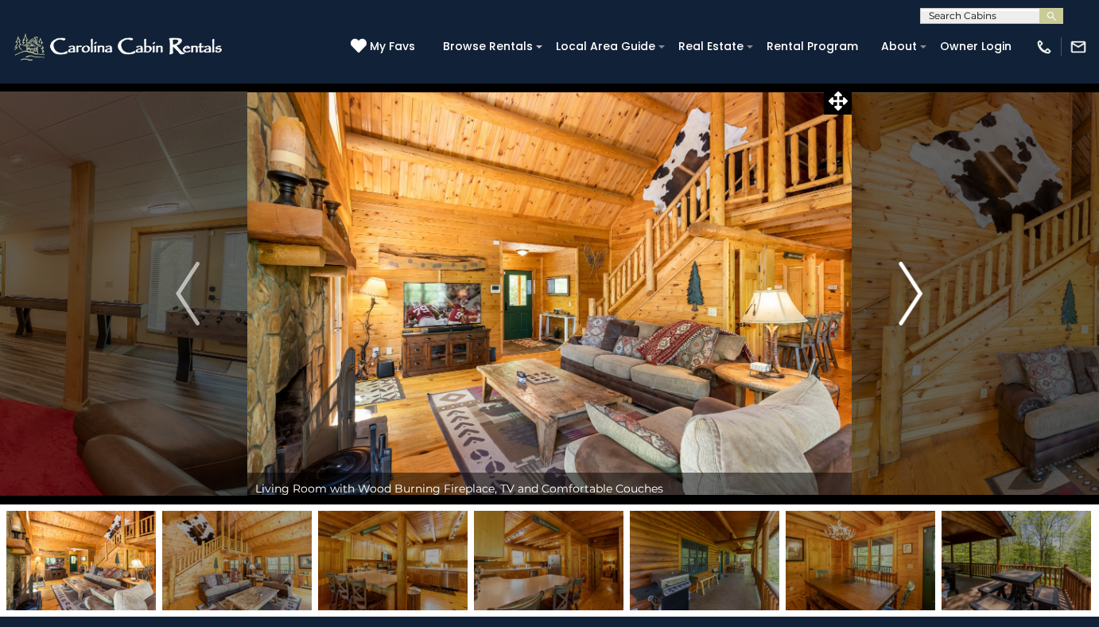
click at [914, 313] on img "Next" at bounding box center [911, 294] width 24 height 64
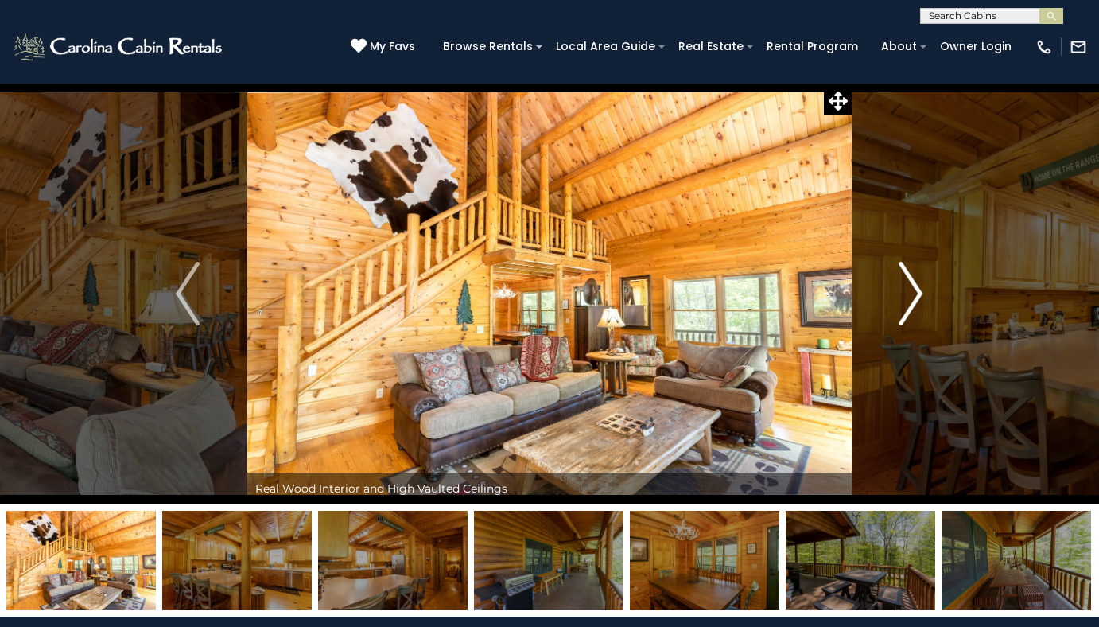
click at [914, 313] on img "Next" at bounding box center [911, 294] width 24 height 64
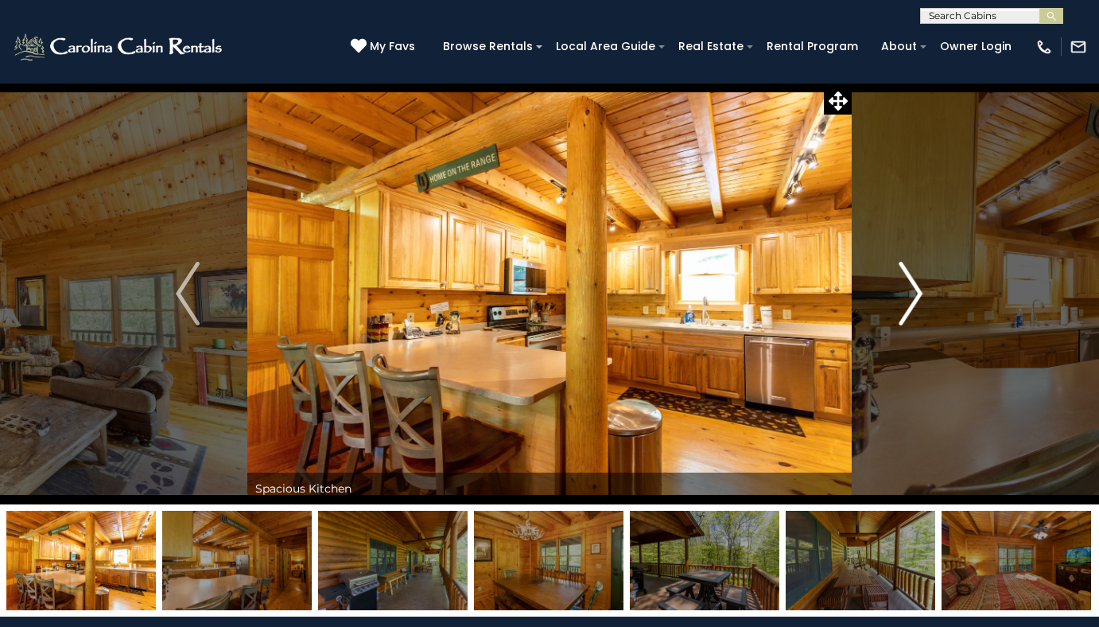
click at [914, 313] on img "Next" at bounding box center [911, 294] width 24 height 64
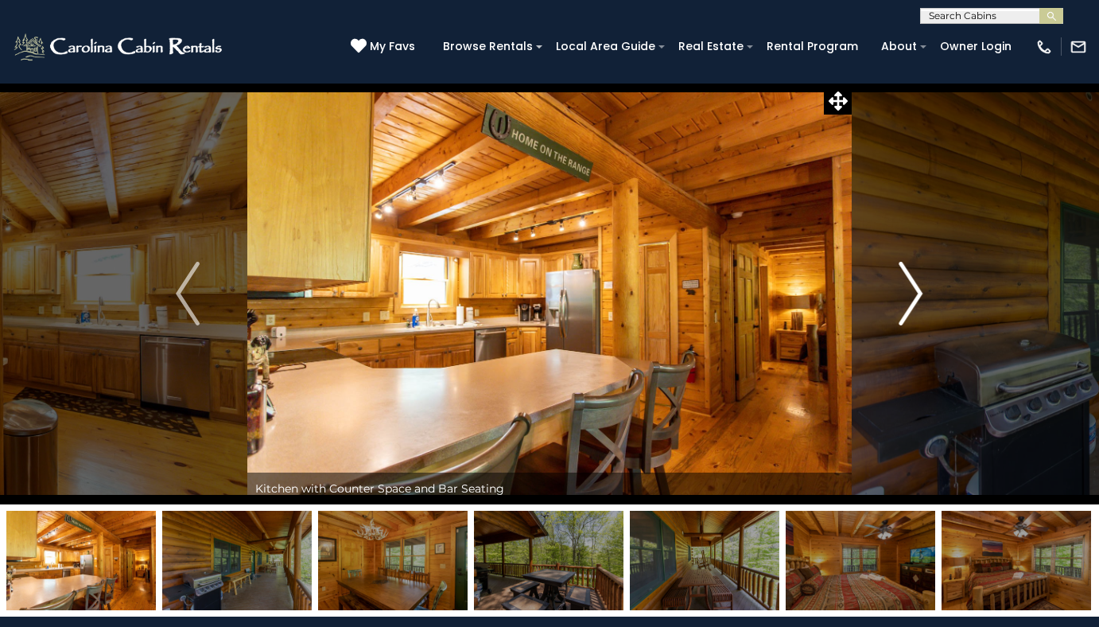
click at [914, 313] on img "Next" at bounding box center [911, 294] width 24 height 64
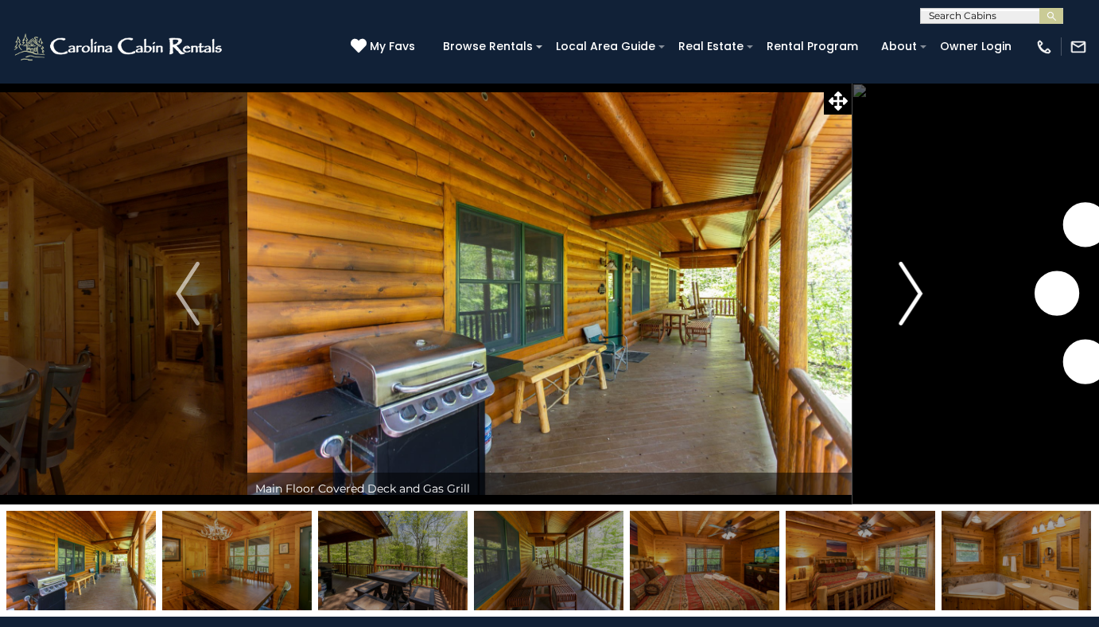
click at [914, 313] on img "Next" at bounding box center [911, 294] width 24 height 64
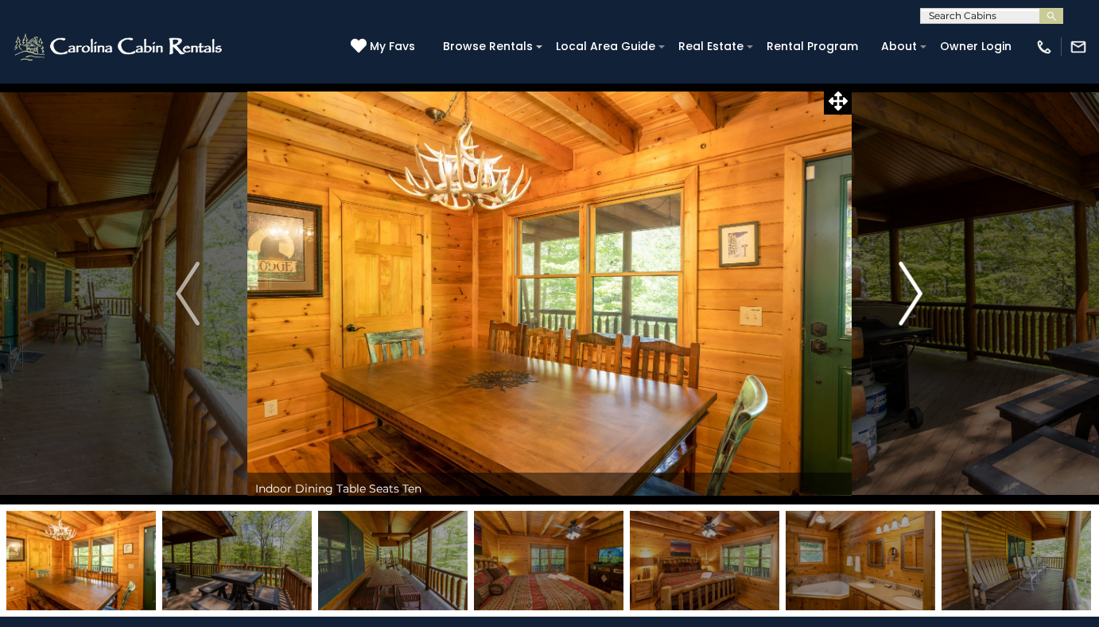
click at [914, 313] on img "Next" at bounding box center [911, 294] width 24 height 64
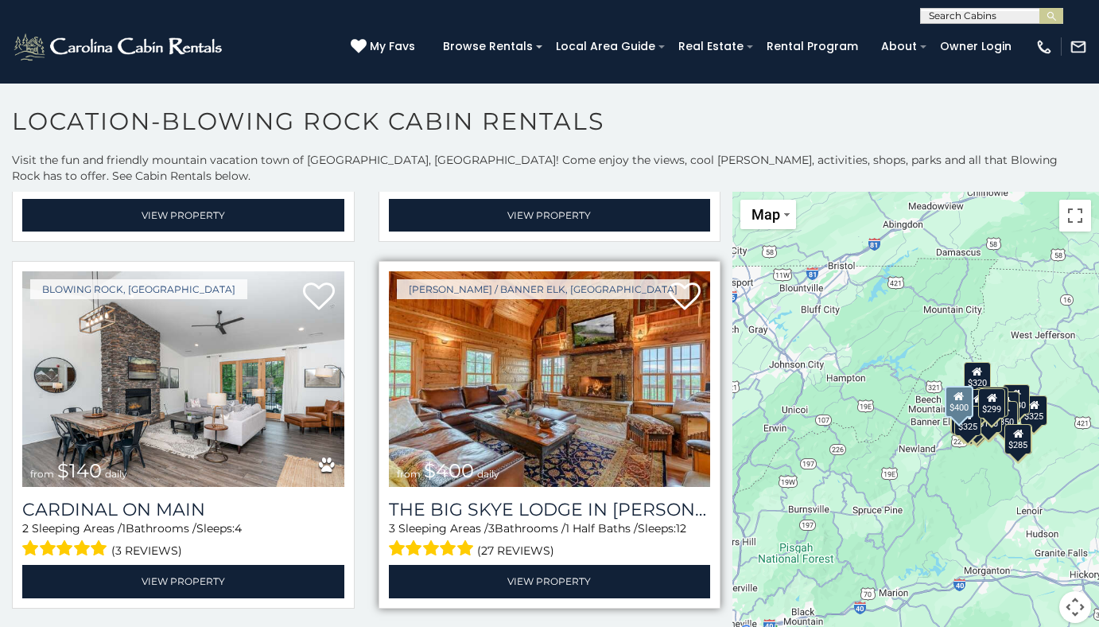
scroll to position [3579, 0]
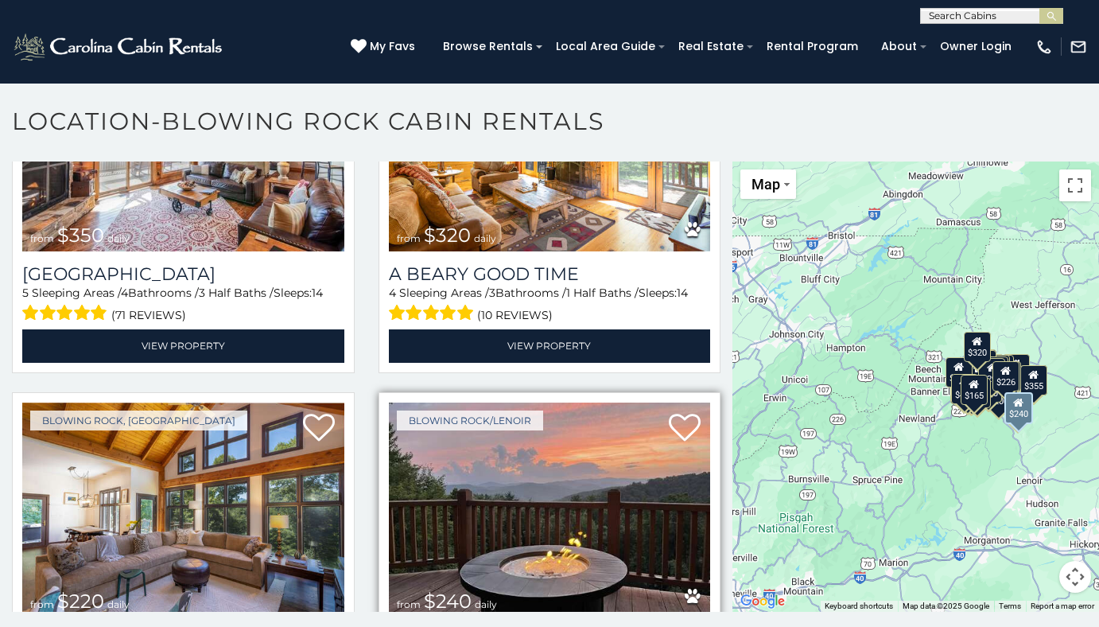
scroll to position [5089, 0]
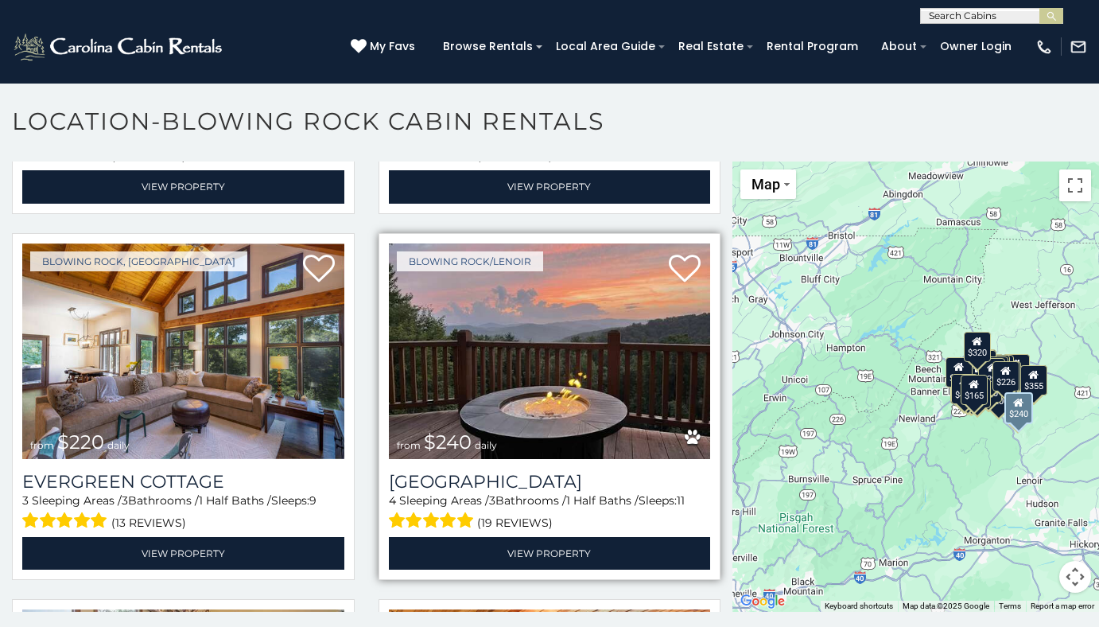
click at [542, 349] on img at bounding box center [550, 351] width 322 height 216
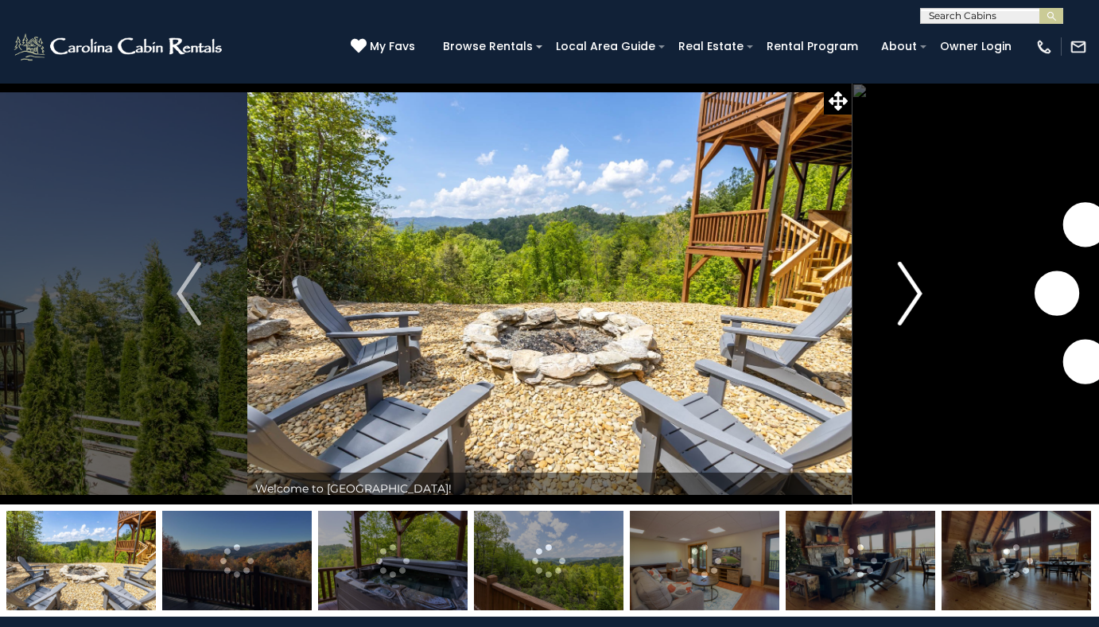
click at [911, 293] on img "Next" at bounding box center [910, 294] width 24 height 64
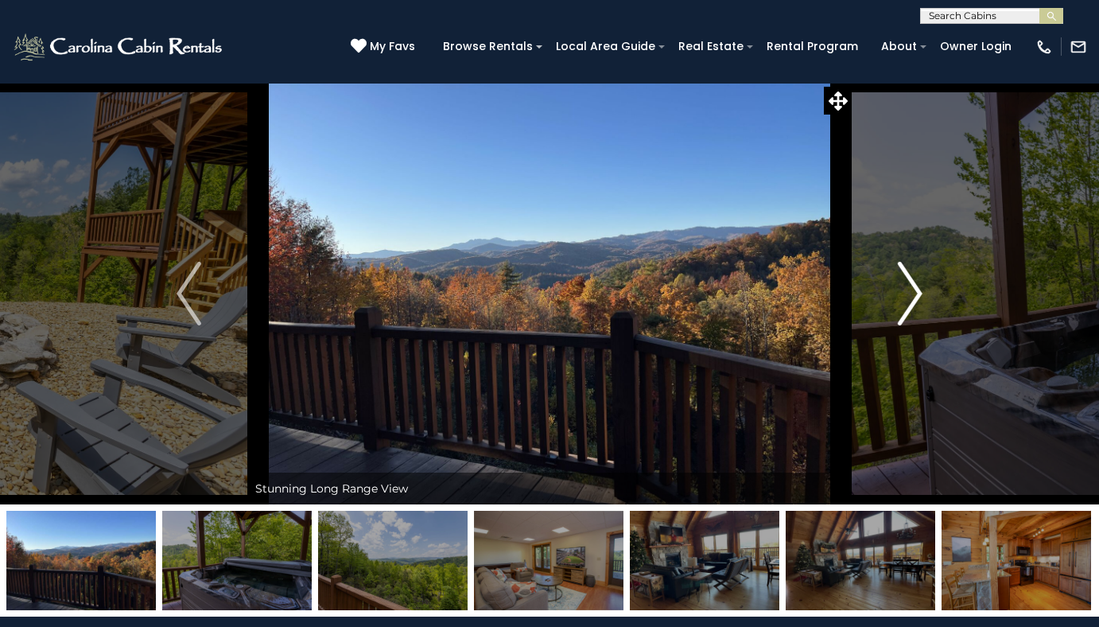
click at [911, 293] on img "Next" at bounding box center [910, 294] width 24 height 64
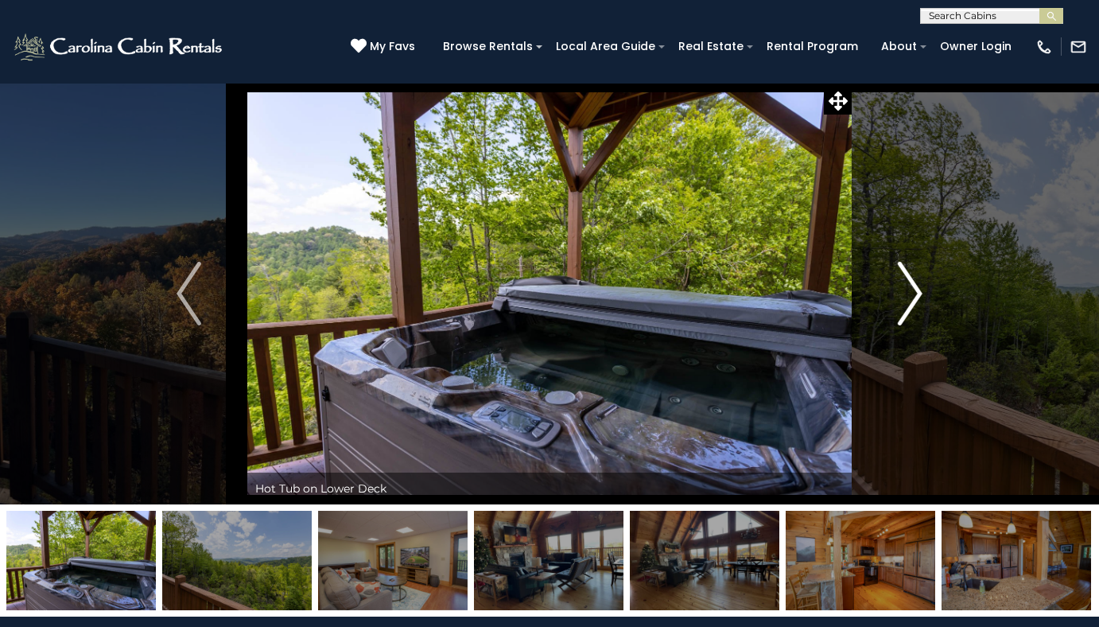
click at [911, 293] on img "Next" at bounding box center [910, 294] width 24 height 64
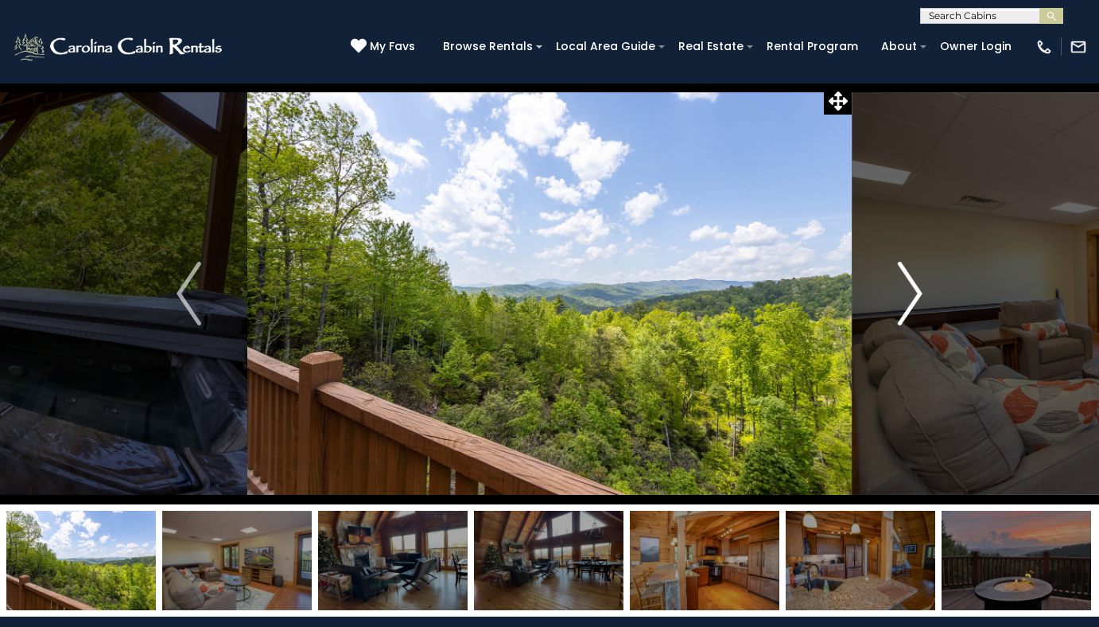
click at [911, 293] on img "Next" at bounding box center [910, 294] width 24 height 64
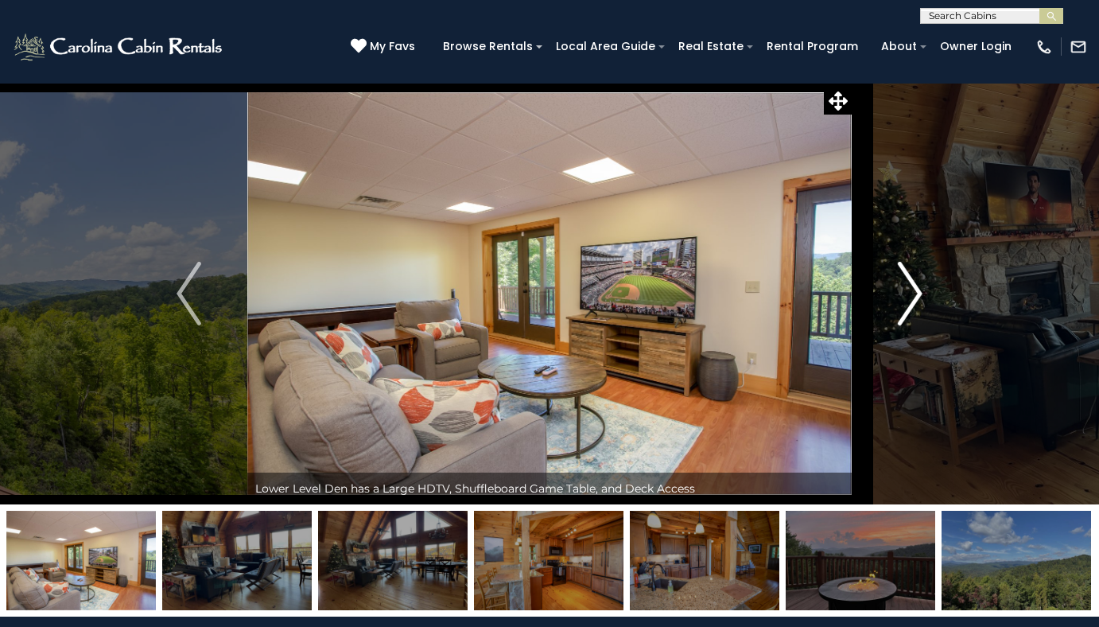
click at [911, 293] on img "Next" at bounding box center [910, 294] width 24 height 64
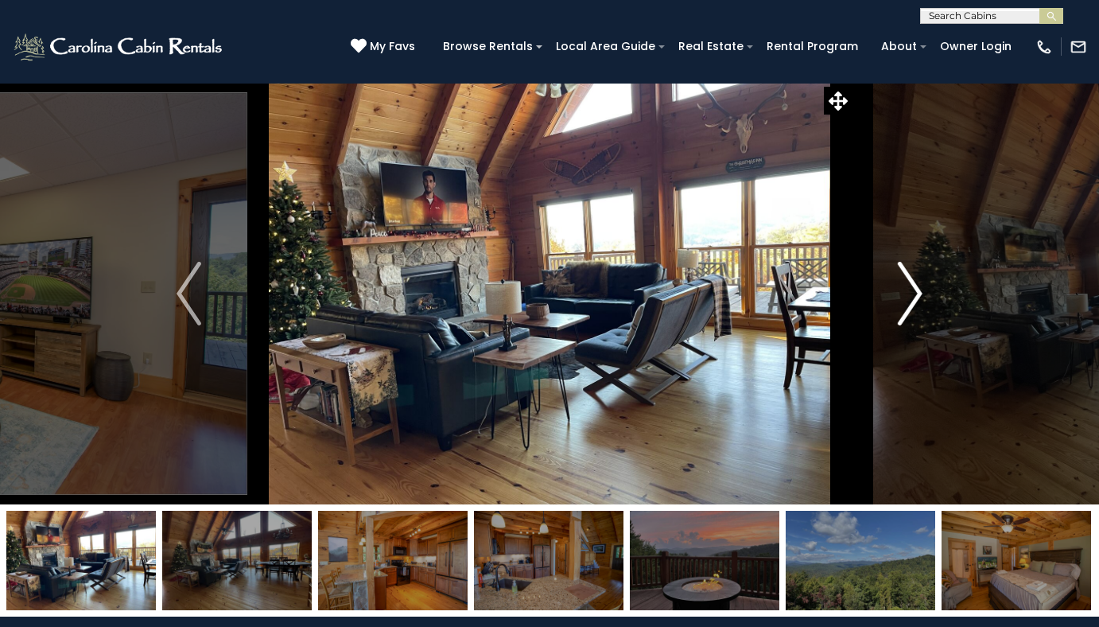
click at [911, 293] on img "Next" at bounding box center [910, 294] width 24 height 64
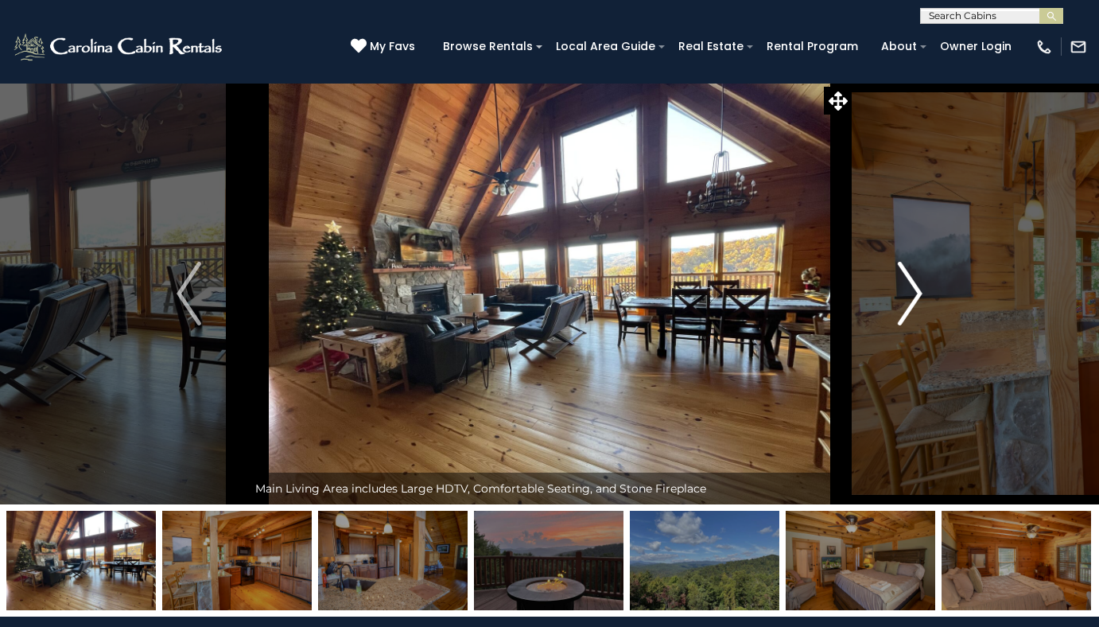
click at [911, 293] on img "Next" at bounding box center [910, 294] width 24 height 64
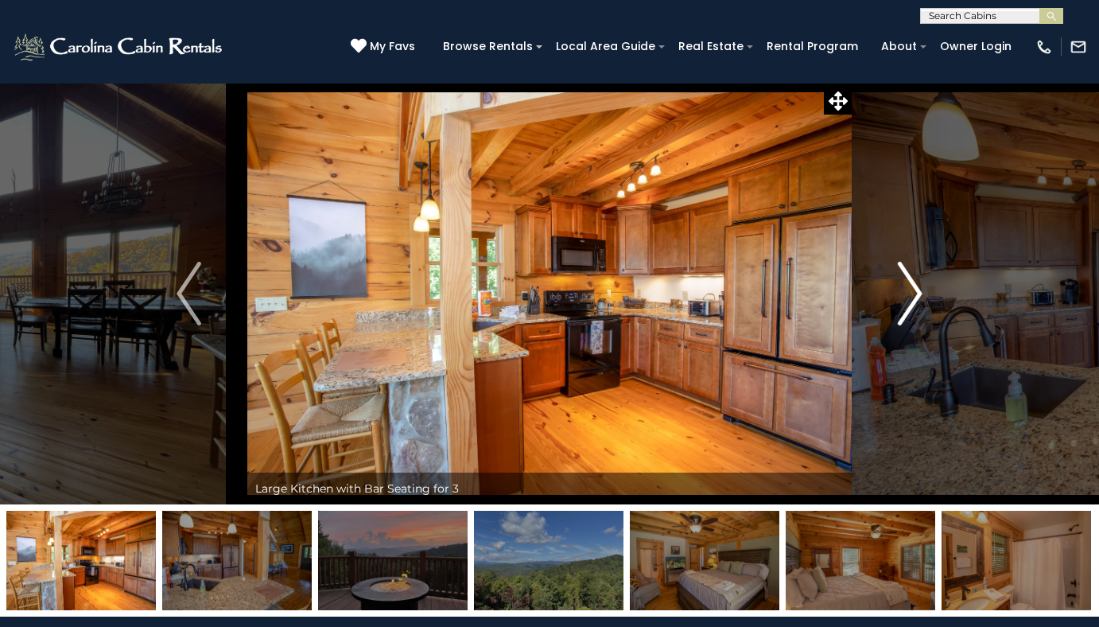
click at [911, 293] on img "Next" at bounding box center [910, 294] width 24 height 64
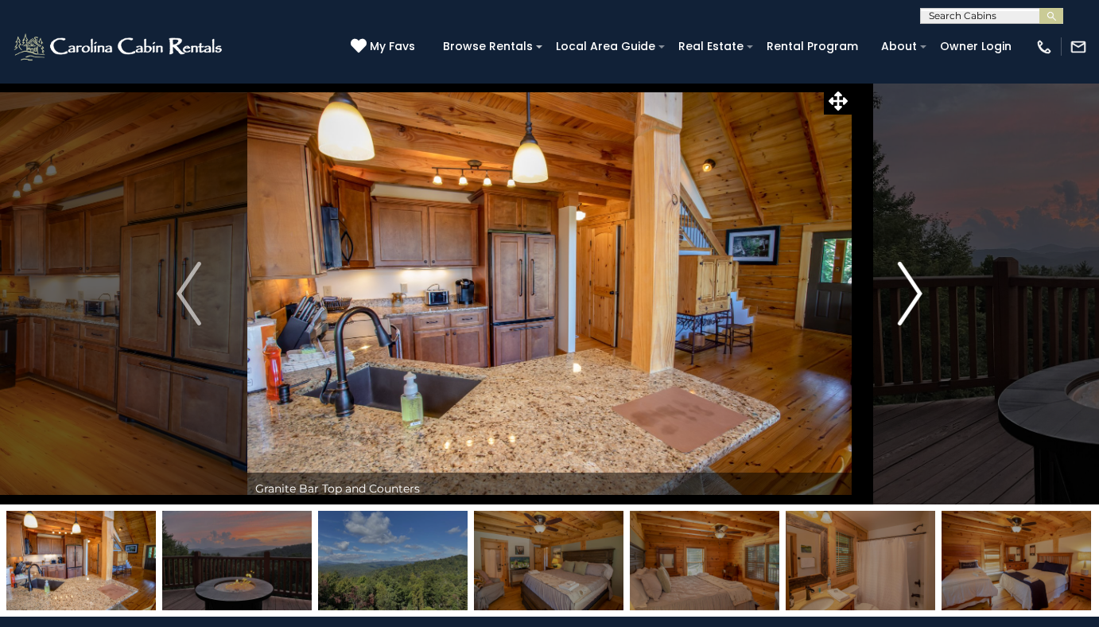
click at [911, 293] on img "Next" at bounding box center [910, 294] width 24 height 64
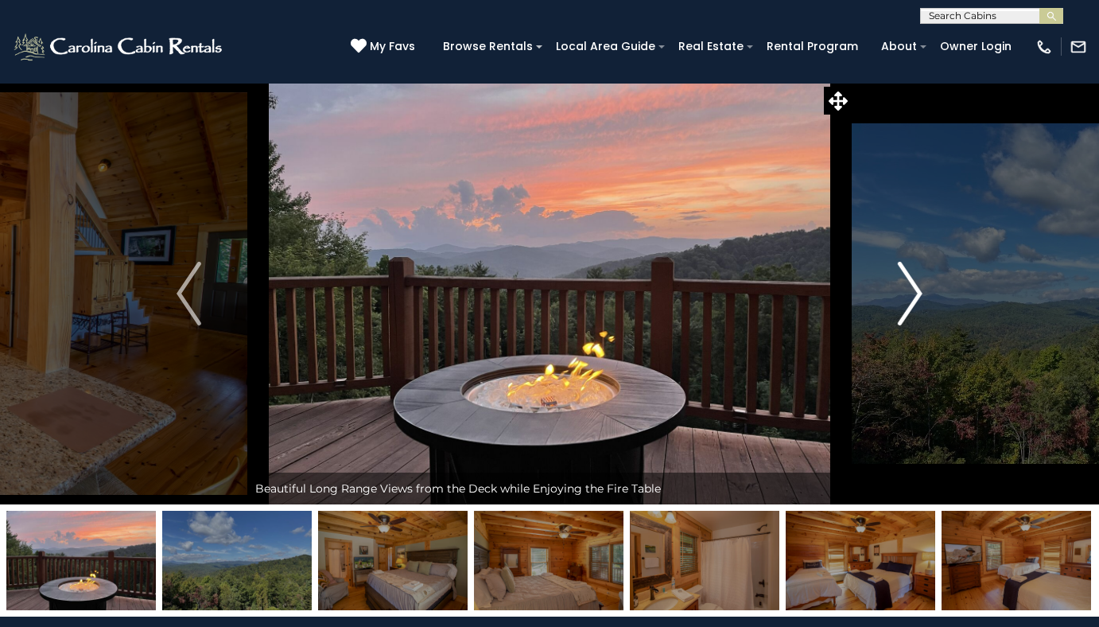
click at [911, 293] on img "Next" at bounding box center [910, 294] width 24 height 64
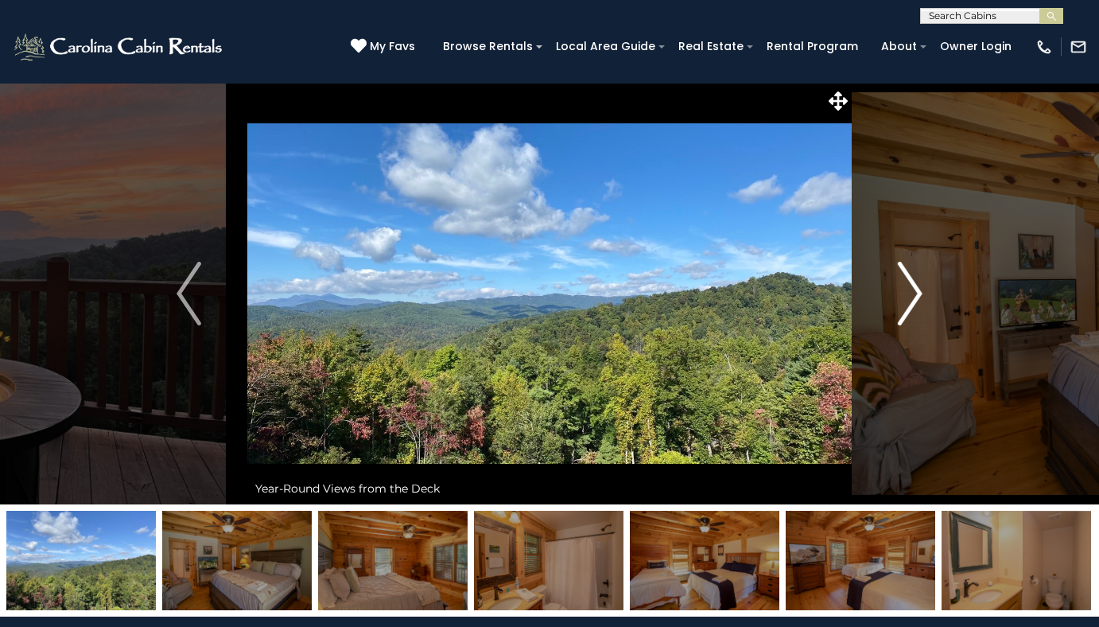
click at [911, 293] on img "Next" at bounding box center [910, 294] width 24 height 64
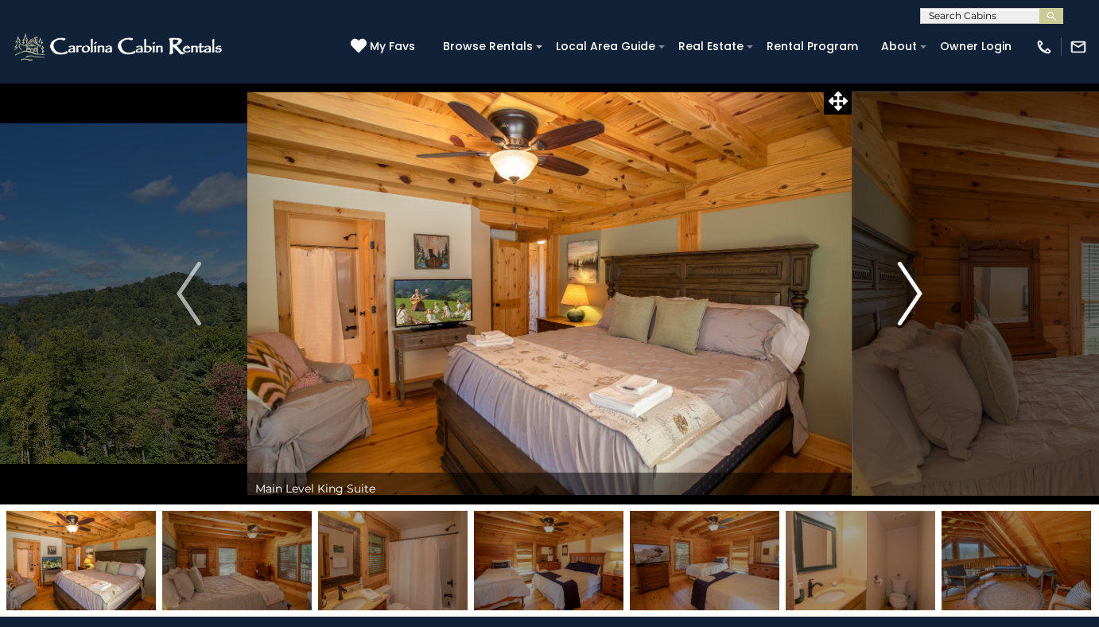
click at [911, 293] on img "Next" at bounding box center [910, 294] width 24 height 64
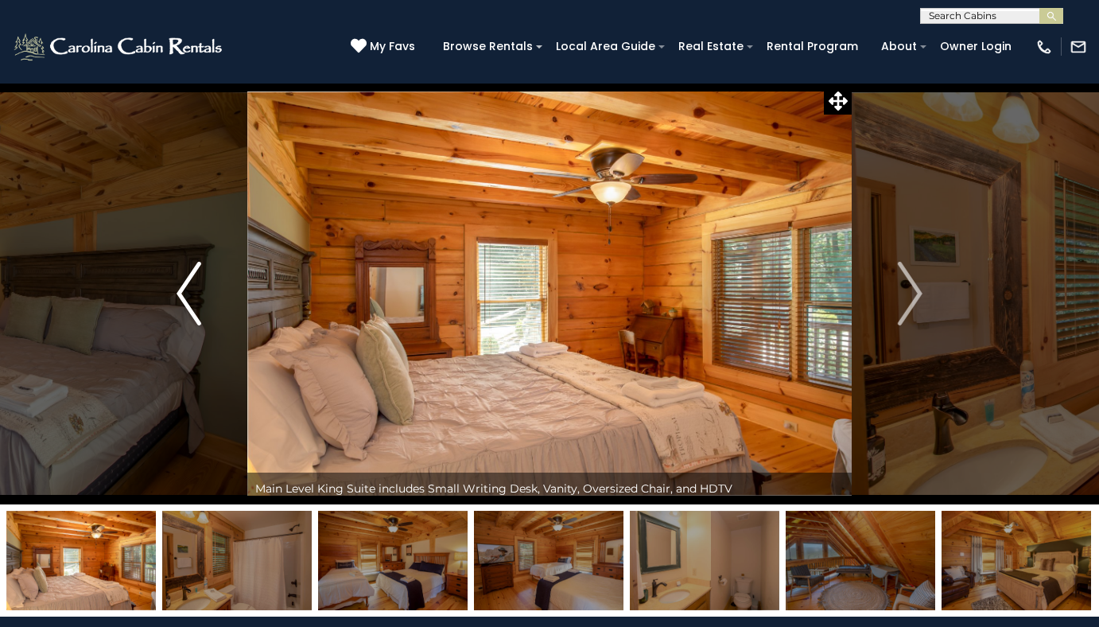
click at [180, 301] on img "Previous" at bounding box center [189, 294] width 24 height 64
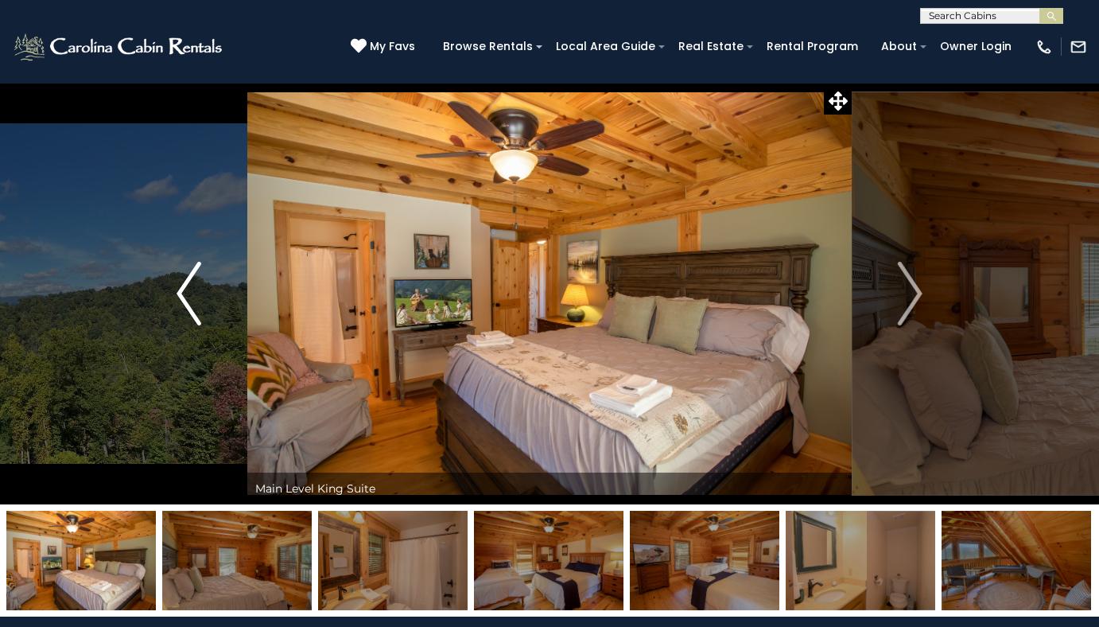
click at [192, 305] on img "Previous" at bounding box center [189, 294] width 24 height 64
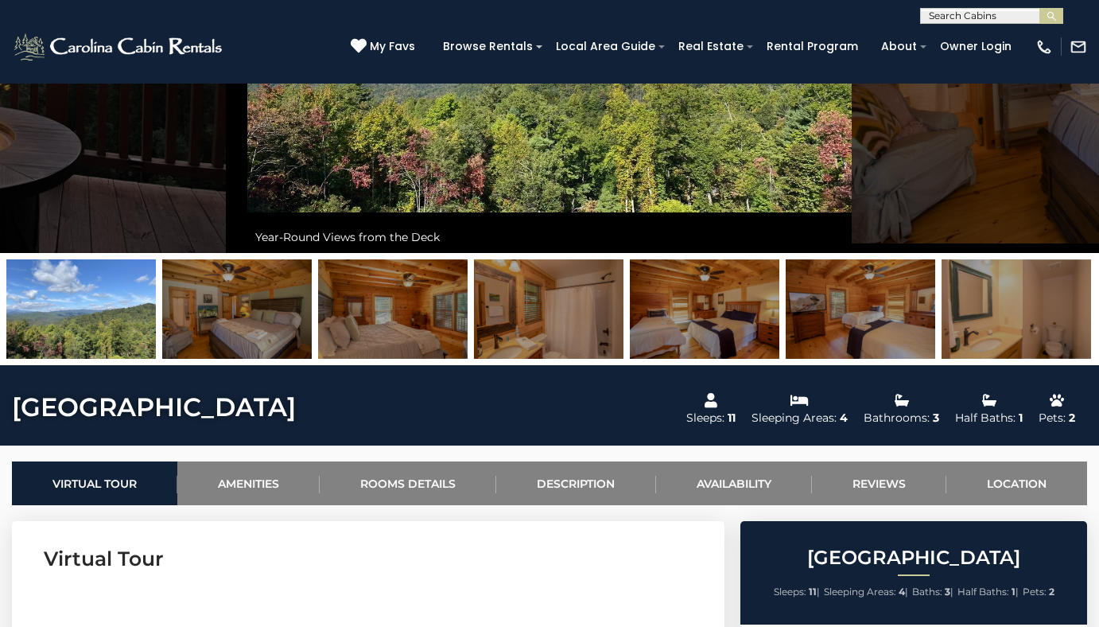
scroll to position [159, 0]
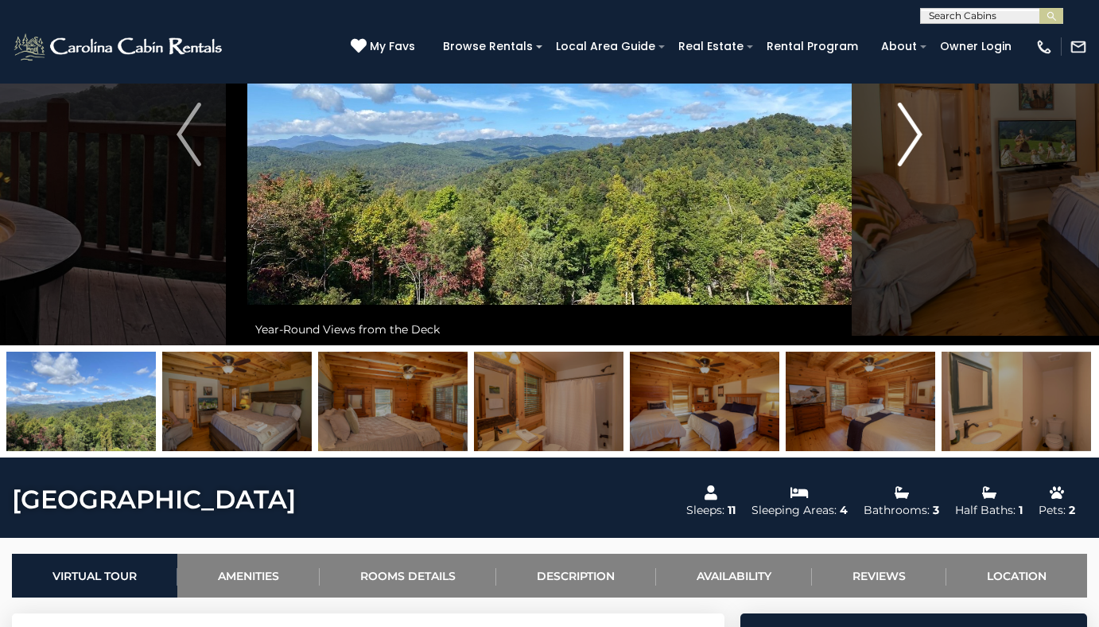
click at [903, 149] on img "Next" at bounding box center [910, 135] width 24 height 64
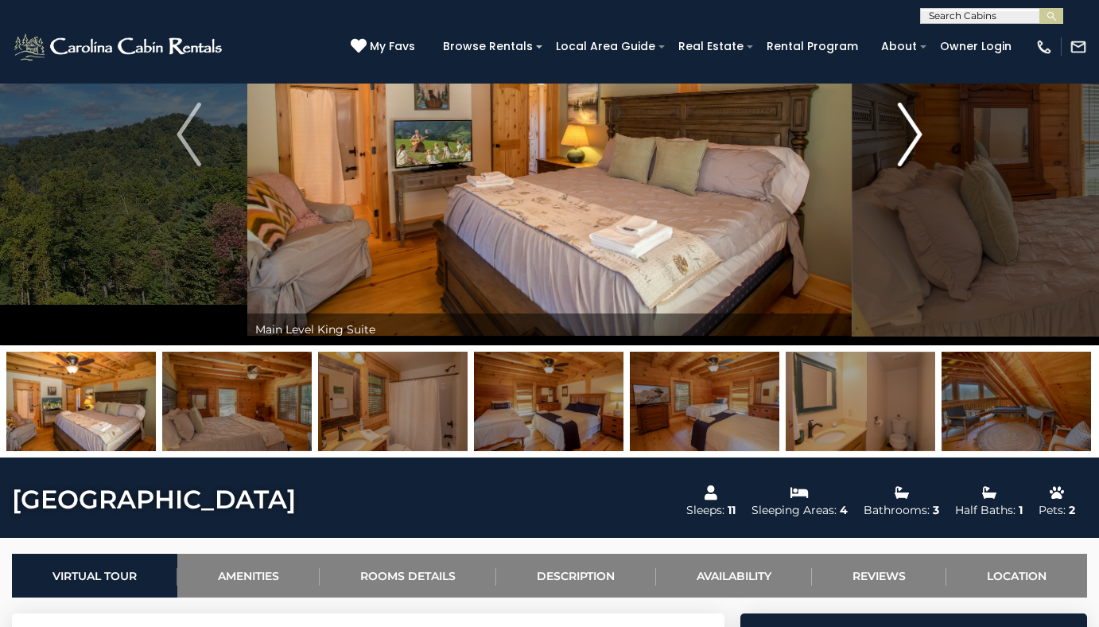
click at [903, 149] on img "Next" at bounding box center [910, 135] width 24 height 64
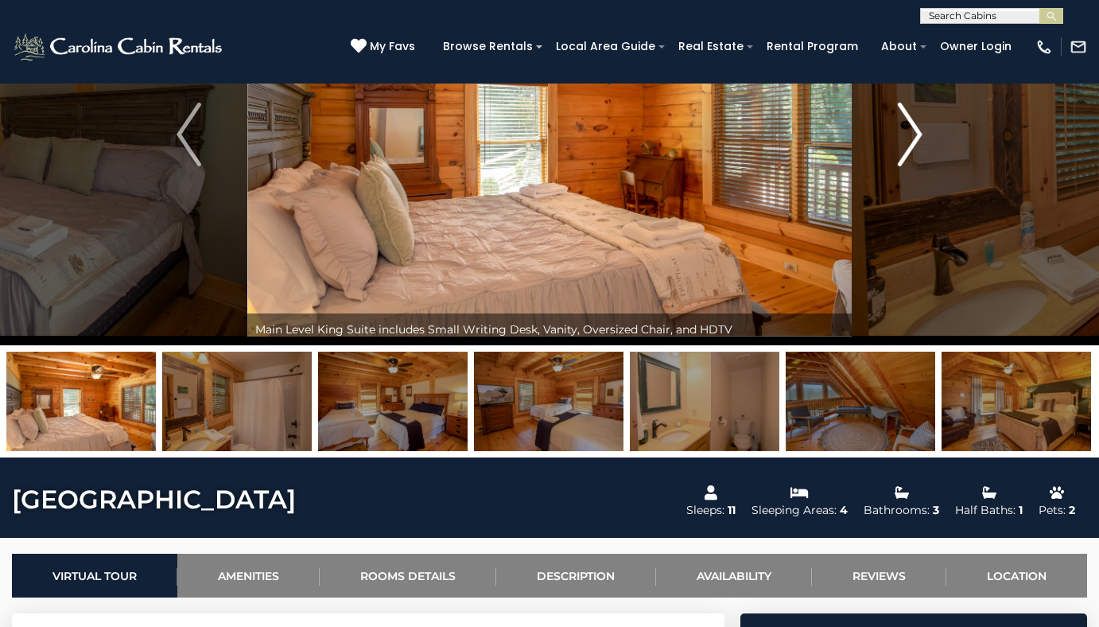
click at [903, 149] on img "Next" at bounding box center [910, 135] width 24 height 64
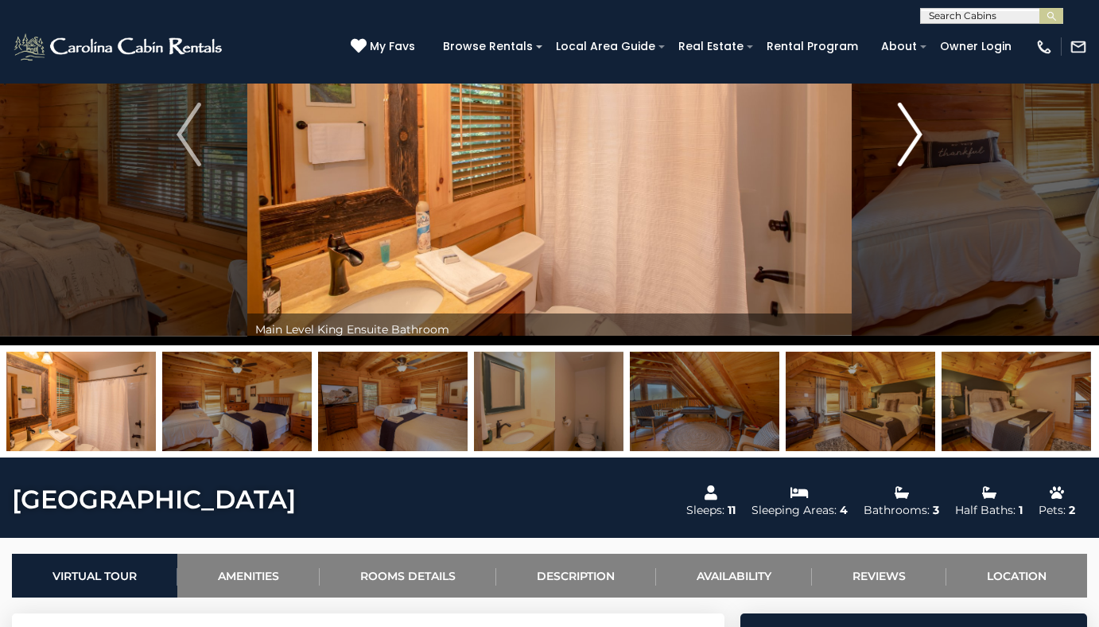
click at [903, 149] on img "Next" at bounding box center [910, 135] width 24 height 64
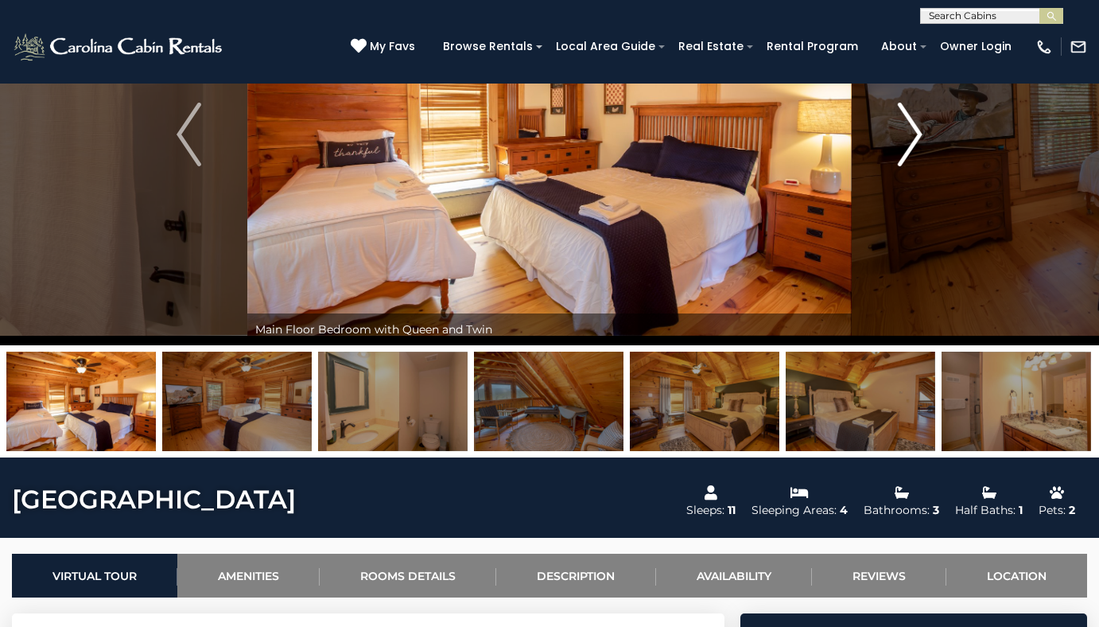
click at [903, 149] on img "Next" at bounding box center [910, 135] width 24 height 64
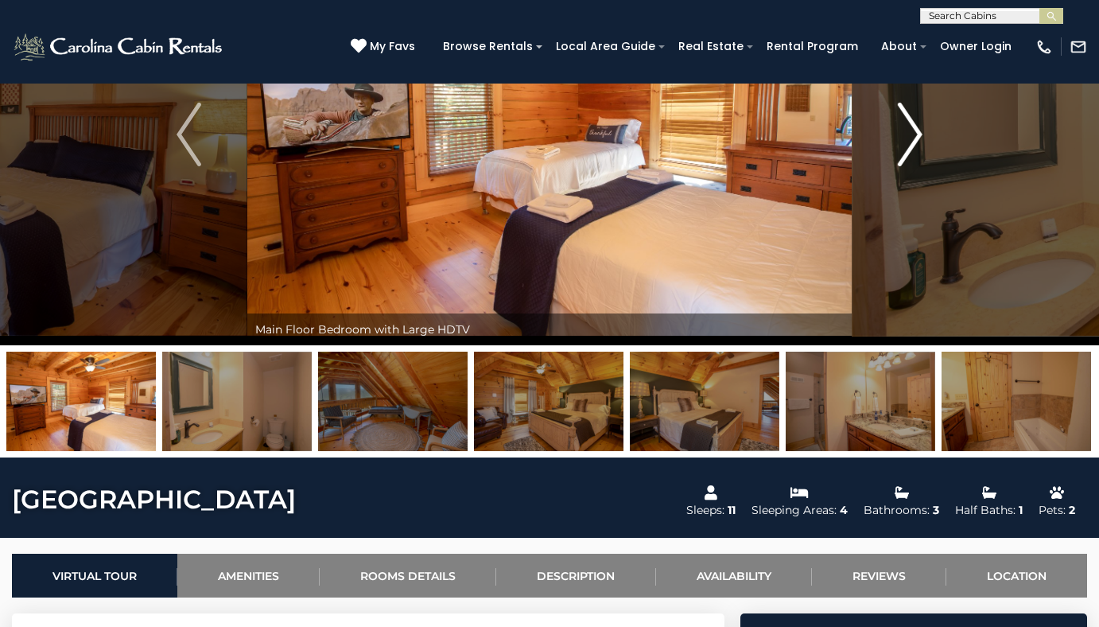
click at [903, 149] on img "Next" at bounding box center [910, 135] width 24 height 64
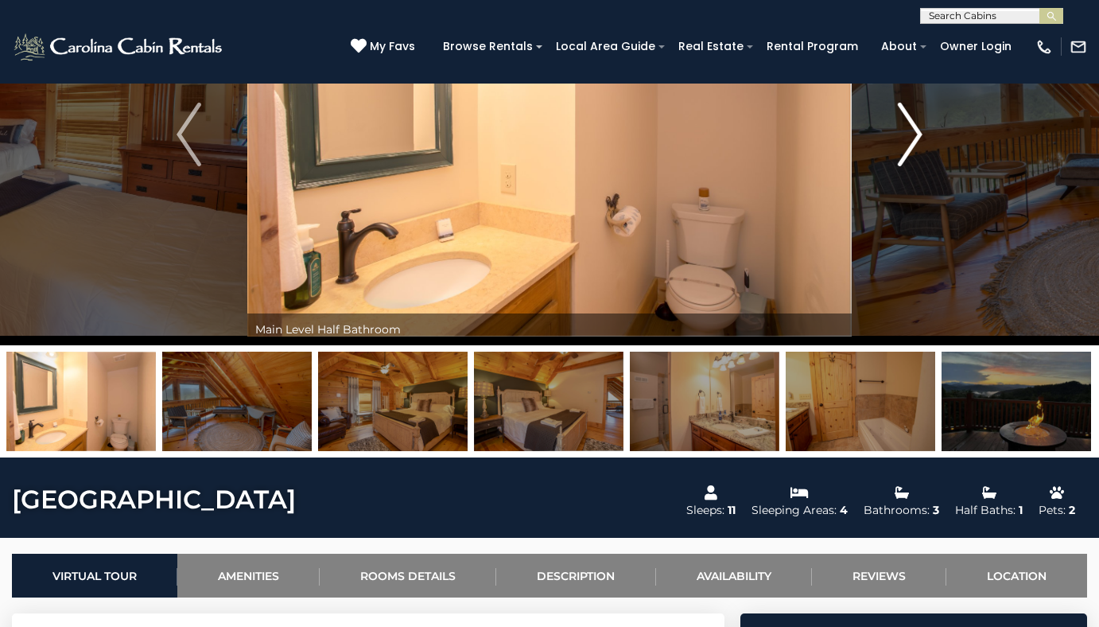
click at [903, 149] on img "Next" at bounding box center [910, 135] width 24 height 64
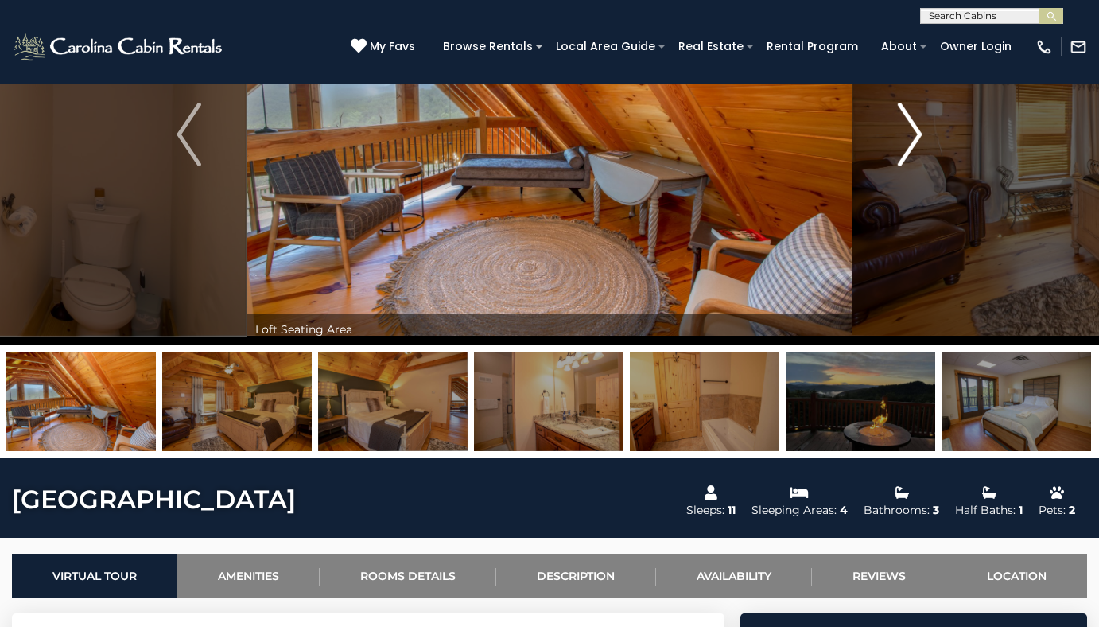
click at [903, 149] on img "Next" at bounding box center [910, 135] width 24 height 64
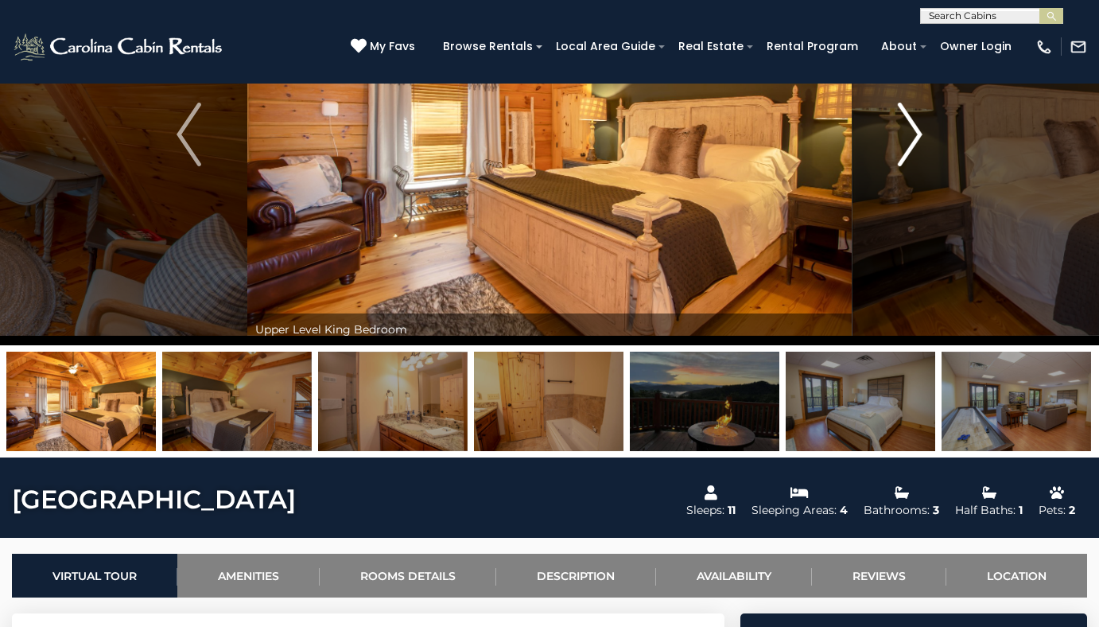
click at [903, 149] on img "Next" at bounding box center [910, 135] width 24 height 64
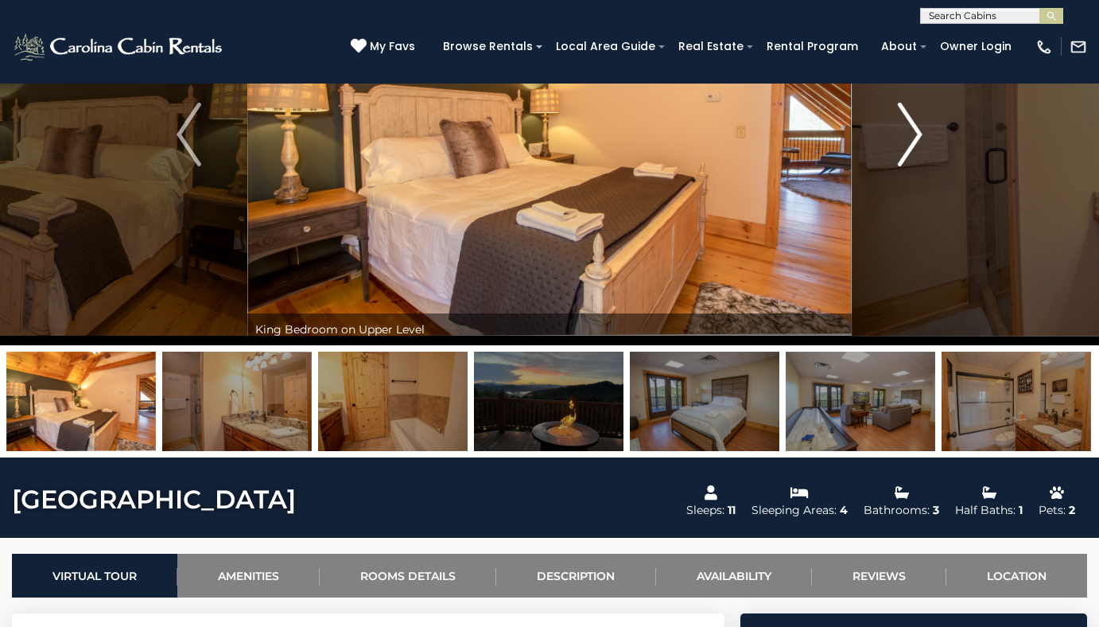
click at [903, 149] on img "Next" at bounding box center [910, 135] width 24 height 64
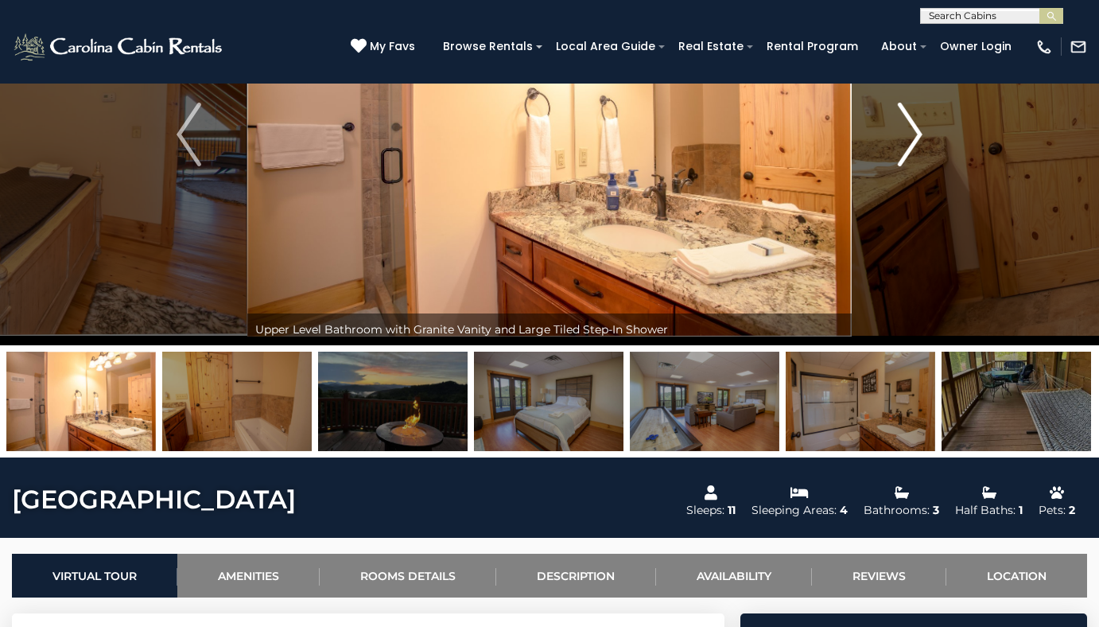
click at [903, 149] on img "Next" at bounding box center [910, 135] width 24 height 64
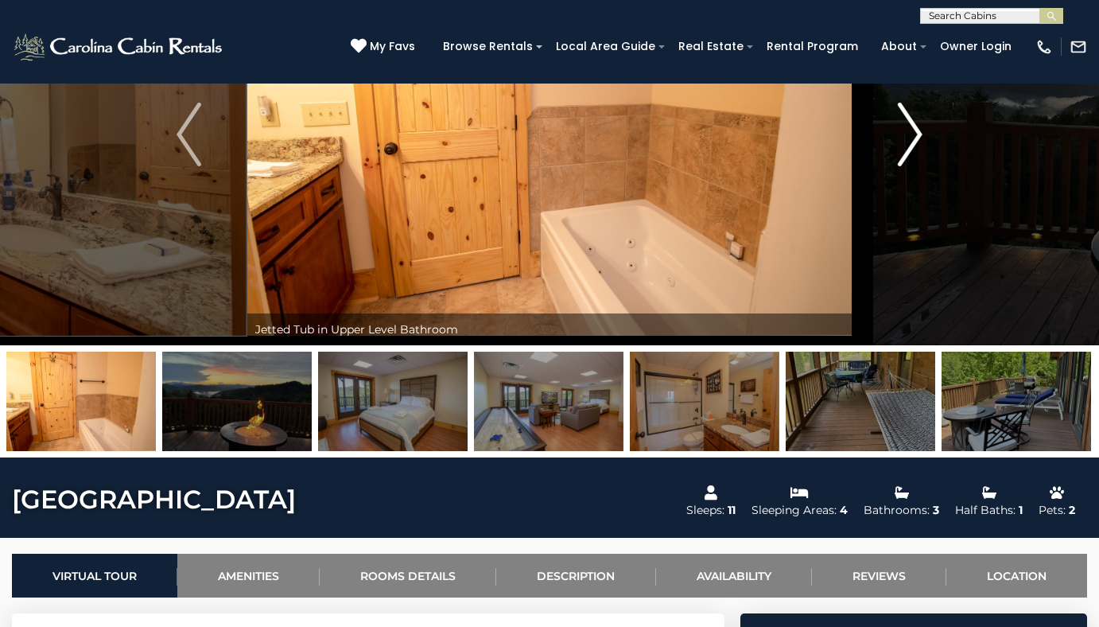
click at [903, 149] on img "Next" at bounding box center [910, 135] width 24 height 64
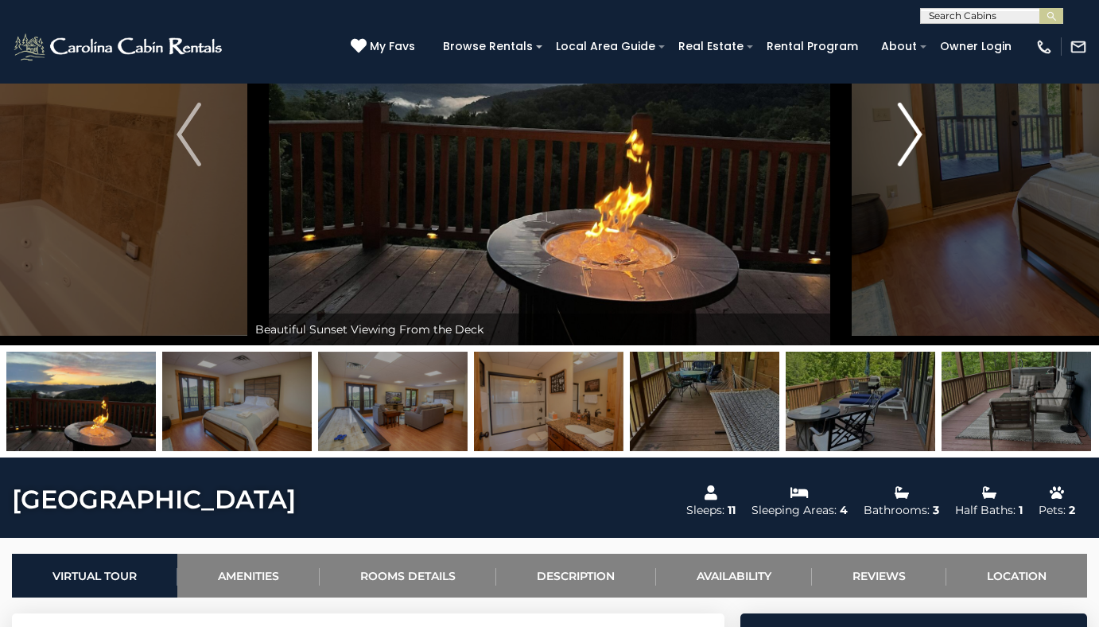
click at [903, 149] on img "Next" at bounding box center [910, 135] width 24 height 64
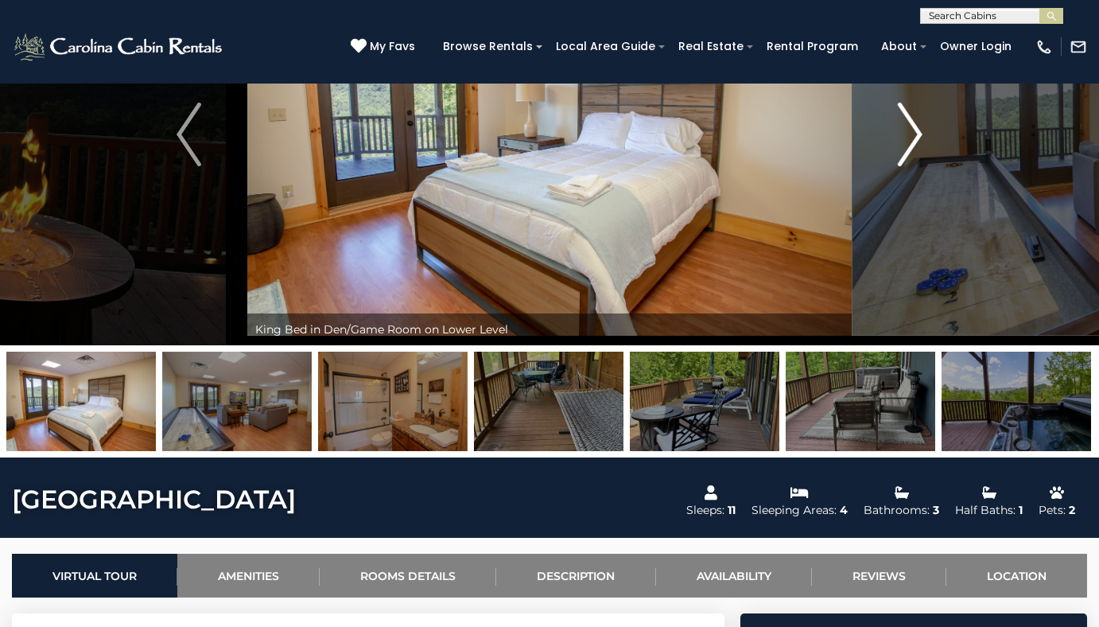
click at [903, 149] on img "Next" at bounding box center [910, 135] width 24 height 64
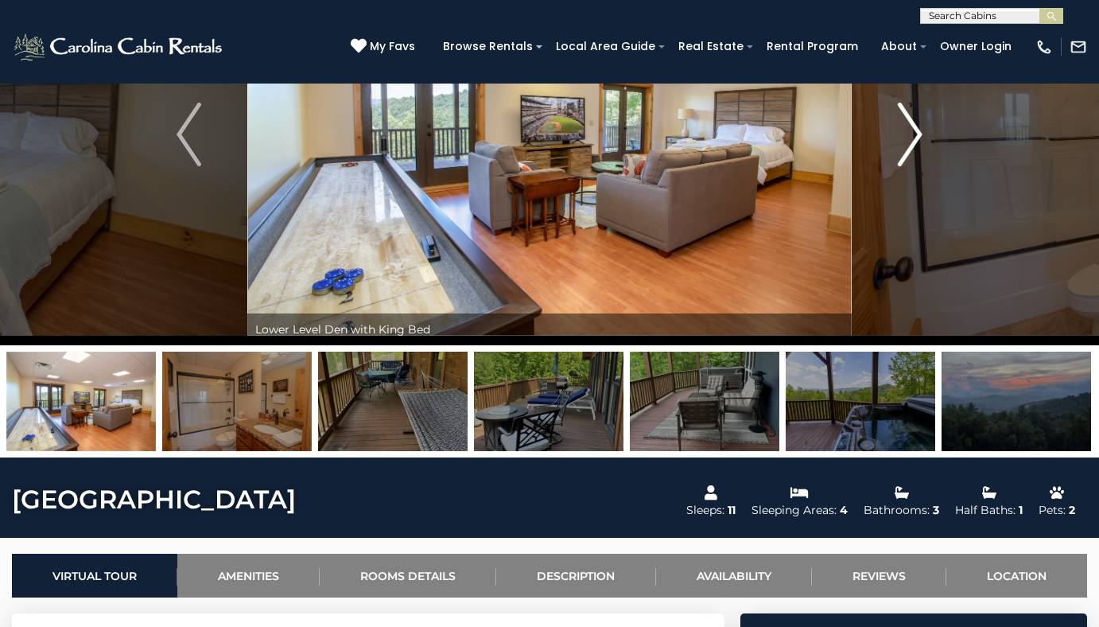
click at [903, 149] on img "Next" at bounding box center [910, 135] width 24 height 64
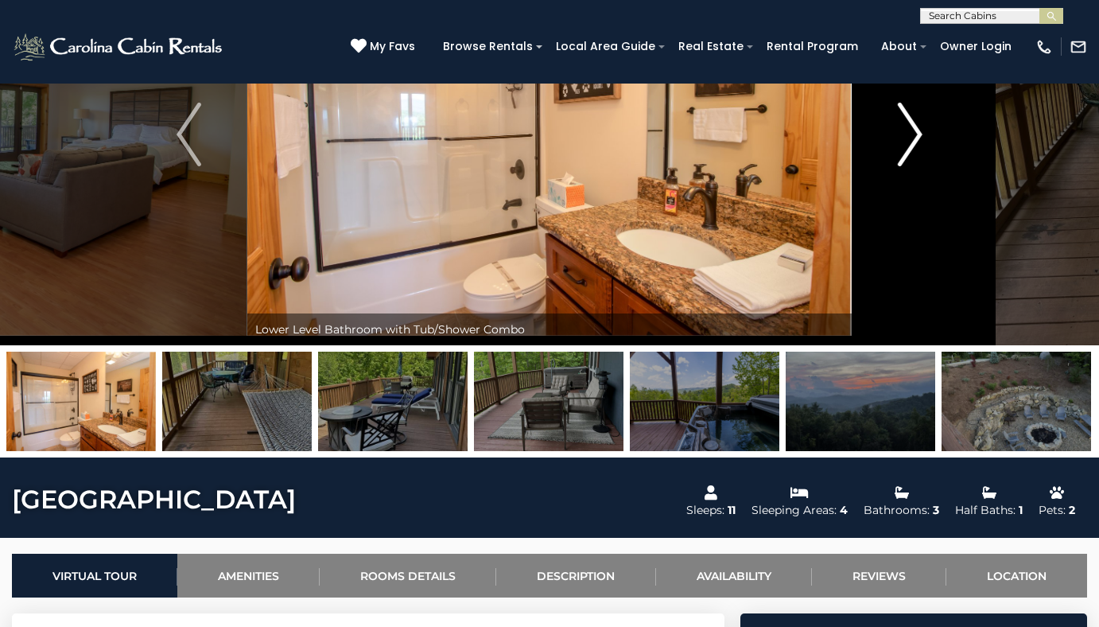
click at [903, 149] on img "Next" at bounding box center [910, 135] width 24 height 64
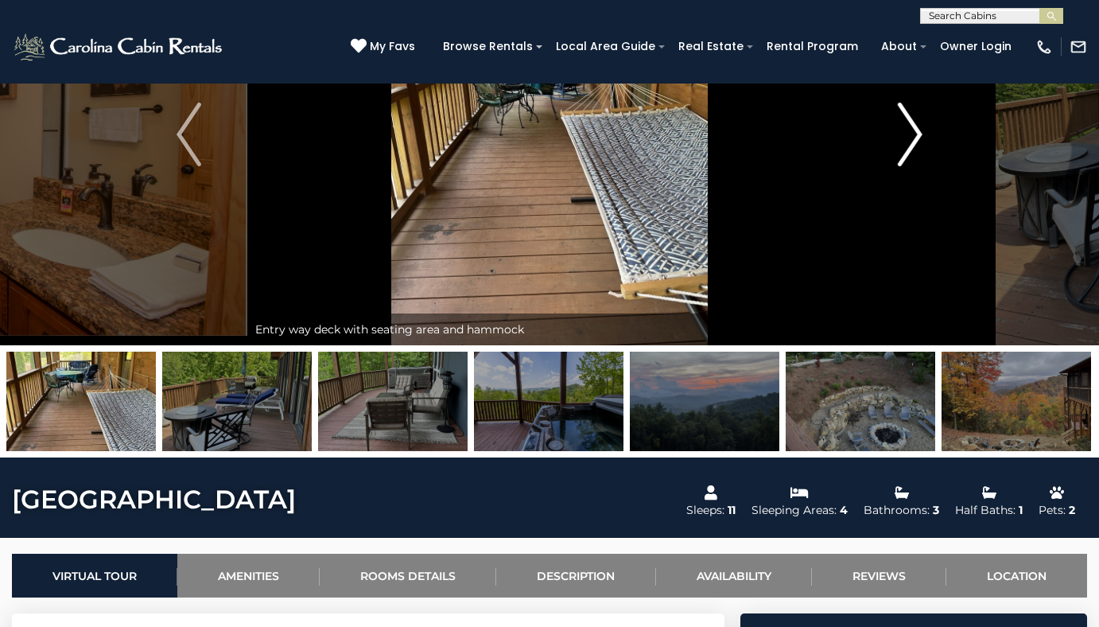
click at [903, 149] on img "Next" at bounding box center [910, 135] width 24 height 64
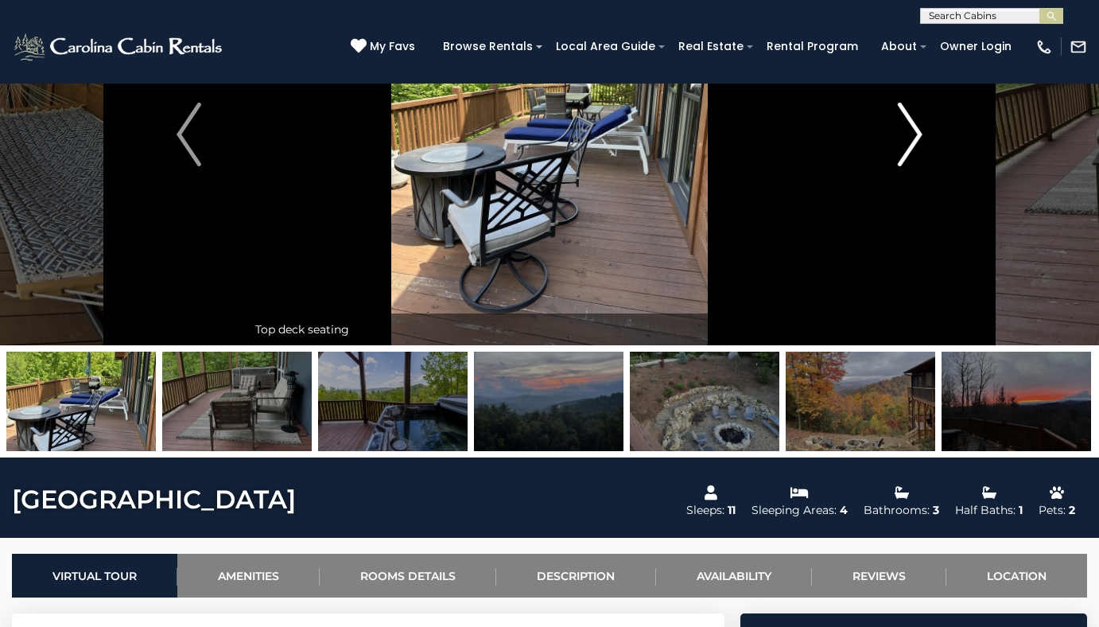
click at [903, 149] on img "Next" at bounding box center [910, 135] width 24 height 64
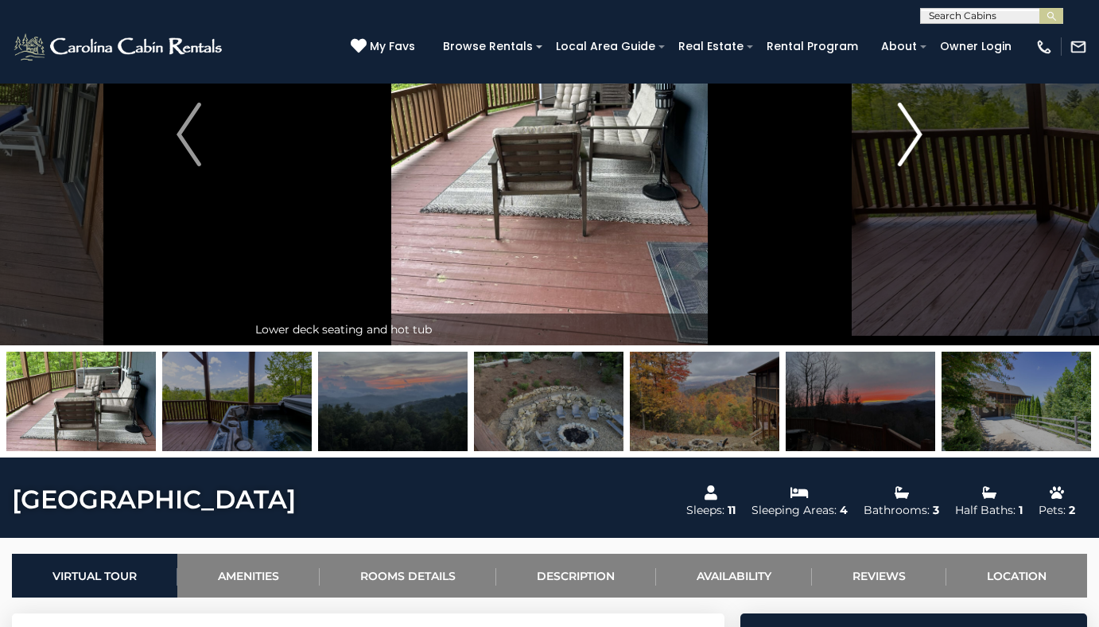
click at [903, 149] on img "Next" at bounding box center [910, 135] width 24 height 64
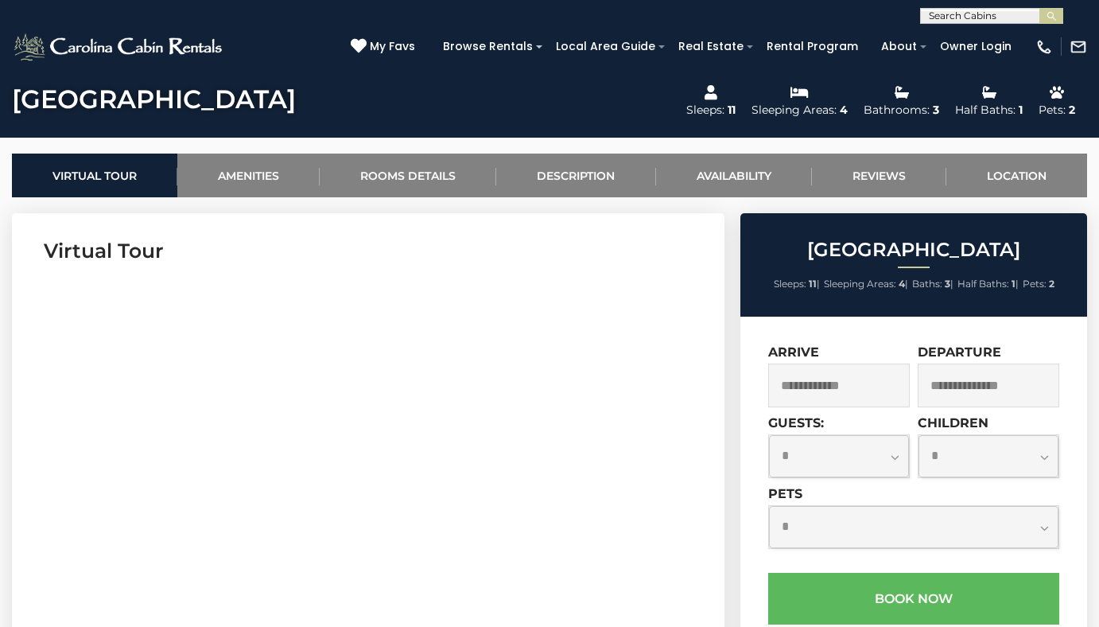
scroll to position [636, 0]
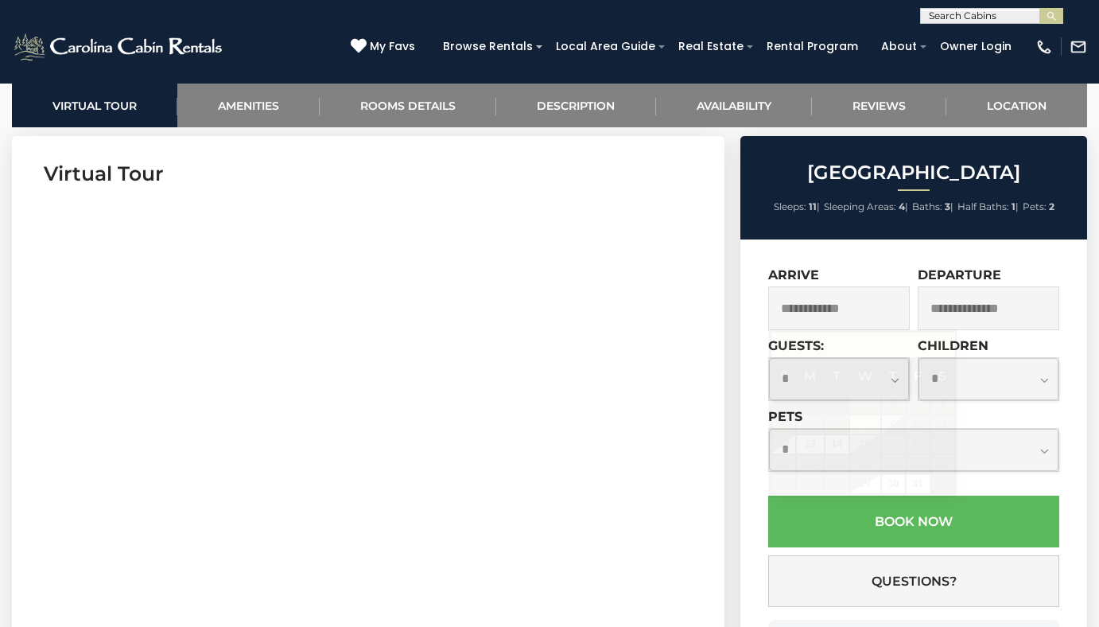
click at [843, 312] on input "text" at bounding box center [839, 308] width 142 height 44
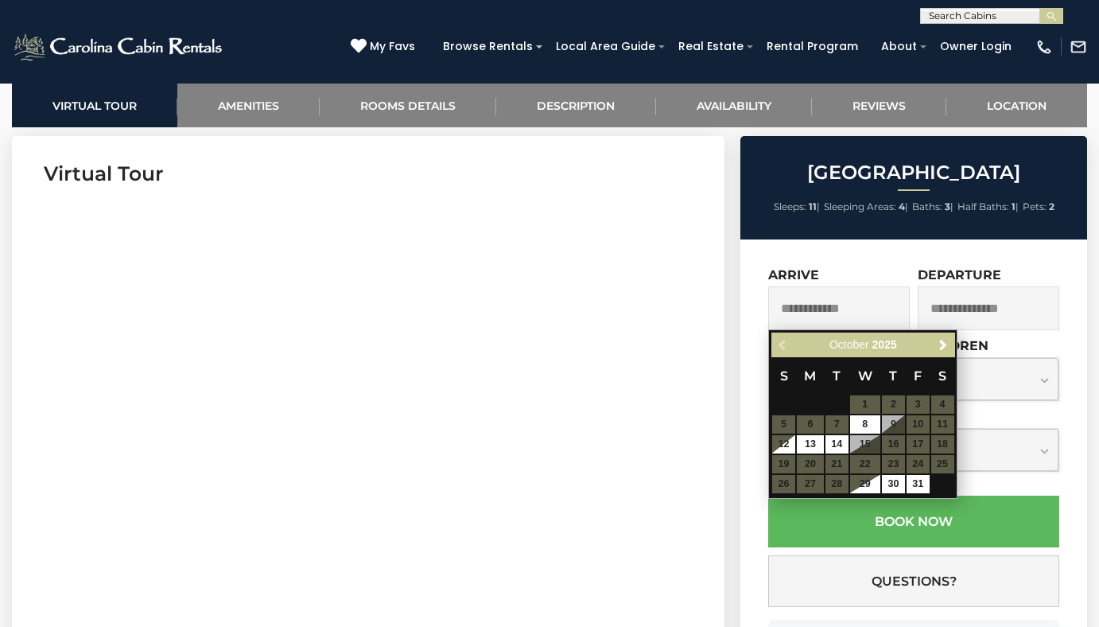
click at [810, 467] on table "S M T W T F S 1 2 3 4 5 6 7 8 9 10 11 12 13 14 15 16 17 18 19 20 21 22 23 24 25…" at bounding box center [862, 425] width 183 height 137
click at [810, 460] on table "S M T W T F S 1 2 3 4 5 6 7 8 9 10 11 12 13 14 15 16 17 18 19 20 21 22 23 24 25…" at bounding box center [862, 425] width 183 height 137
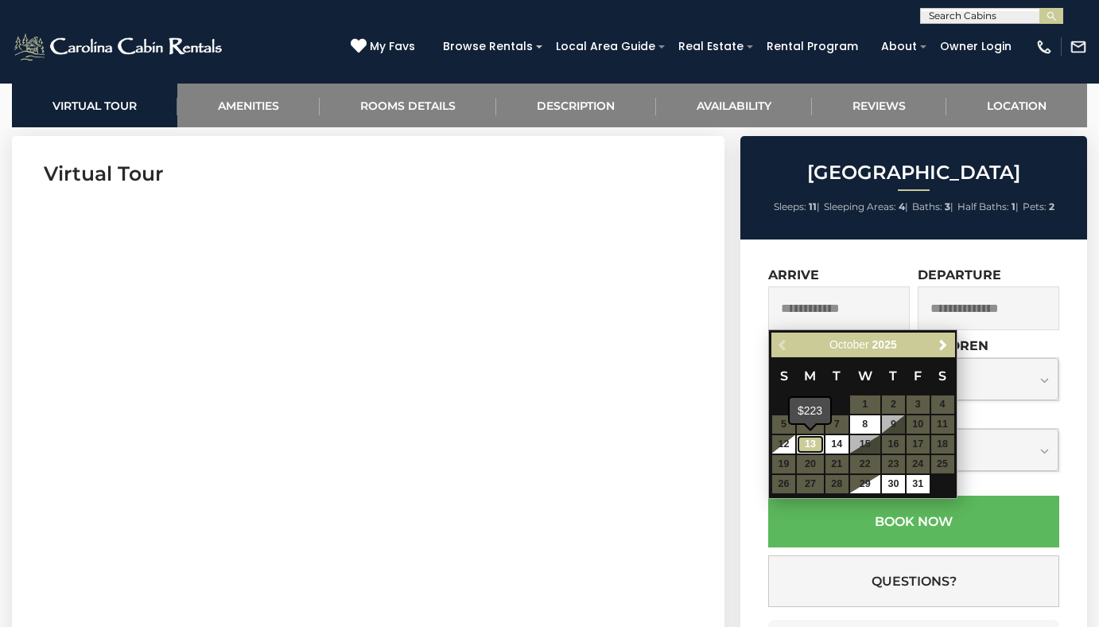
click at [812, 441] on link "13" at bounding box center [810, 444] width 27 height 18
type input "**********"
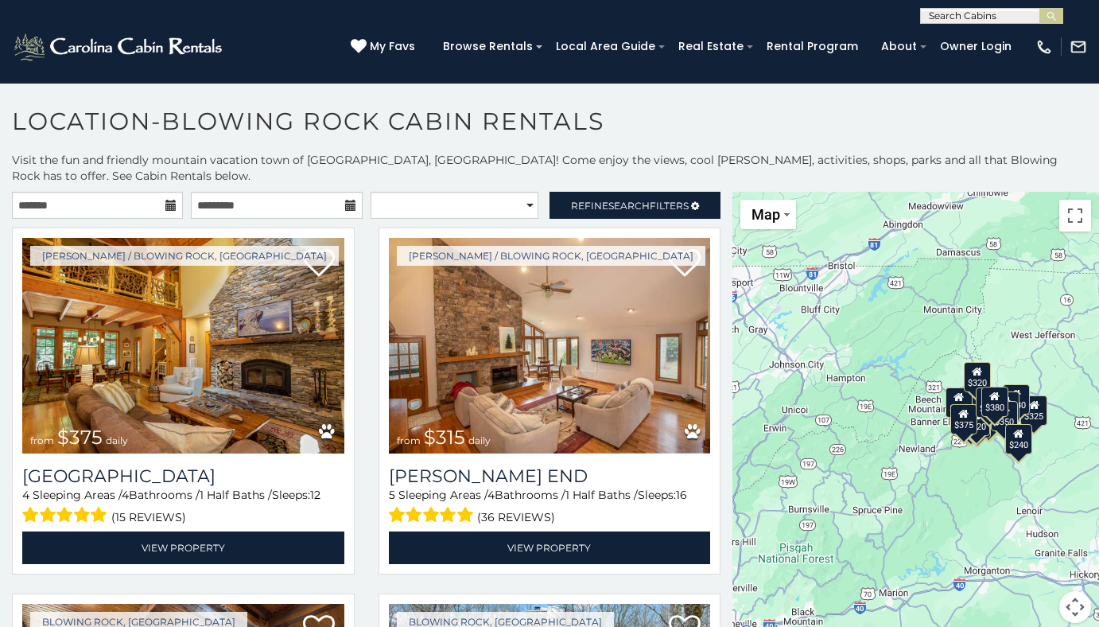
click at [165, 202] on icon at bounding box center [170, 205] width 11 height 11
click at [166, 209] on icon at bounding box center [170, 205] width 11 height 11
click at [166, 206] on icon at bounding box center [170, 205] width 11 height 11
click at [68, 206] on input "text" at bounding box center [97, 205] width 171 height 27
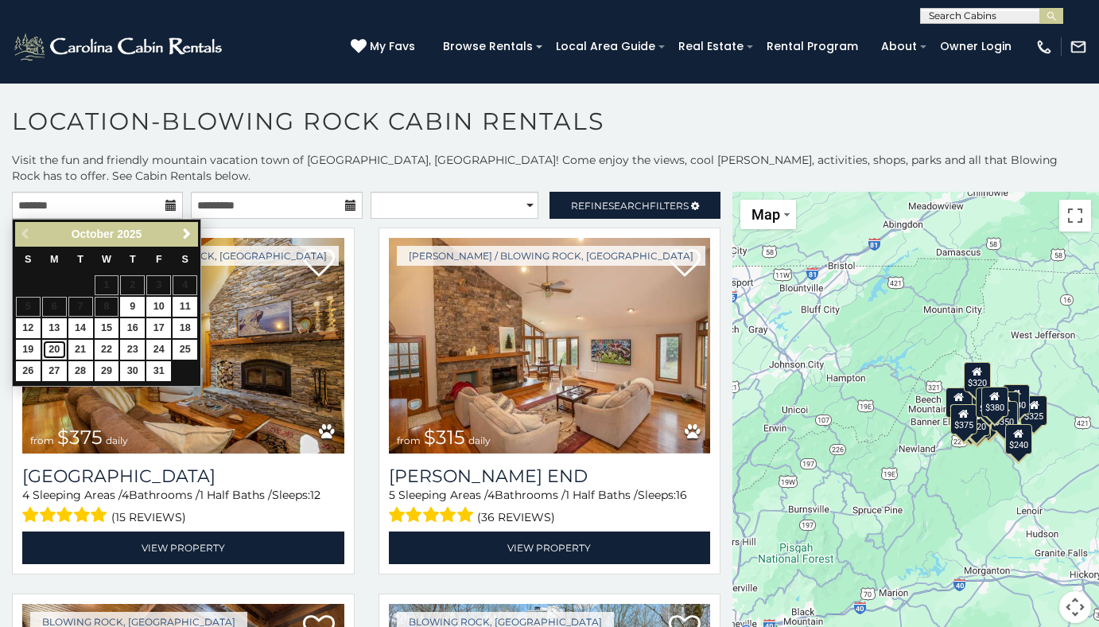
click at [51, 344] on link "20" at bounding box center [54, 350] width 25 height 20
type input "**********"
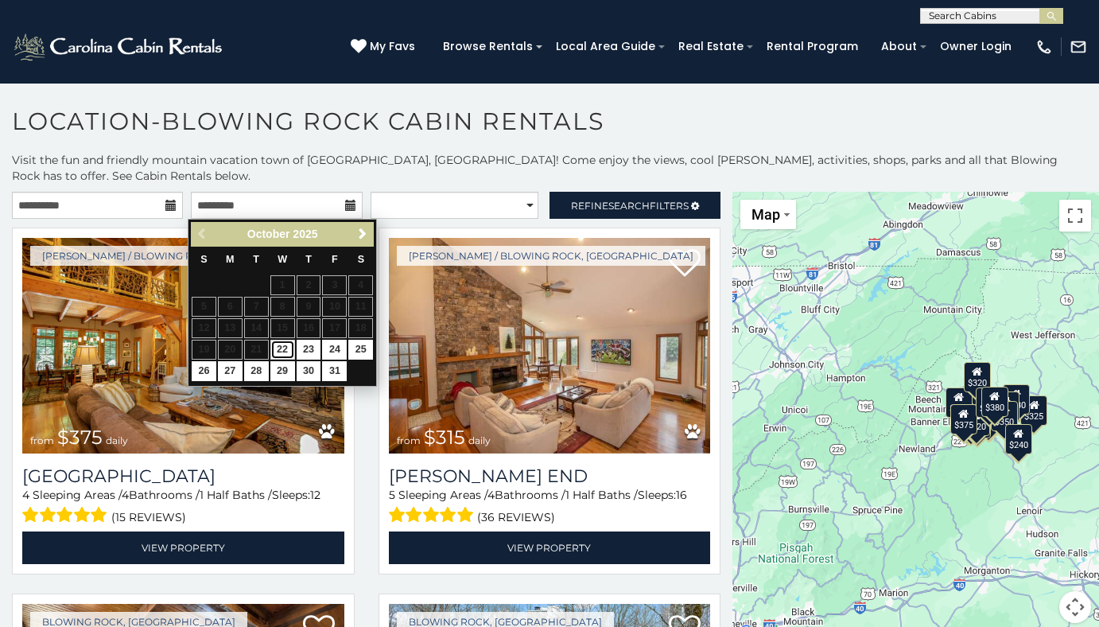
click at [283, 347] on link "22" at bounding box center [282, 350] width 25 height 20
type input "**********"
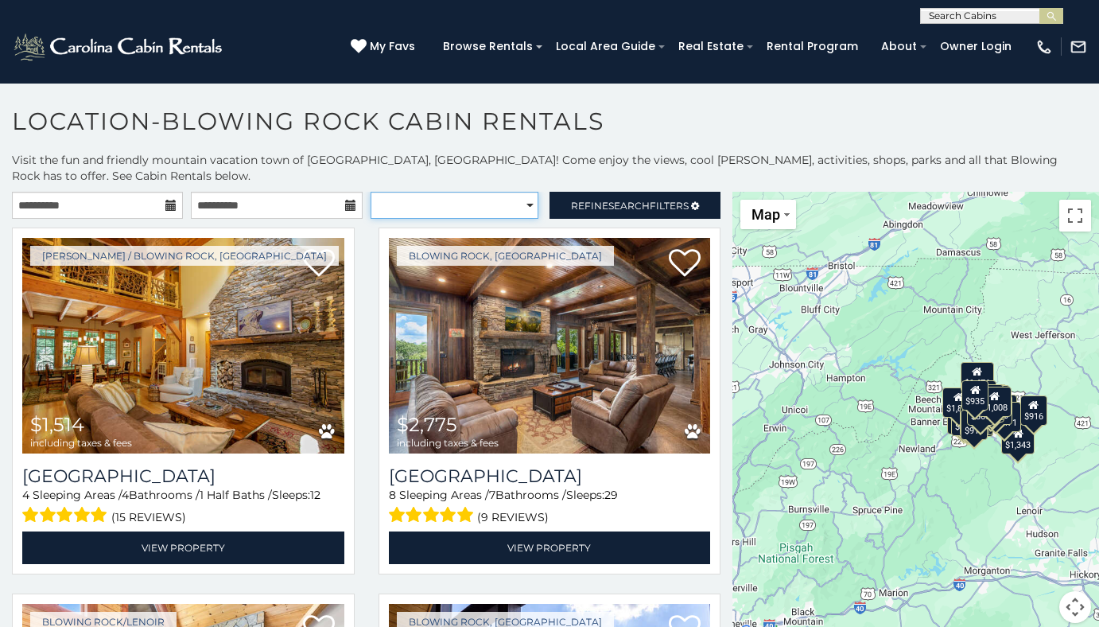
click at [525, 202] on select "**********" at bounding box center [455, 205] width 168 height 27
click at [371, 192] on select "**********" at bounding box center [455, 205] width 168 height 27
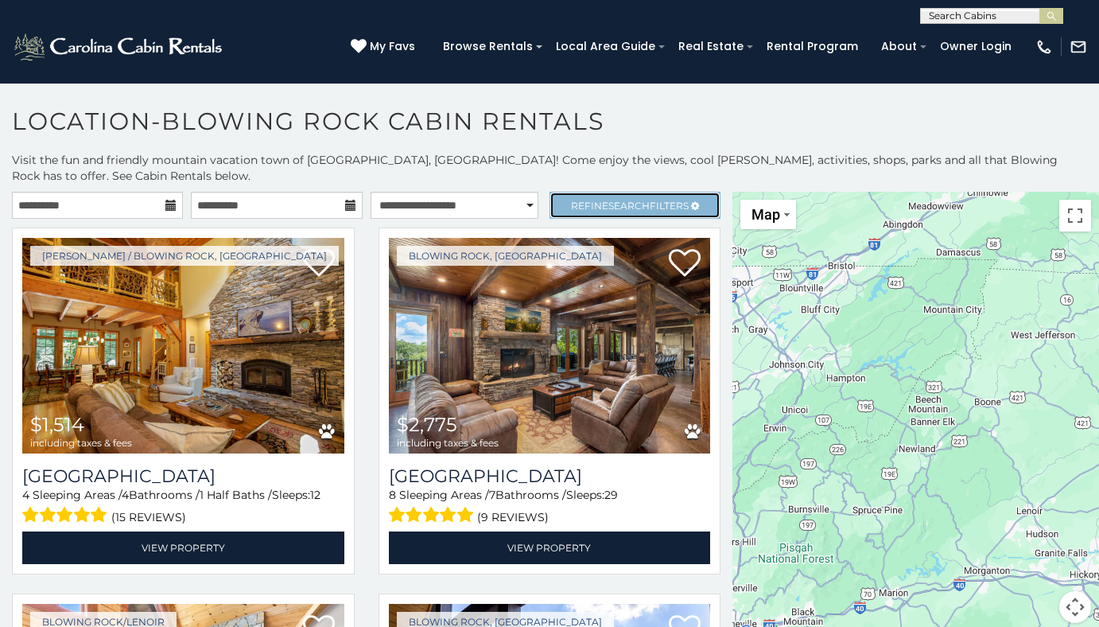
click at [649, 205] on span "Refine Search Filters" at bounding box center [630, 206] width 118 height 12
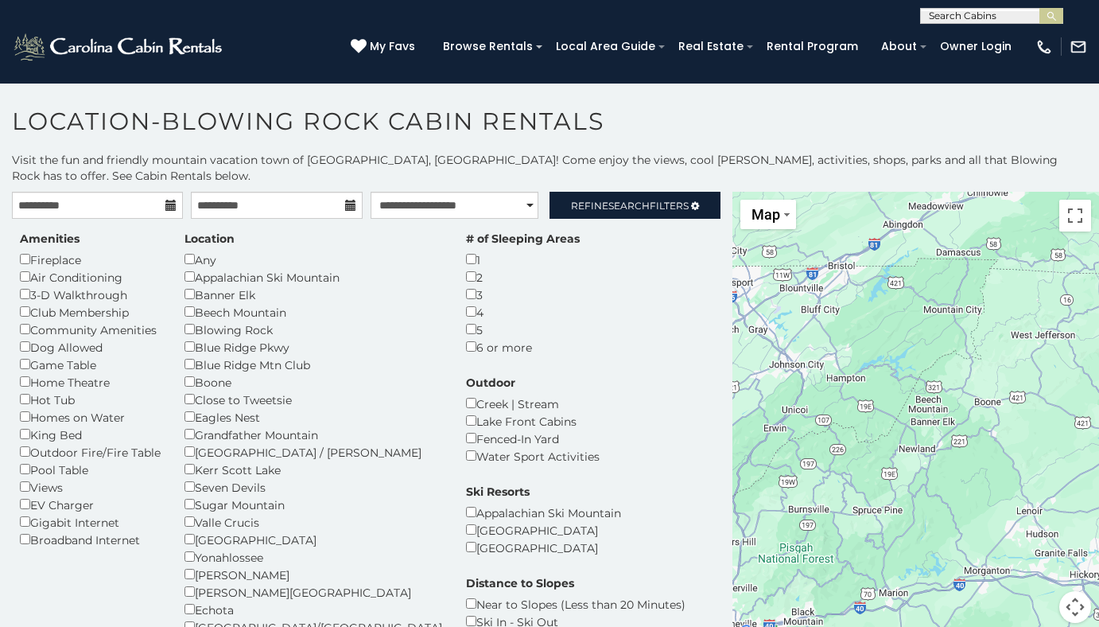
click at [600, 394] on div "Creek | Stream" at bounding box center [533, 402] width 134 height 17
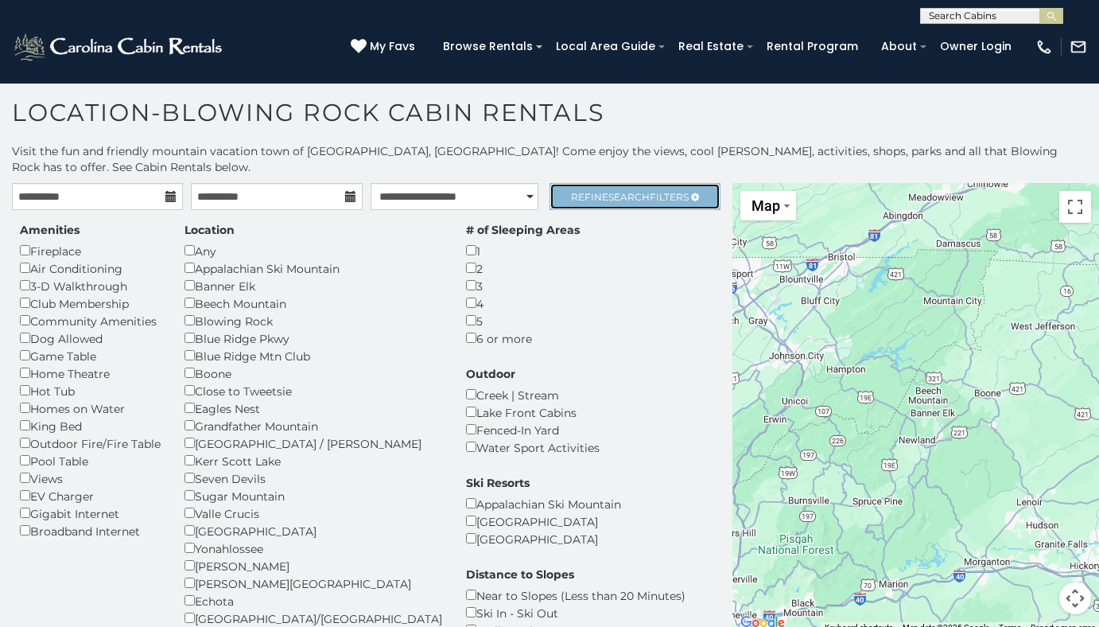
click at [625, 196] on span "Search" at bounding box center [628, 197] width 41 height 12
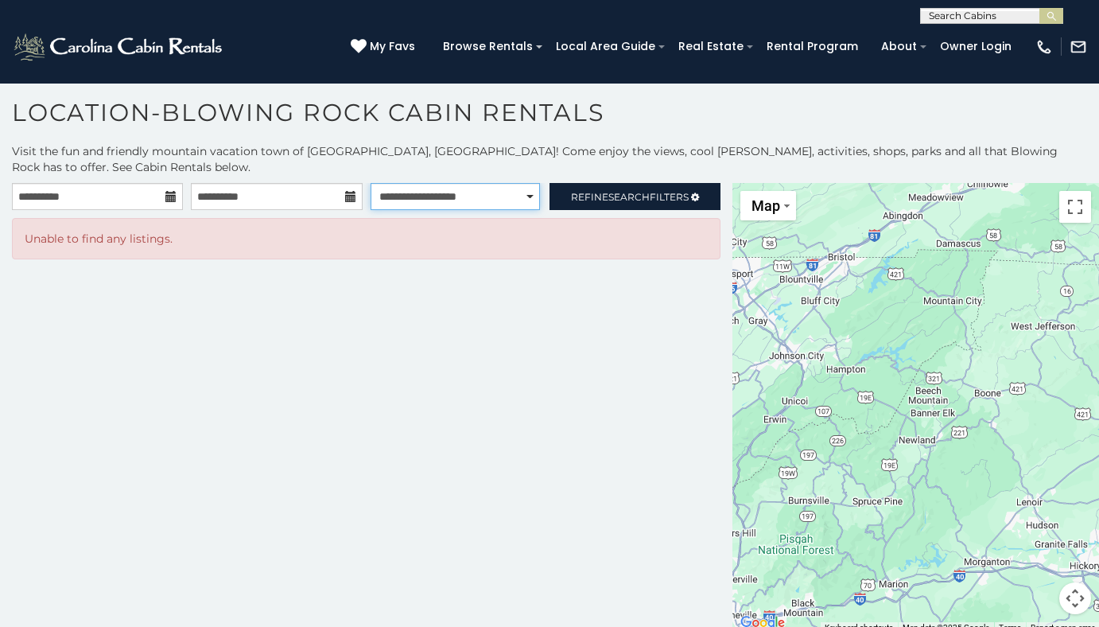
click at [528, 197] on select "**********" at bounding box center [456, 196] width 170 height 27
select select "*****"
click at [371, 183] on select "**********" at bounding box center [456, 196] width 170 height 27
click at [516, 232] on p "Unable to find any listings." at bounding box center [366, 239] width 683 height 16
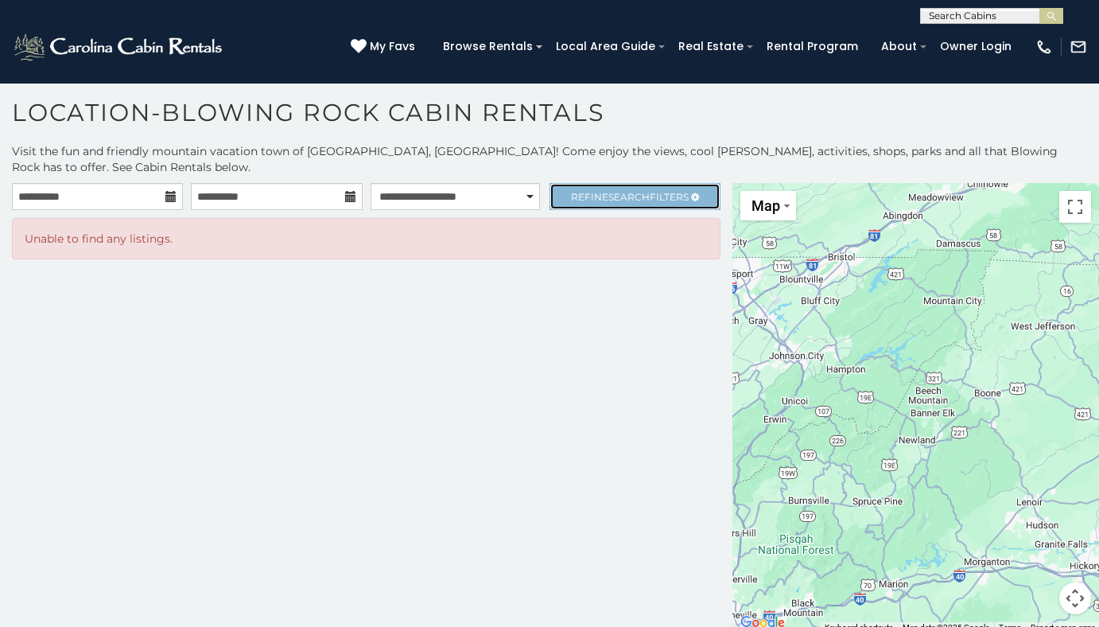
click at [666, 202] on span "Refine Search Filters" at bounding box center [630, 197] width 118 height 12
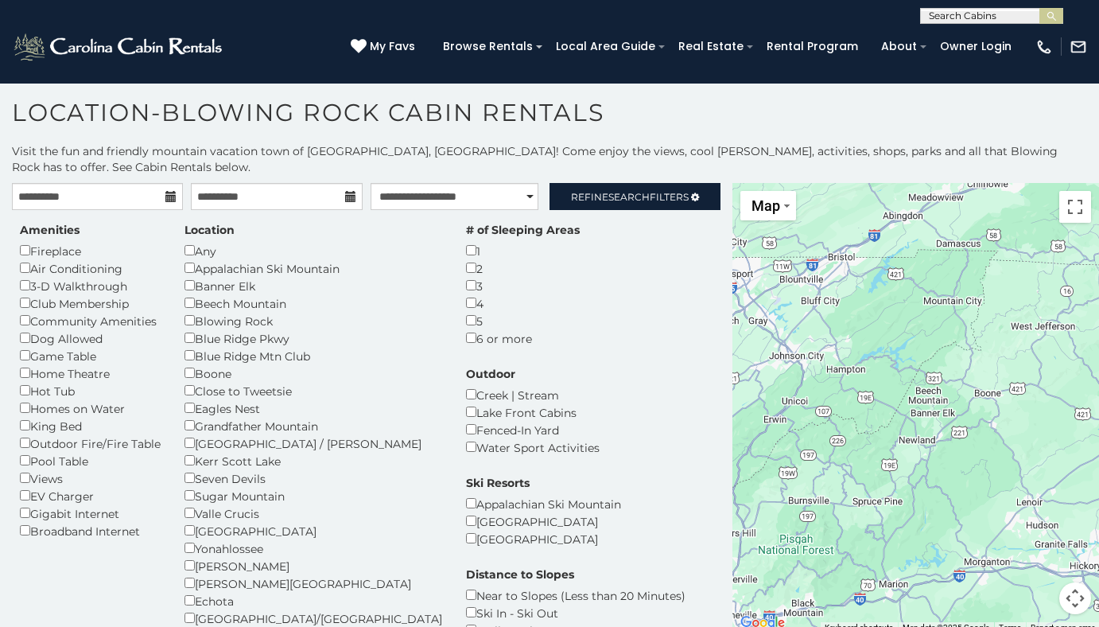
click at [991, 403] on div "$974" at bounding box center [994, 394] width 27 height 30
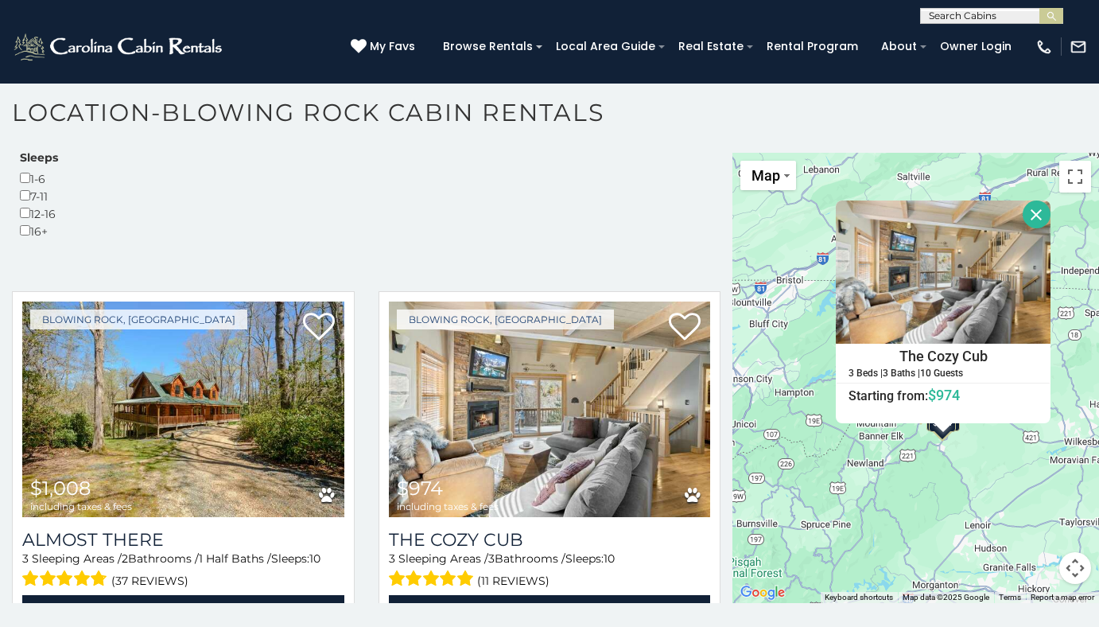
scroll to position [450, 0]
